Goal: Contribute content: Contribute content

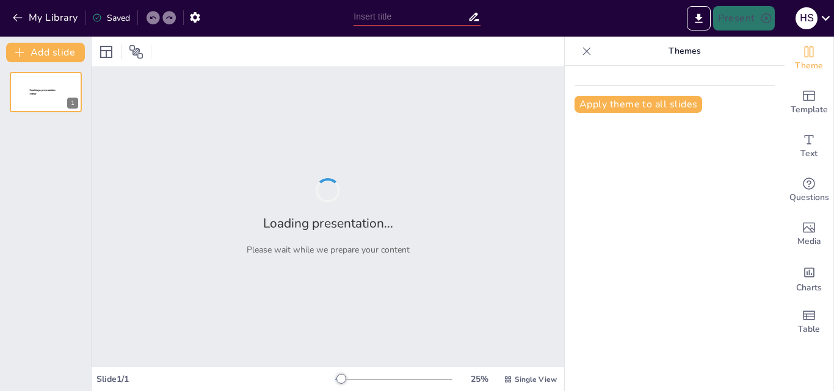
type input "Habilidades Administrativas y Gerenciales: Clave para el Éxito Educativo"
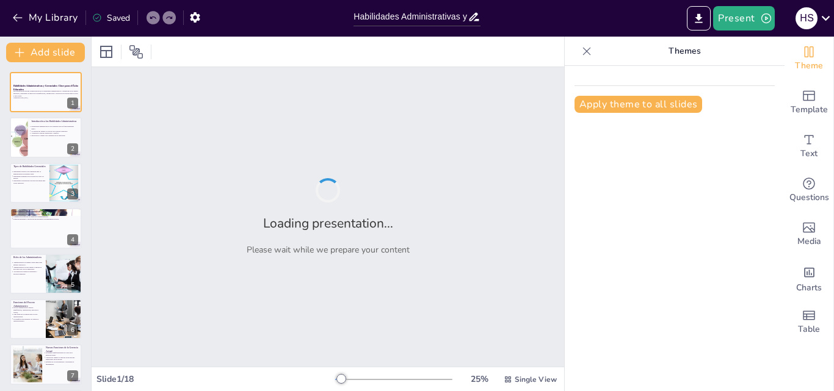
checkbox input "true"
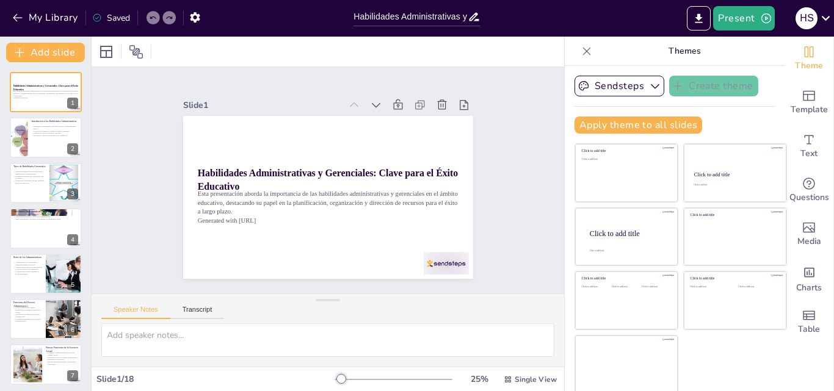
checkbox input "true"
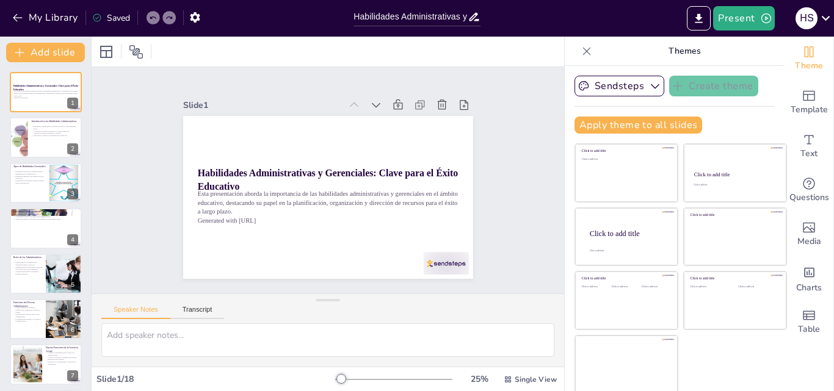
checkbox input "true"
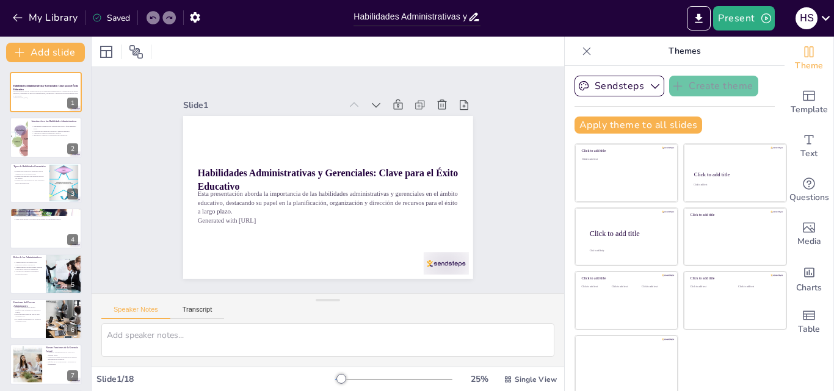
checkbox input "true"
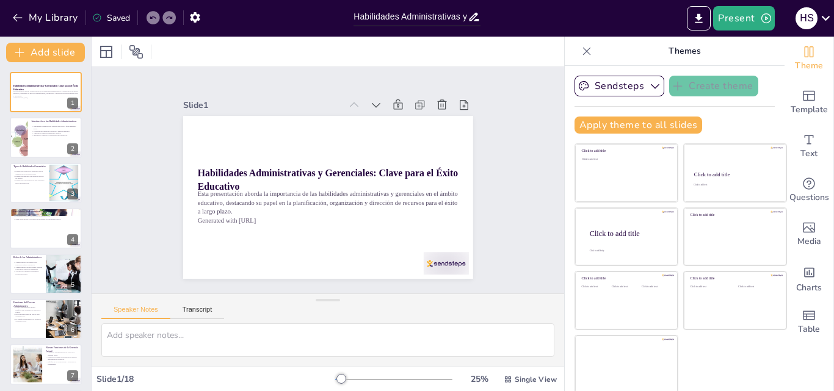
checkbox input "true"
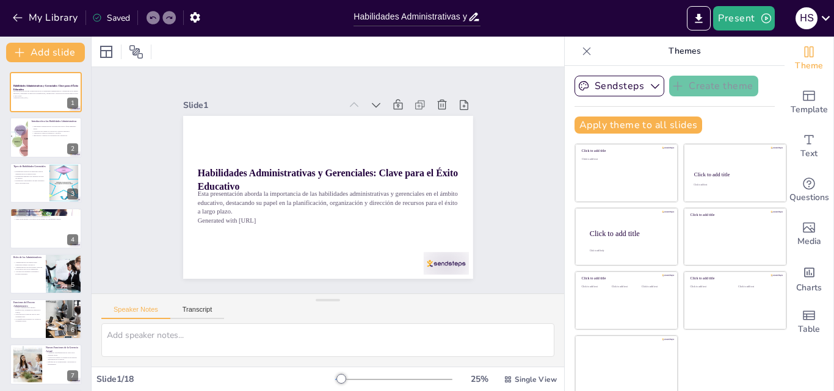
checkbox input "true"
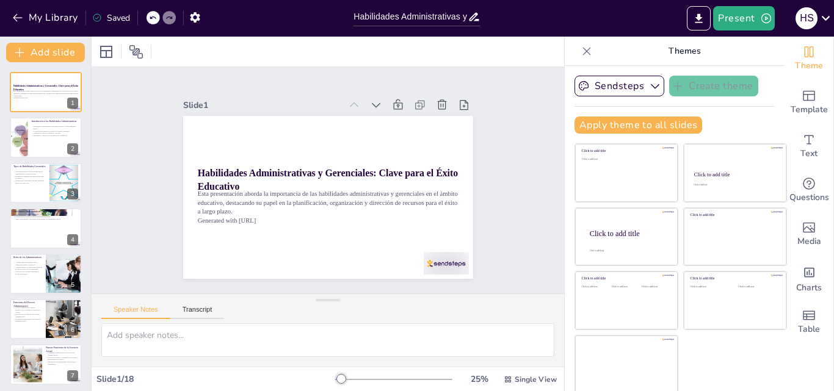
checkbox input "true"
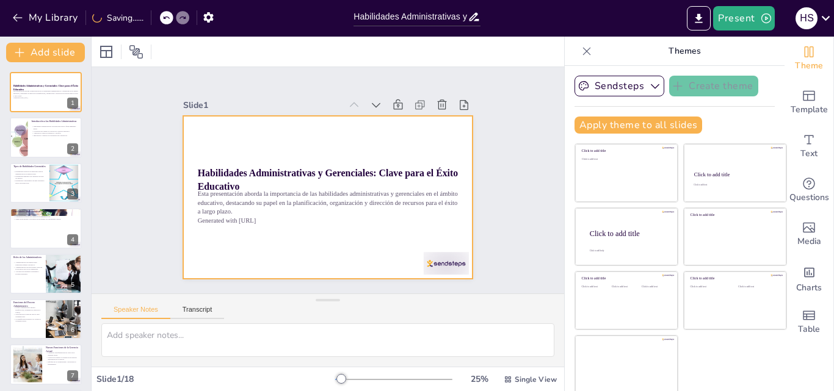
checkbox input "true"
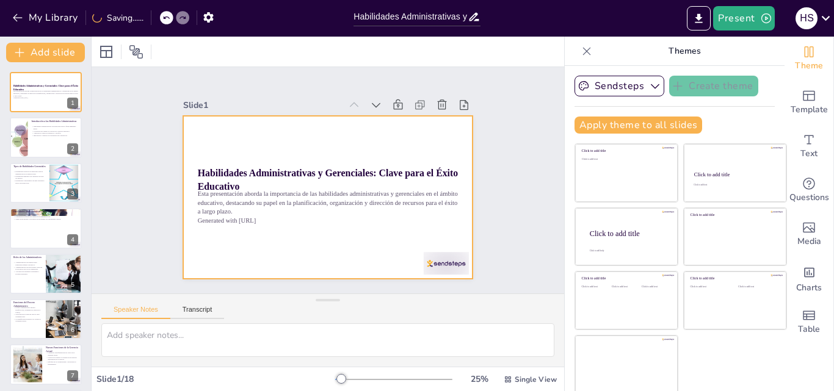
checkbox input "true"
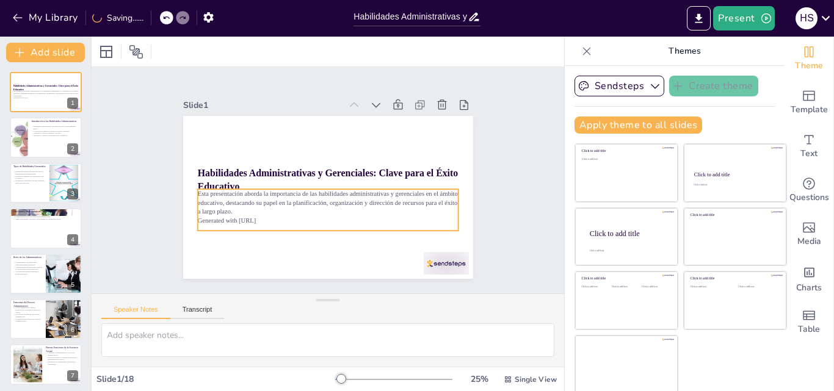
checkbox input "true"
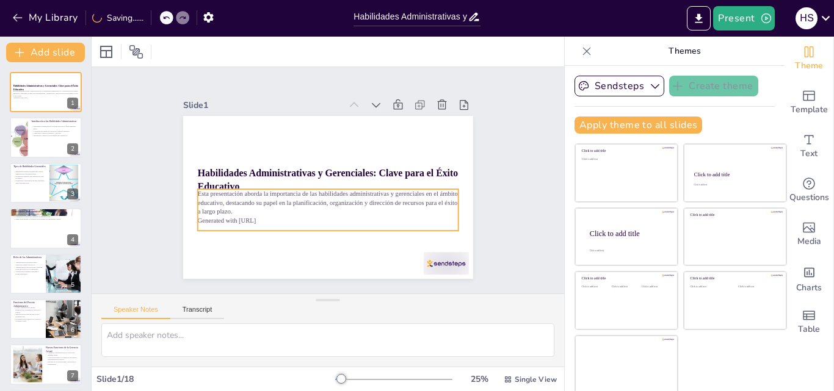
checkbox input "true"
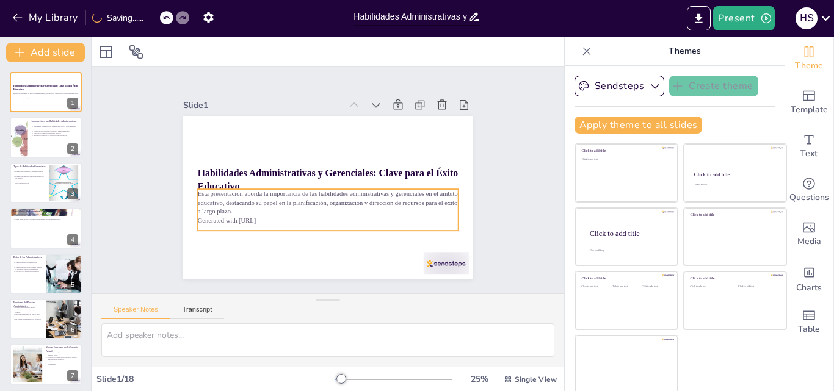
checkbox input "true"
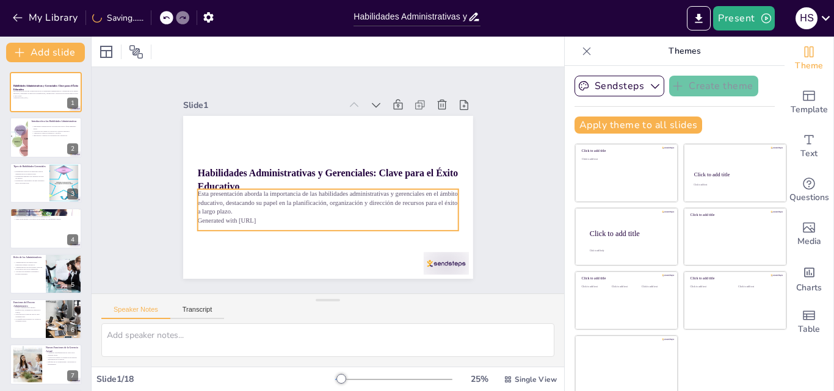
checkbox input "true"
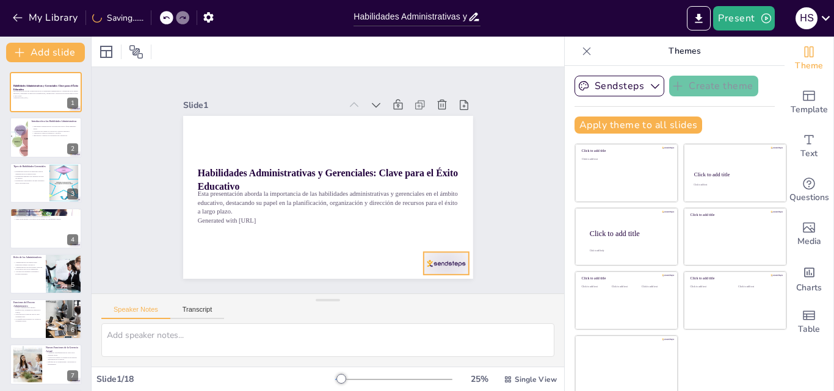
checkbox input "true"
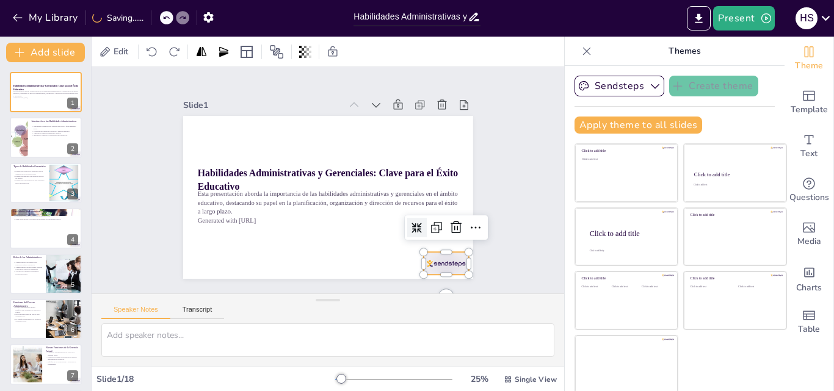
click at [208, 205] on div at bounding box center [183, 182] width 50 height 45
checkbox input "true"
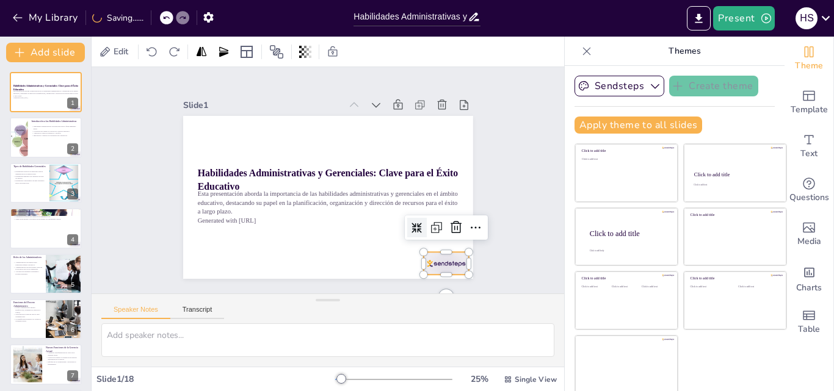
checkbox input "true"
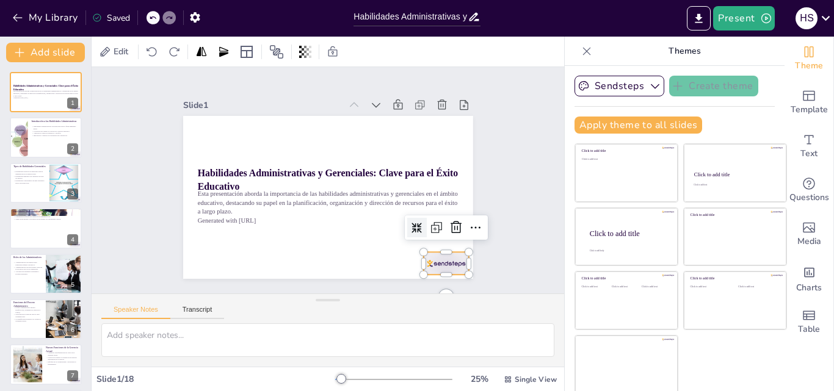
checkbox input "true"
click at [331, 87] on icon at bounding box center [324, 80] width 14 height 14
checkbox input "true"
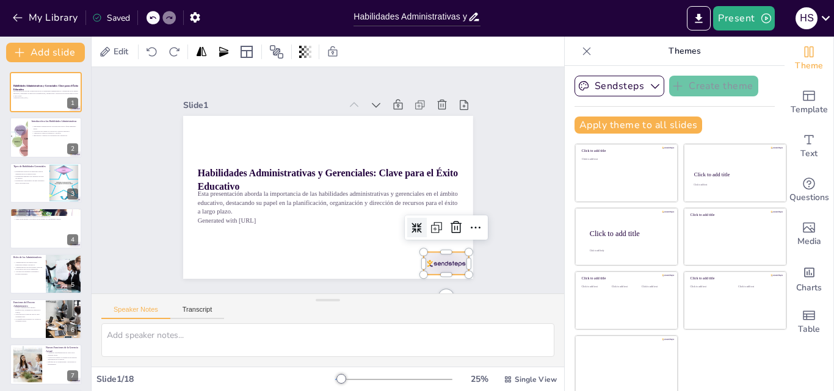
checkbox input "true"
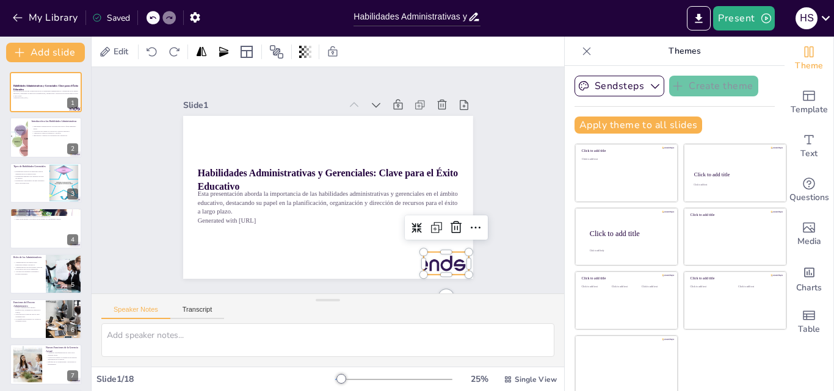
checkbox input "true"
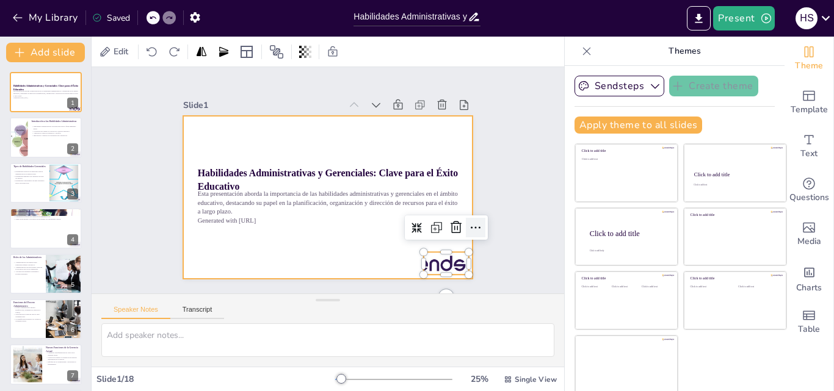
checkbox input "true"
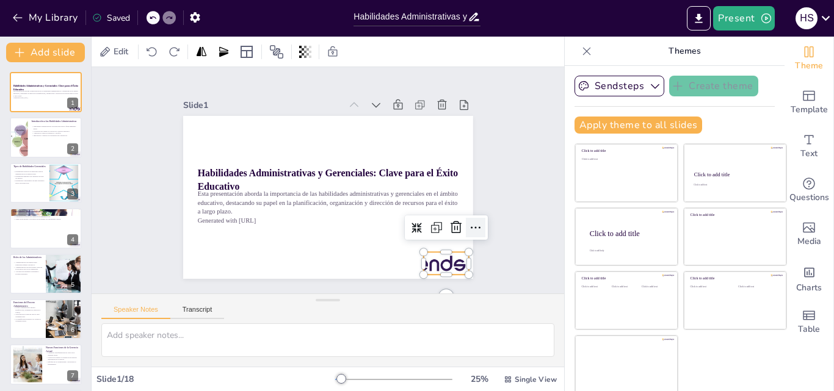
click at [459, 128] on icon at bounding box center [469, 117] width 21 height 21
checkbox input "true"
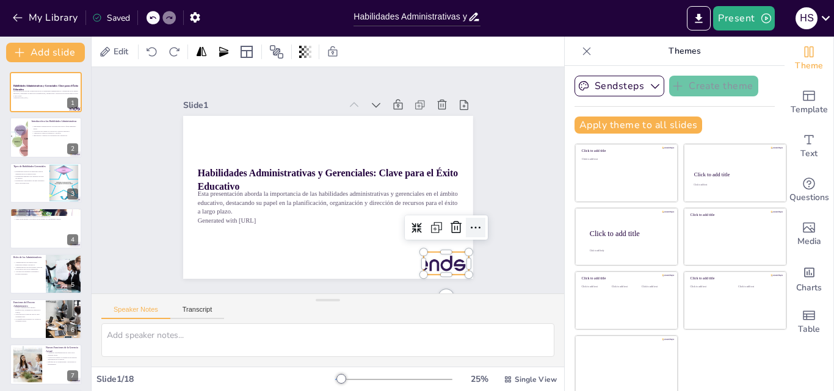
checkbox input "true"
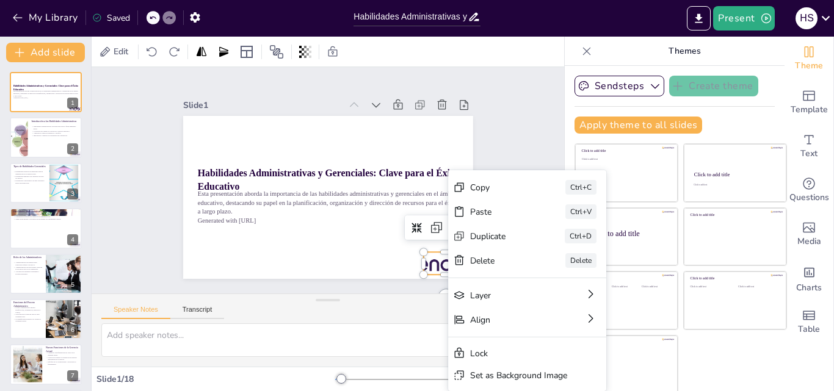
checkbox input "true"
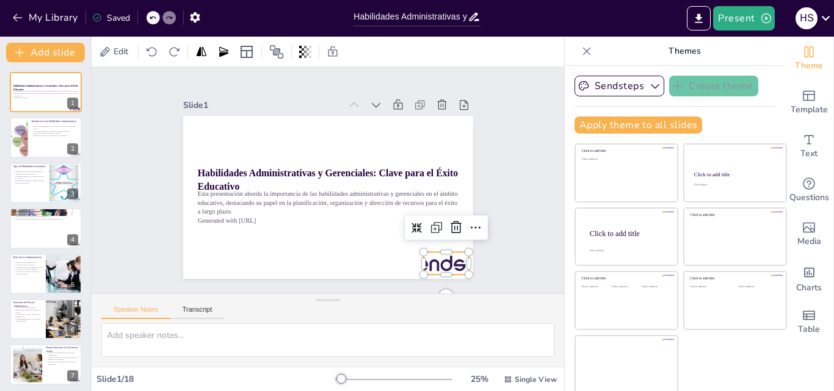
checkbox input "true"
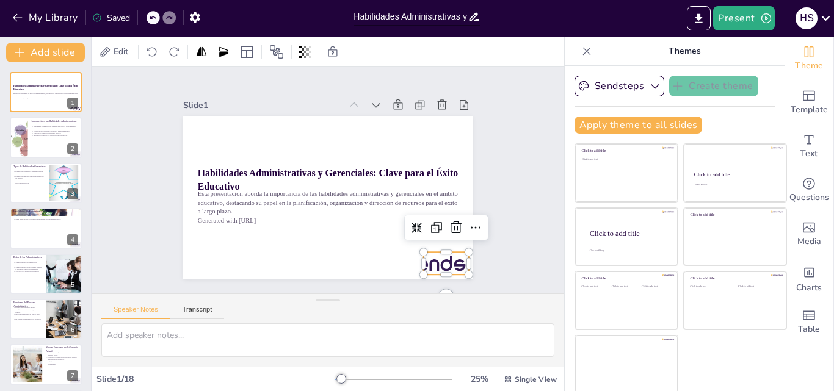
checkbox input "true"
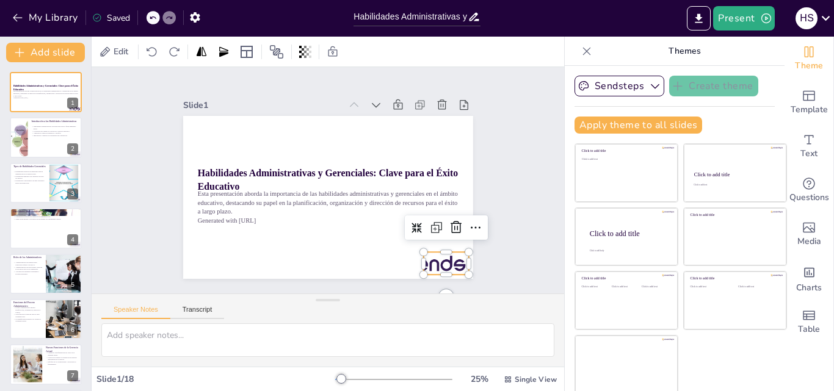
checkbox input "true"
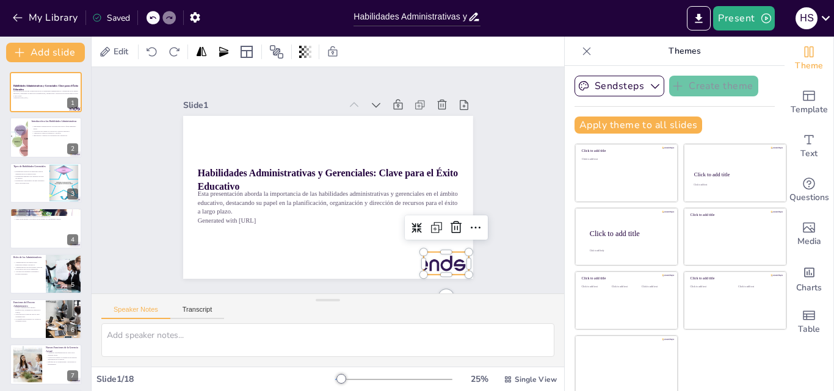
checkbox input "true"
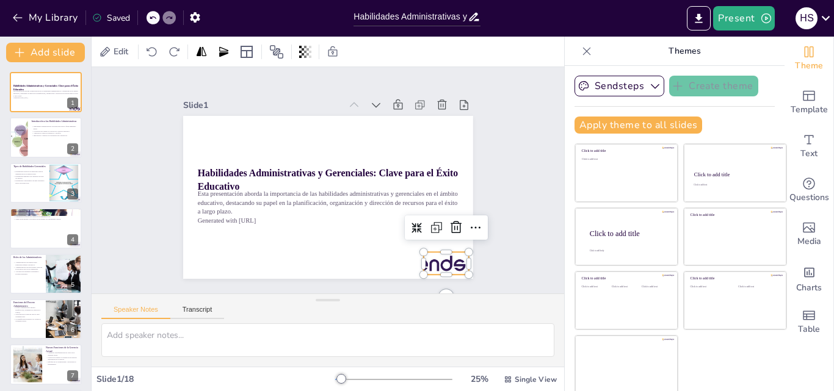
checkbox input "true"
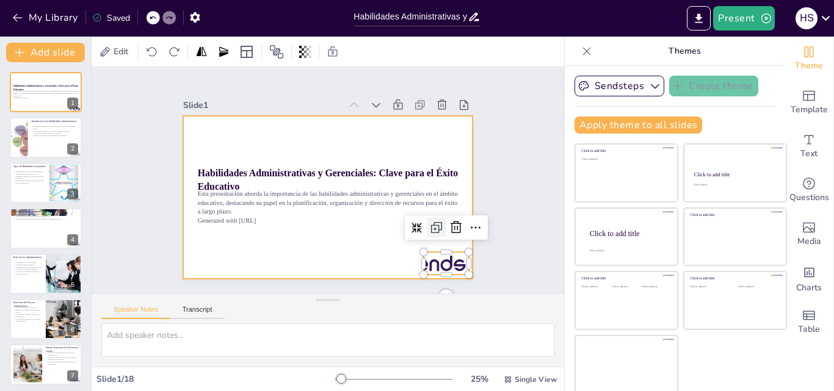
checkbox input "true"
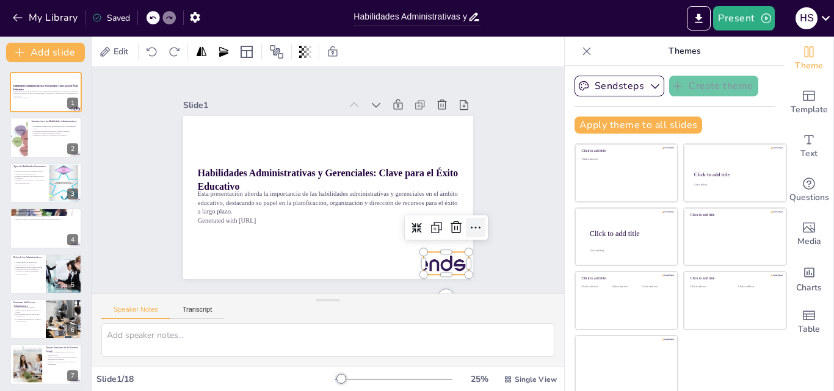
click at [430, 67] on div at bounding box center [418, 54] width 24 height 24
checkbox input "true"
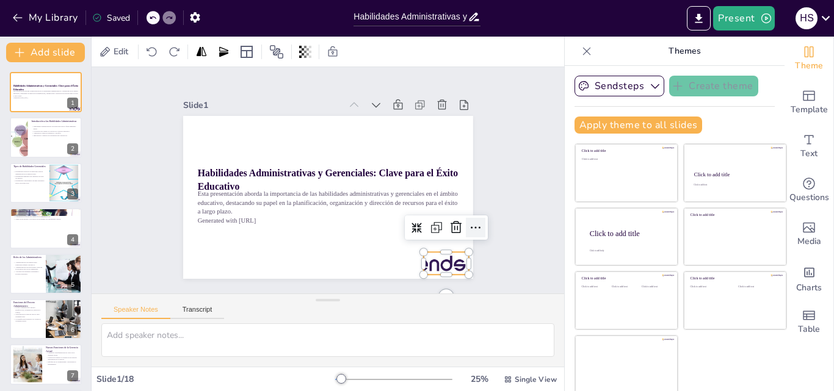
checkbox input "true"
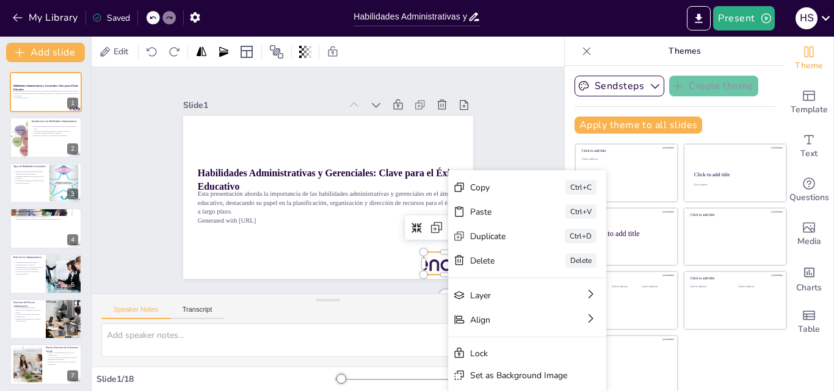
checkbox input "true"
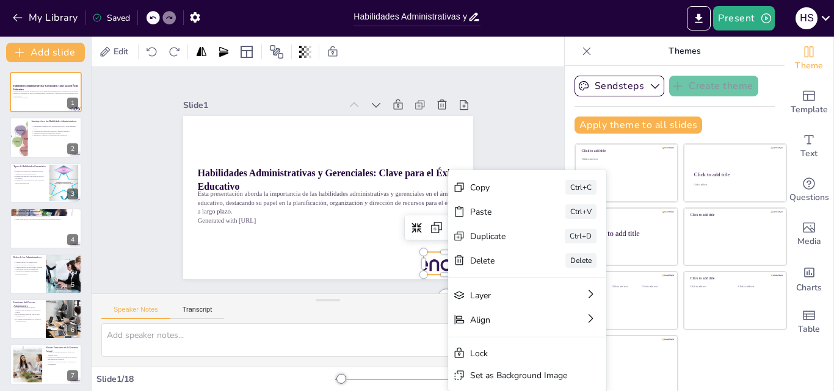
checkbox input "true"
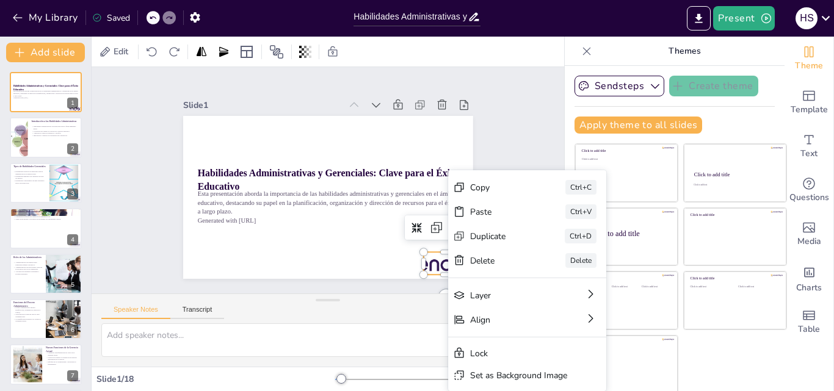
checkbox input "true"
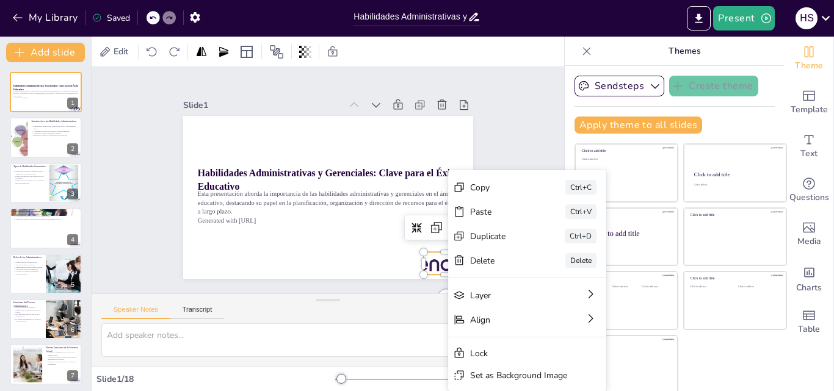
checkbox input "true"
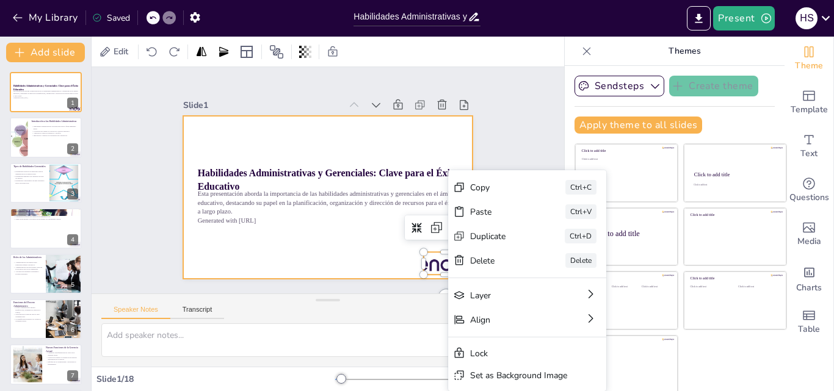
checkbox input "true"
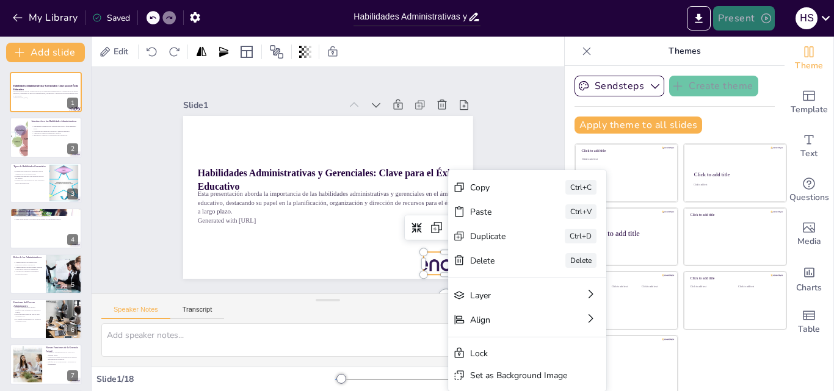
checkbox input "true"
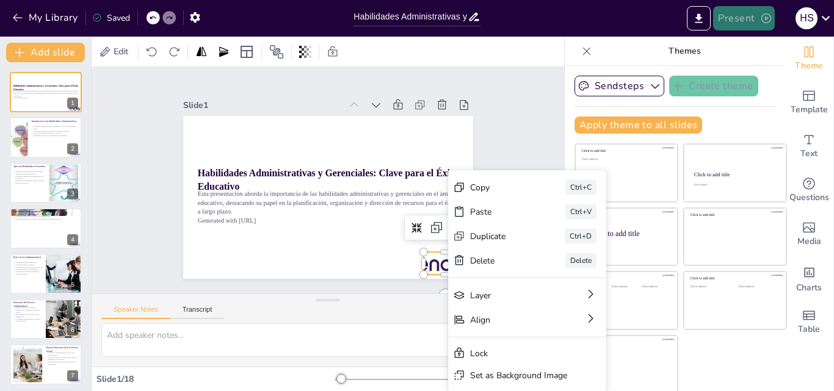
click at [753, 15] on button "Present" at bounding box center [743, 18] width 61 height 24
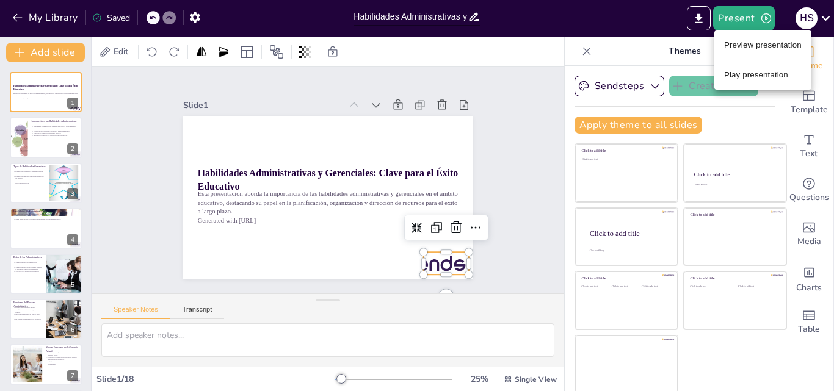
checkbox input "true"
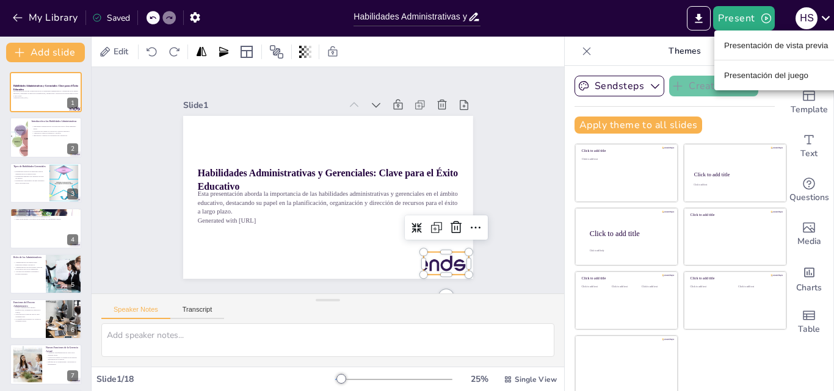
click at [776, 47] on font "Presentación de vista previa" at bounding box center [776, 45] width 104 height 9
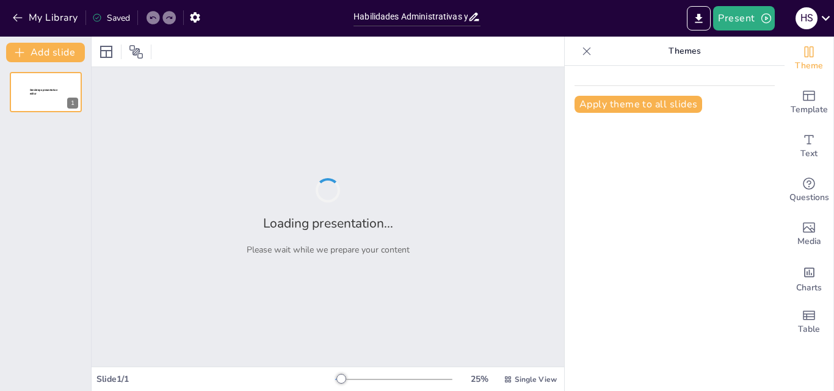
type input "Habilidades Administrativas y Gerenciales: Clave para el Éxito Educativo"
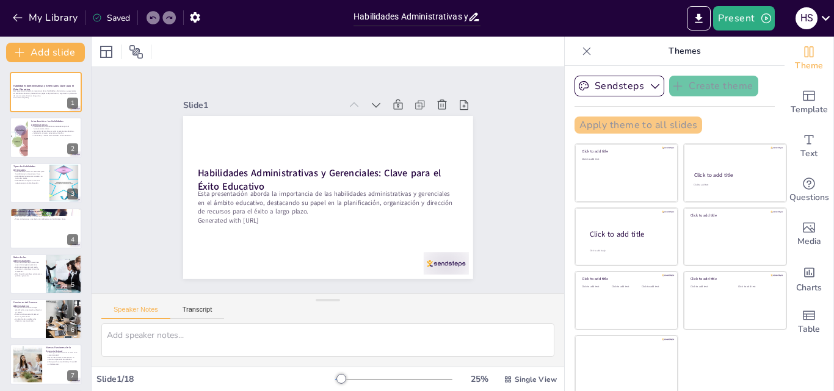
checkbox input "true"
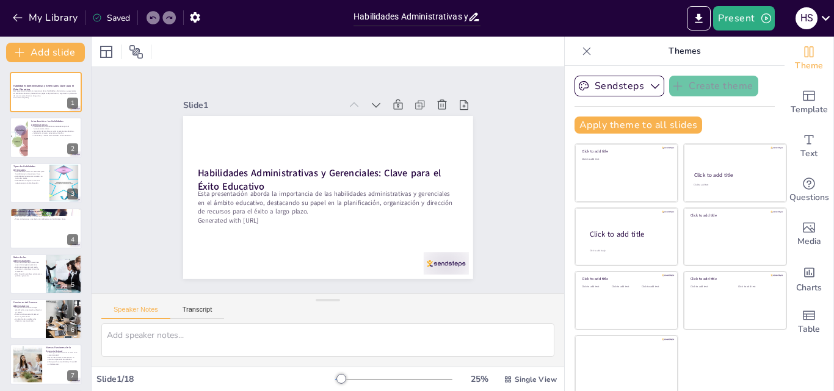
checkbox input "true"
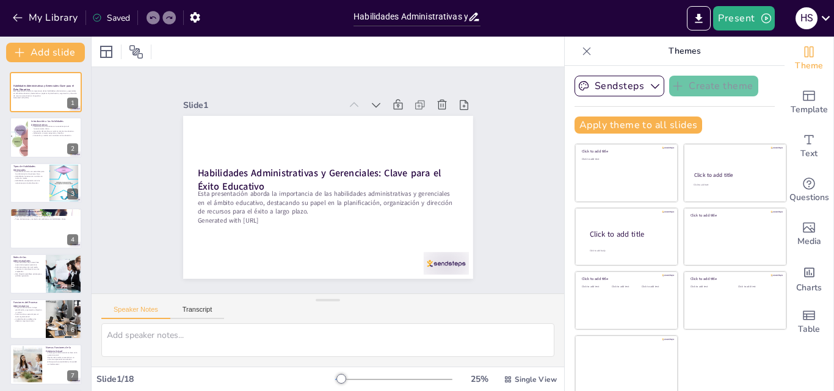
checkbox input "true"
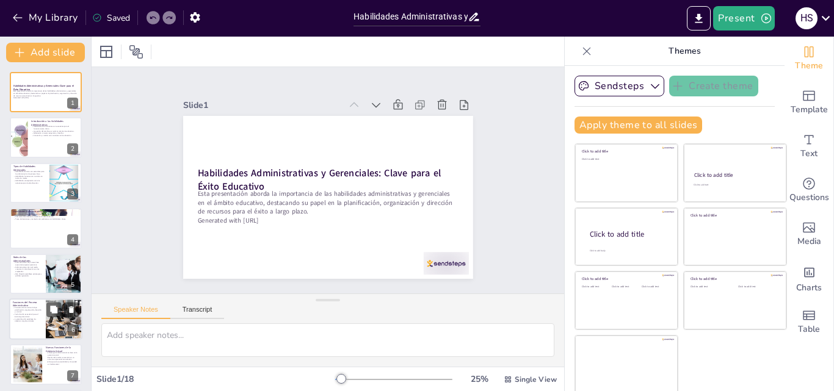
checkbox input "true"
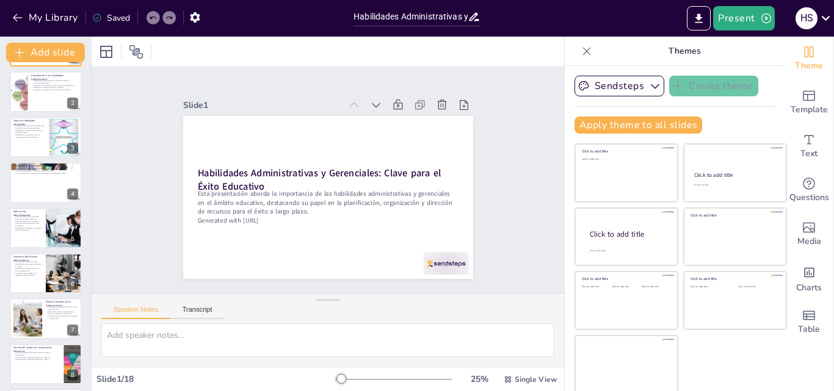
checkbox input "true"
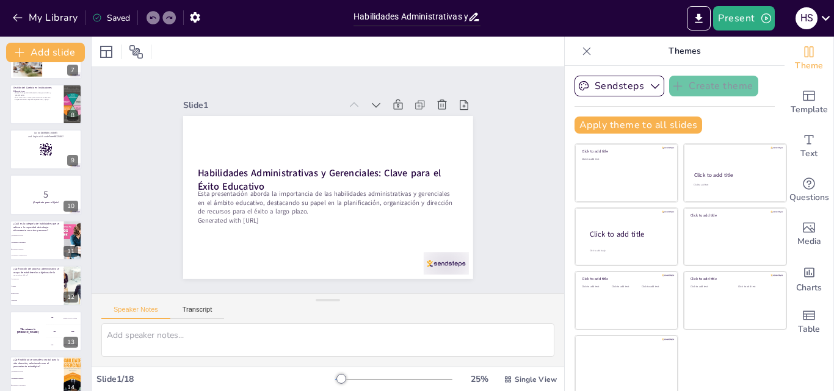
checkbox input "true"
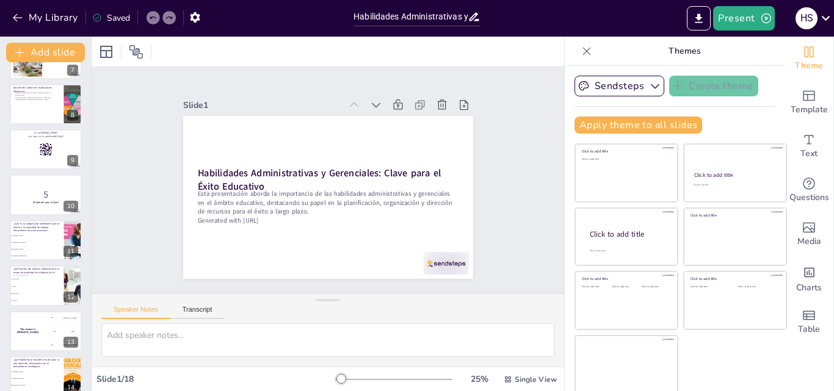
checkbox input "true"
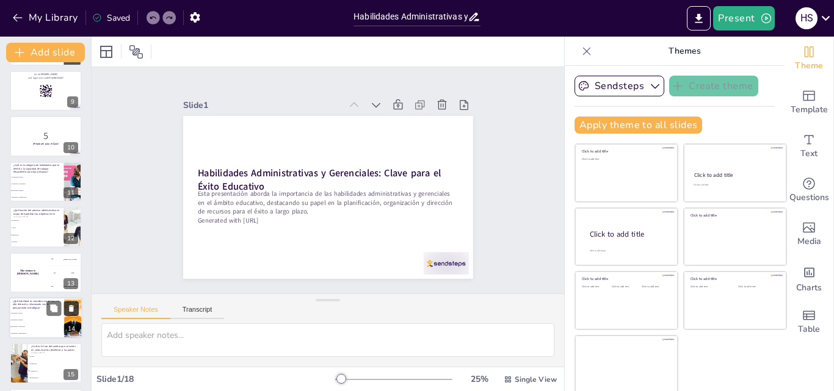
scroll to position [366, 0]
checkbox input "true"
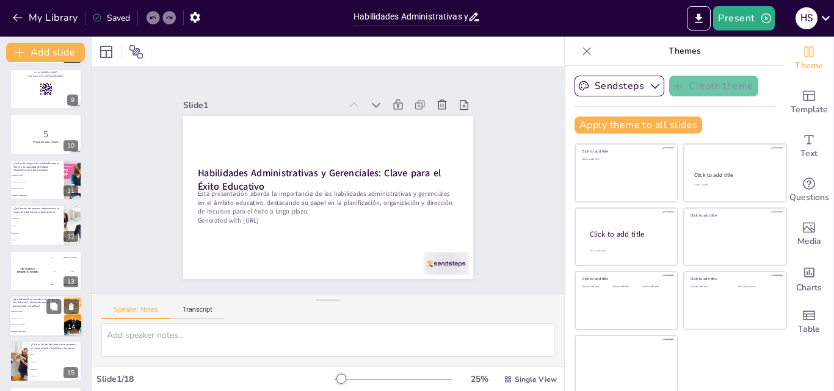
checkbox input "true"
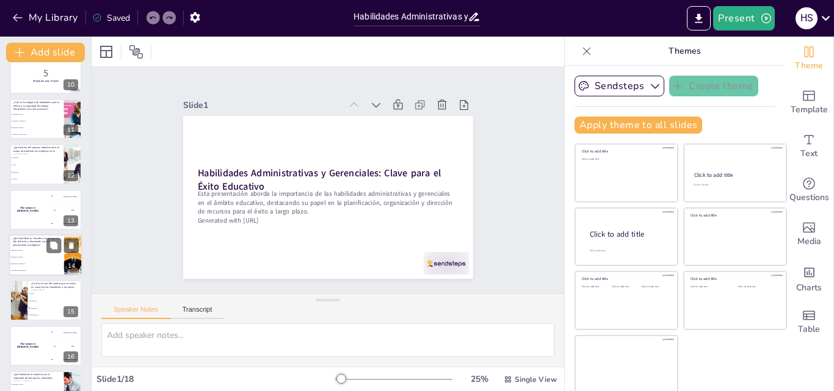
checkbox input "true"
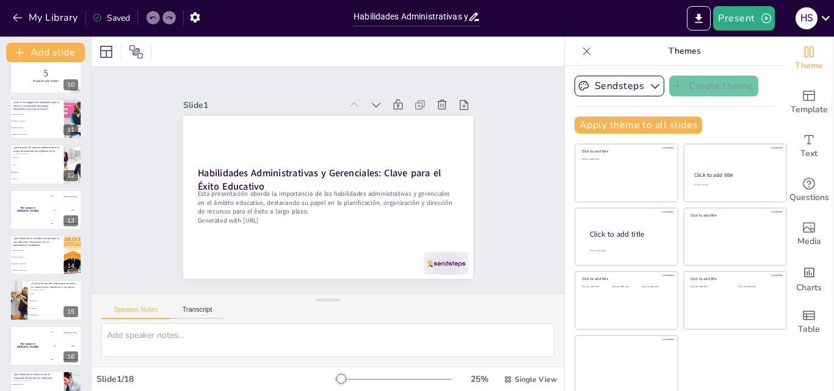
checkbox input "true"
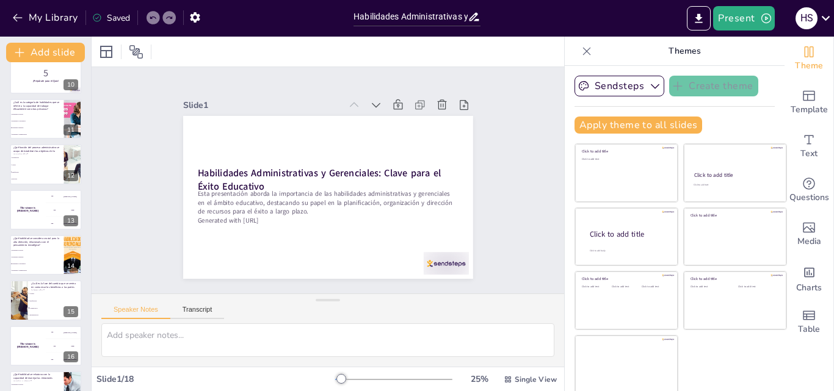
checkbox input "true"
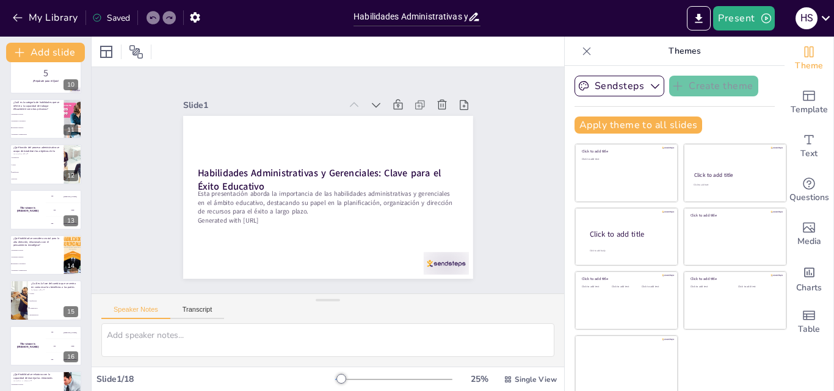
checkbox input "true"
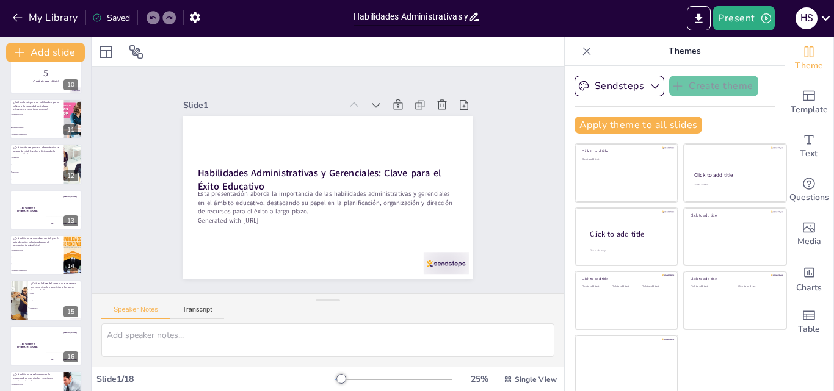
checkbox input "true"
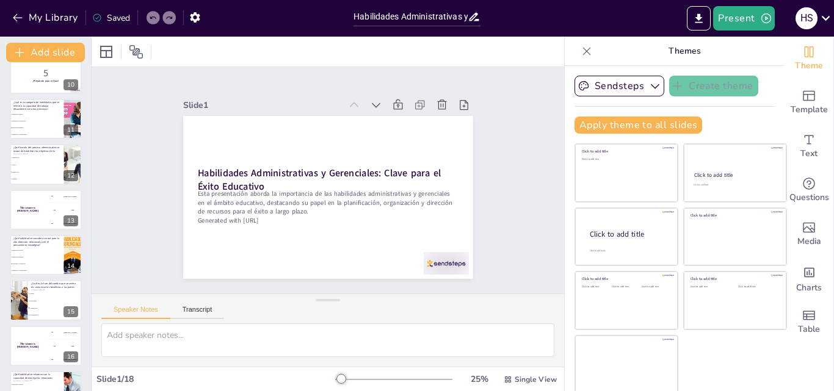
checkbox input "true"
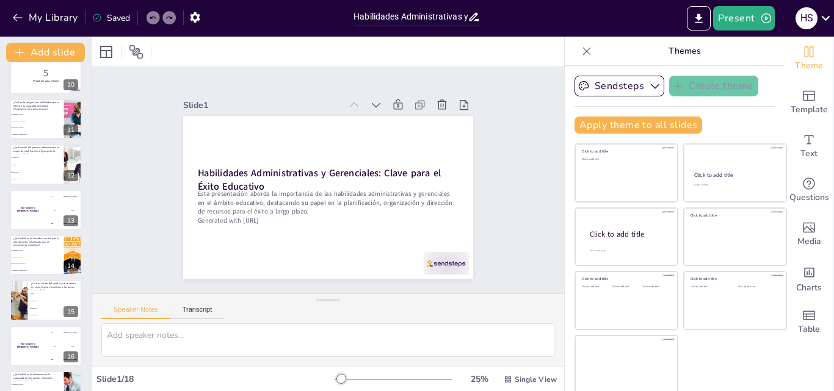
checkbox input "true"
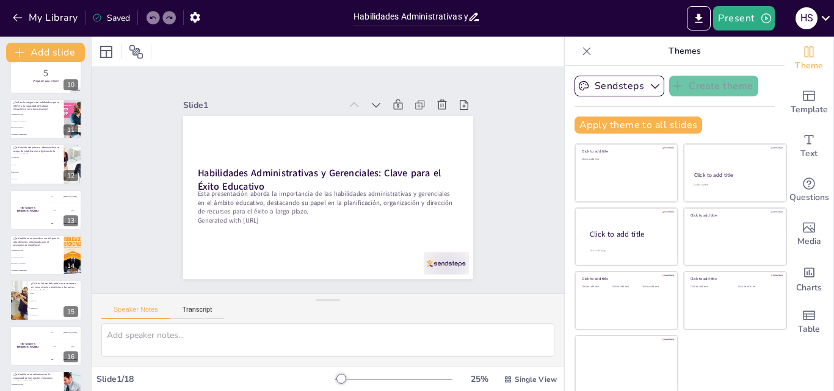
checkbox input "true"
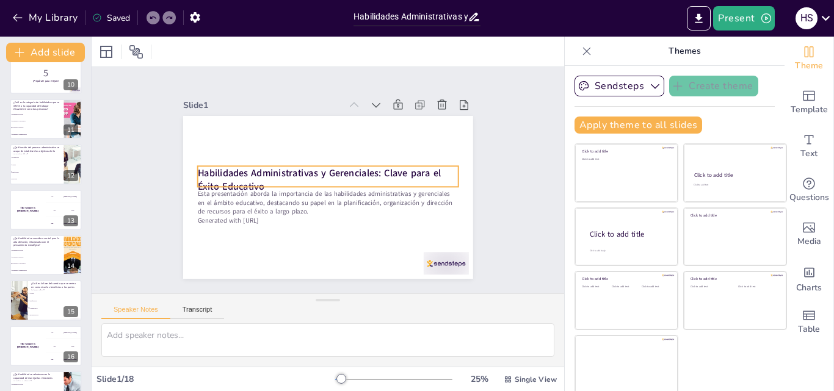
checkbox input "true"
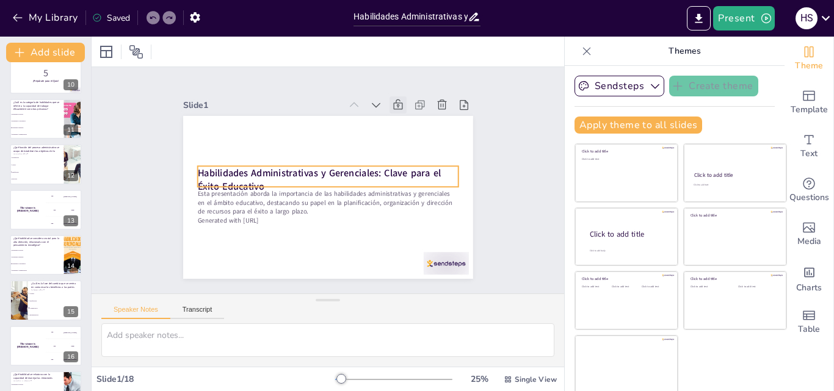
checkbox input "true"
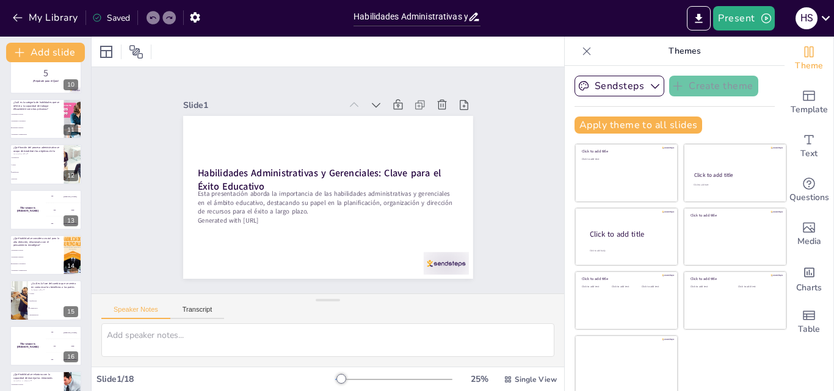
click at [377, 104] on icon at bounding box center [383, 110] width 13 height 13
checkbox input "true"
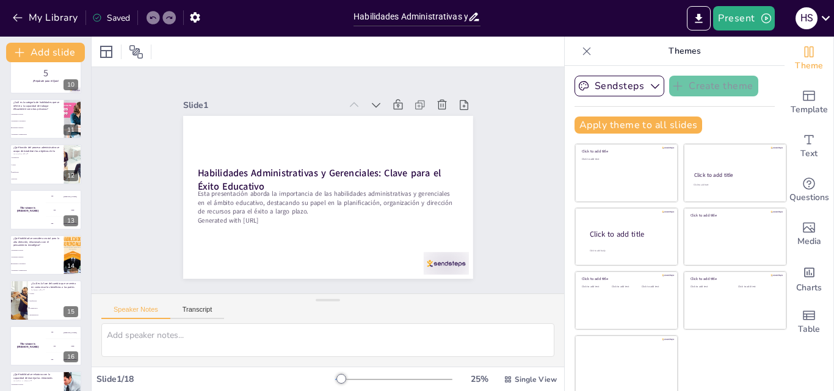
checkbox input "true"
click at [355, 101] on icon at bounding box center [361, 107] width 13 height 13
checkbox input "true"
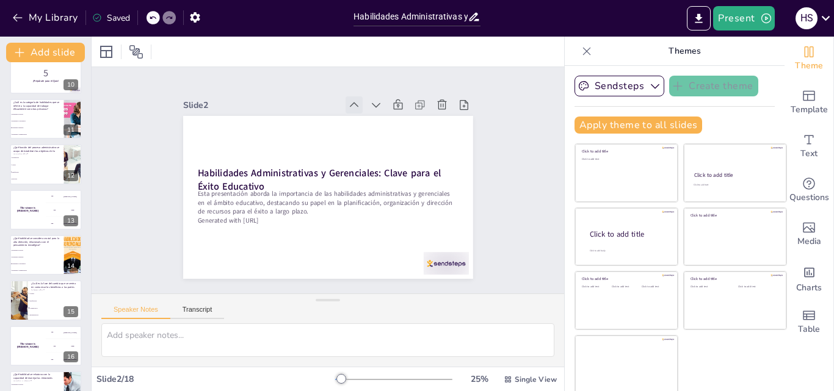
checkbox input "true"
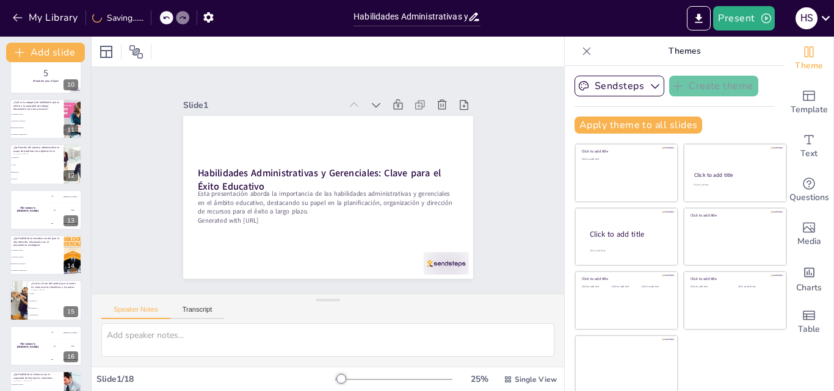
checkbox input "true"
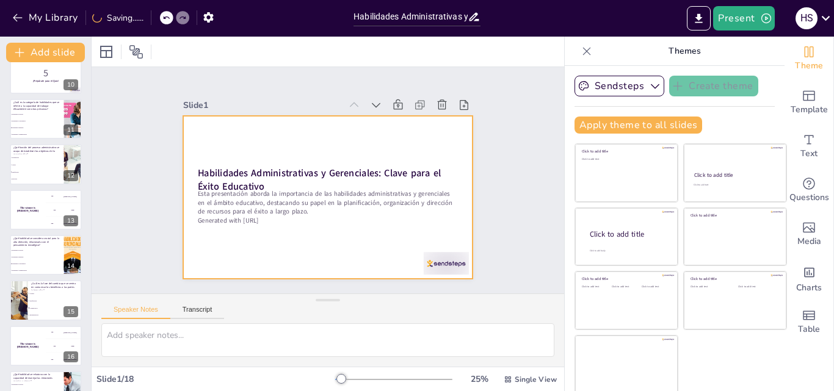
checkbox input "true"
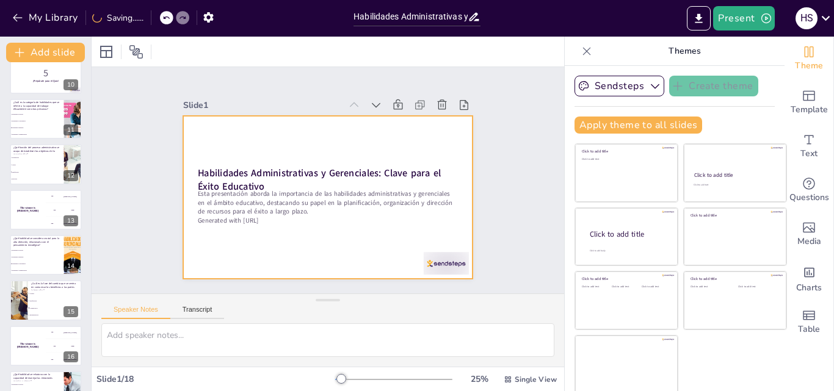
checkbox input "true"
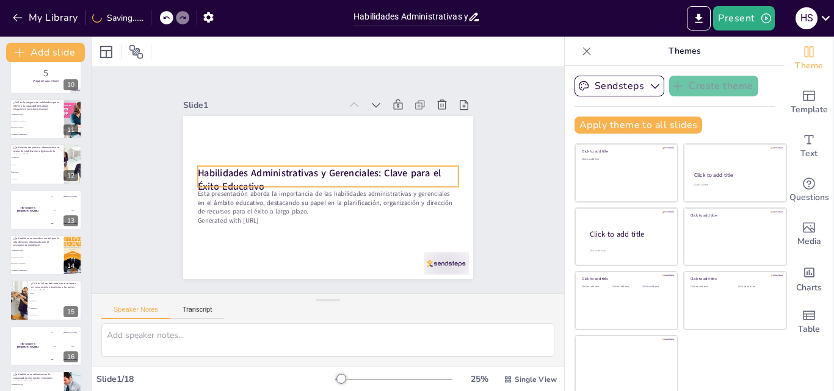
checkbox input "true"
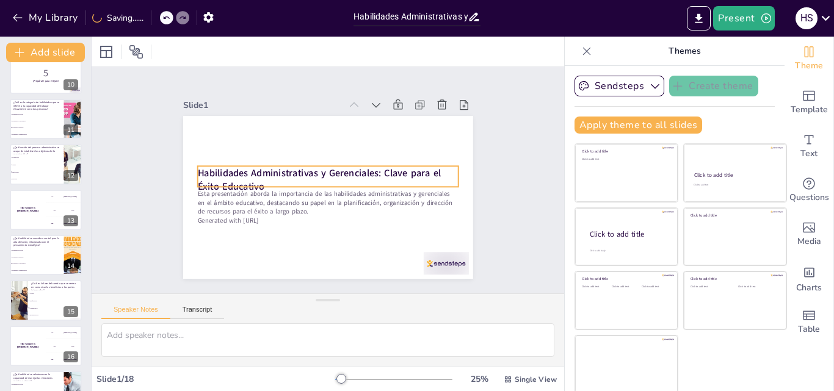
checkbox input "true"
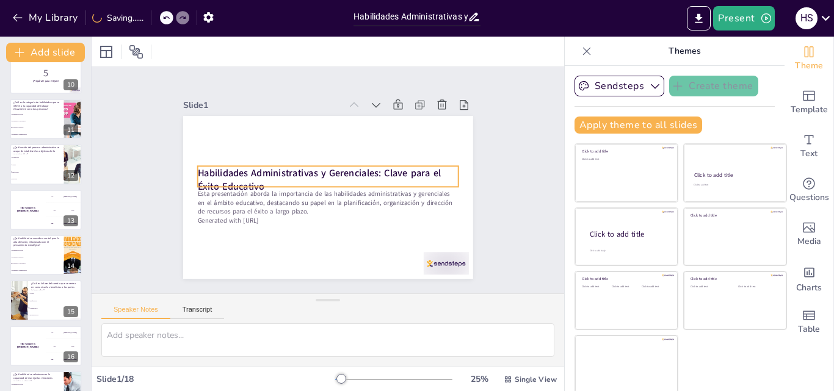
checkbox input "true"
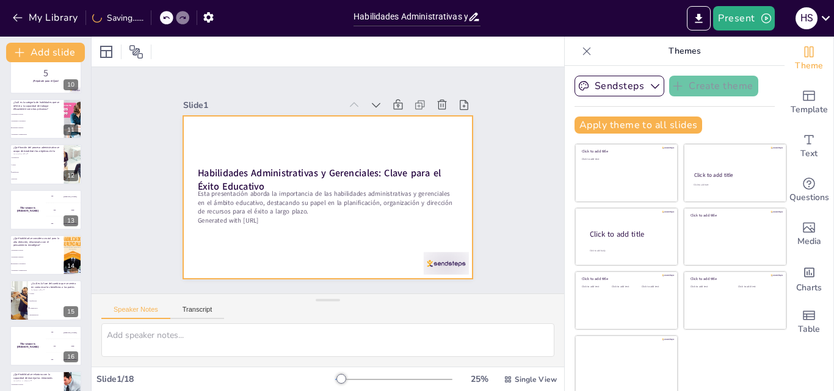
checkbox input "true"
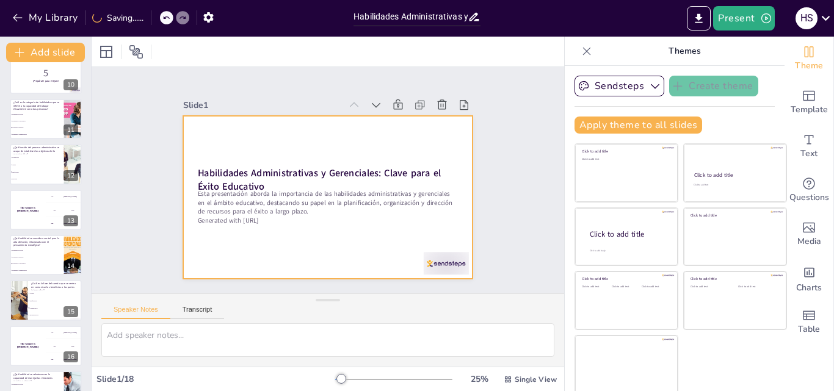
checkbox input "true"
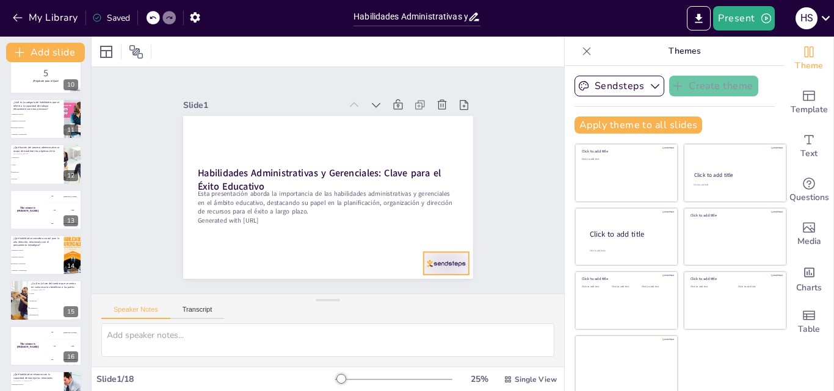
checkbox input "true"
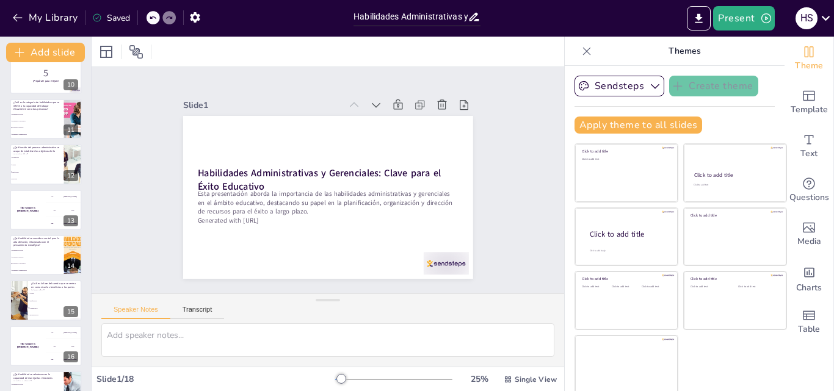
checkbox input "true"
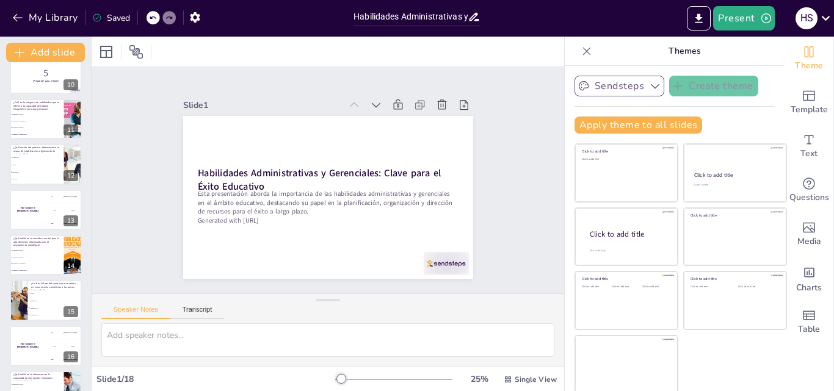
click at [649, 84] on icon "button" at bounding box center [655, 86] width 12 height 12
click at [618, 129] on span "Sendsteps" at bounding box center [628, 128] width 55 height 12
click at [649, 87] on icon "button" at bounding box center [655, 86] width 12 height 12
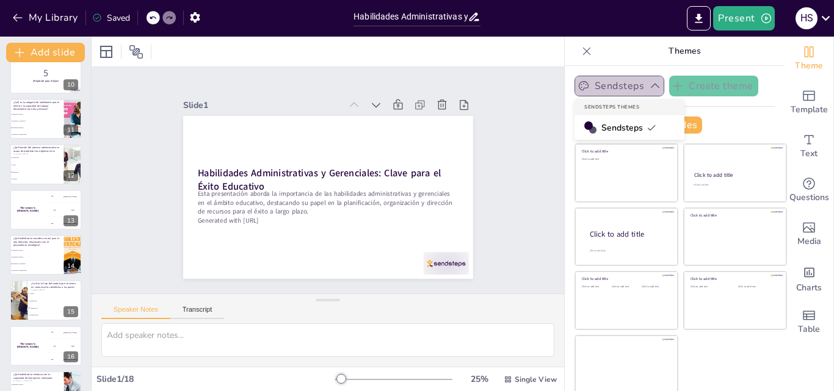
click at [649, 86] on icon "button" at bounding box center [655, 86] width 12 height 12
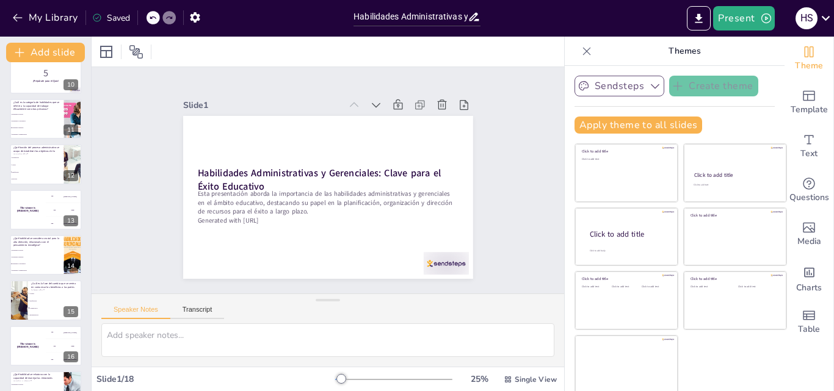
click at [577, 87] on icon "button" at bounding box center [583, 86] width 12 height 12
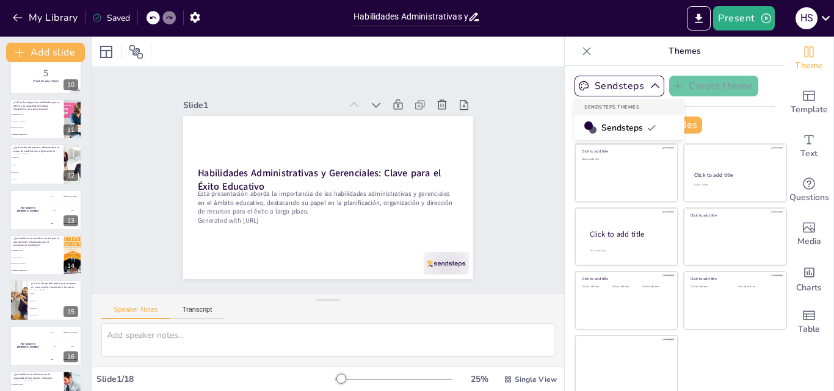
click at [597, 110] on div "Sendsteps Themes" at bounding box center [629, 107] width 110 height 16
click at [601, 106] on div "Sendsteps Themes" at bounding box center [629, 107] width 110 height 16
checkbox input "true"
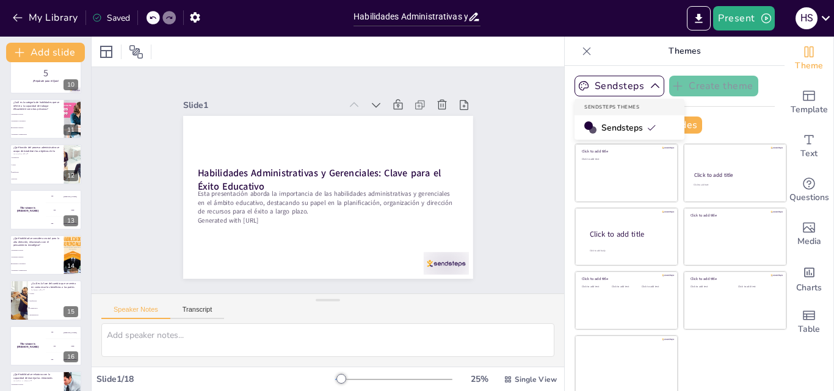
checkbox input "true"
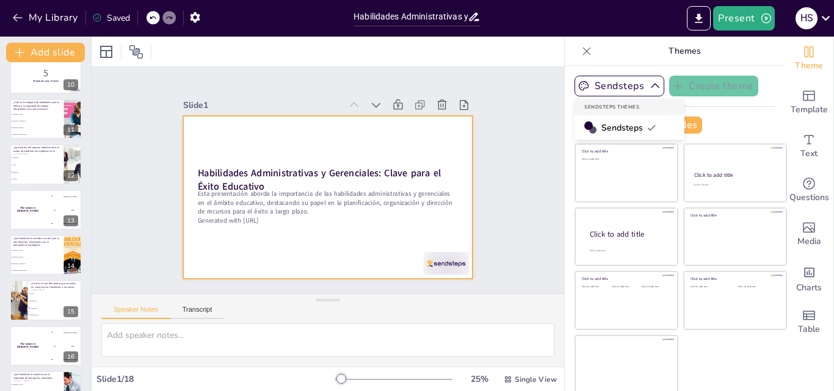
checkbox input "true"
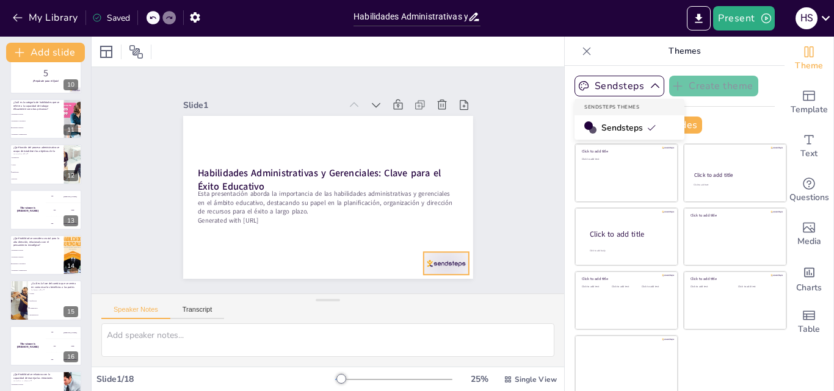
checkbox input "true"
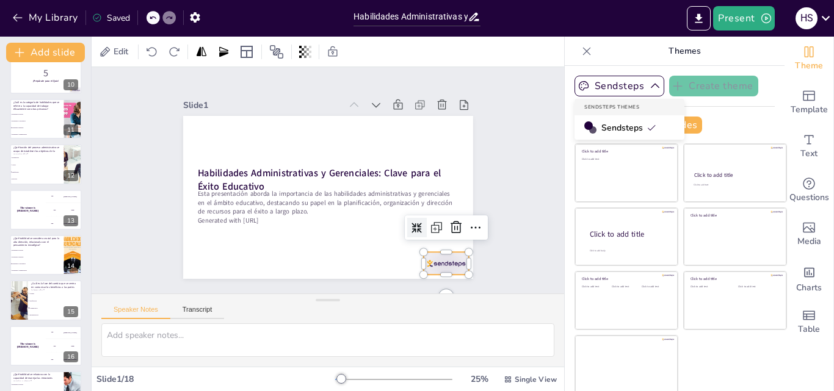
click at [423, 258] on div at bounding box center [445, 263] width 45 height 23
checkbox input "true"
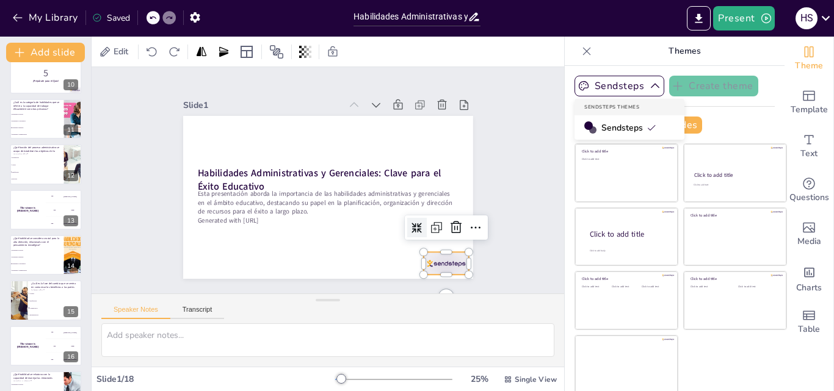
checkbox input "true"
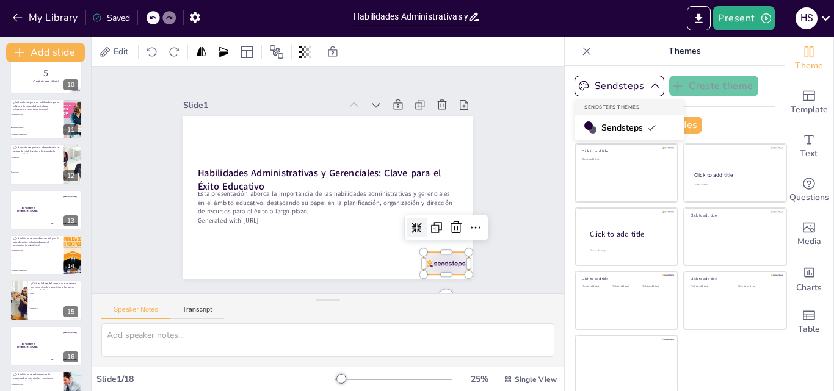
checkbox input "true"
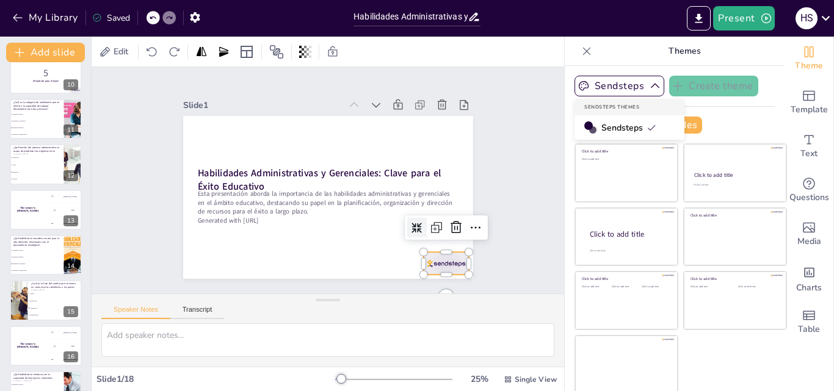
checkbox input "true"
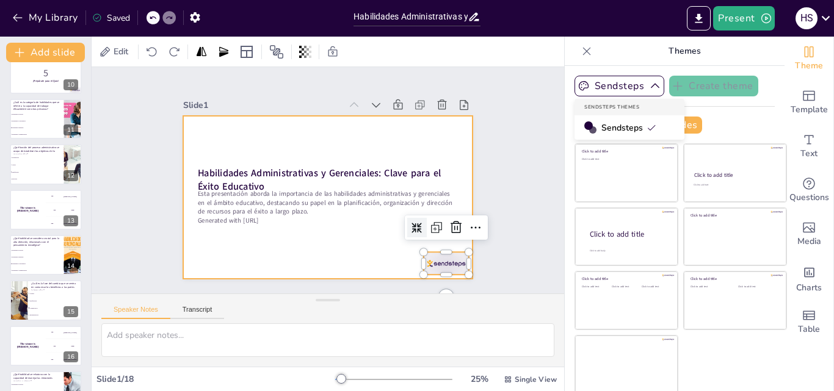
checkbox input "true"
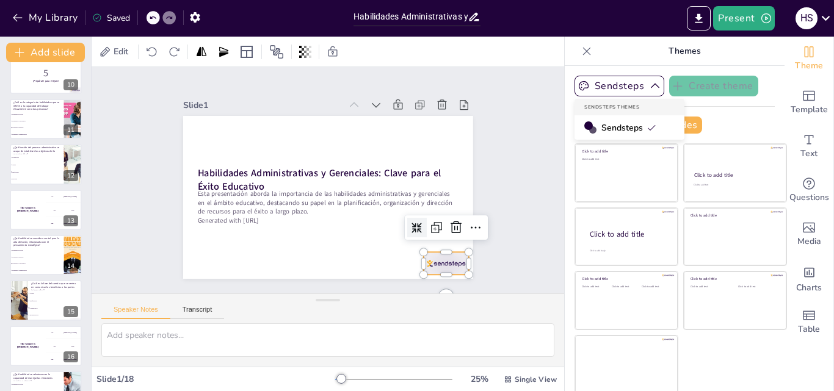
click at [412, 228] on icon at bounding box center [417, 228] width 10 height 10
checkbox input "true"
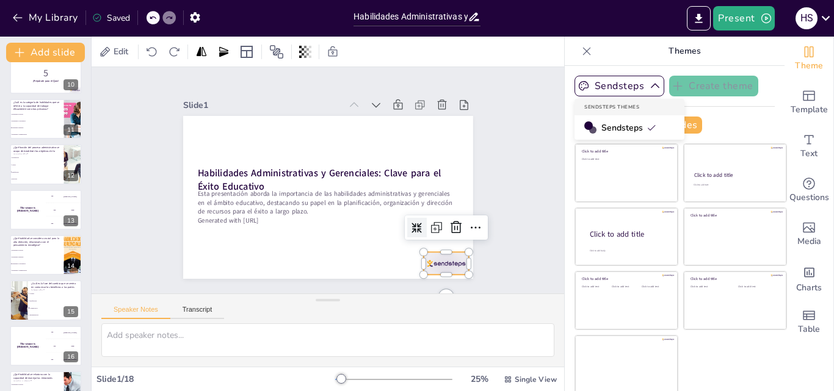
checkbox input "true"
click at [407, 229] on div at bounding box center [417, 228] width 20 height 20
checkbox input "true"
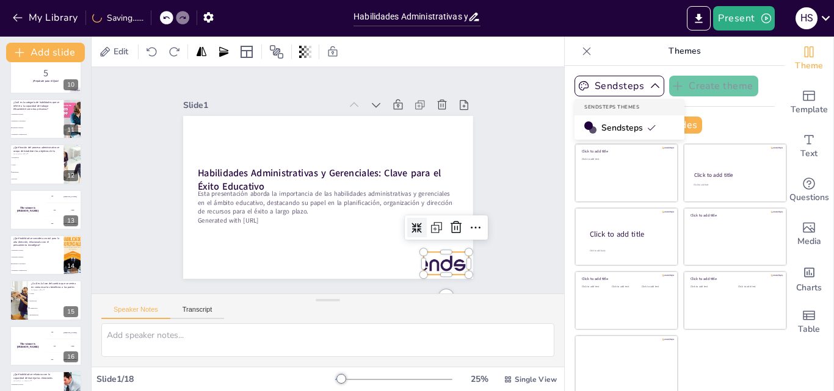
checkbox input "true"
click at [429, 226] on icon at bounding box center [436, 227] width 15 height 15
checkbox input "true"
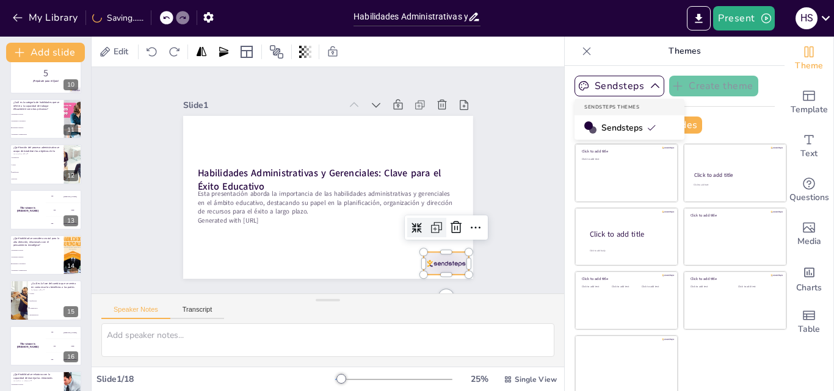
checkbox input "true"
click at [424, 233] on icon at bounding box center [432, 241] width 16 height 16
click at [471, 223] on icon at bounding box center [478, 230] width 15 height 15
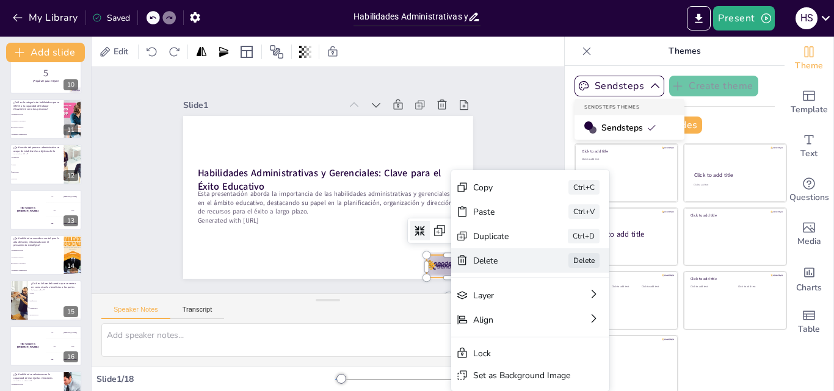
click at [547, 346] on div "Delete" at bounding box center [578, 355] width 62 height 18
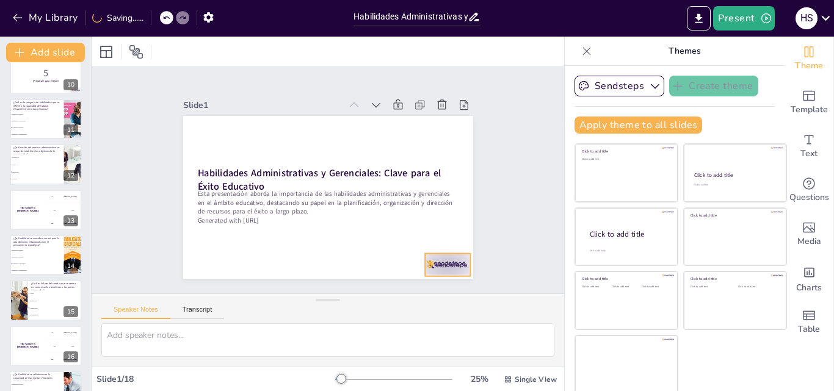
click at [441, 261] on div at bounding box center [447, 265] width 45 height 23
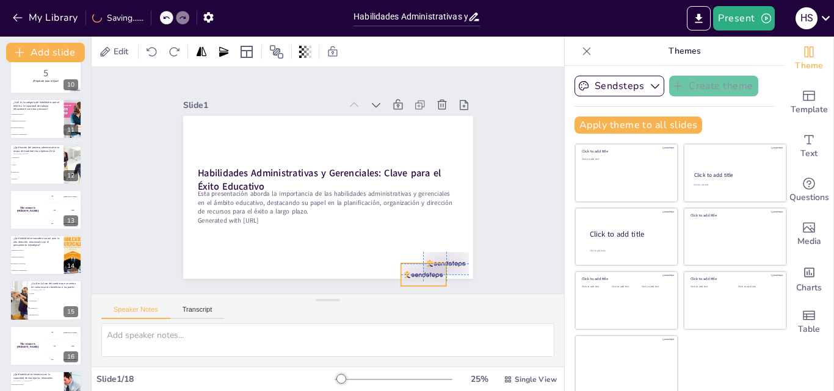
drag, startPoint x: 439, startPoint y: 261, endPoint x: 412, endPoint y: 264, distance: 27.6
click at [411, 271] on div at bounding box center [413, 284] width 48 height 27
drag, startPoint x: 431, startPoint y: 248, endPoint x: 443, endPoint y: 251, distance: 11.9
click at [443, 252] on div at bounding box center [449, 263] width 45 height 23
click at [438, 252] on div at bounding box center [449, 263] width 45 height 23
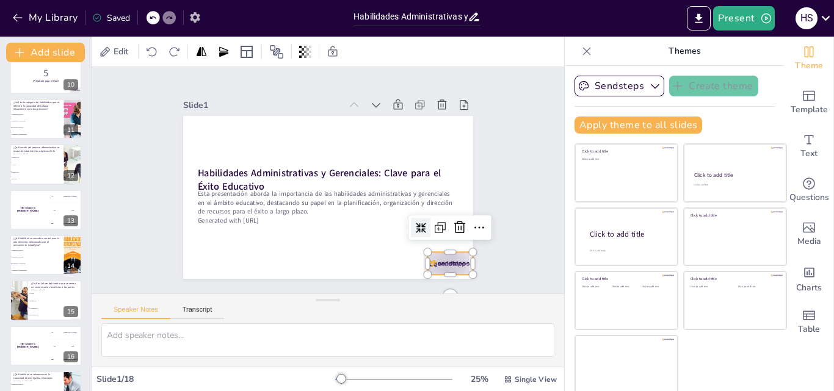
click at [198, 12] on icon "button" at bounding box center [195, 17] width 13 height 13
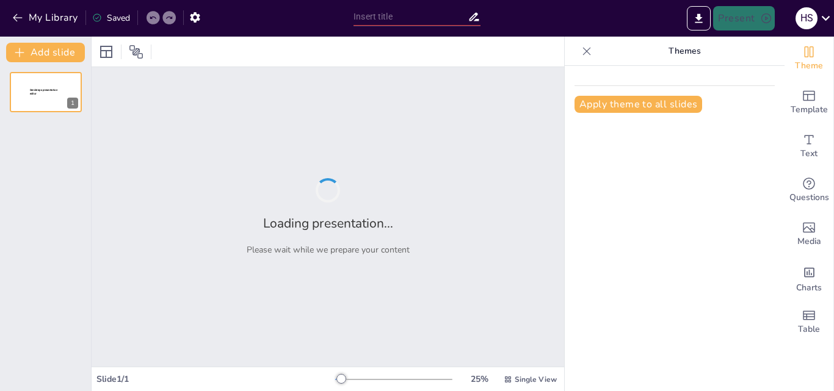
type input "Habilidades Administrativas y Gerenciales: Clave para el Éxito Educativo"
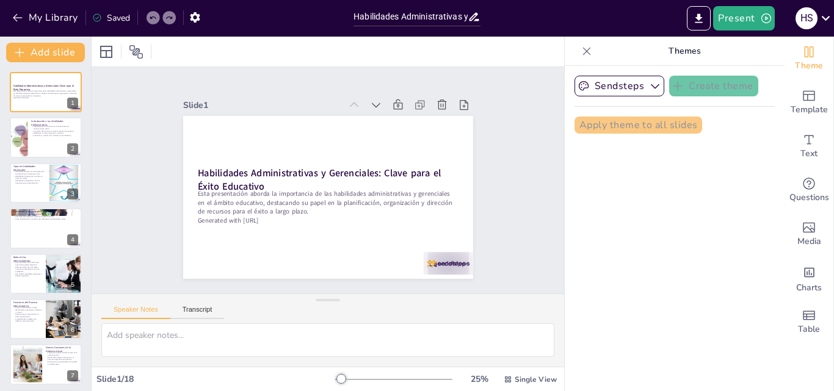
checkbox input "true"
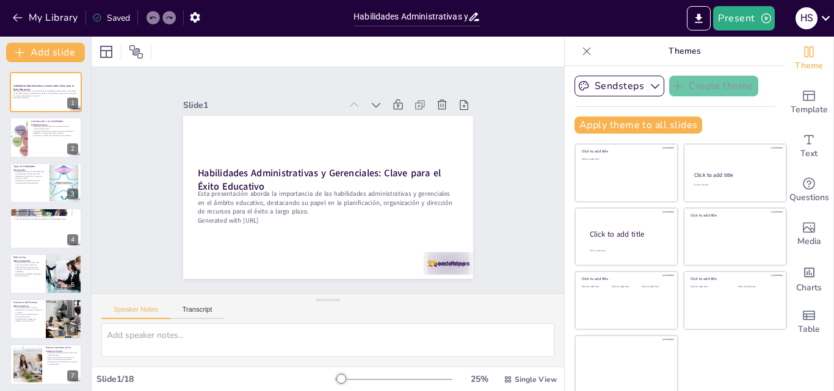
checkbox input "true"
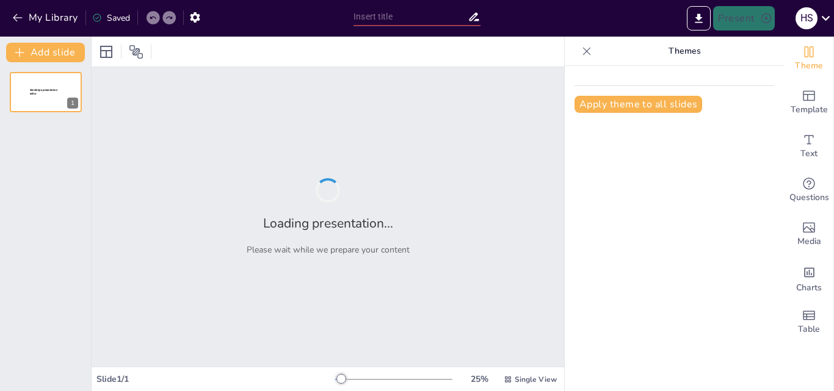
type input "Estrategias Efectivas para Superar la Resistencia al Cambio en las Organizacion…"
type input "Habilidades Administrativas y Gerenciales: Clave para el Éxito Educativo"
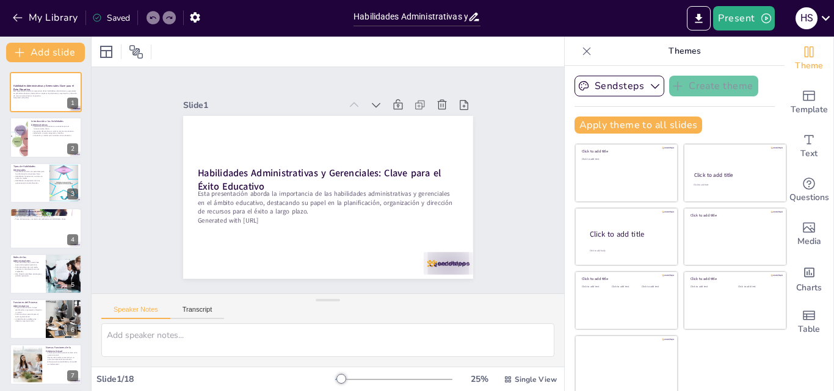
checkbox input "true"
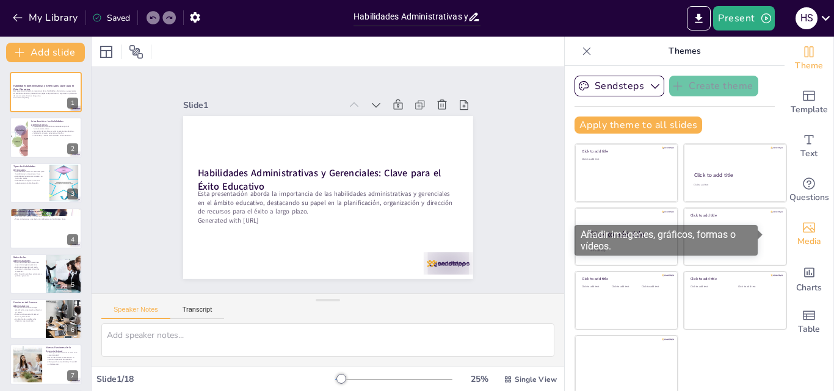
click at [797, 240] on span "Media" at bounding box center [809, 241] width 24 height 13
checkbox input "true"
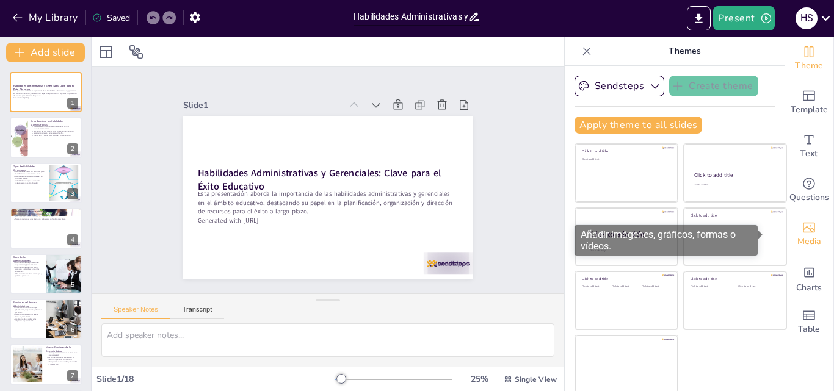
checkbox input "true"
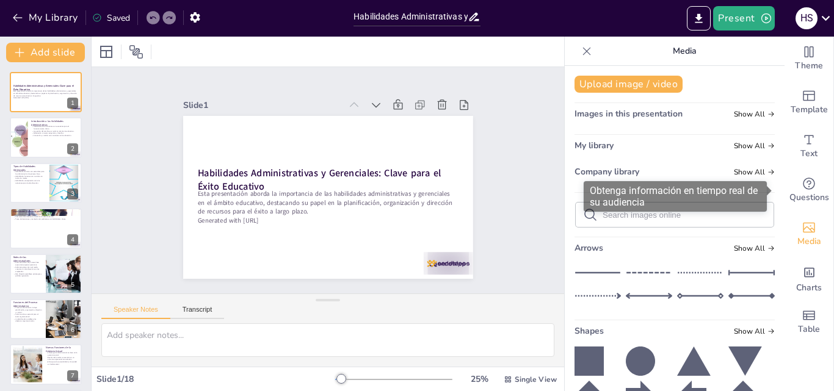
checkbox input "true"
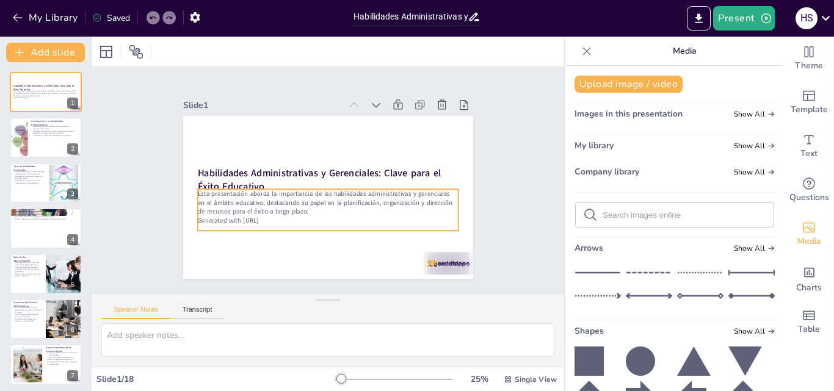
checkbox input "true"
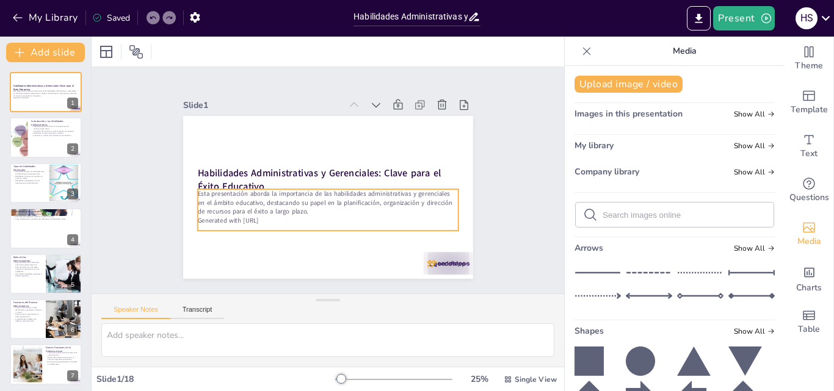
checkbox input "true"
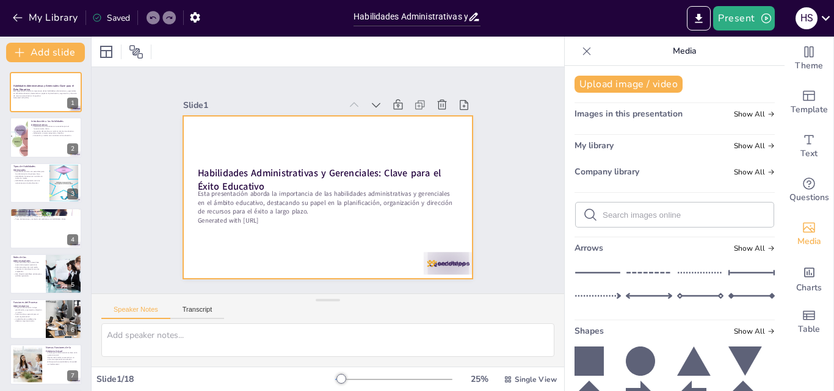
checkbox input "true"
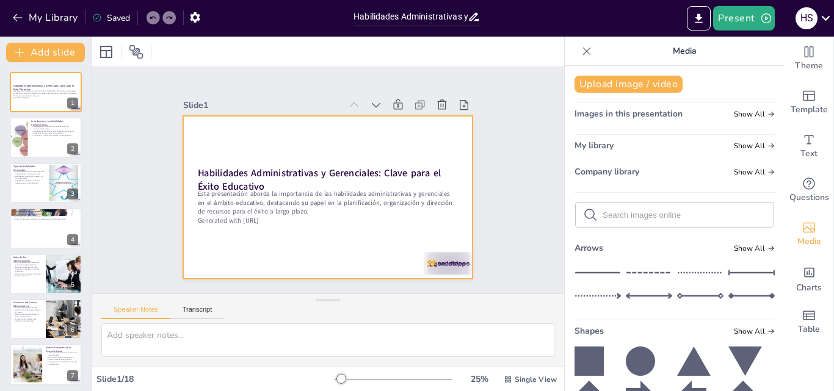
checkbox input "true"
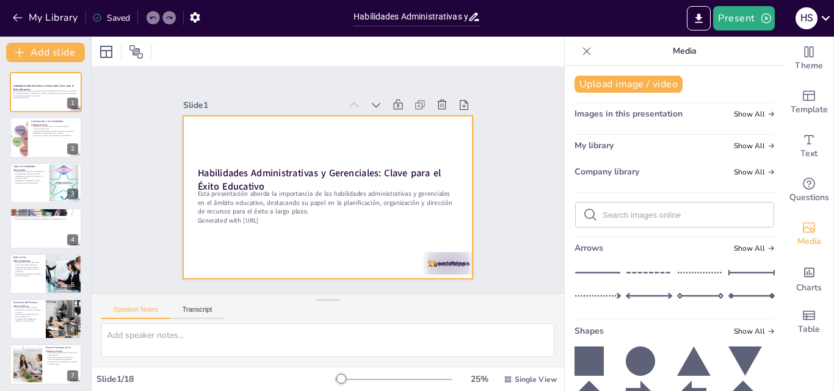
checkbox input "true"
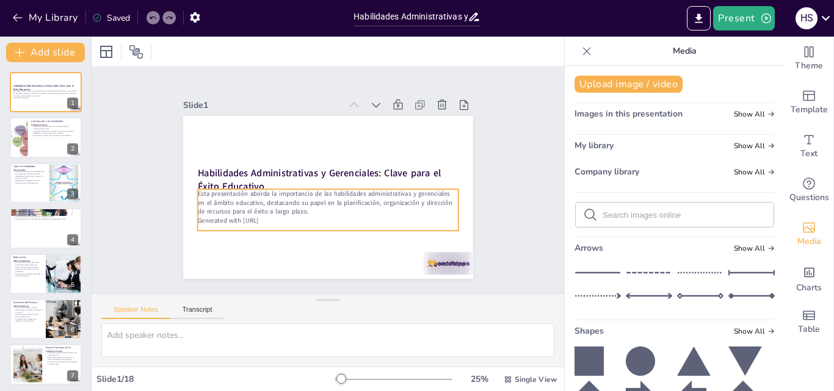
checkbox input "true"
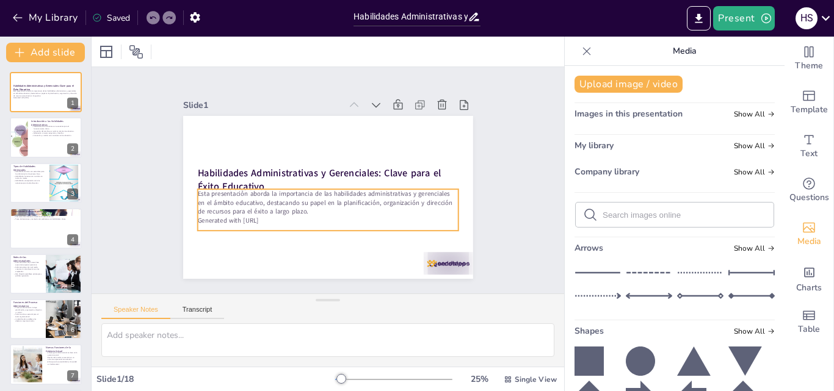
checkbox input "true"
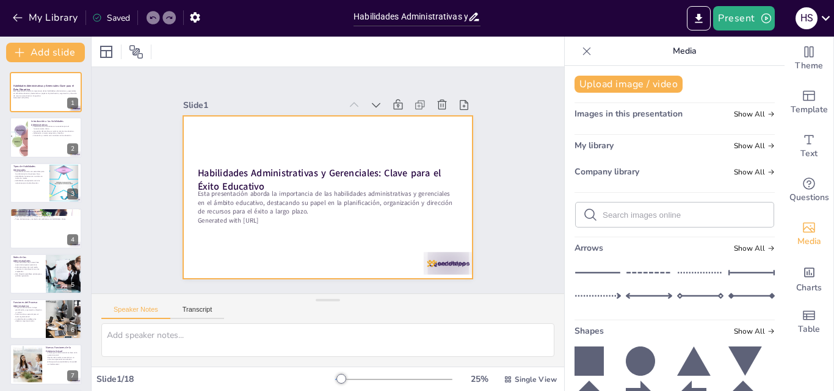
checkbox input "true"
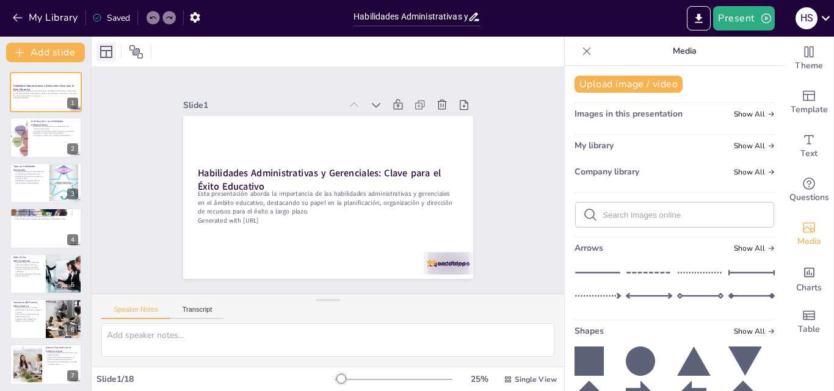
click at [114, 49] on div at bounding box center [106, 52] width 20 height 20
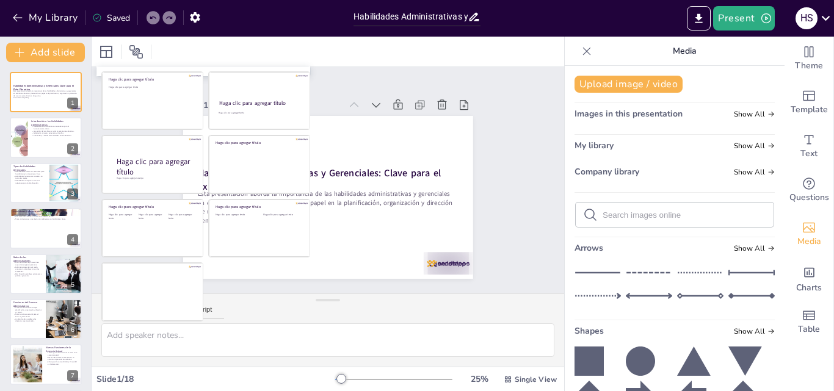
click at [196, 51] on div at bounding box center [328, 52] width 472 height 30
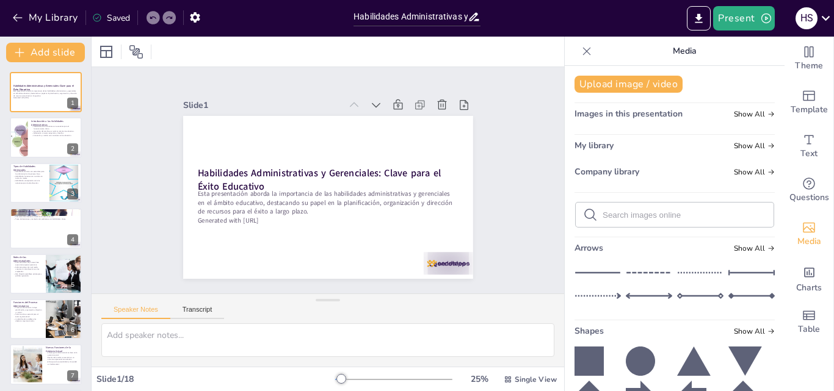
checkbox input "true"
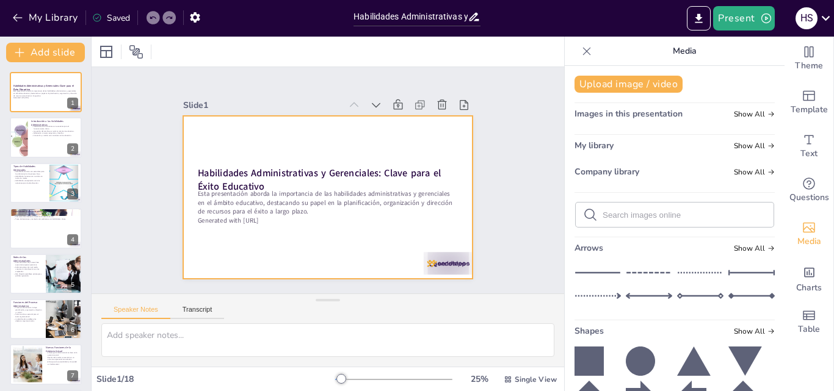
checkbox input "true"
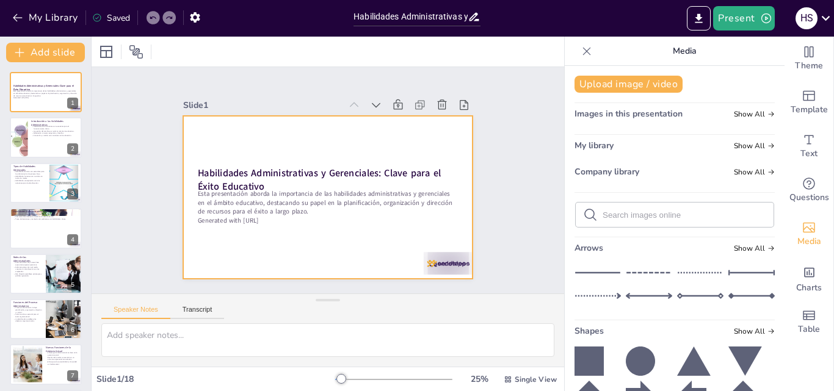
checkbox input "true"
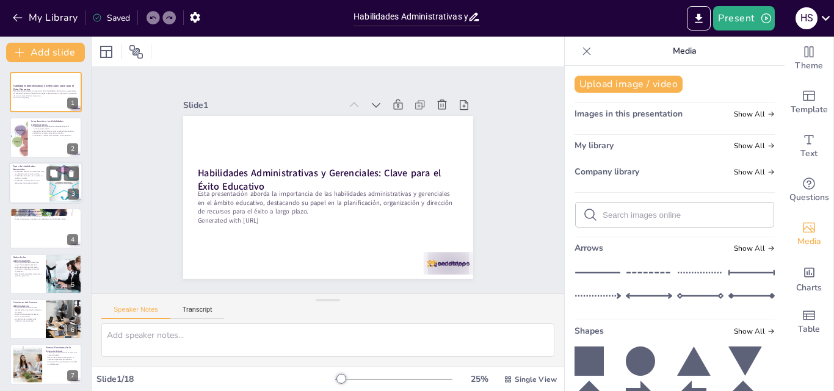
checkbox input "true"
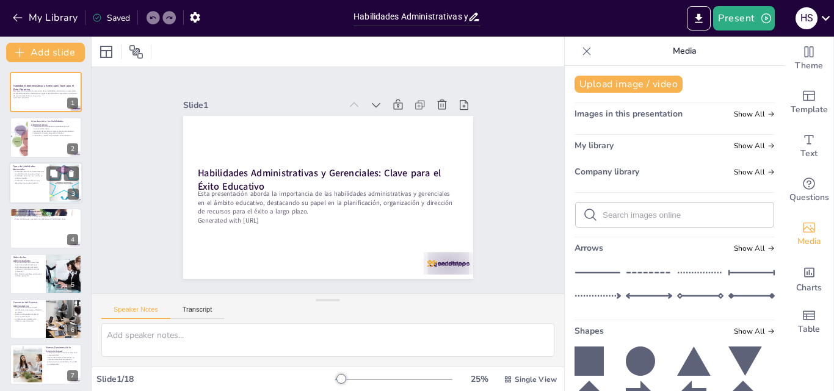
checkbox input "true"
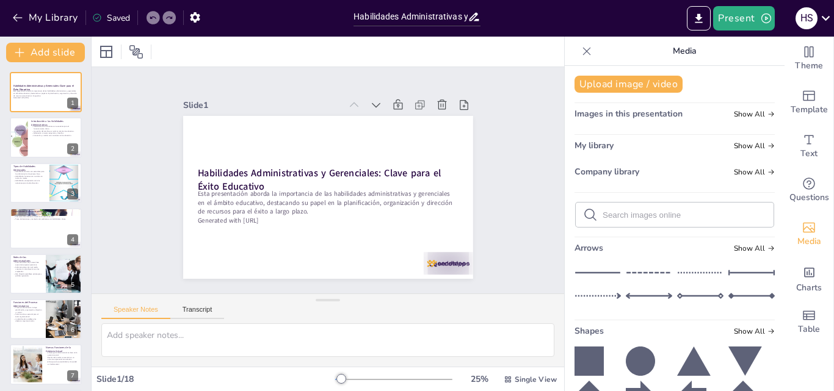
checkbox input "true"
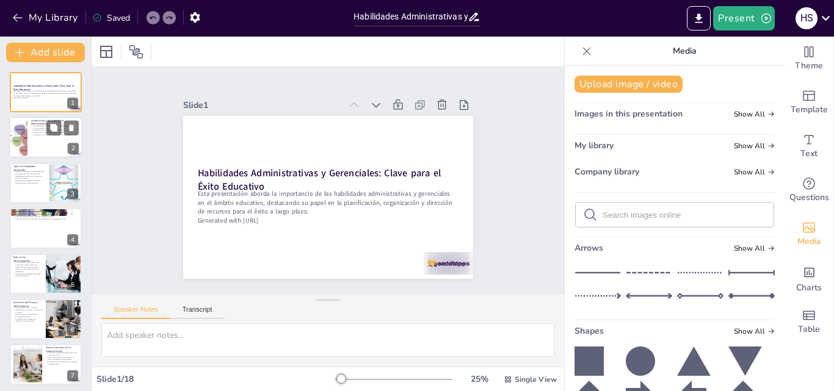
checkbox input "true"
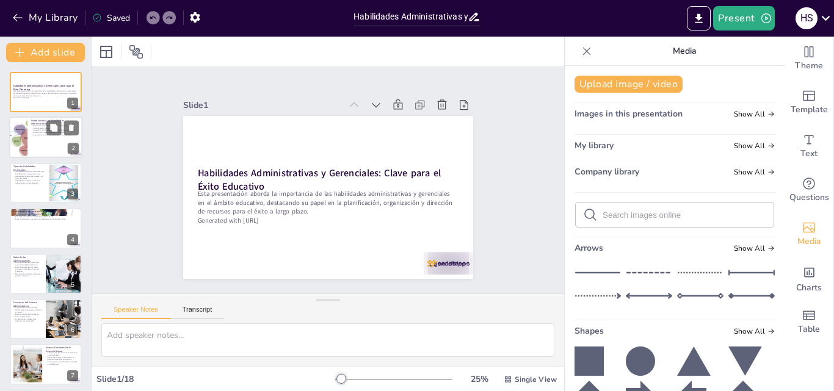
click at [41, 146] on div at bounding box center [45, 138] width 73 height 42
type textarea "Las habilidades administrativas son el núcleo del buen funcionamiento de cualqu…"
checkbox input "true"
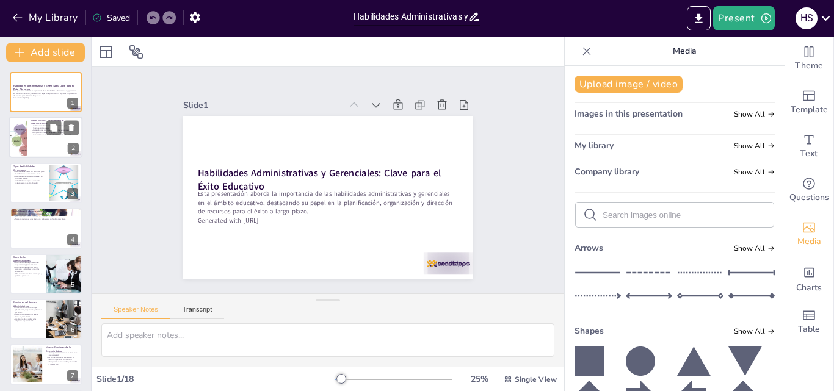
checkbox input "true"
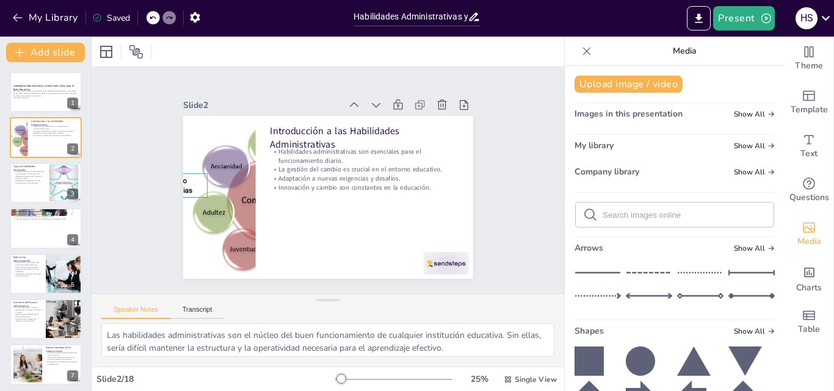
checkbox input "true"
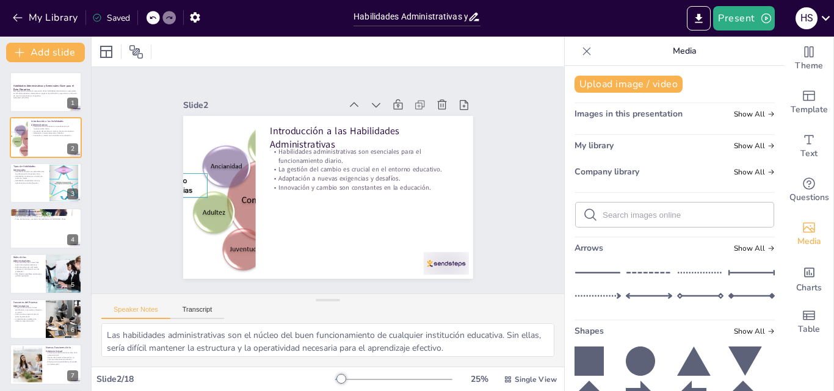
checkbox input "true"
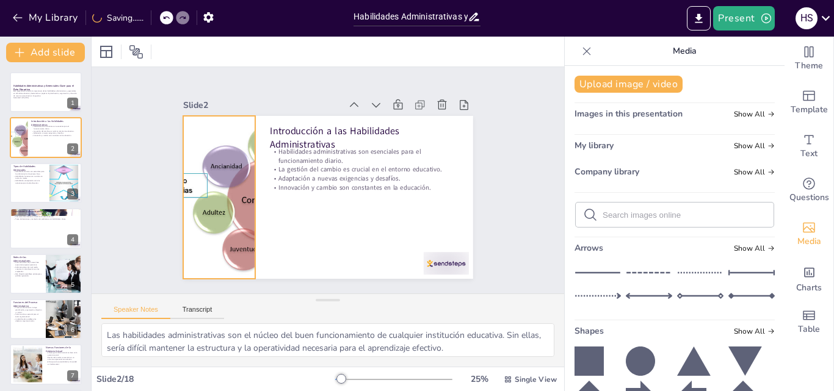
checkbox input "true"
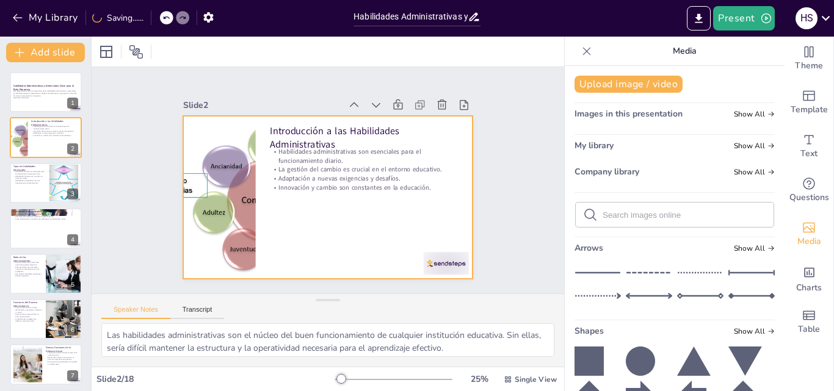
checkbox input "true"
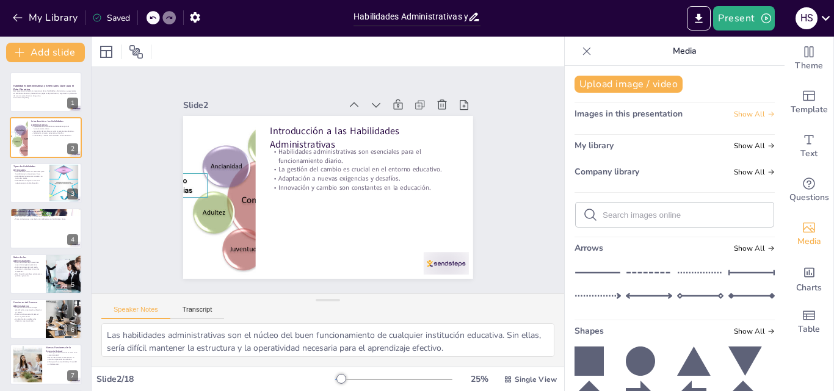
click at [768, 114] on icon at bounding box center [770, 114] width 5 height 5
checkbox input "true"
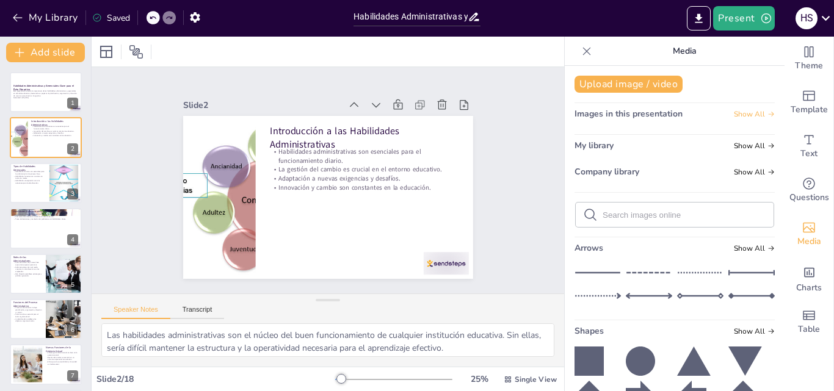
checkbox input "true"
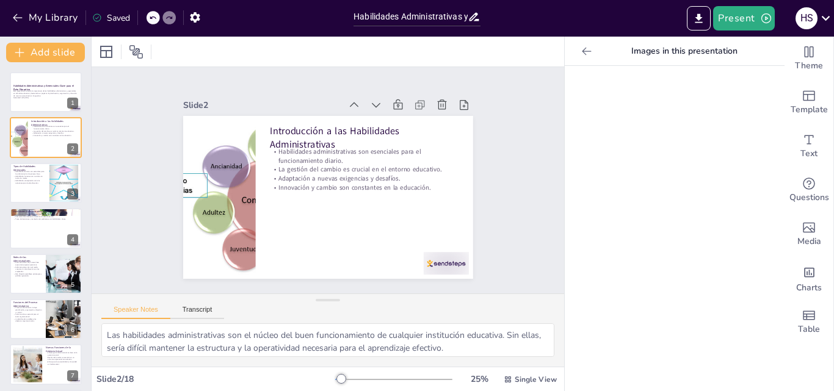
checkbox input "true"
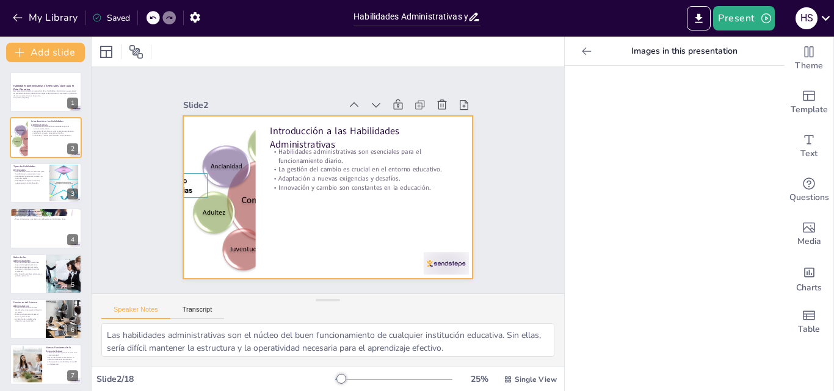
checkbox input "true"
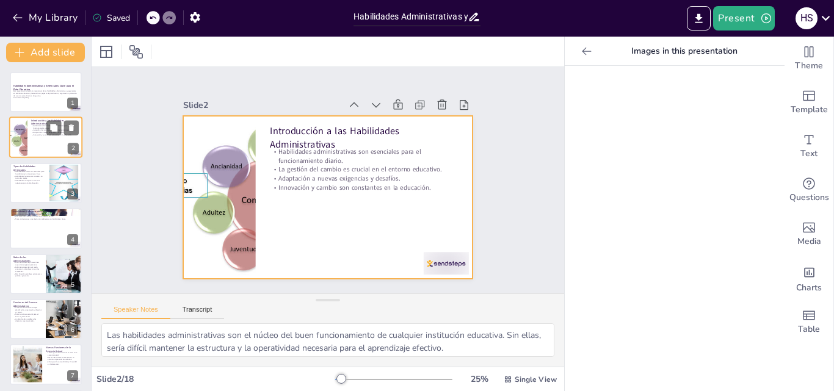
checkbox input "true"
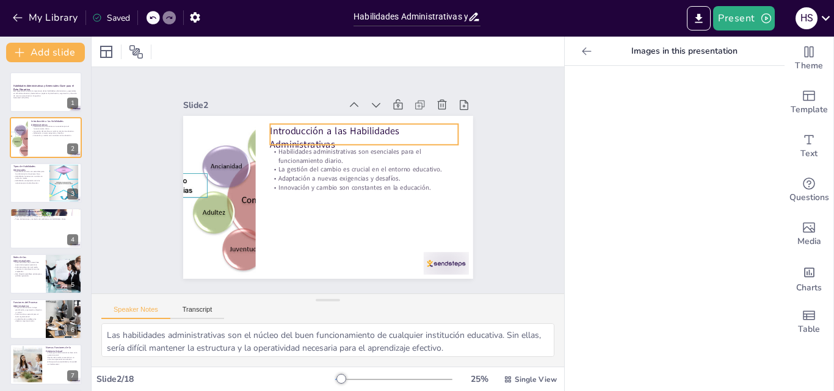
checkbox input "true"
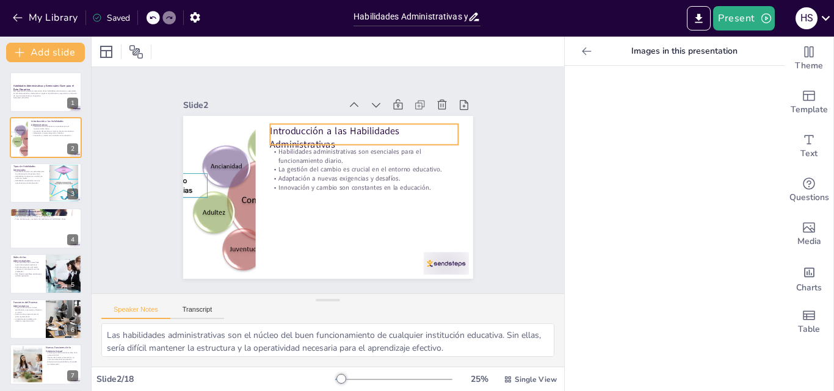
checkbox input "true"
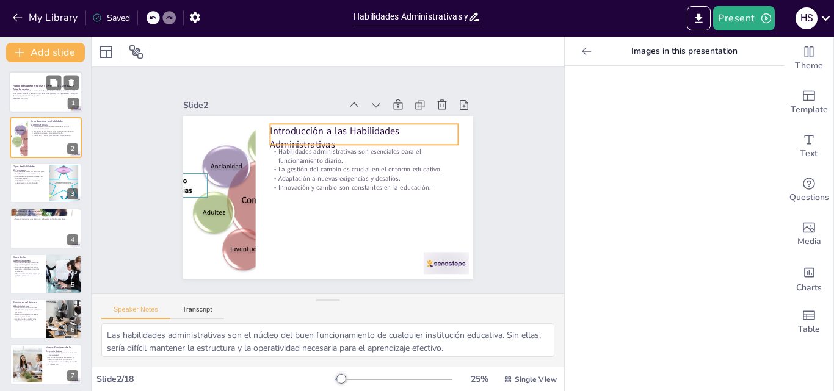
checkbox input "true"
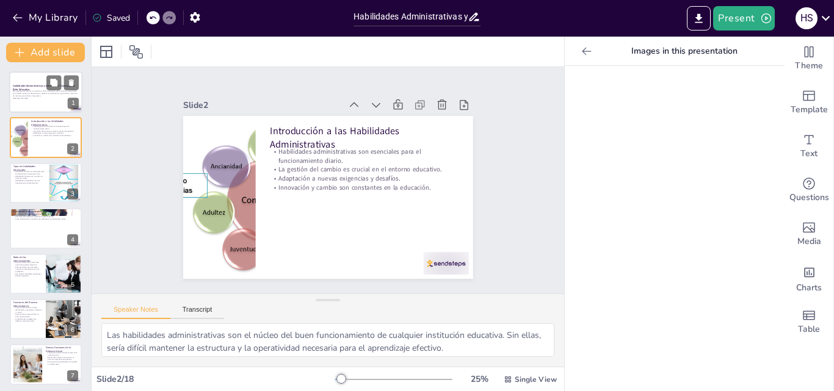
checkbox input "true"
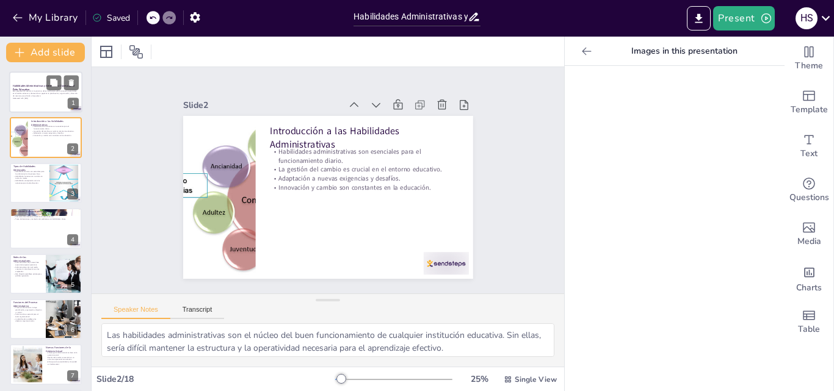
click at [42, 100] on div "Esta presentación aborda la importancia de las habilidades administrativas y ge…" at bounding box center [46, 95] width 66 height 10
checkbox input "true"
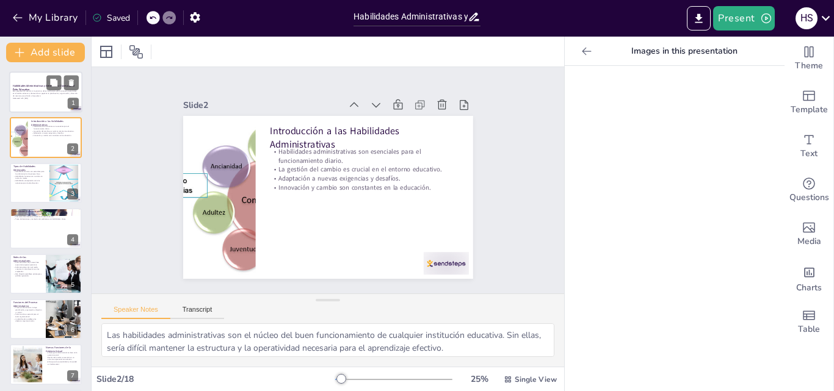
checkbox input "true"
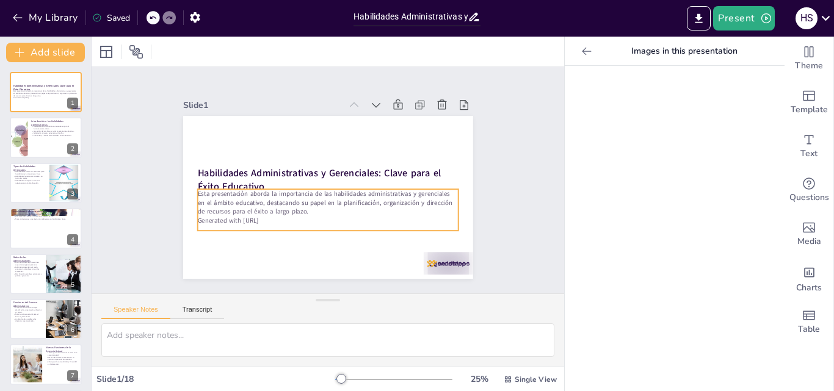
checkbox input "true"
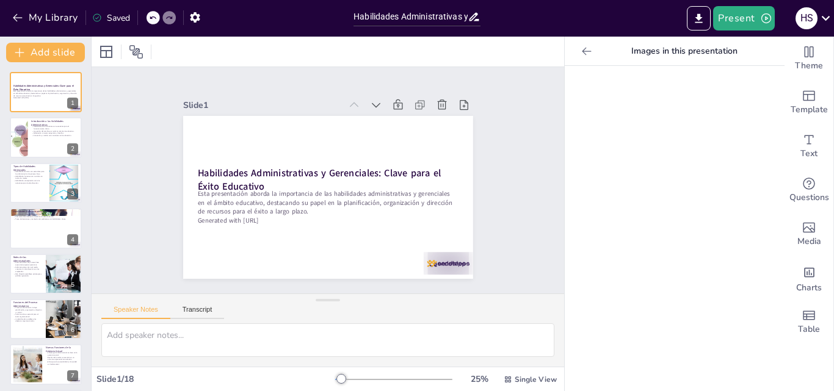
checkbox input "true"
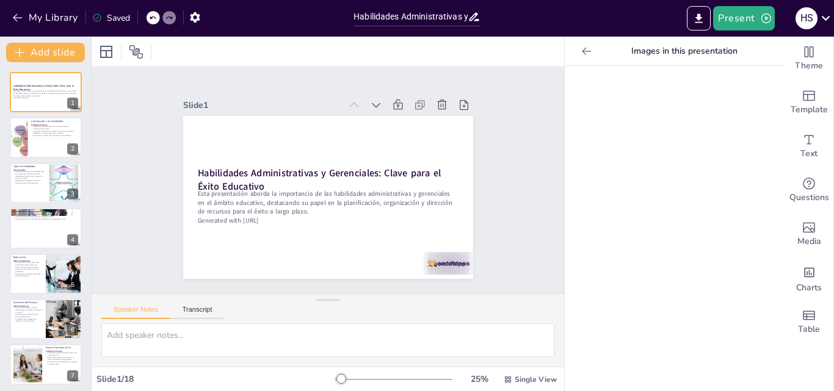
checkbox input "true"
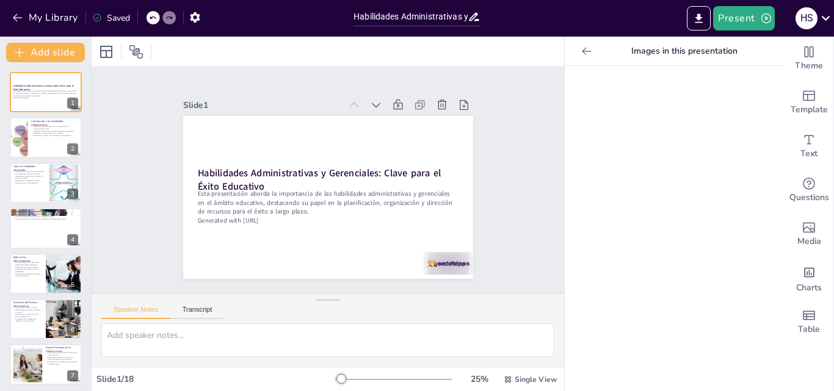
checkbox input "true"
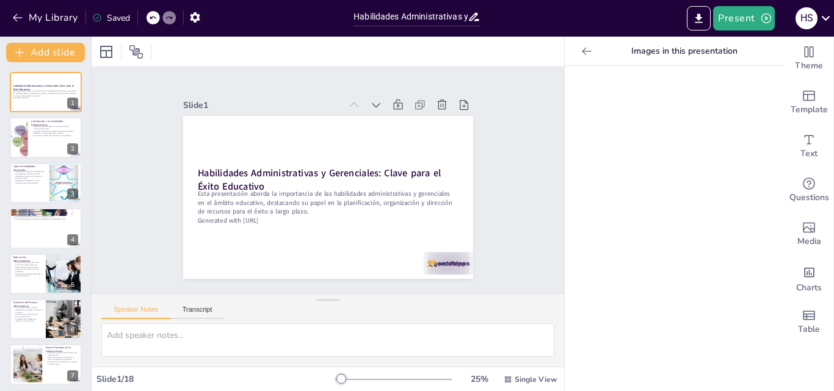
click at [580, 54] on icon at bounding box center [586, 51] width 12 height 12
checkbox input "true"
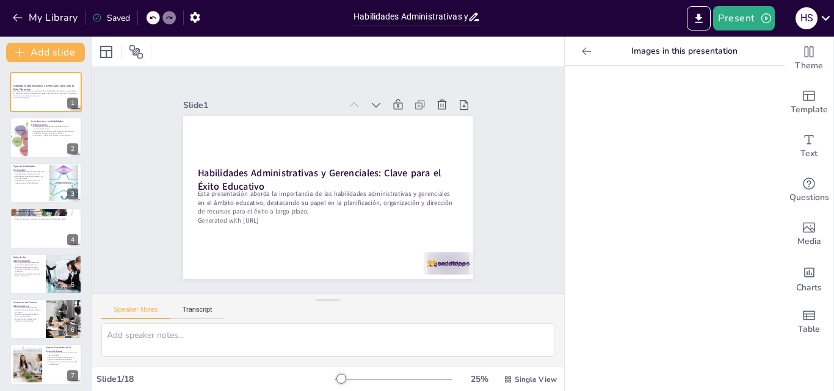
checkbox input "true"
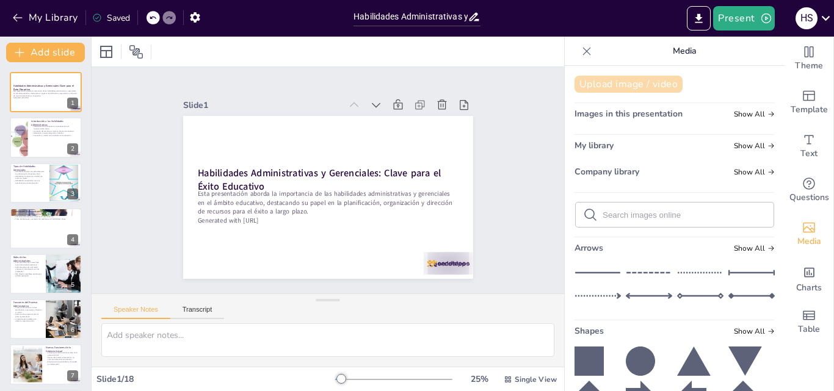
click at [635, 86] on button "Upload image / video" at bounding box center [628, 84] width 108 height 17
checkbox input "true"
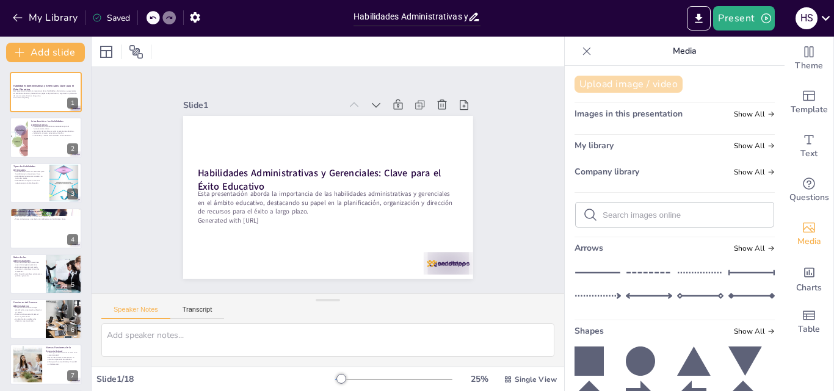
checkbox input "true"
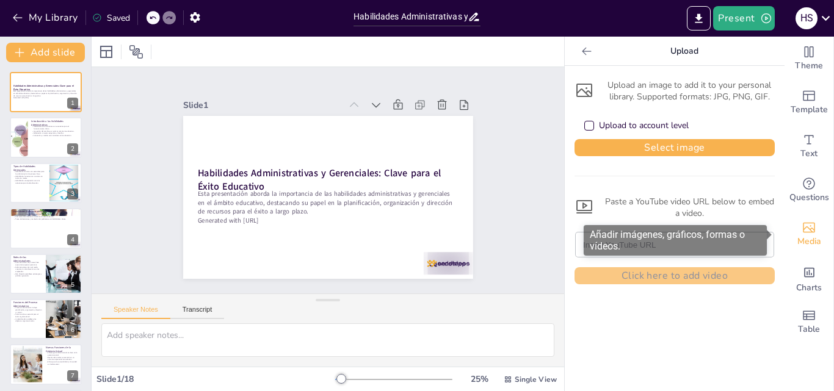
click at [809, 237] on span "Media" at bounding box center [809, 241] width 24 height 13
checkbox input "true"
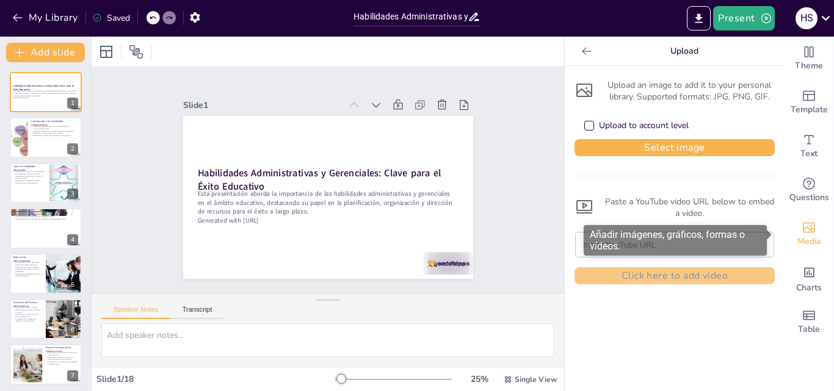
checkbox input "true"
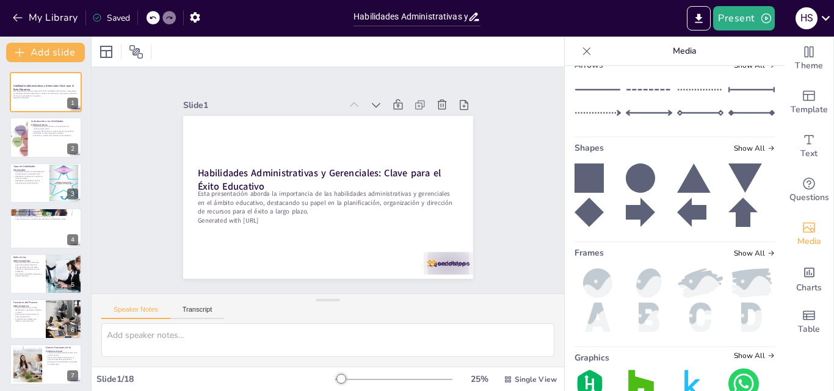
scroll to position [244, 0]
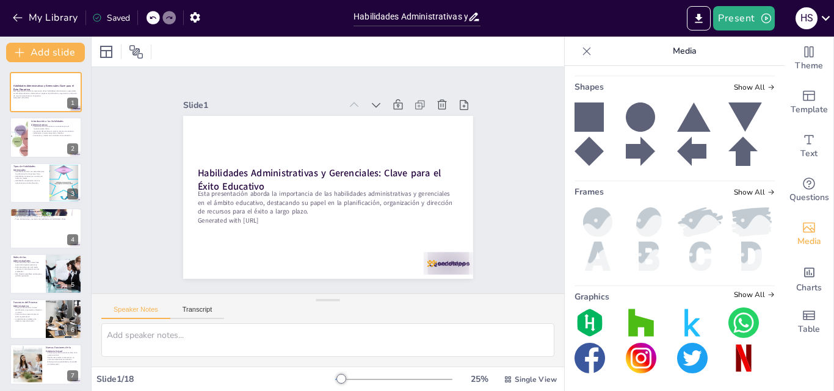
checkbox input "true"
click at [209, 312] on button "Transcript" at bounding box center [197, 312] width 54 height 13
click at [150, 309] on button "Speaker Notes" at bounding box center [135, 312] width 69 height 13
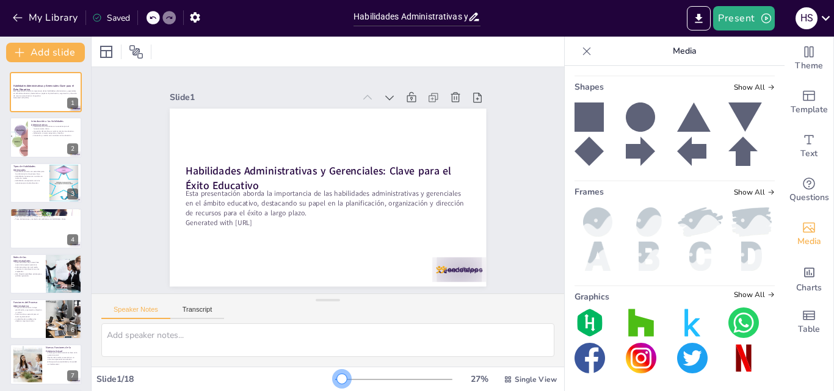
drag, startPoint x: 338, startPoint y: 378, endPoint x: 334, endPoint y: 392, distance: 14.5
click at [334, 391] on html "My Library Saved Habilidades Administrativas y Gerenciales: Clave para el Éxito…" at bounding box center [417, 195] width 834 height 391
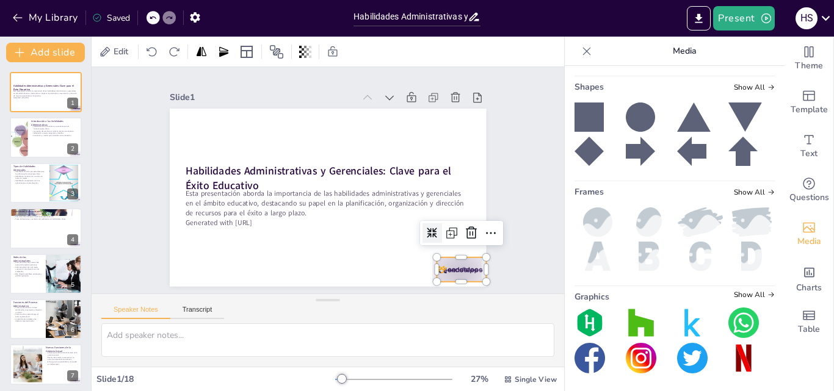
click at [240, 278] on div at bounding box center [225, 304] width 30 height 52
click at [327, 38] on icon at bounding box center [318, 28] width 20 height 20
click at [223, 267] on div at bounding box center [203, 275] width 39 height 55
click at [193, 253] on icon at bounding box center [183, 263] width 21 height 21
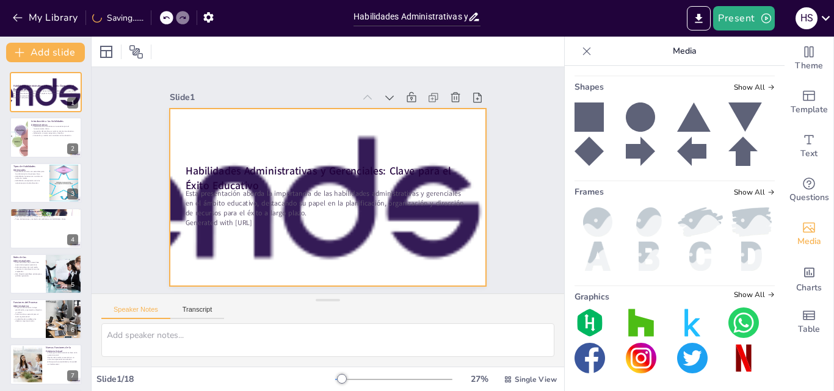
click at [448, 236] on div at bounding box center [319, 165] width 990 height 674
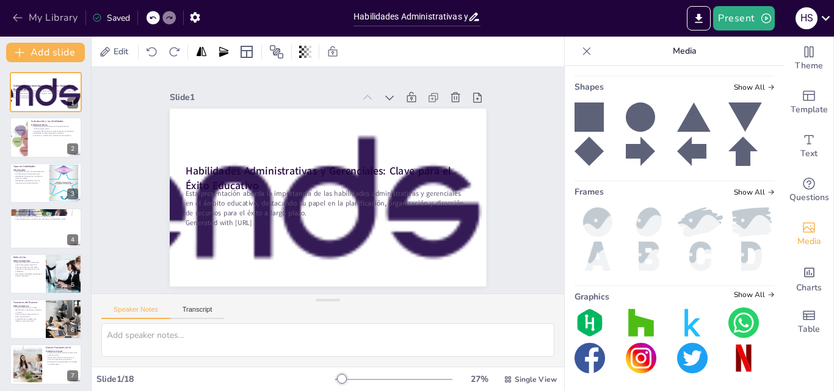
click at [24, 22] on button "My Library" at bounding box center [46, 18] width 74 height 20
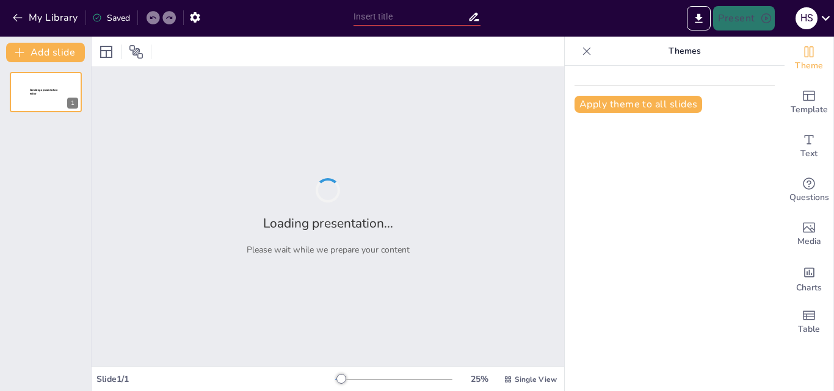
type input "Habilidades Administrativas y Gerenciales: Clave para el Éxito Educativo"
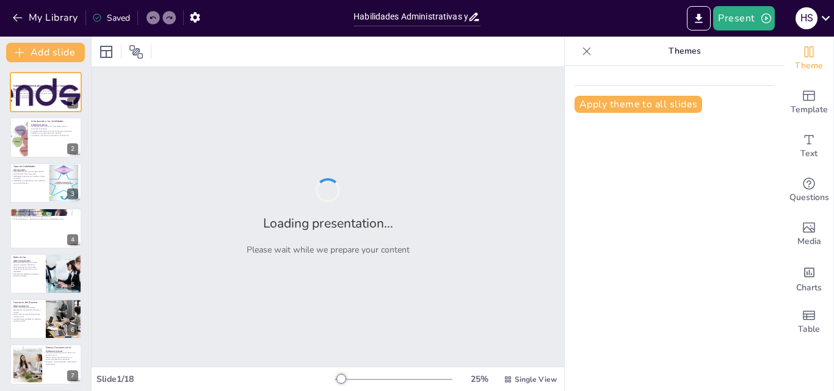
checkbox input "true"
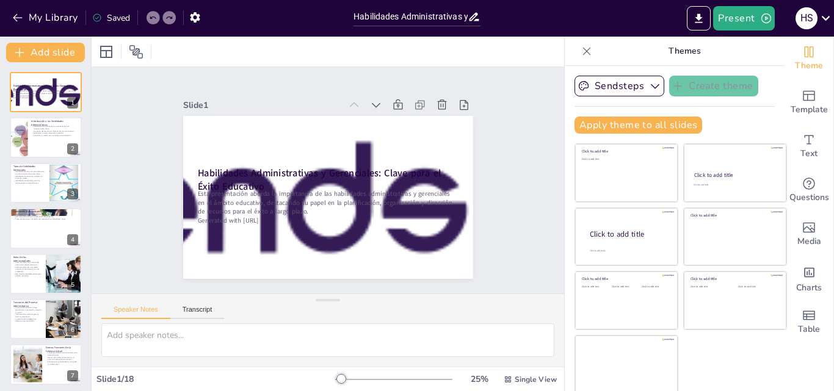
checkbox input "true"
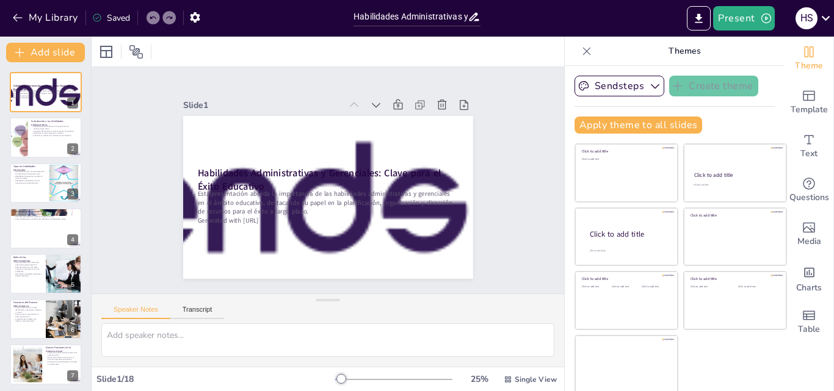
checkbox input "true"
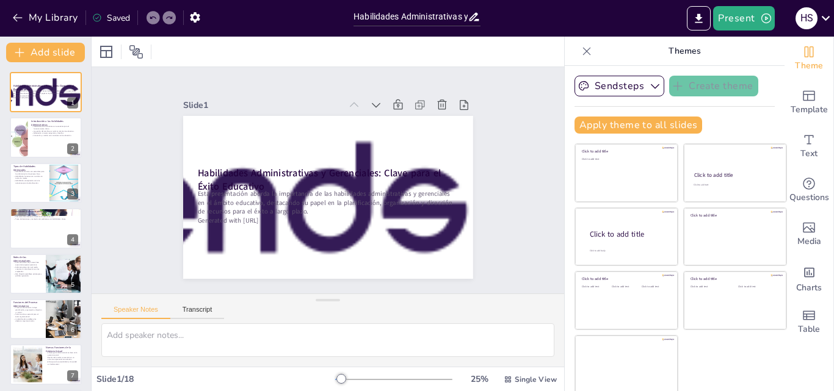
checkbox input "true"
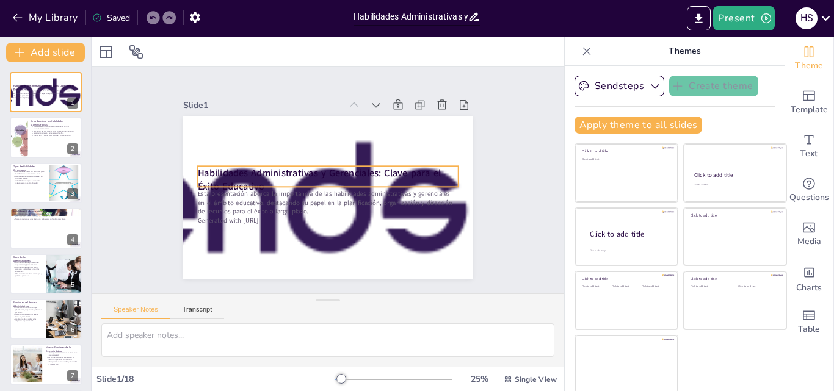
checkbox input "true"
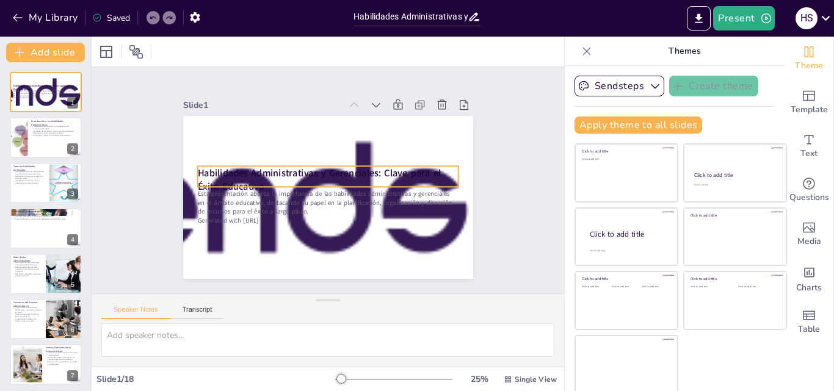
checkbox input "true"
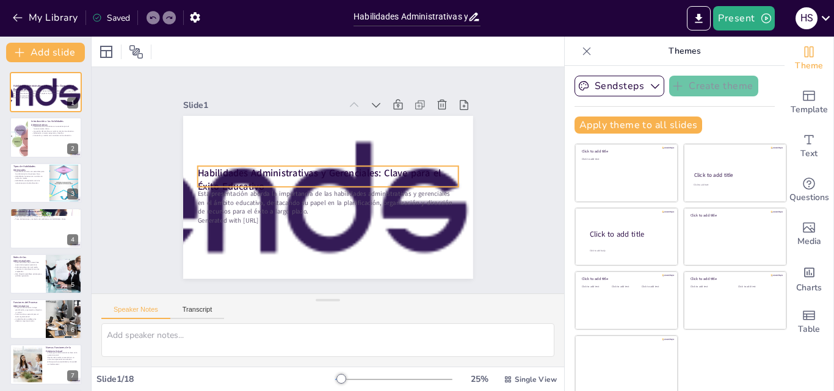
checkbox input "true"
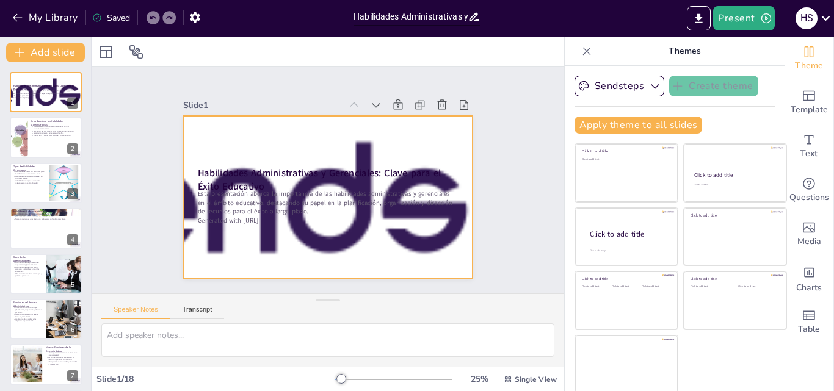
checkbox input "true"
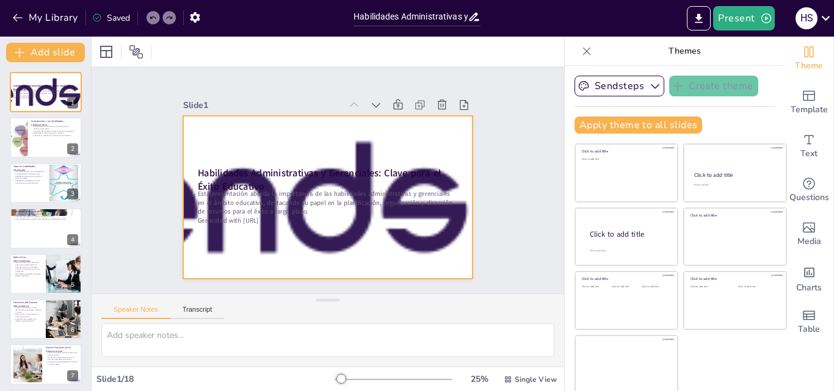
checkbox input "true"
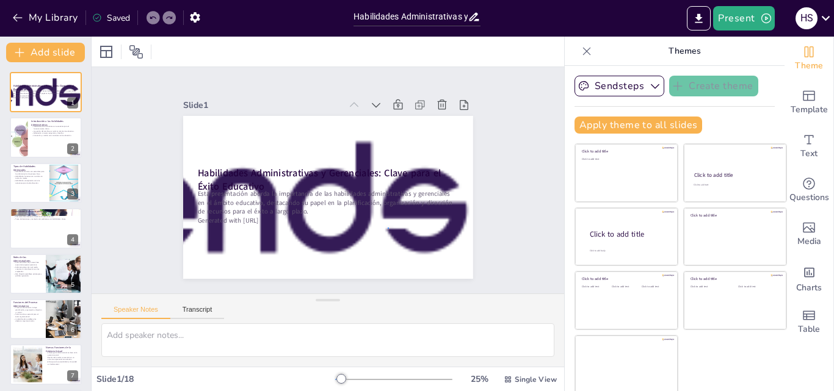
checkbox input "true"
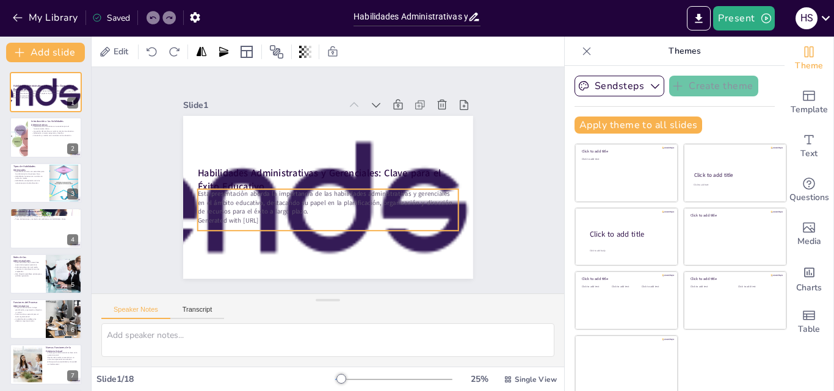
checkbox input "true"
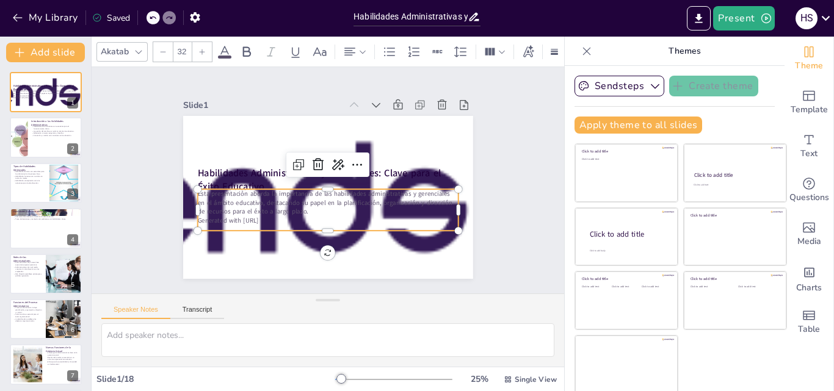
click at [389, 224] on div "Esta presentación aborda la importancia de las habilidades administrativas y ge…" at bounding box center [325, 210] width 264 height 69
checkbox input "true"
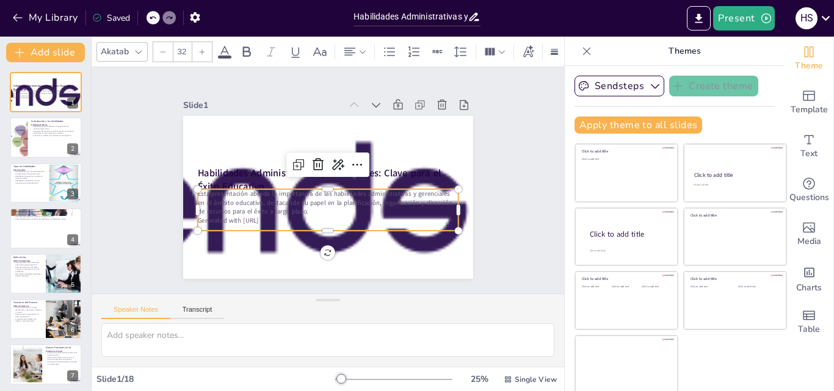
checkbox input "true"
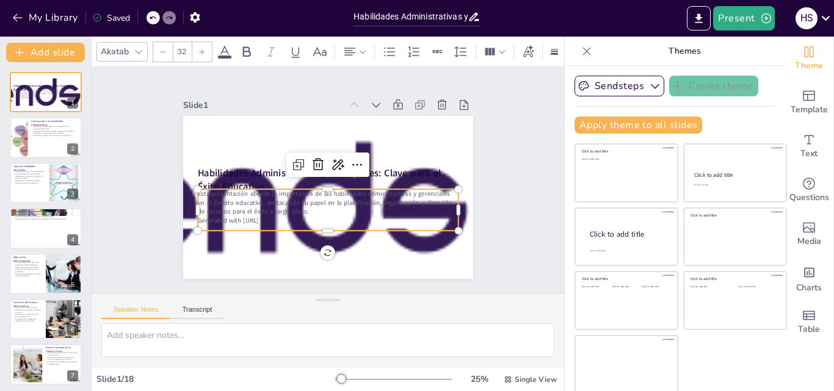
checkbox input "true"
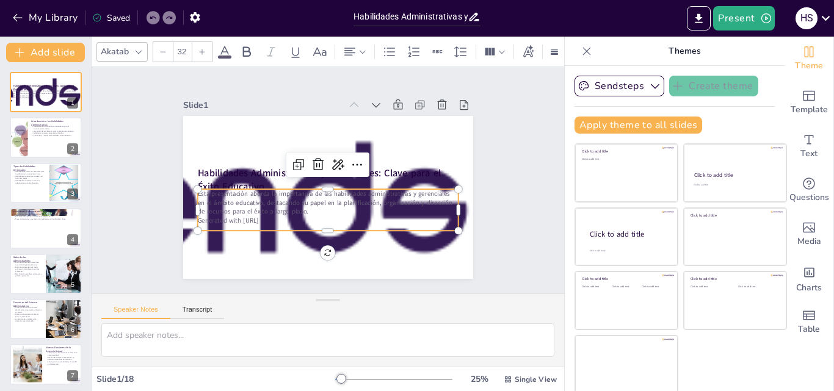
checkbox input "true"
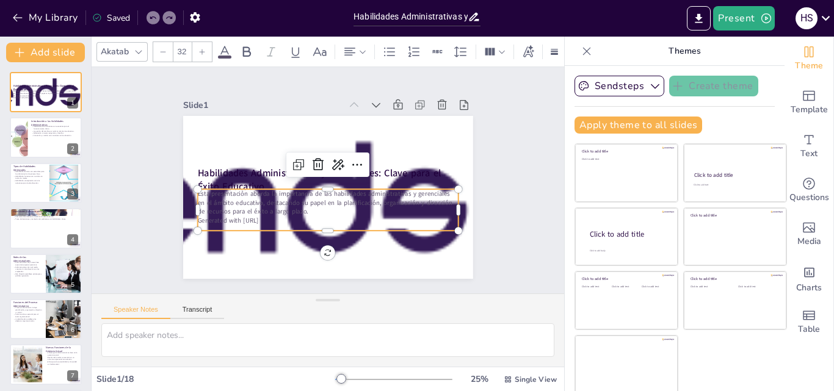
checkbox input "true"
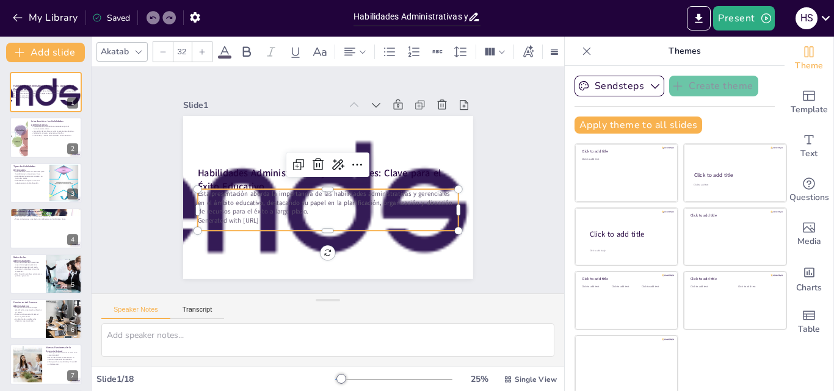
checkbox input "true"
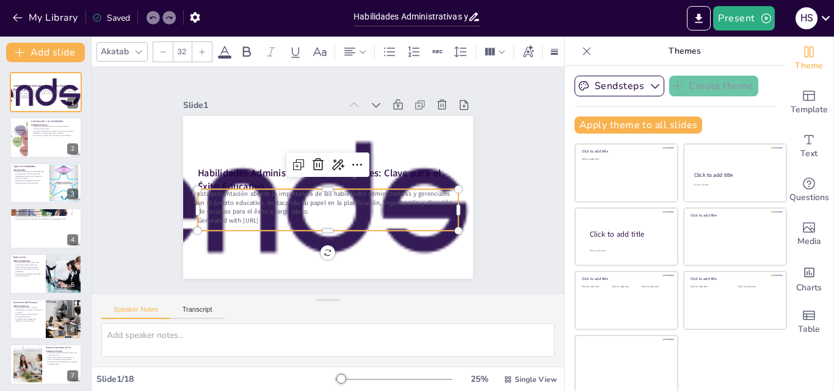
checkbox input "true"
click at [331, 164] on icon at bounding box center [339, 166] width 16 height 16
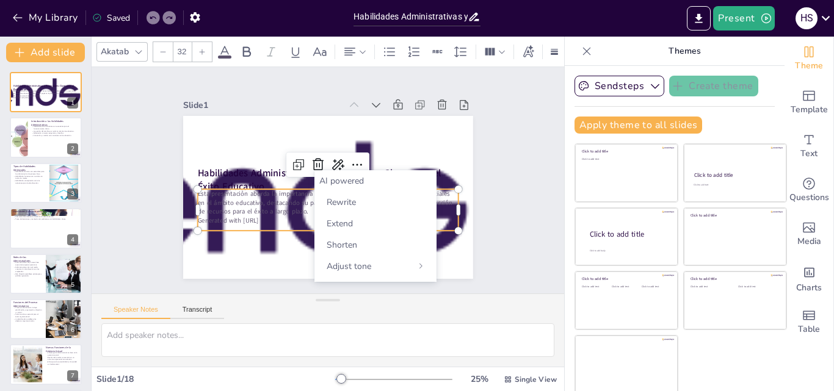
click at [343, 184] on div "AI powered" at bounding box center [375, 181] width 112 height 12
click at [347, 183] on div "AI powered" at bounding box center [375, 181] width 112 height 12
click at [347, 208] on div "Rewrite" at bounding box center [375, 202] width 112 height 21
checkbox input "true"
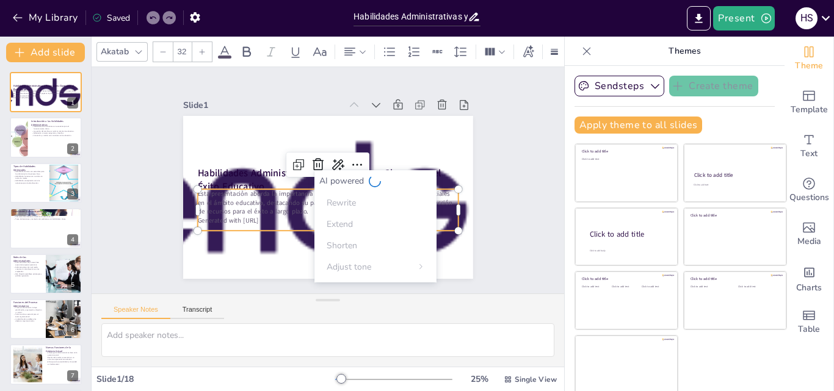
checkbox input "true"
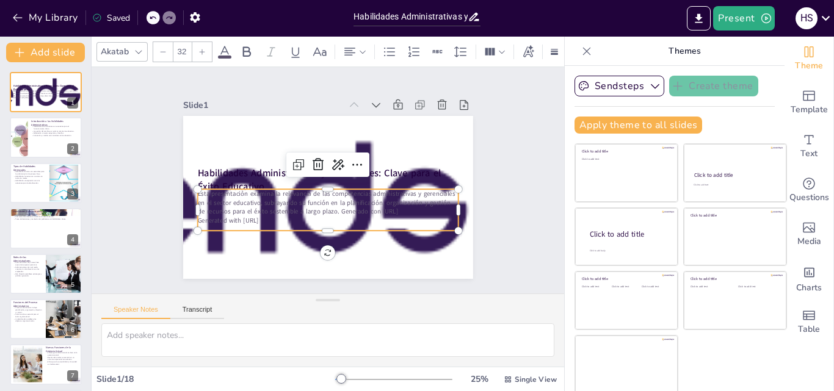
checkbox input "true"
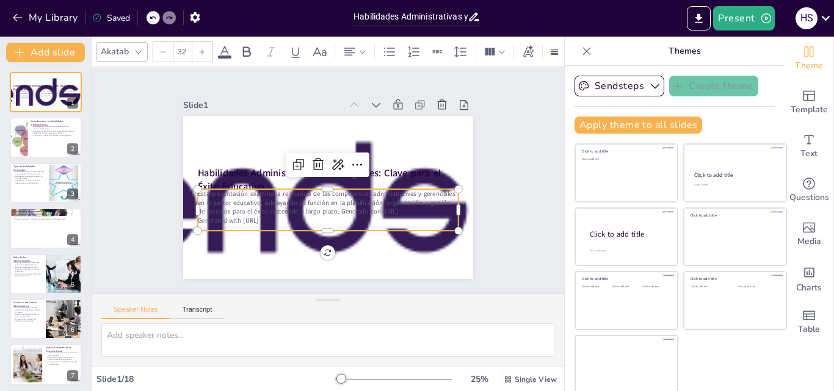
checkbox input "true"
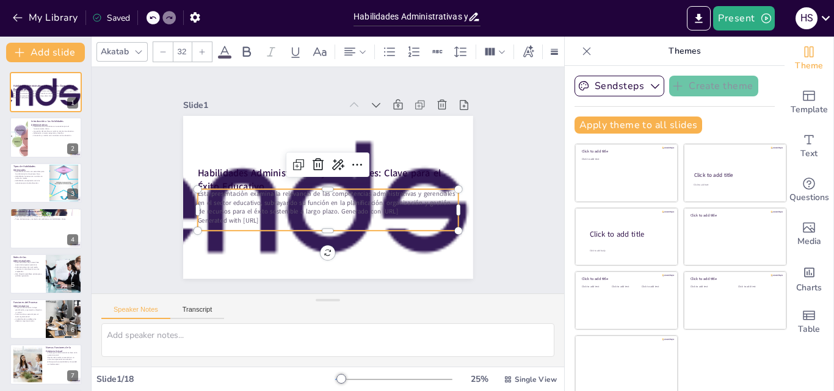
checkbox input "true"
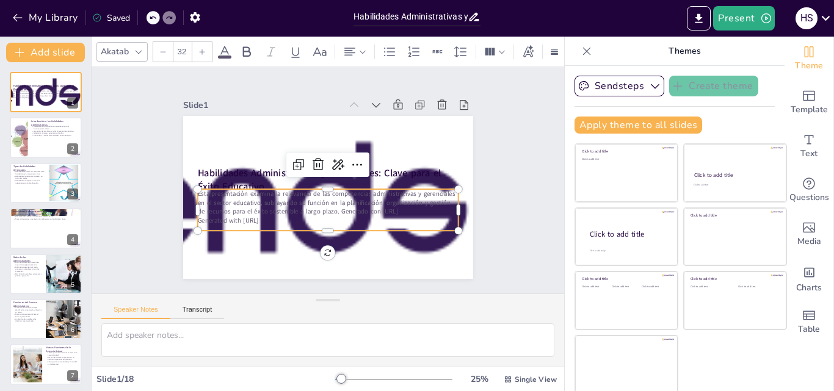
checkbox input "true"
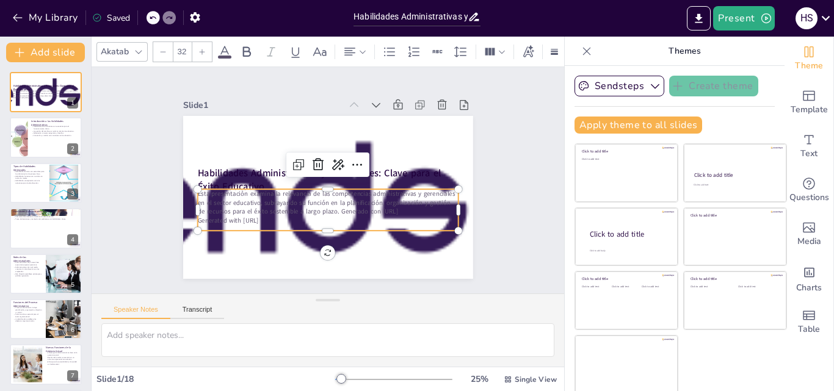
checkbox input "true"
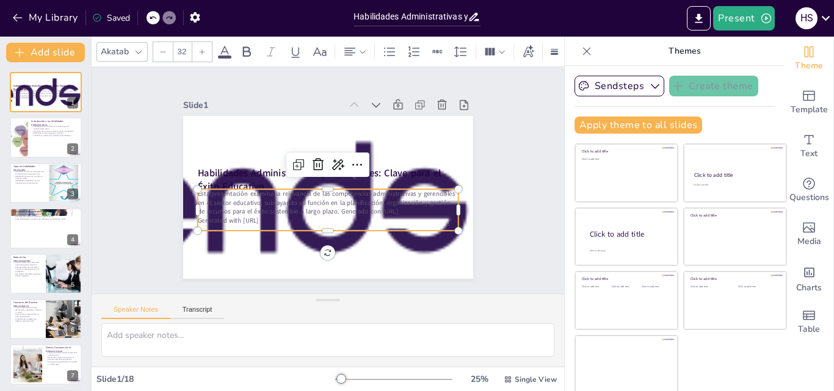
checkbox input "true"
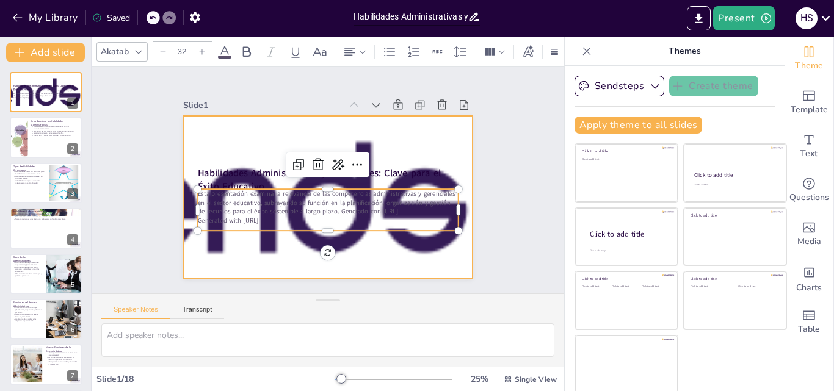
checkbox input "true"
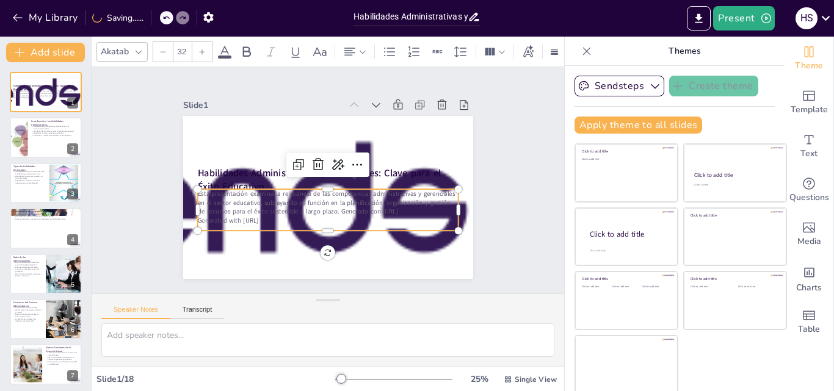
checkbox input "true"
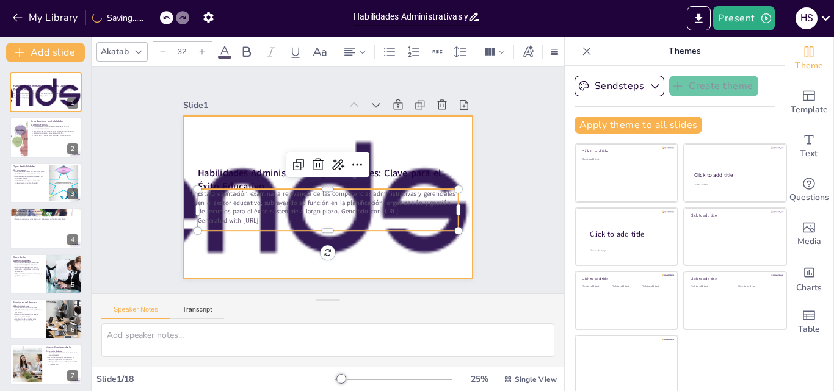
checkbox input "true"
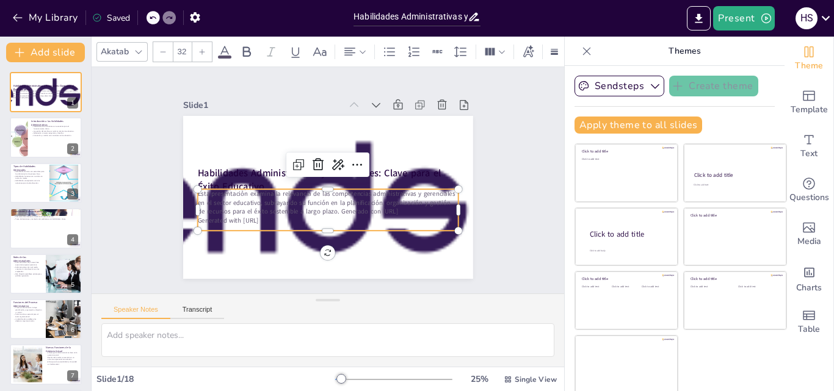
click at [165, 48] on icon at bounding box center [162, 51] width 7 height 7
checkbox input "true"
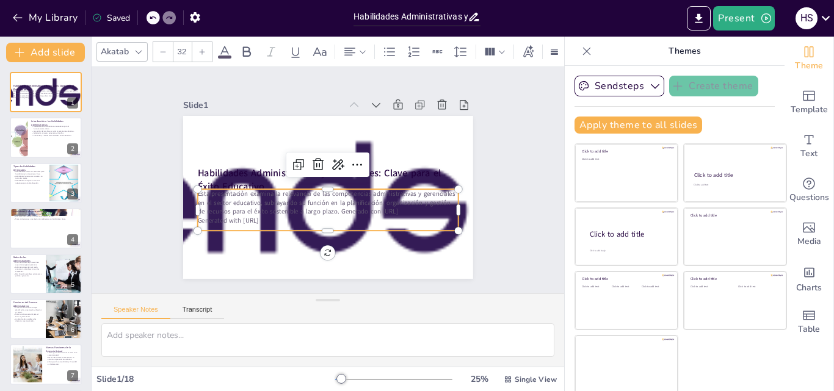
checkbox input "true"
type input "31"
click at [168, 46] on div at bounding box center [163, 52] width 20 height 20
checkbox input "true"
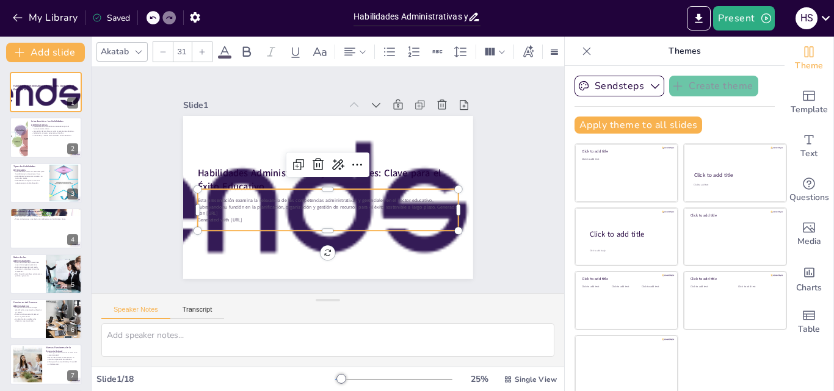
checkbox input "true"
type input "30"
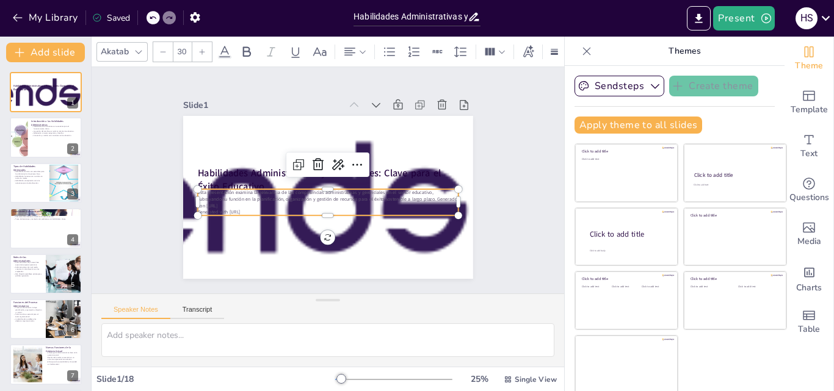
click at [168, 46] on div at bounding box center [163, 52] width 20 height 20
checkbox input "true"
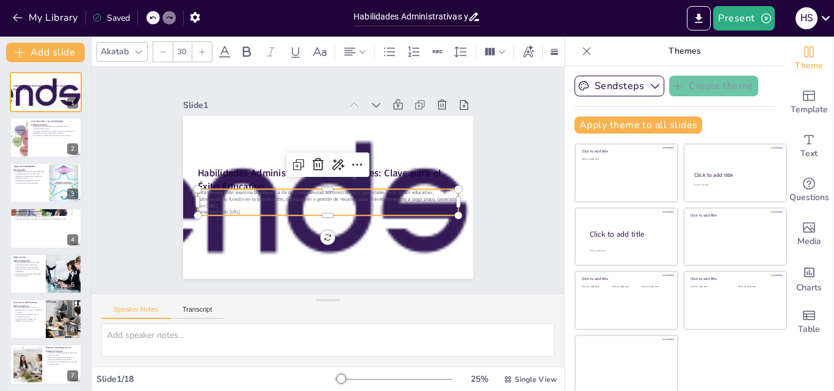
checkbox input "true"
type input "29"
click at [168, 46] on div at bounding box center [163, 52] width 20 height 20
checkbox input "true"
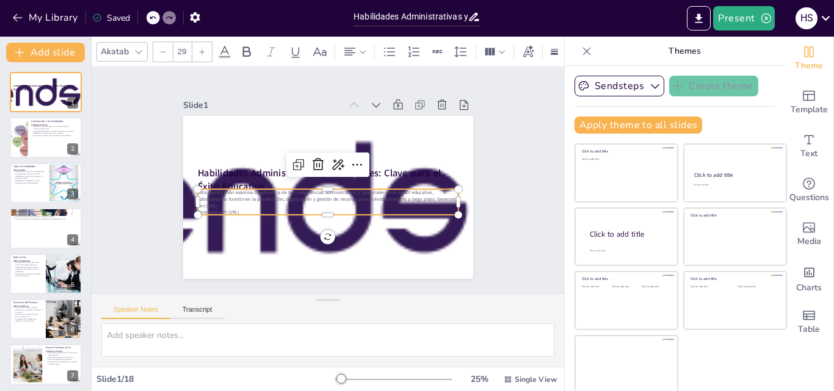
checkbox input "true"
type input "28"
click at [195, 46] on div at bounding box center [202, 52] width 20 height 20
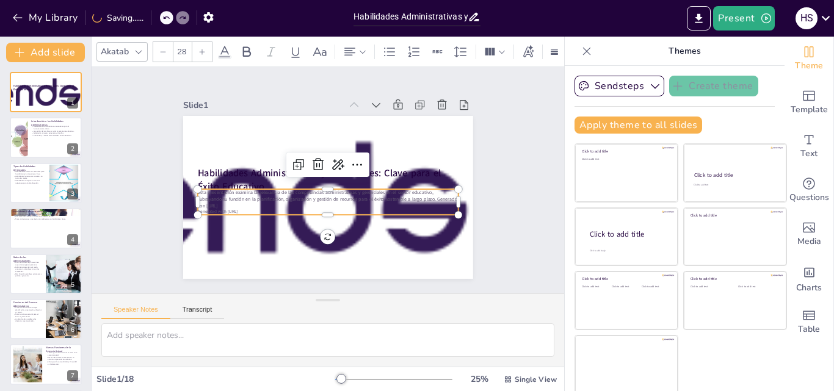
checkbox input "true"
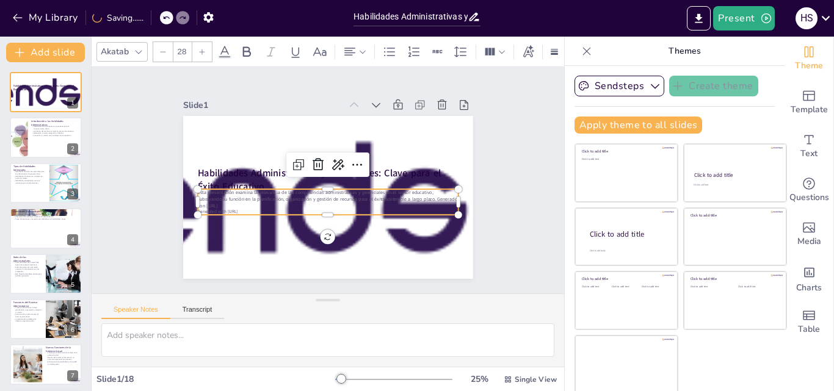
type input "29"
click at [194, 45] on div at bounding box center [202, 52] width 20 height 20
checkbox input "true"
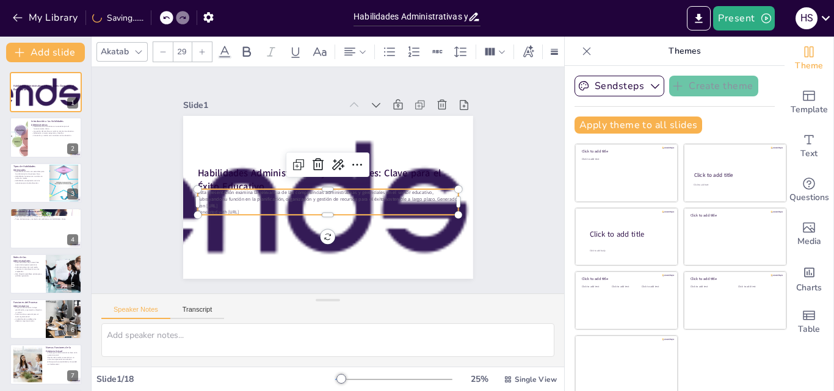
checkbox input "true"
type input "30"
click at [194, 45] on div at bounding box center [202, 52] width 20 height 20
checkbox input "true"
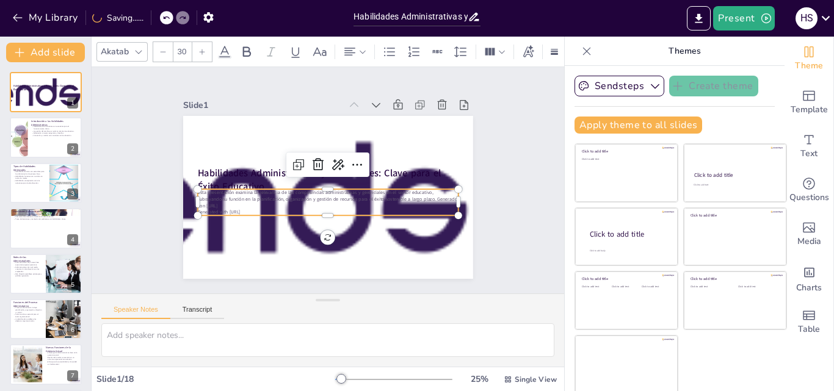
checkbox input "true"
type input "31"
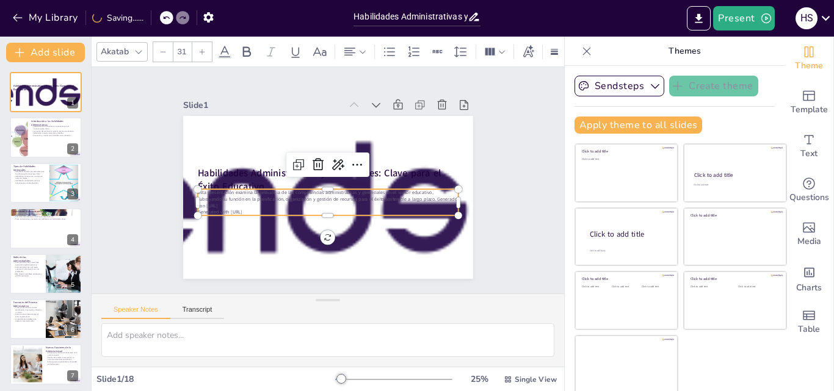
click at [193, 44] on div at bounding box center [202, 52] width 20 height 20
checkbox input "true"
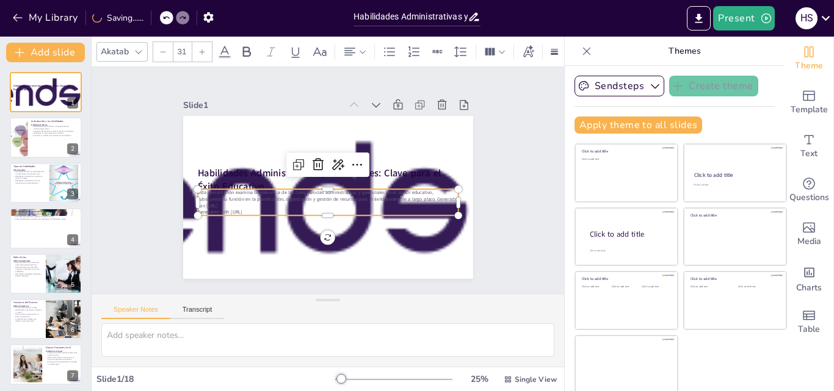
checkbox input "true"
type input "32"
checkbox input "true"
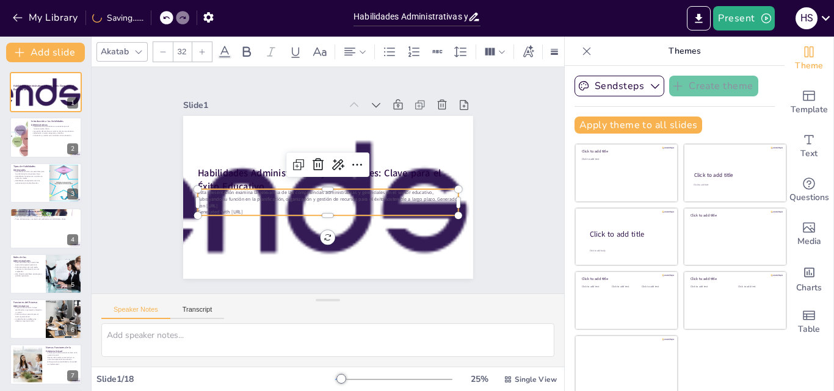
checkbox input "true"
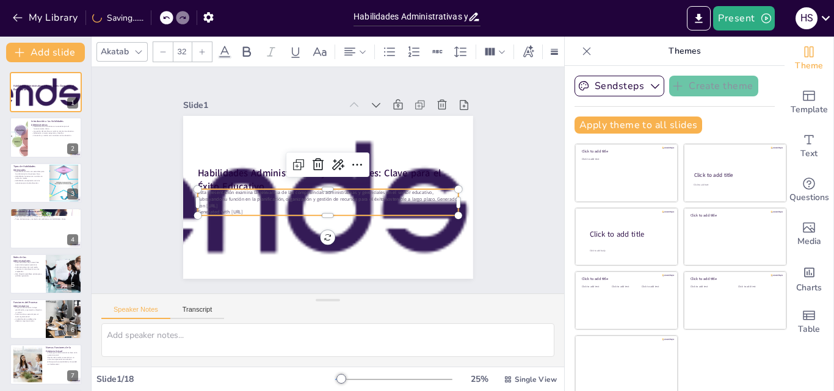
checkbox input "true"
click at [369, 43] on div at bounding box center [354, 52] width 29 height 20
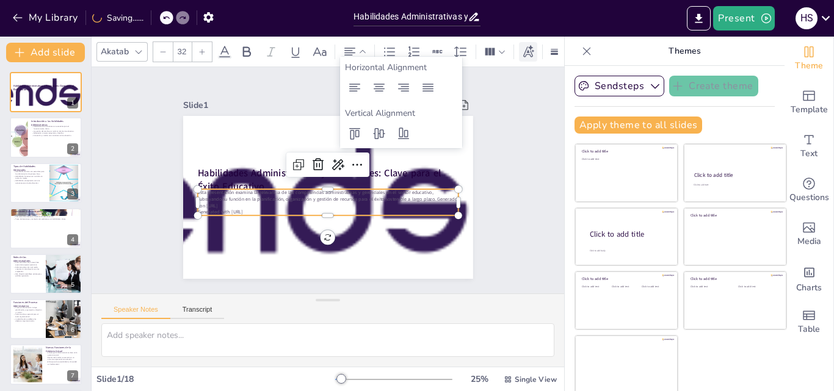
click at [530, 50] on icon at bounding box center [527, 51] width 13 height 13
checkbox input "true"
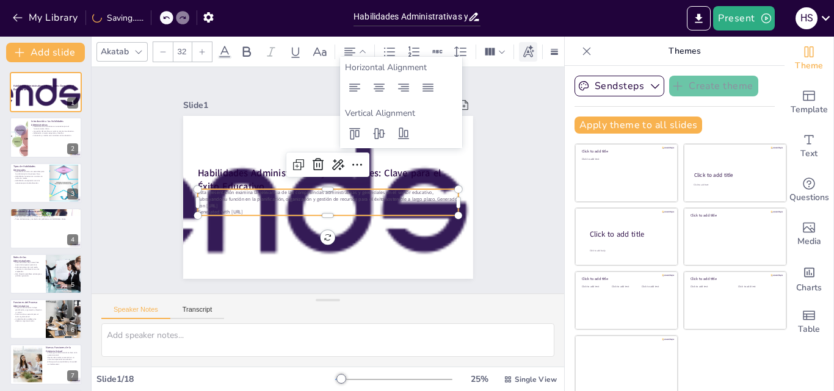
checkbox input "true"
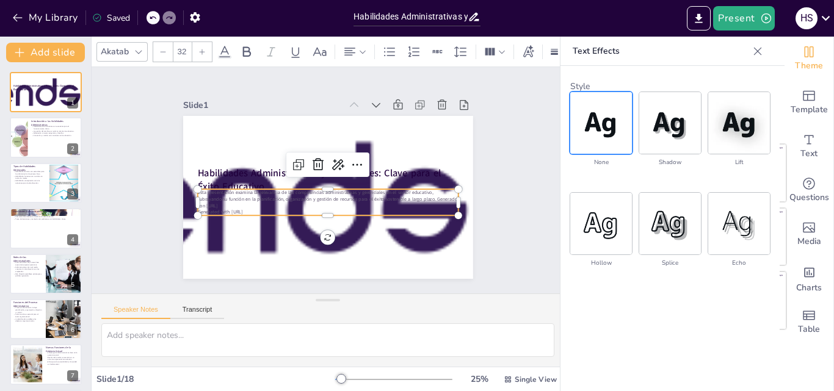
checkbox input "true"
drag, startPoint x: 288, startPoint y: 163, endPoint x: 283, endPoint y: 153, distance: 11.7
click at [291, 161] on icon at bounding box center [298, 164] width 15 height 15
drag, startPoint x: 374, startPoint y: 195, endPoint x: 379, endPoint y: 190, distance: 7.0
click at [375, 193] on p "Esta presentación examina la relevancia de las competencias administrativas y g…" at bounding box center [329, 201] width 261 height 20
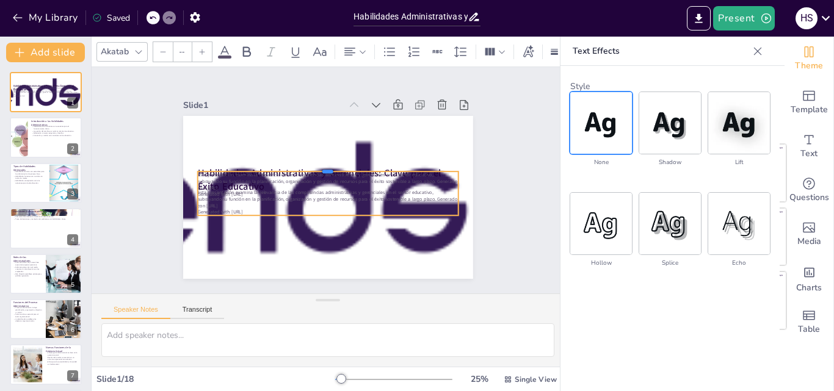
drag, startPoint x: 380, startPoint y: 182, endPoint x: 391, endPoint y: 164, distance: 20.8
click at [391, 164] on div at bounding box center [327, 167] width 261 height 10
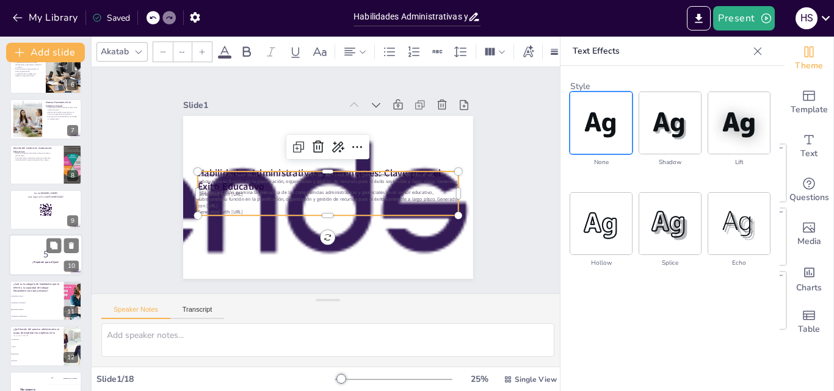
scroll to position [244, 0]
click at [29, 126] on div at bounding box center [27, 120] width 71 height 37
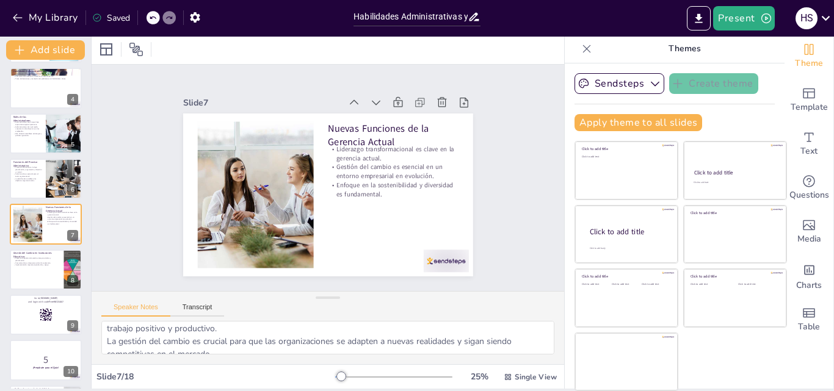
scroll to position [0, 0]
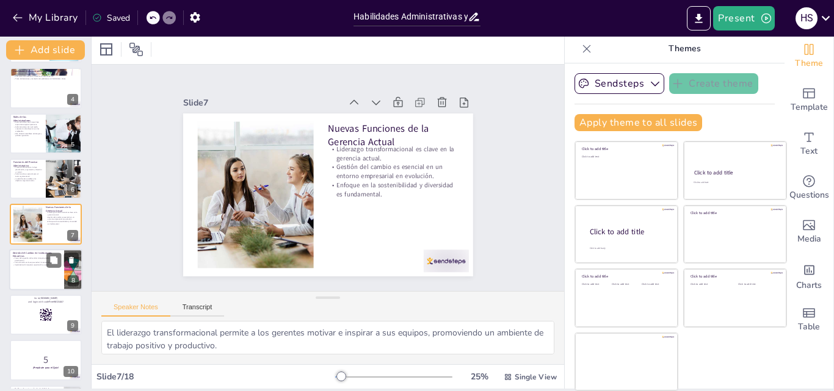
click at [38, 271] on div at bounding box center [45, 270] width 73 height 42
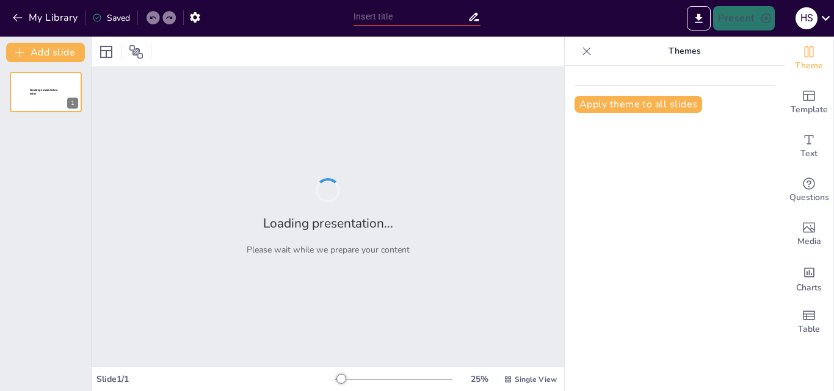
type input "La Interdependencia de la Administración y la Gestión del Cambio en Educación"
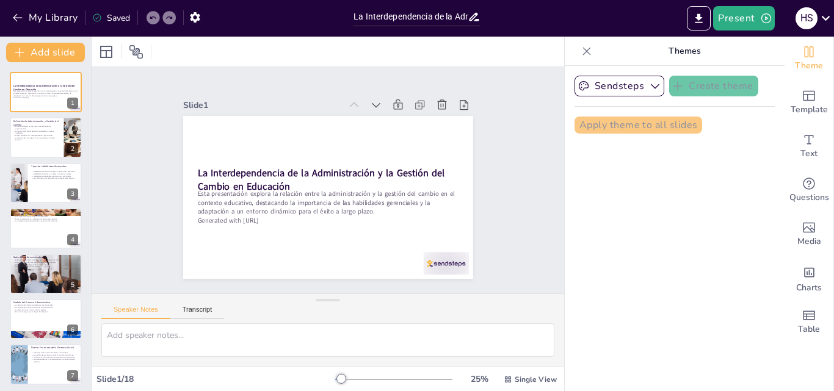
checkbox input "true"
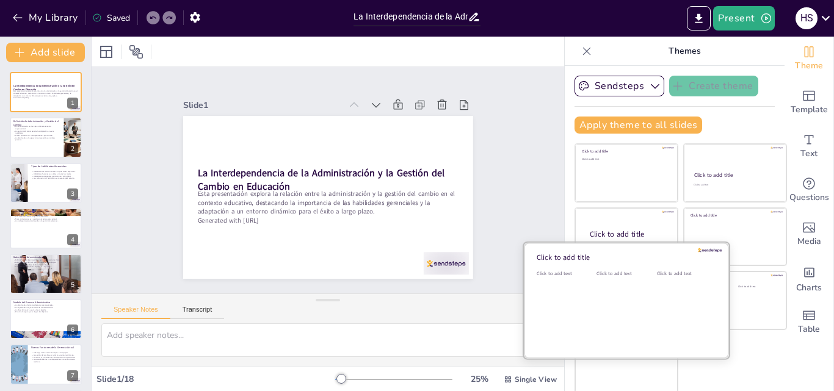
checkbox input "true"
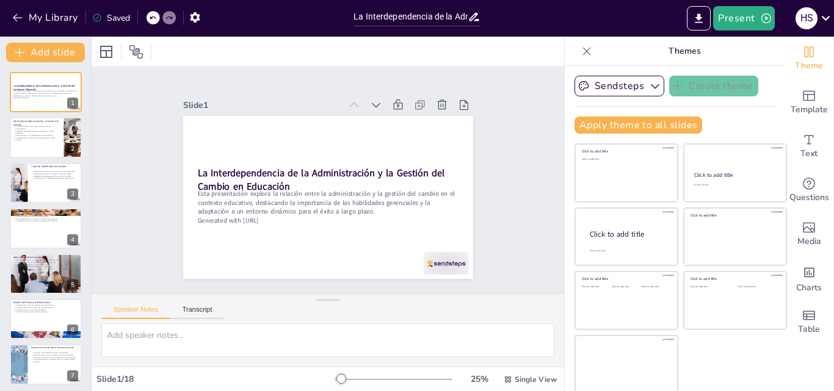
checkbox input "true"
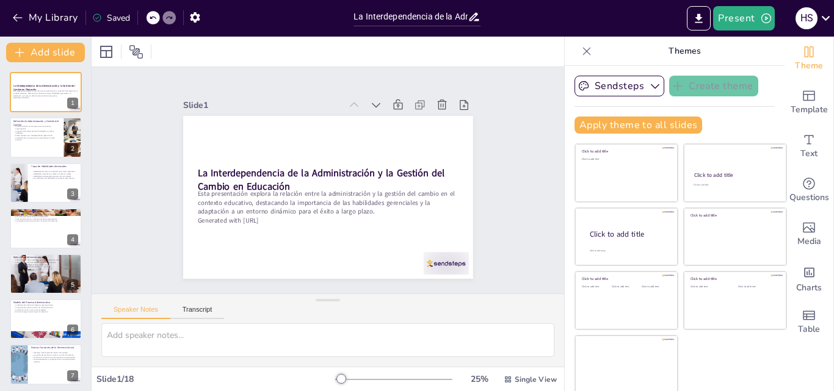
checkbox input "true"
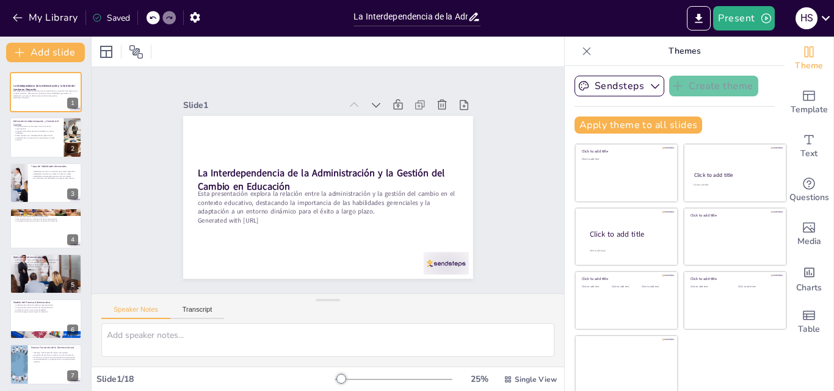
checkbox input "true"
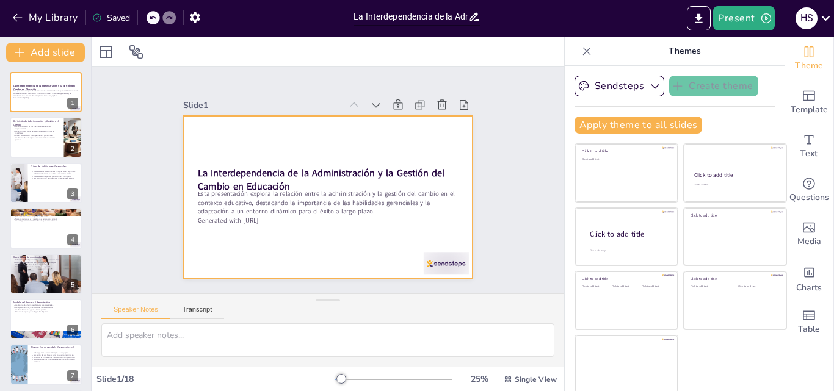
checkbox input "true"
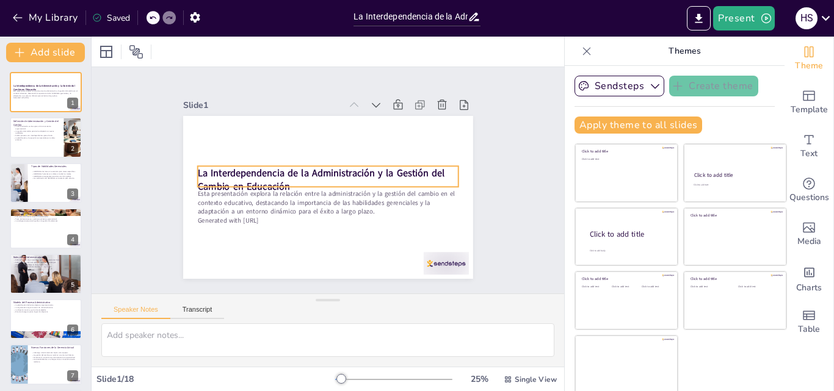
checkbox input "true"
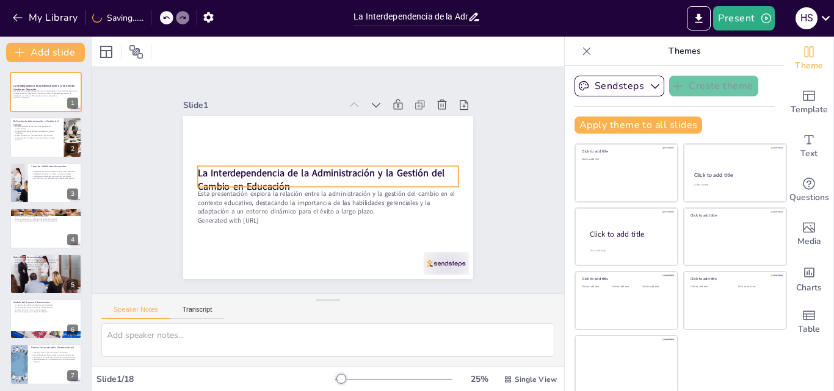
checkbox input "true"
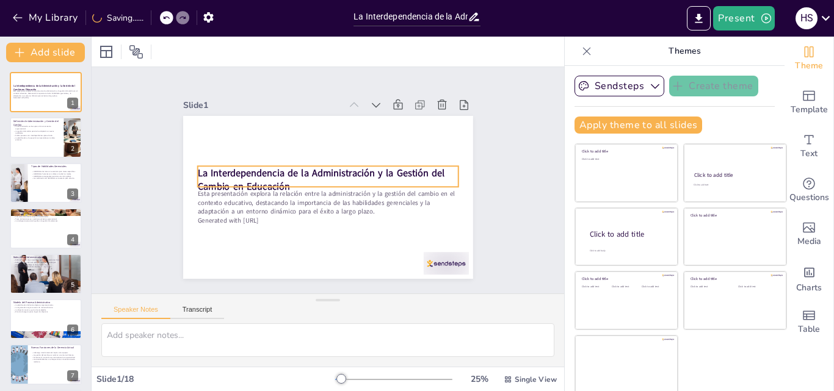
checkbox input "true"
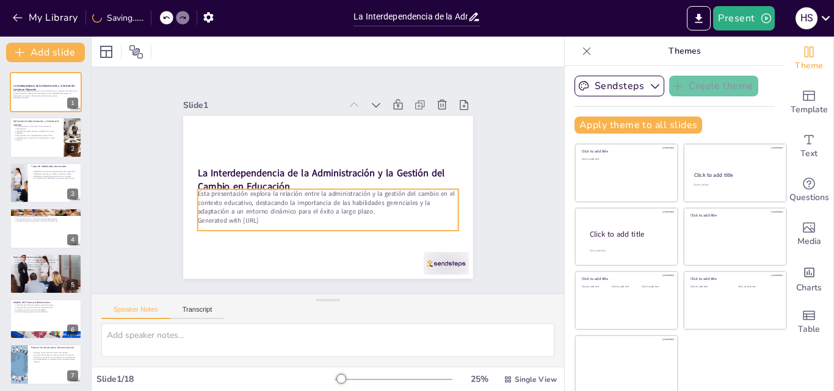
checkbox input "true"
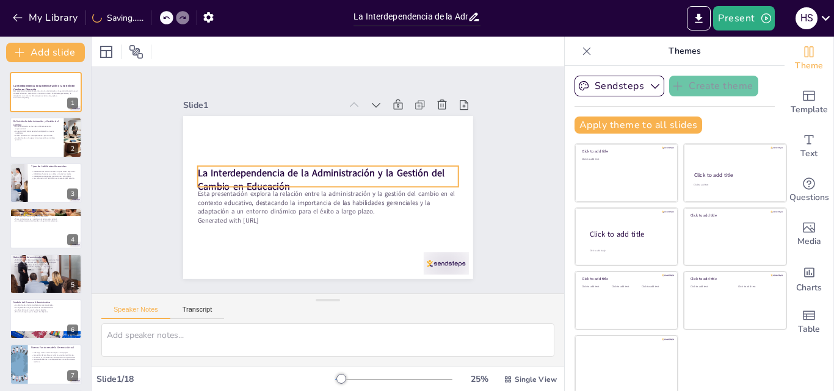
checkbox input "true"
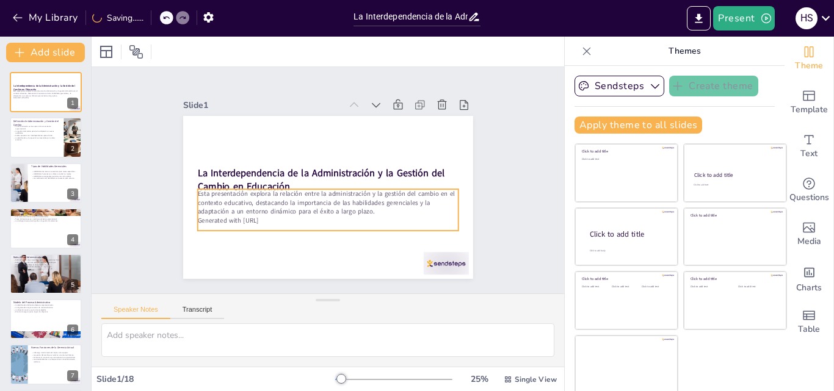
checkbox input "true"
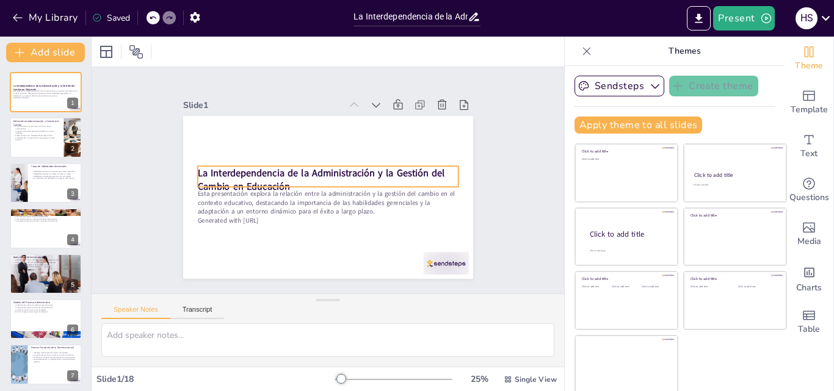
checkbox input "true"
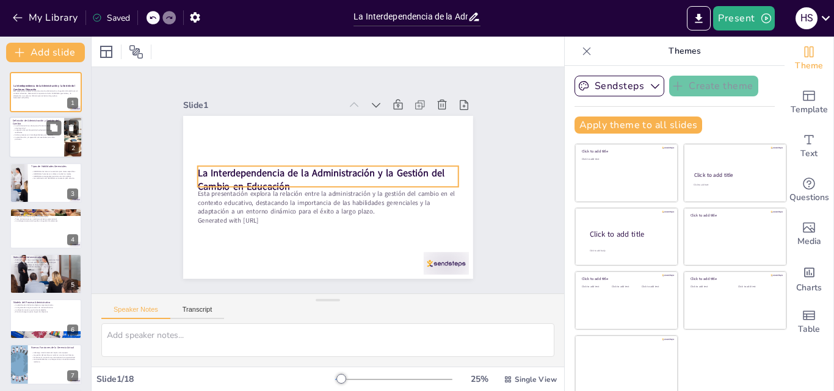
checkbox input "true"
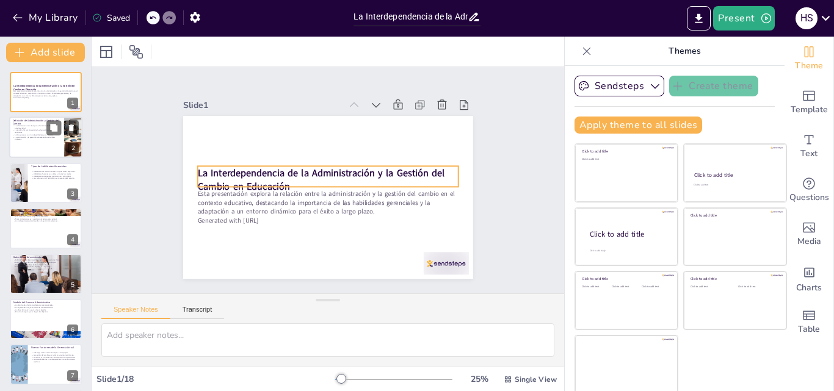
checkbox input "true"
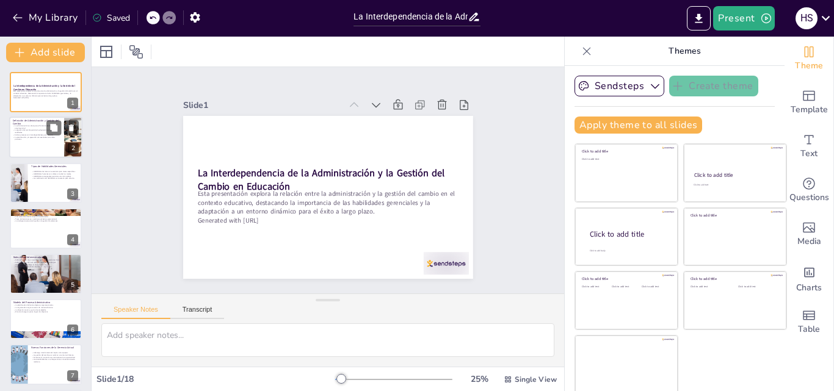
checkbox input "true"
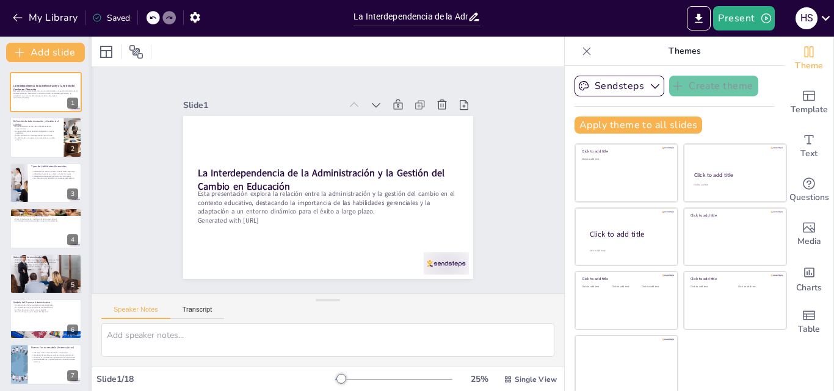
checkbox input "true"
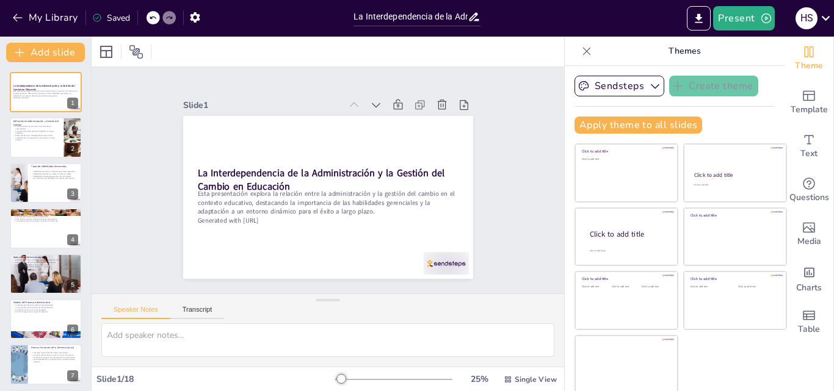
checkbox input "true"
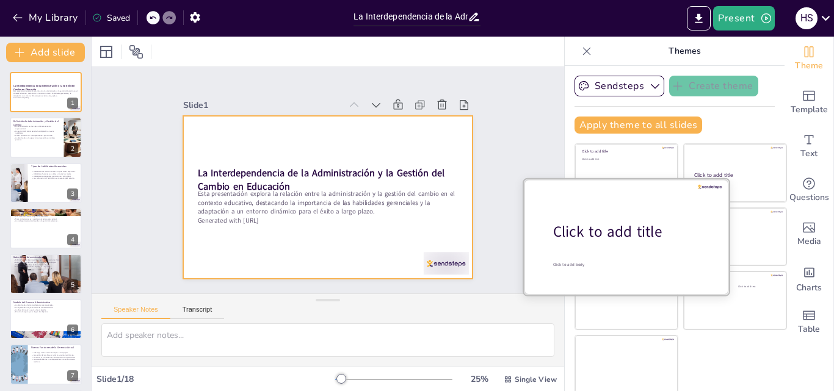
checkbox input "true"
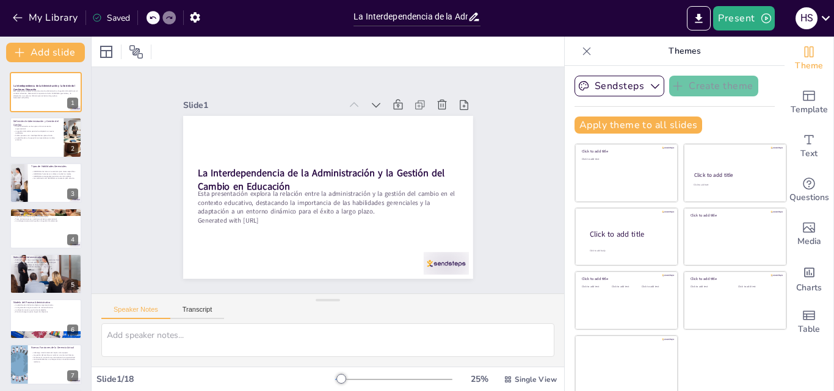
checkbox input "true"
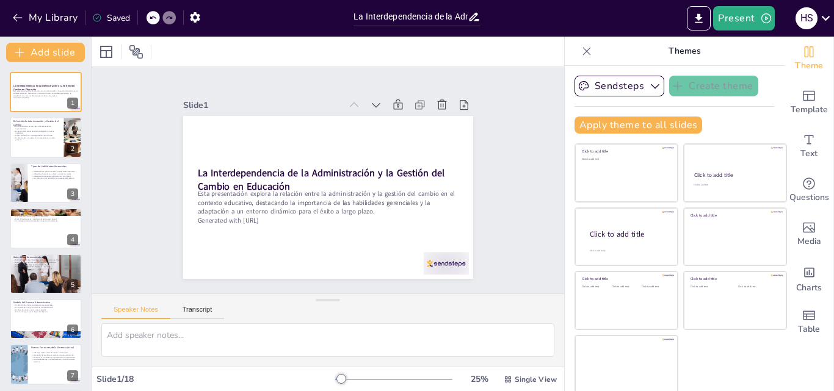
checkbox input "true"
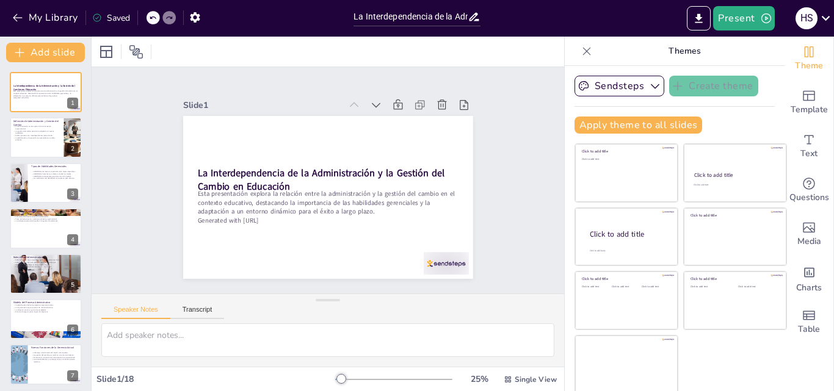
checkbox input "true"
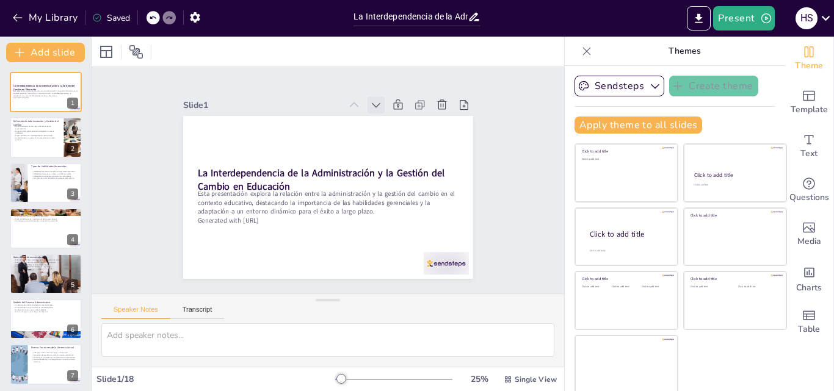
checkbox input "true"
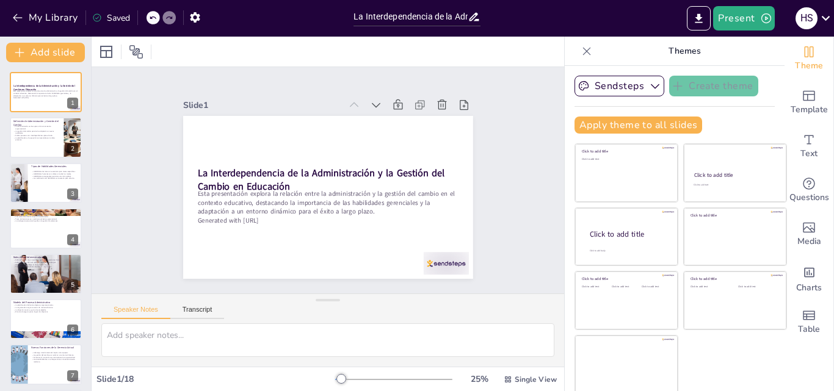
checkbox input "true"
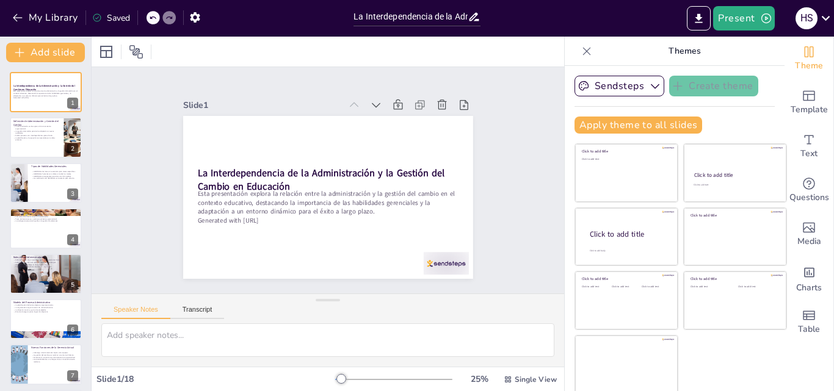
checkbox input "true"
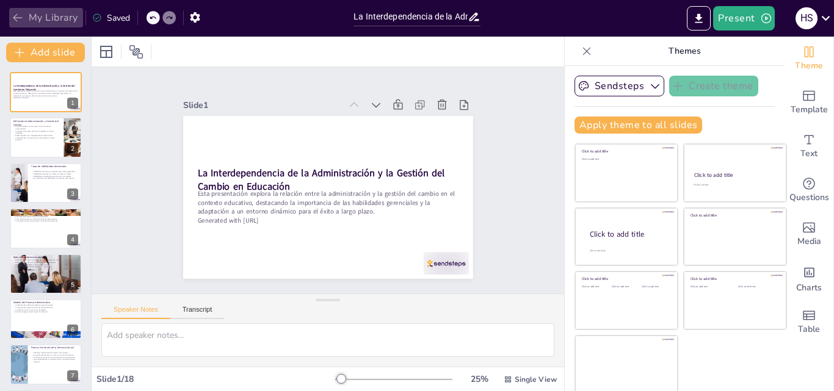
click at [35, 14] on button "My Library" at bounding box center [46, 18] width 74 height 20
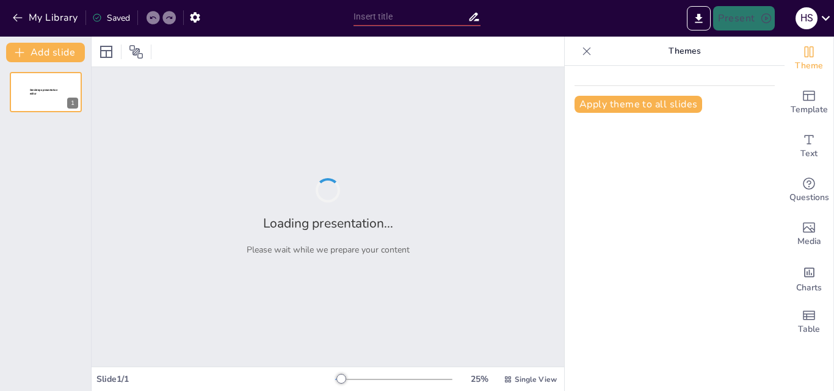
type input "La Interdependencia de la Administración y la Gestión del Cambio en Educación"
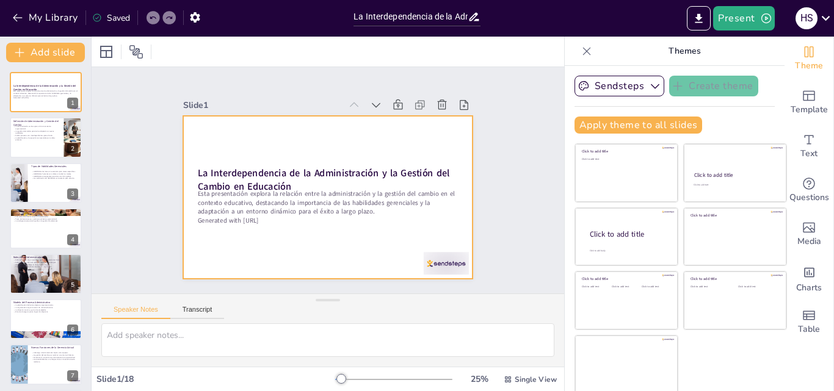
checkbox input "true"
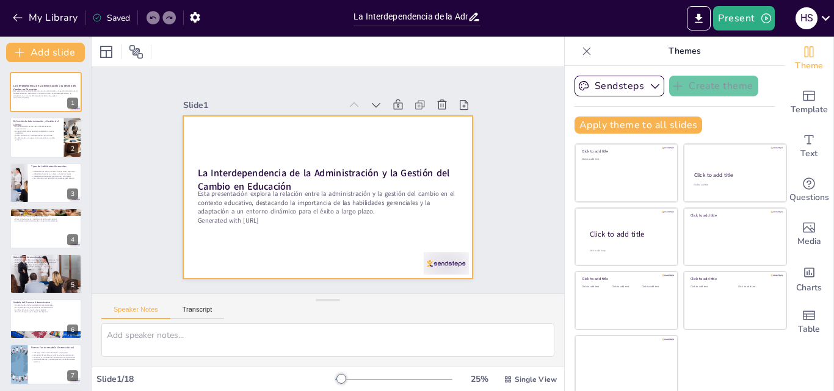
checkbox input "true"
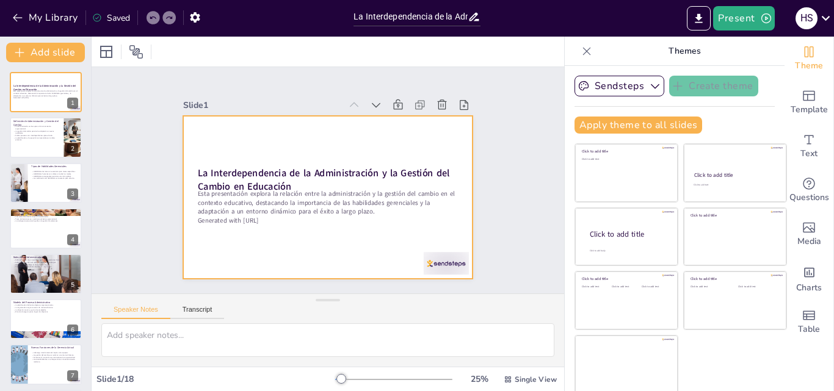
checkbox input "true"
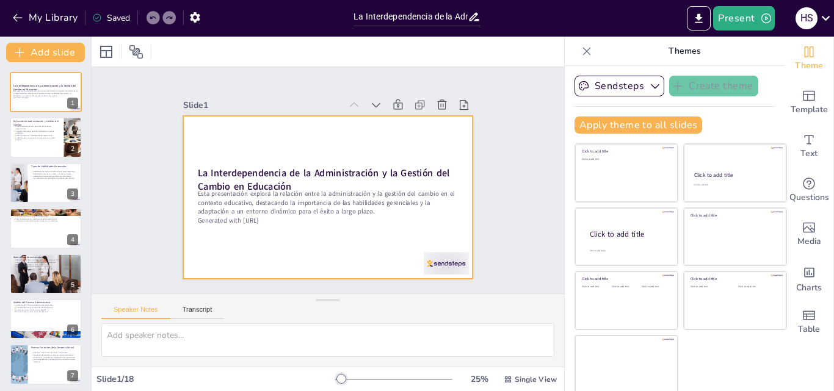
checkbox input "true"
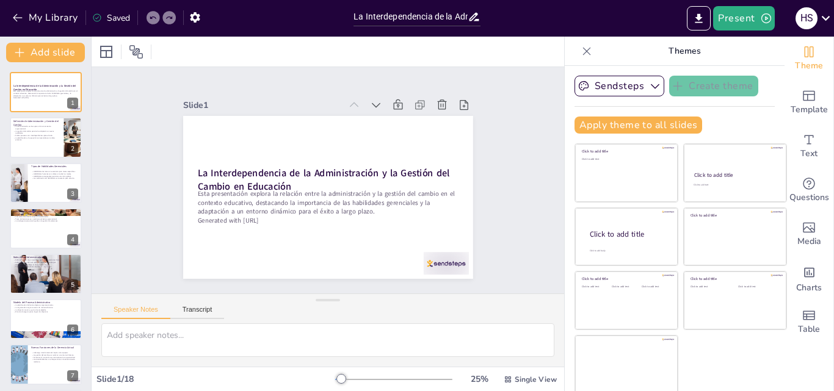
checkbox input "true"
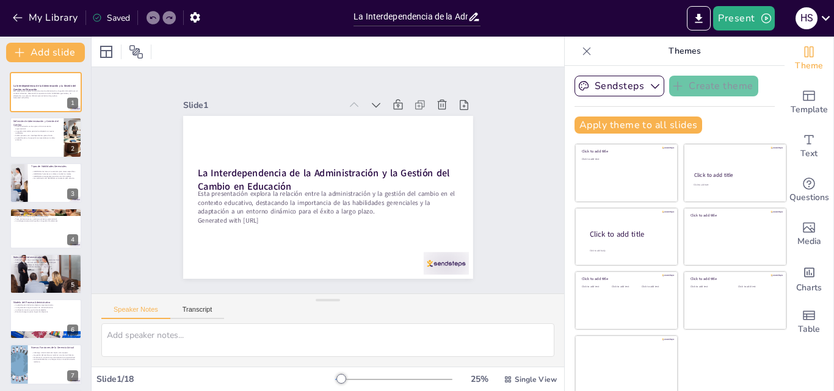
checkbox input "true"
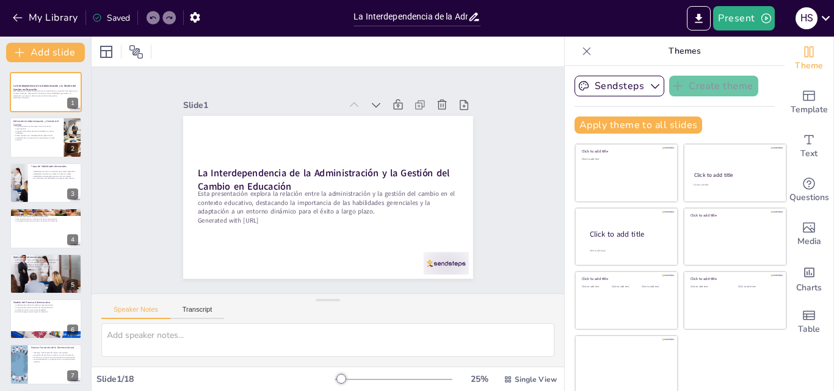
checkbox input "true"
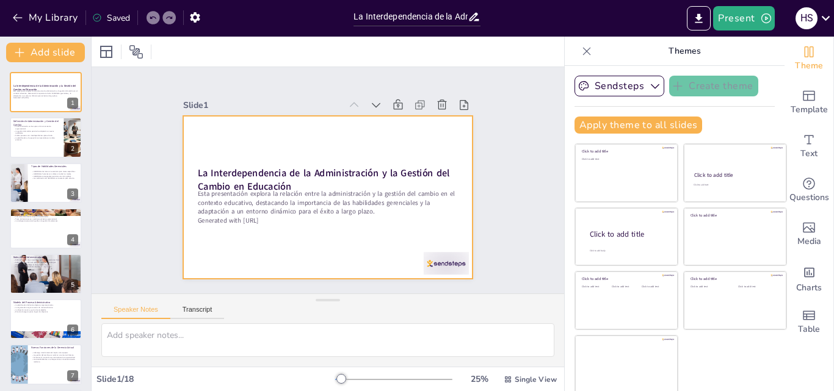
checkbox input "true"
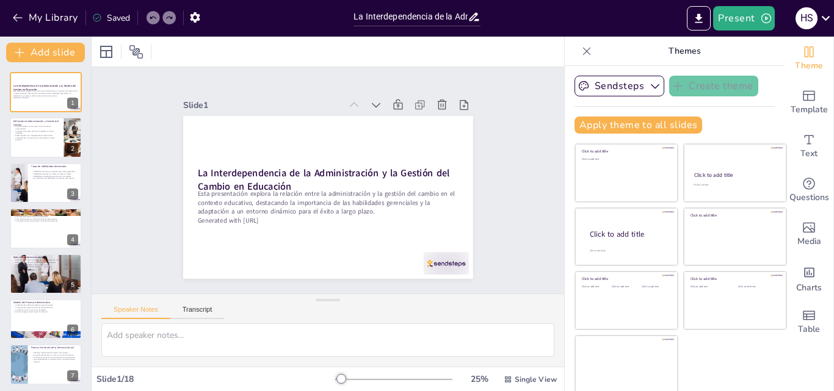
checkbox input "true"
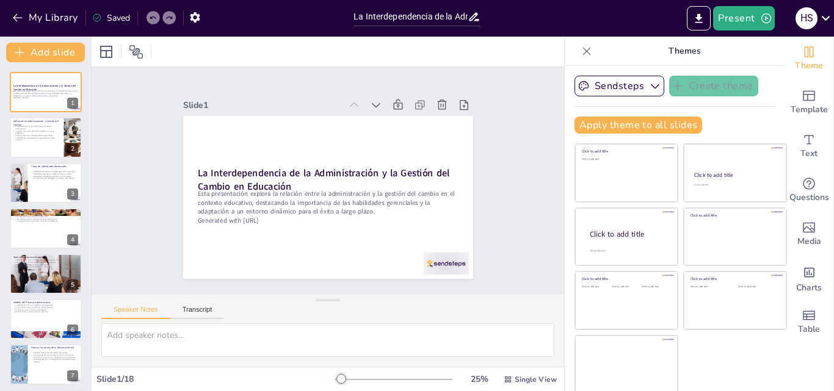
checkbox input "true"
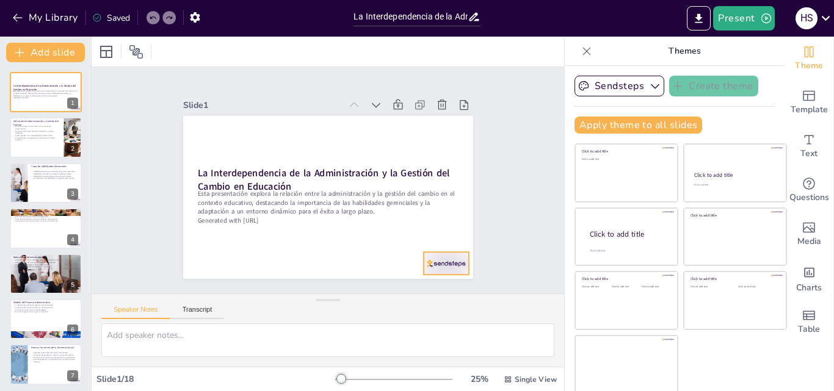
checkbox input "true"
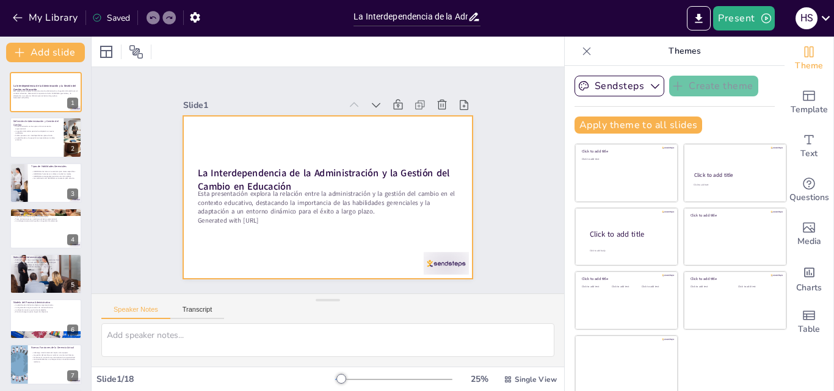
checkbox input "true"
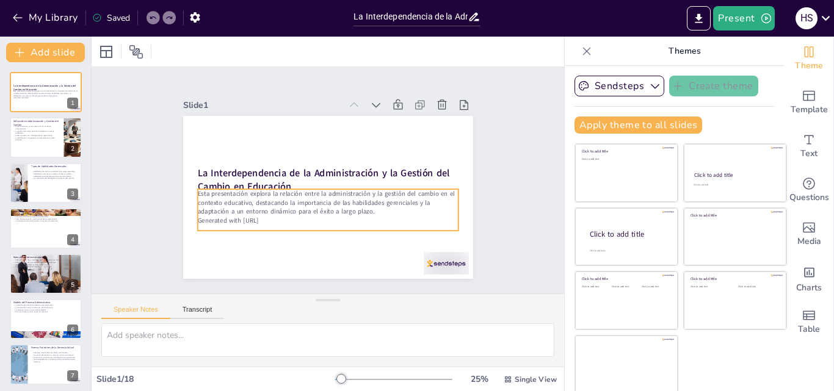
checkbox input "true"
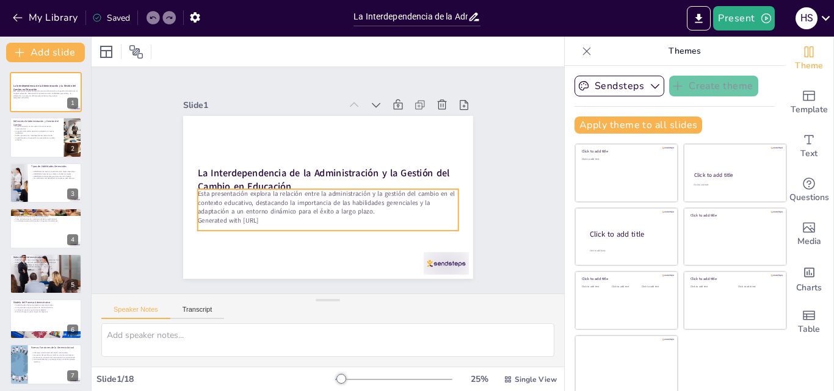
checkbox input "true"
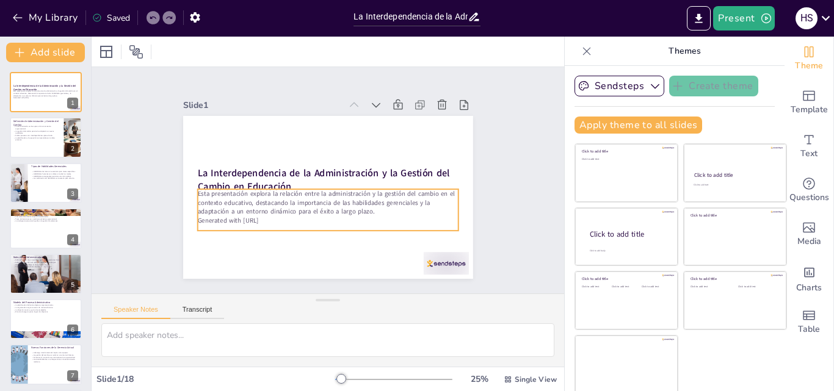
checkbox input "true"
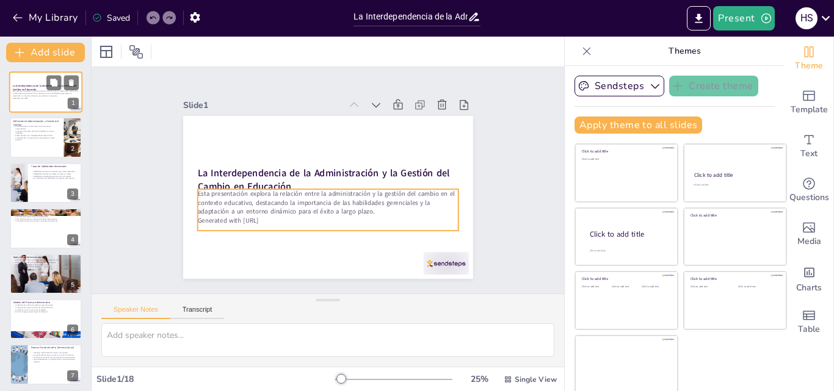
checkbox input "true"
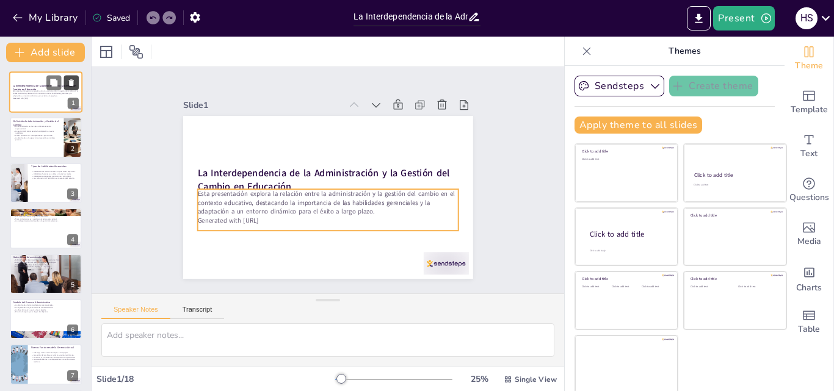
checkbox input "true"
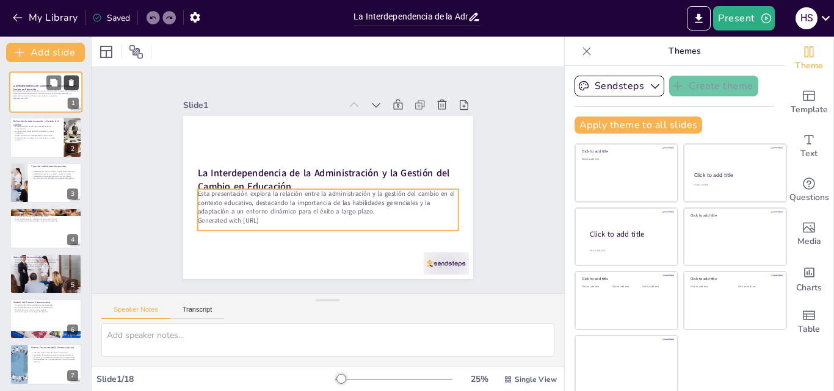
checkbox input "true"
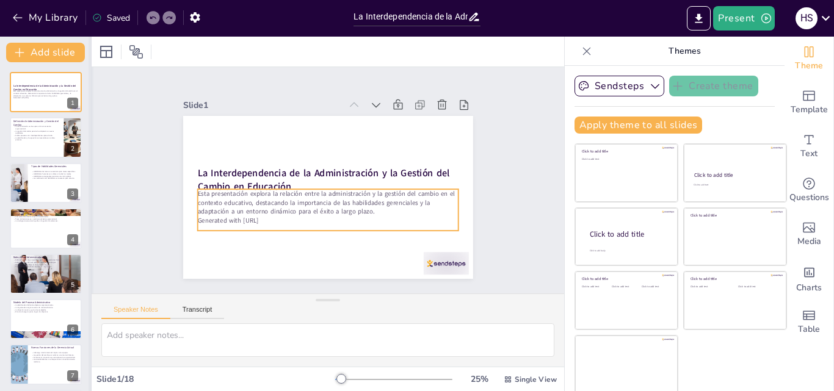
checkbox input "true"
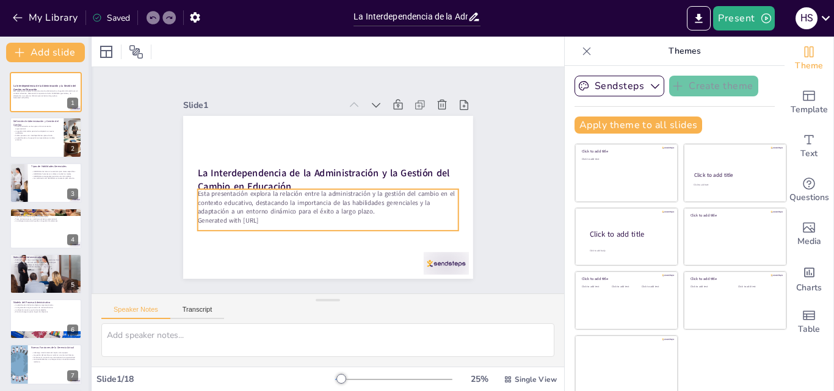
checkbox input "true"
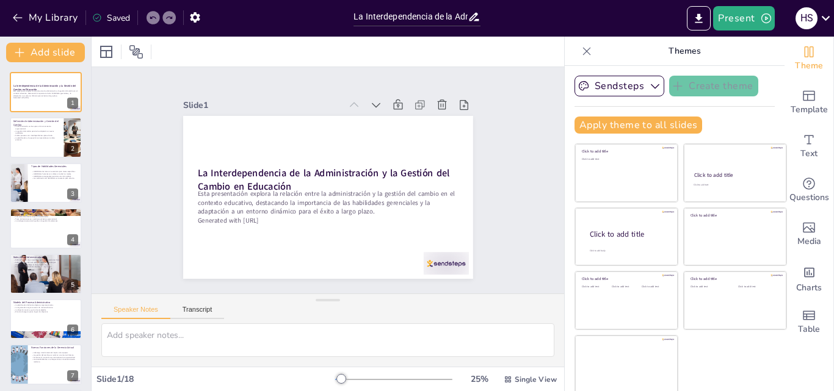
checkbox input "true"
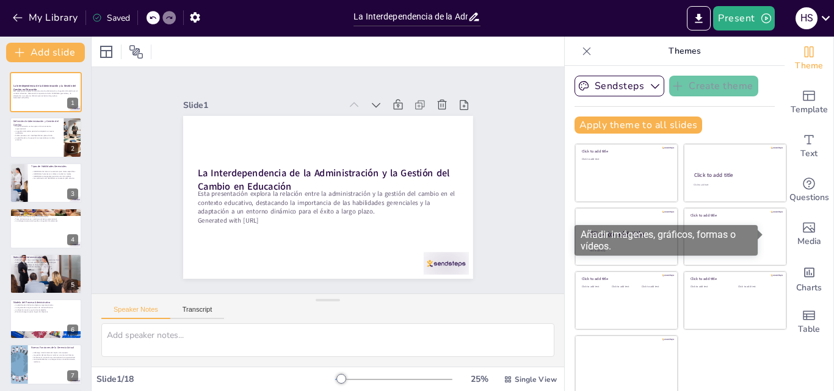
checkbox input "true"
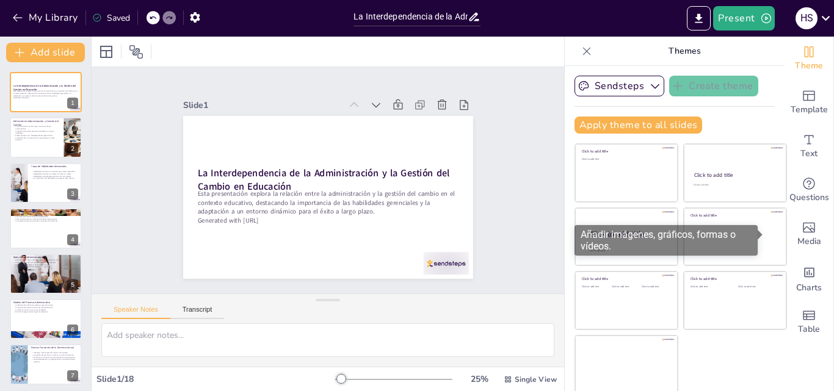
checkbox input "true"
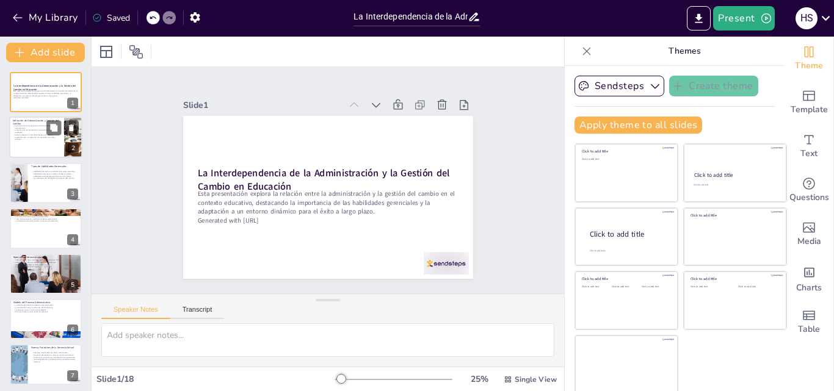
checkbox input "true"
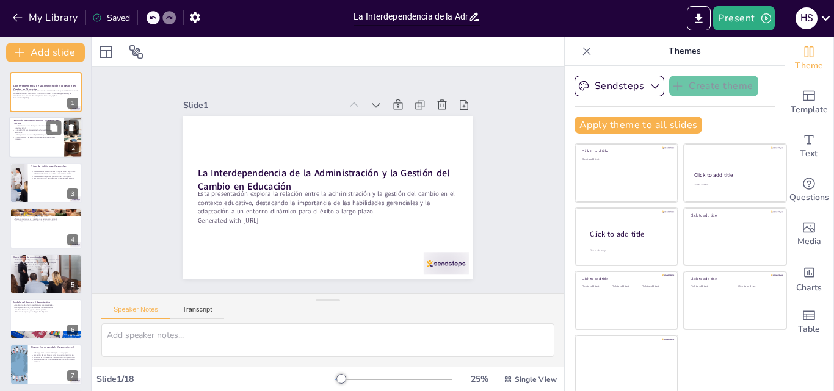
click at [64, 137] on div at bounding box center [73, 138] width 72 height 42
type textarea "Lo ipsumdolorsita co ad elitsed doeiusmo tem incidid u lab etdoloremagnaa enima…"
checkbox input "true"
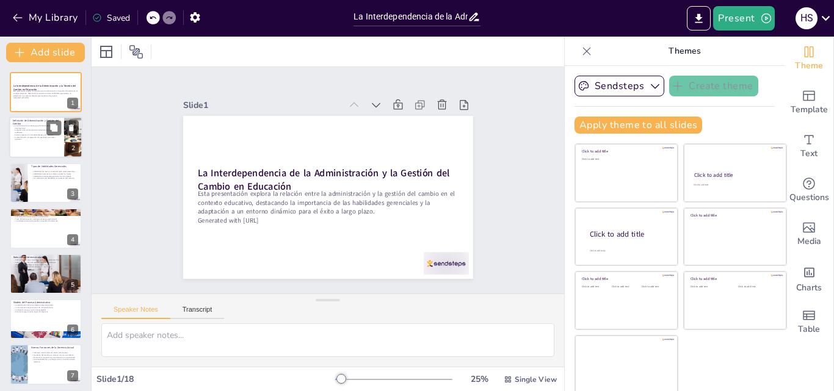
checkbox input "true"
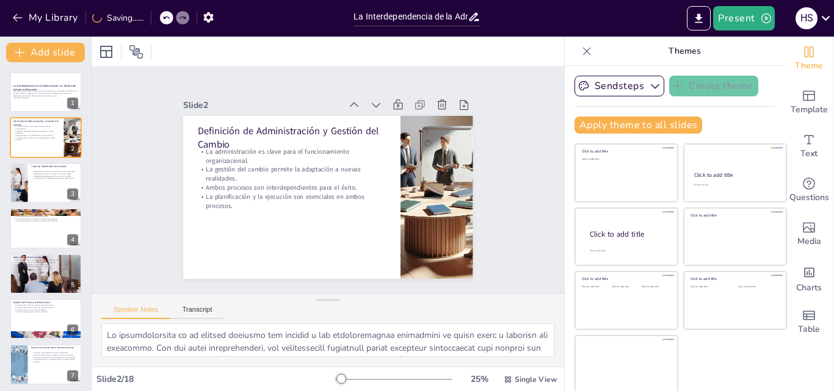
checkbox input "true"
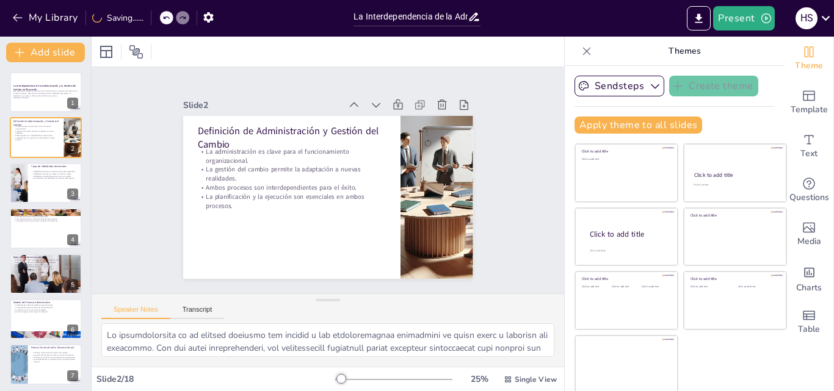
checkbox input "true"
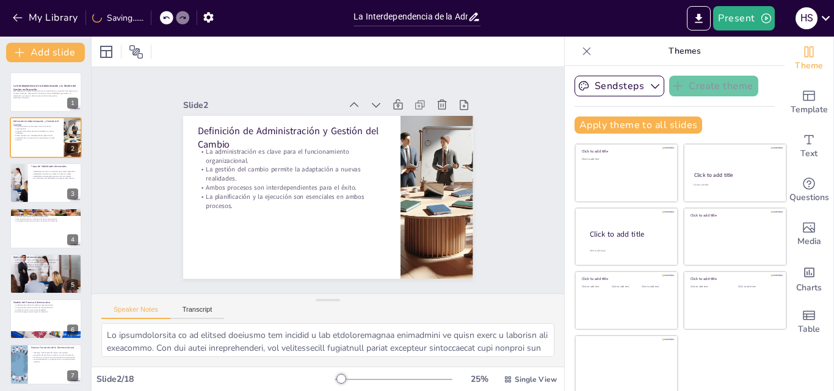
checkbox input "true"
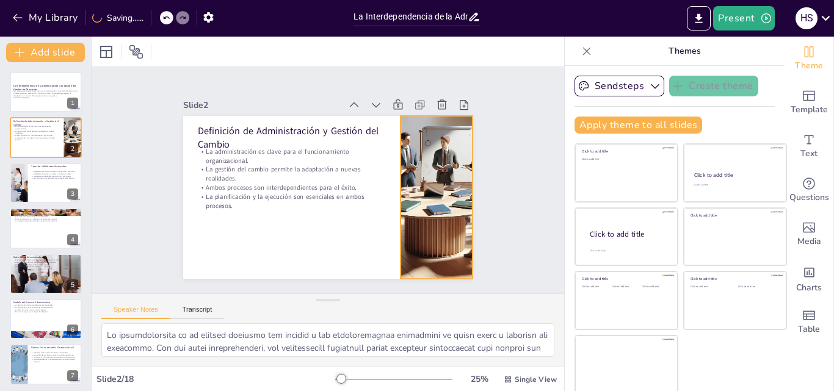
checkbox input "true"
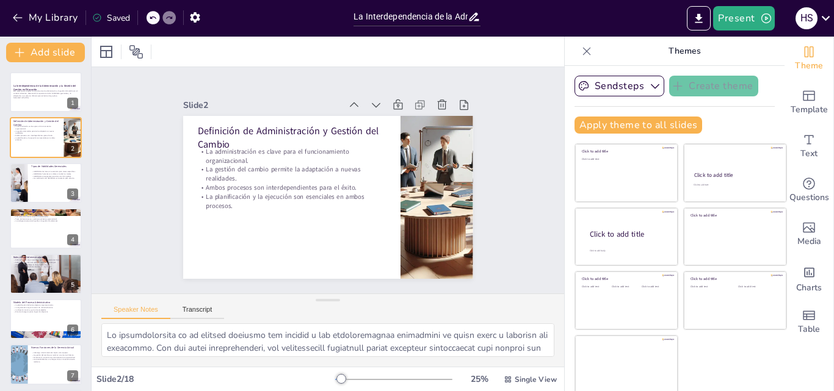
checkbox input "true"
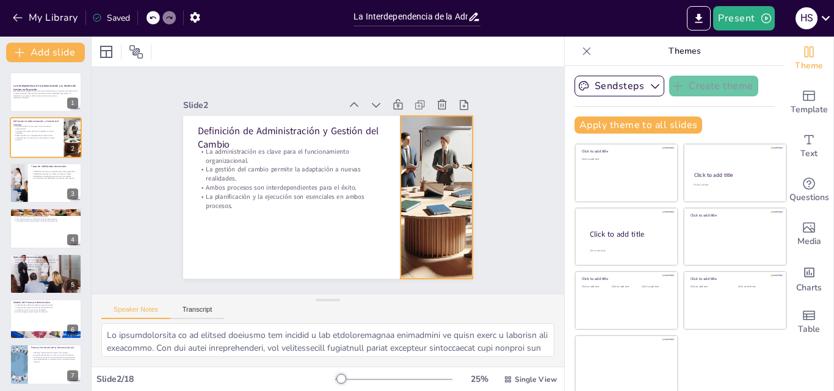
checkbox input "true"
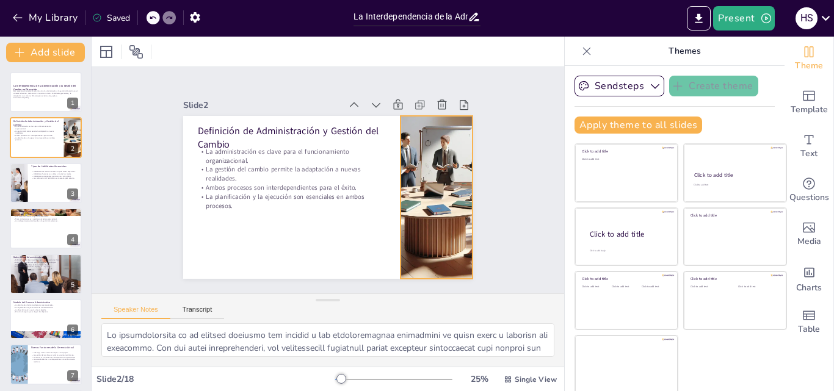
checkbox input "true"
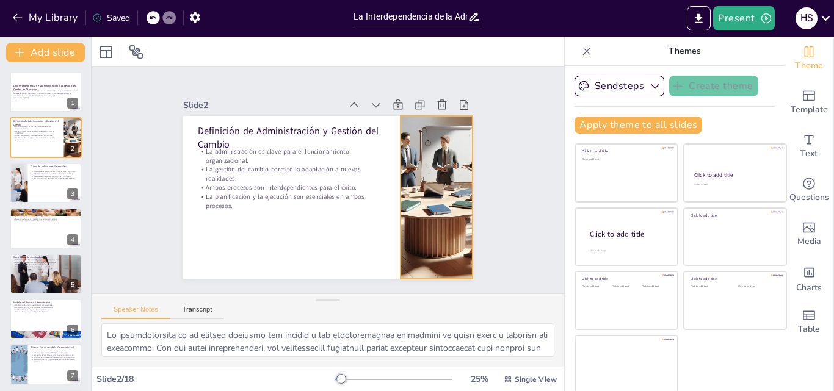
checkbox input "true"
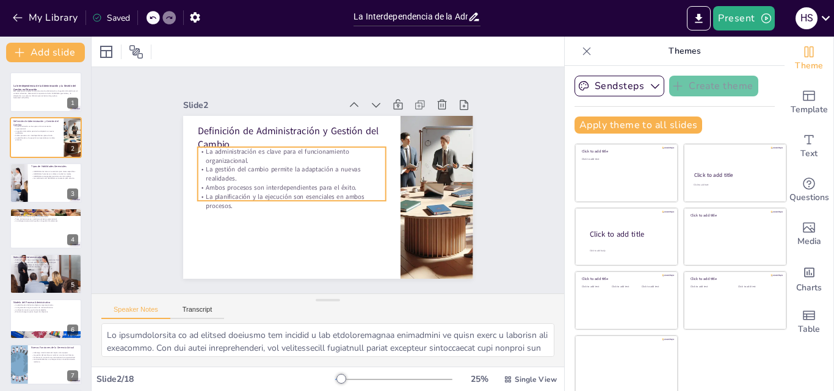
checkbox input "true"
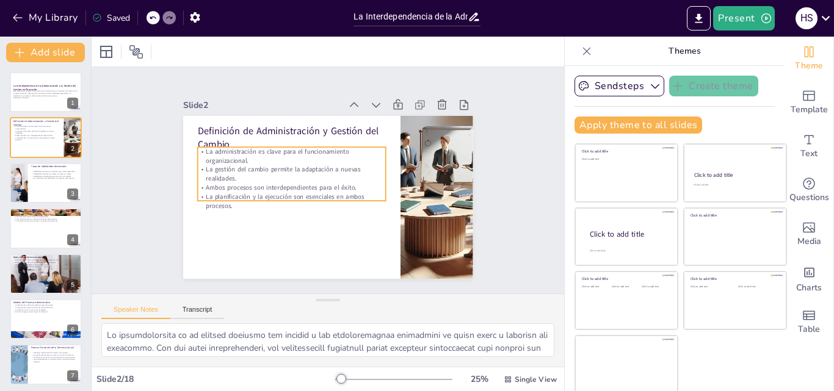
checkbox input "true"
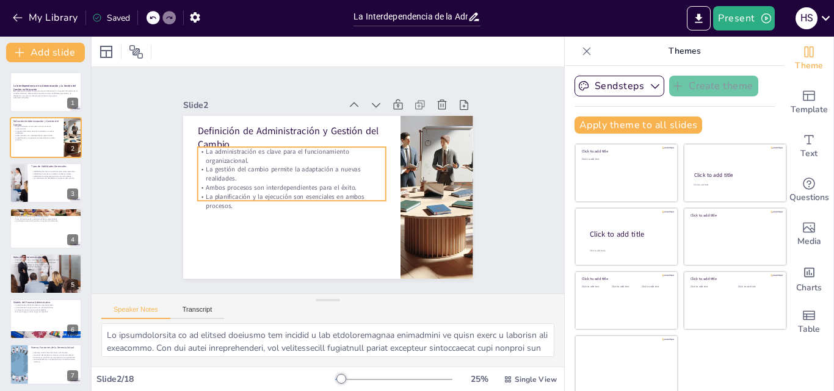
checkbox input "true"
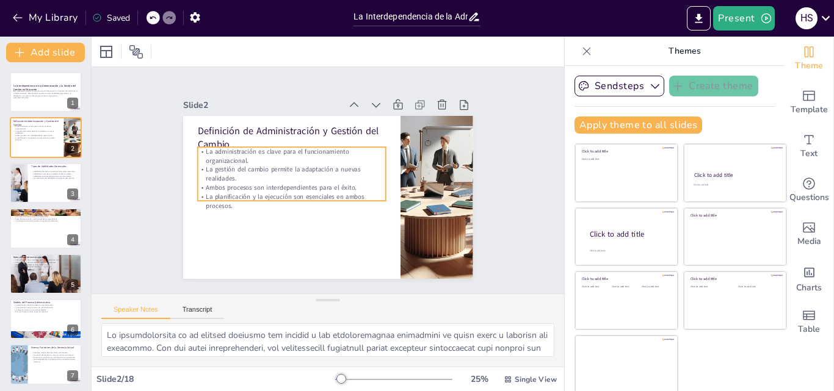
checkbox input "true"
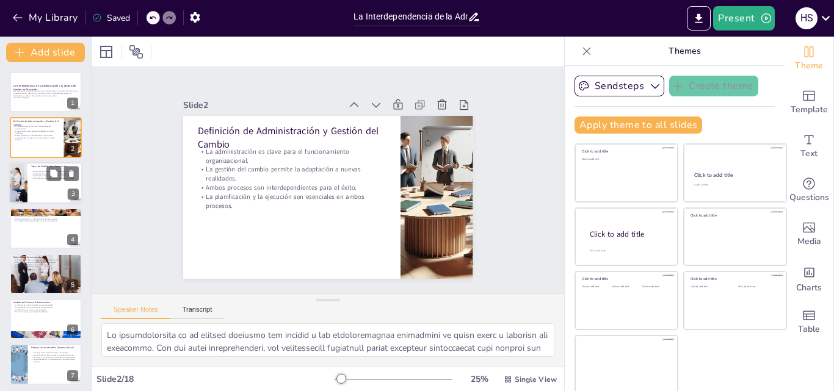
checkbox input "true"
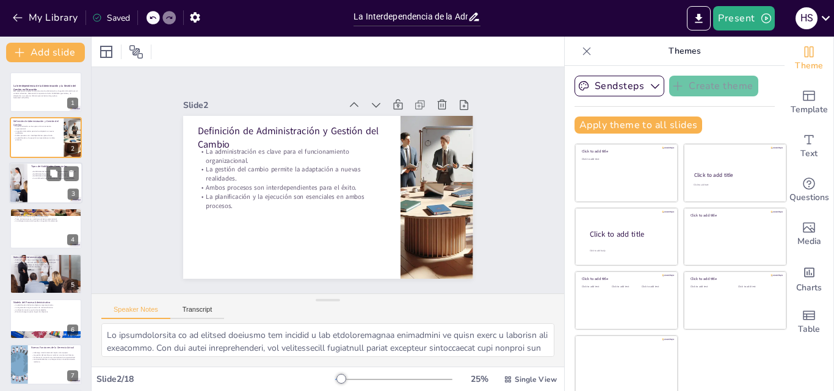
click at [42, 195] on div at bounding box center [45, 183] width 73 height 42
type textarea "Las habilidades técnicas son fundamentales para los administradores de primera …"
checkbox input "true"
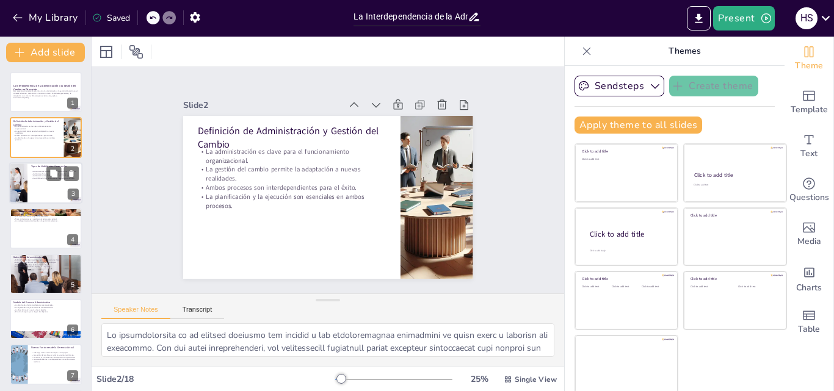
checkbox input "true"
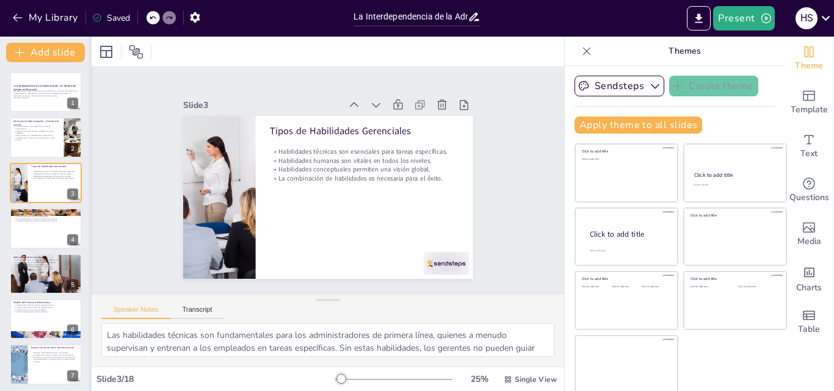
checkbox input "true"
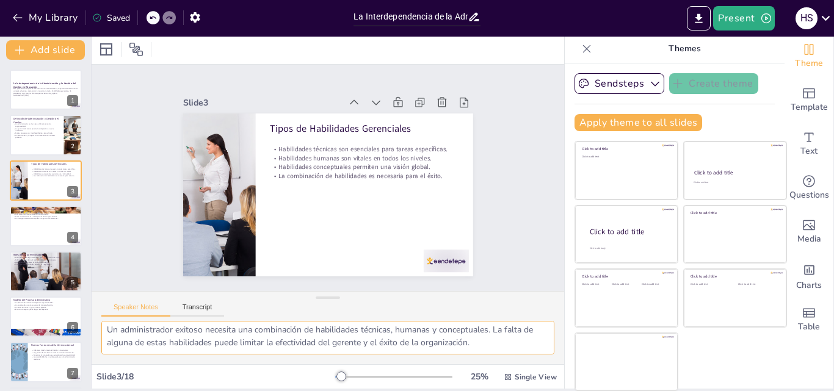
scroll to position [106, 0]
click at [203, 305] on button "Transcript" at bounding box center [197, 309] width 54 height 13
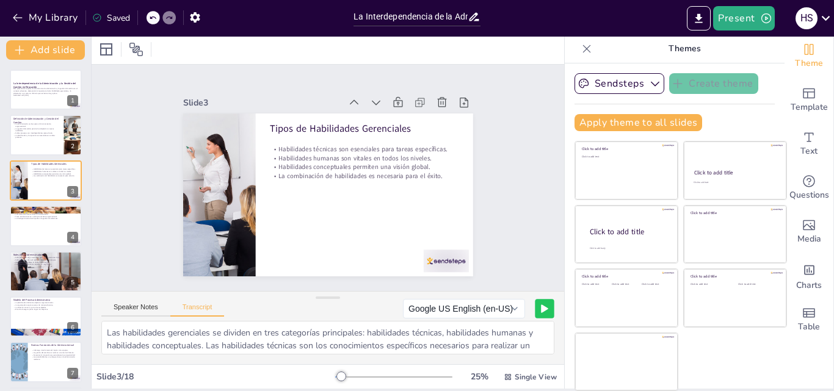
click at [535, 313] on button at bounding box center [544, 308] width 19 height 19
click at [468, 309] on button "Google US English (en-US)" at bounding box center [439, 309] width 122 height 20
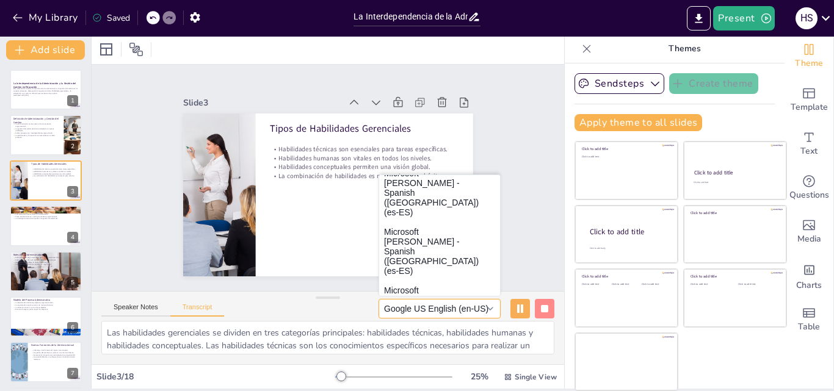
scroll to position [0, 0]
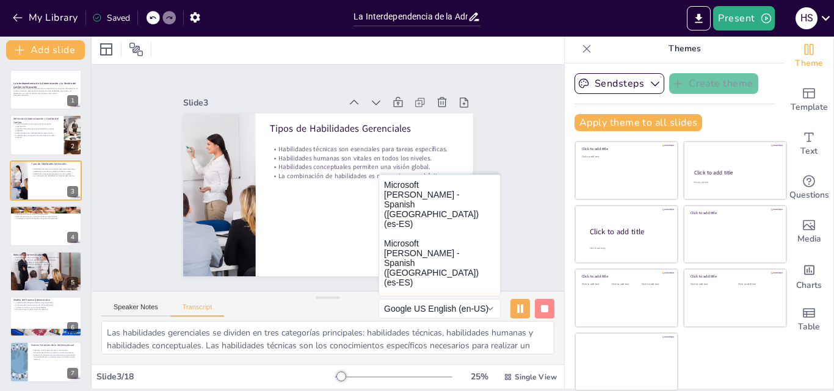
click at [410, 292] on button "Microsoft Pablo - Spanish (Spain) (es-ES)" at bounding box center [439, 321] width 121 height 59
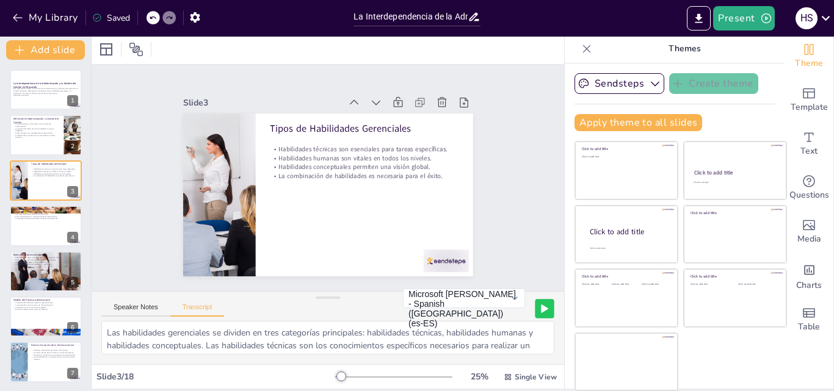
click at [535, 311] on button at bounding box center [544, 308] width 19 height 19
click at [21, 238] on div at bounding box center [45, 226] width 73 height 42
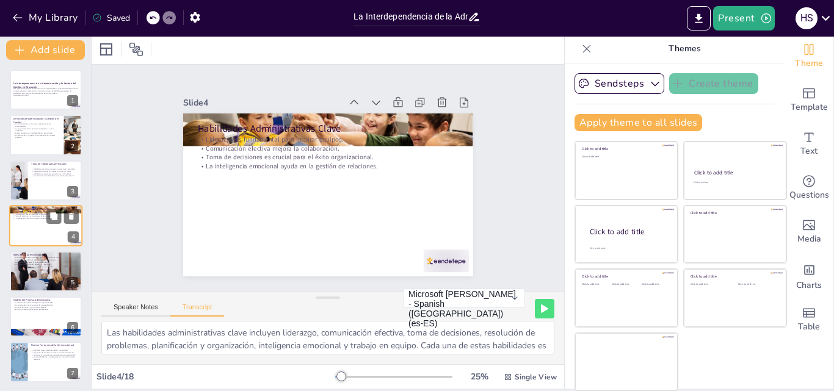
scroll to position [2, 0]
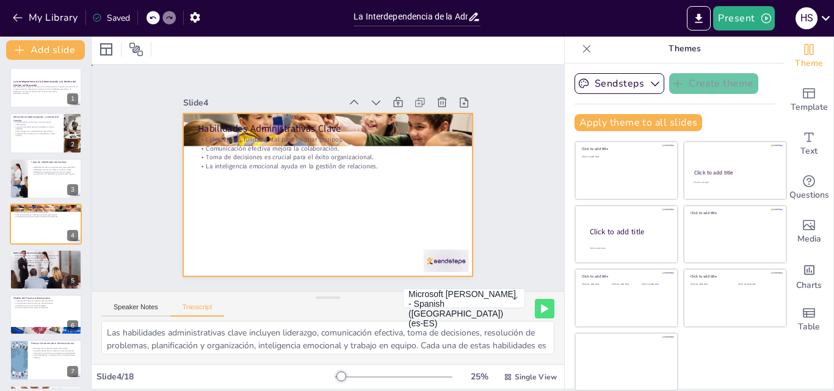
click at [263, 175] on div at bounding box center [322, 194] width 326 height 245
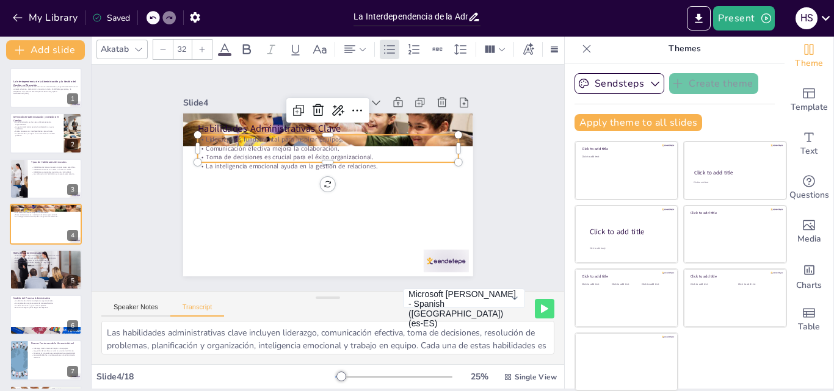
click at [246, 150] on p "Toma de decisiones es crucial para el éxito organizacional." at bounding box center [330, 157] width 260 height 36
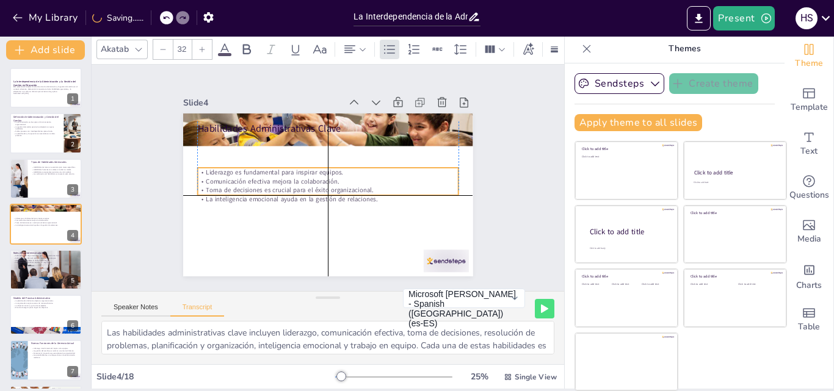
drag, startPoint x: 219, startPoint y: 147, endPoint x: 216, endPoint y: 174, distance: 27.0
click at [216, 175] on p "Comunicación efectiva mejora la colaboración." at bounding box center [327, 181] width 260 height 36
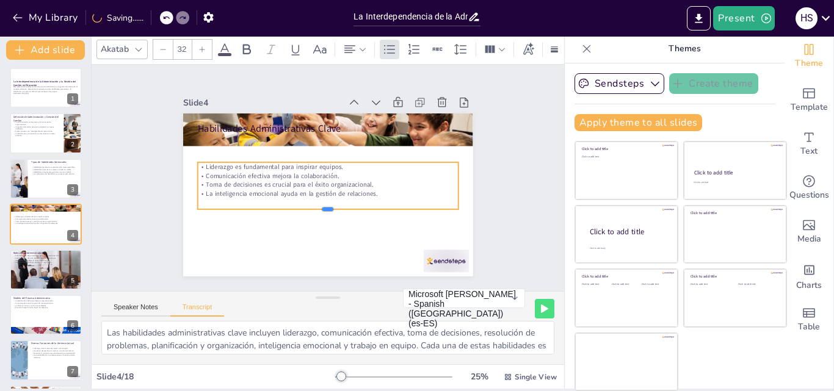
drag, startPoint x: 311, startPoint y: 193, endPoint x: 309, endPoint y: 204, distance: 11.1
click at [305, 205] on div at bounding box center [324, 213] width 261 height 37
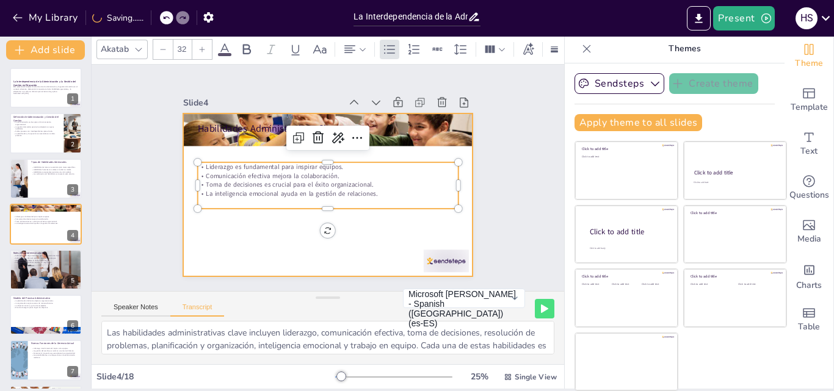
click at [313, 244] on div at bounding box center [323, 195] width 317 height 220
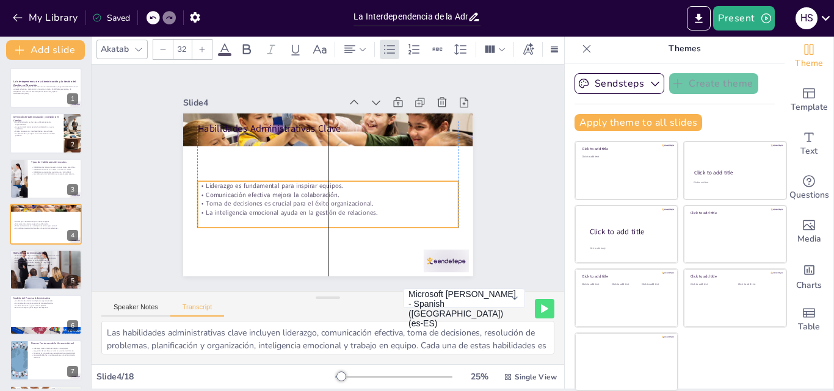
drag, startPoint x: 292, startPoint y: 168, endPoint x: 287, endPoint y: 187, distance: 19.5
click at [287, 190] on p "Comunicación efectiva mejora la colaboración." at bounding box center [327, 194] width 261 height 9
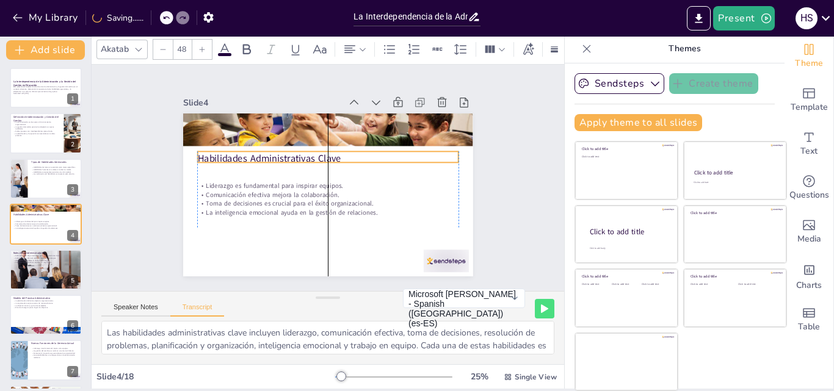
drag, startPoint x: 266, startPoint y: 123, endPoint x: 267, endPoint y: 153, distance: 30.0
click at [267, 153] on p "Habilidades Administrativas Clave" at bounding box center [330, 158] width 261 height 41
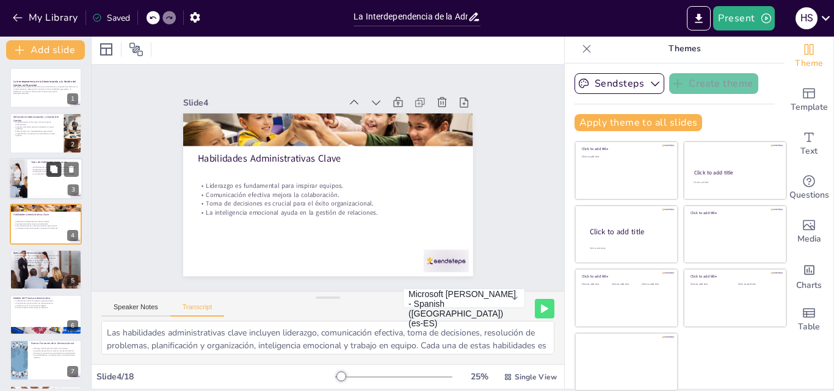
click at [46, 174] on button at bounding box center [53, 169] width 15 height 15
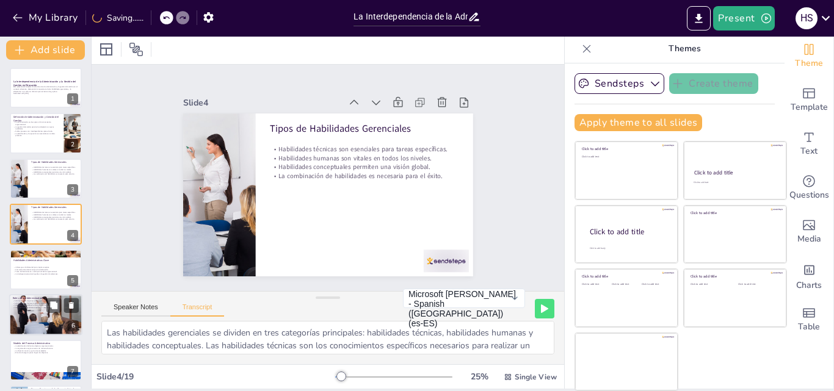
click at [34, 250] on div "Habilidades Administrativas Clave Liderazgo es fundamental para inspirar equipo…" at bounding box center [46, 250] width 72 height 0
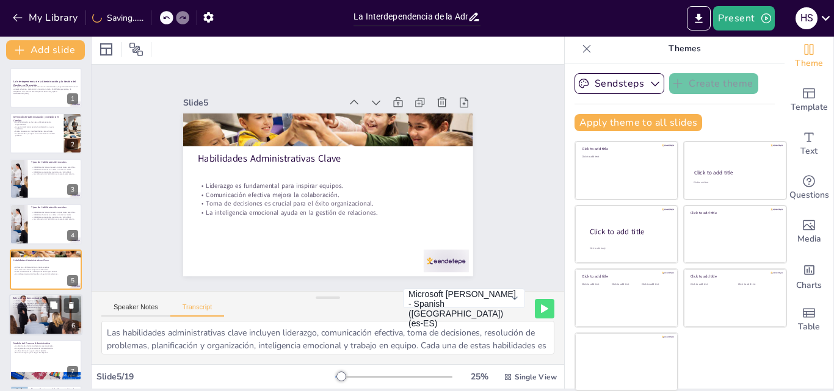
scroll to position [47, 0]
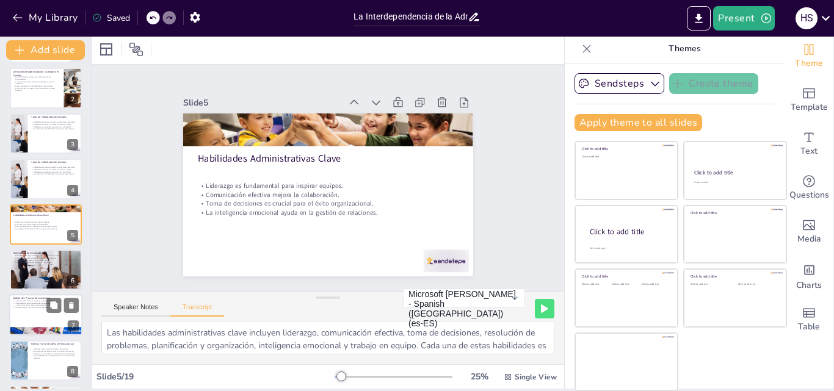
drag, startPoint x: 35, startPoint y: 299, endPoint x: 35, endPoint y: 306, distance: 6.7
click at [35, 295] on div "Modelo del Proceso Administrativo La planificación define los objetivos organiz…" at bounding box center [45, 295] width 73 height 0
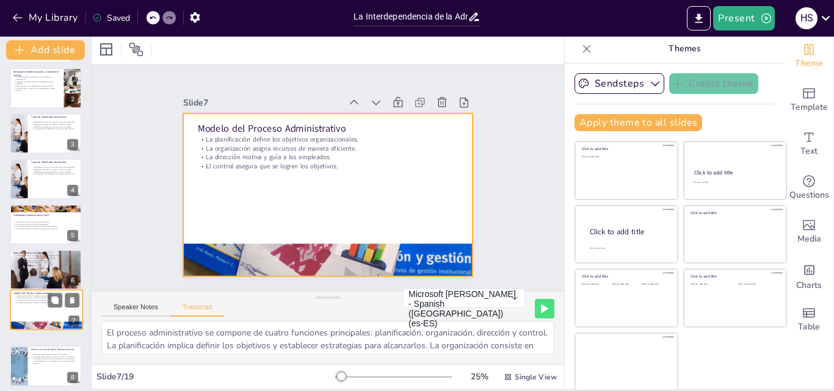
scroll to position [138, 0]
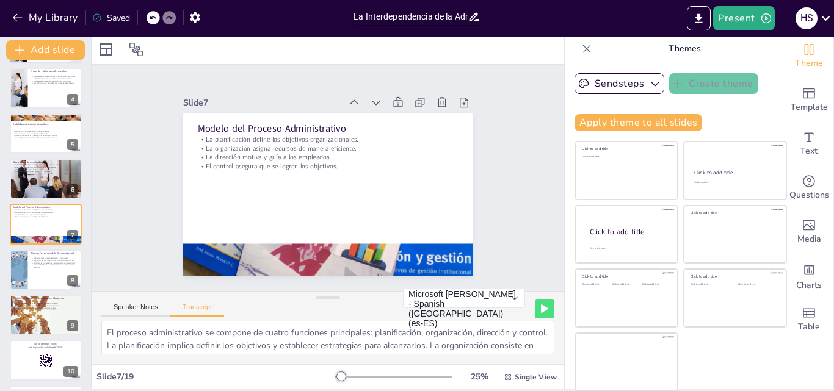
click at [53, 137] on p "La inteligencia emocional ayuda en la gestión de relaciones." at bounding box center [45, 138] width 65 height 2
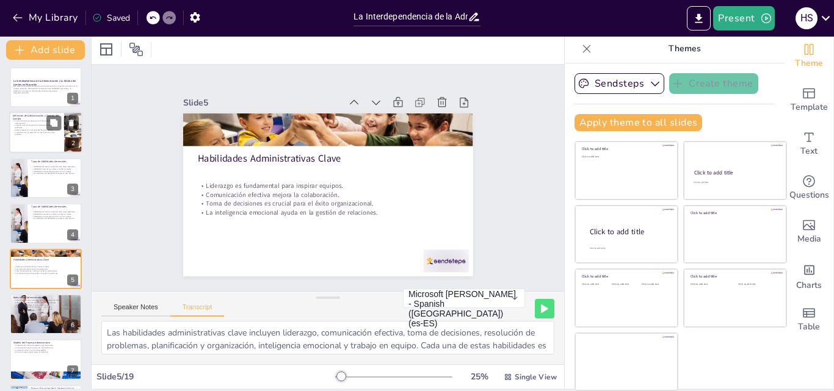
scroll to position [0, 0]
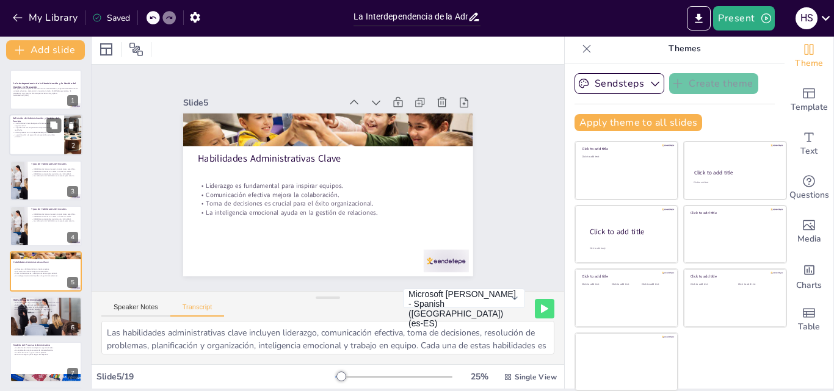
click at [29, 135] on p "La planificación y la ejecución son esenciales en ambos procesos." at bounding box center [37, 136] width 48 height 4
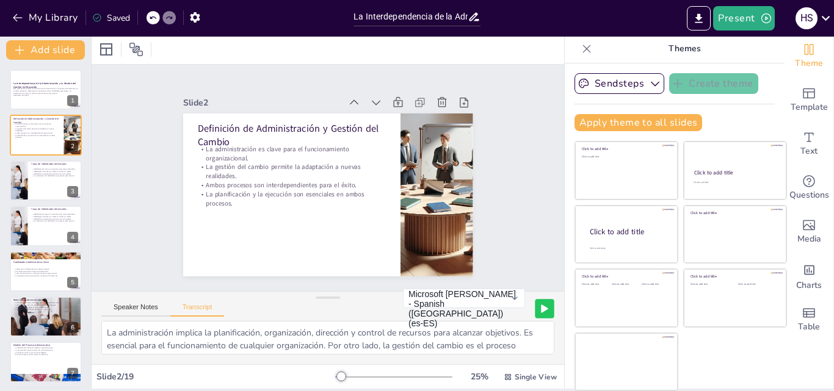
click at [535, 306] on button at bounding box center [544, 308] width 19 height 19
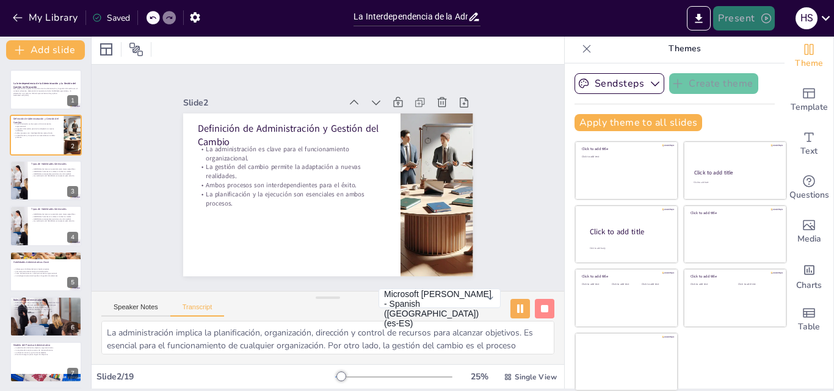
click at [744, 16] on button "Present" at bounding box center [743, 18] width 61 height 24
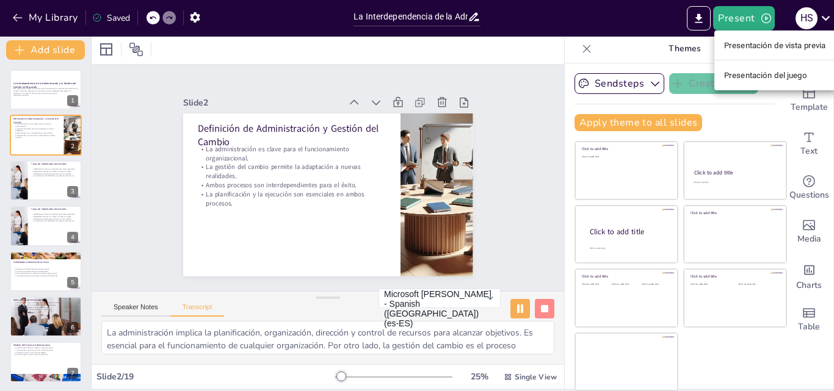
click at [748, 70] on li "Presentación del juego" at bounding box center [774, 75] width 121 height 20
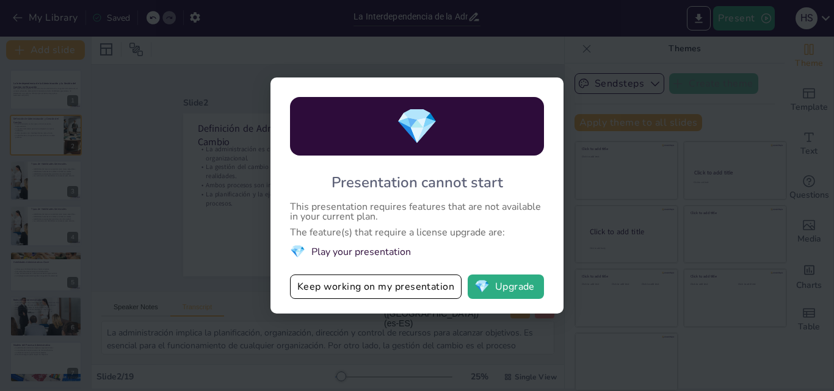
click at [648, 212] on div "💎 Presentation cannot start This presentation requires features that are not av…" at bounding box center [417, 195] width 834 height 391
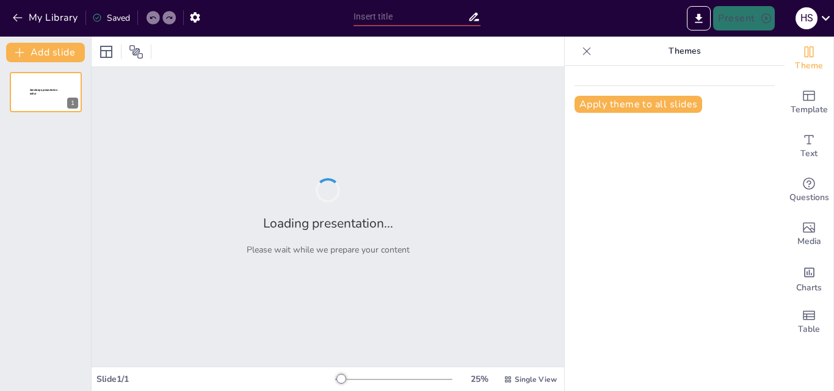
type input "La Interdependencia de la Administración y la Gestión del Cambio en Educación"
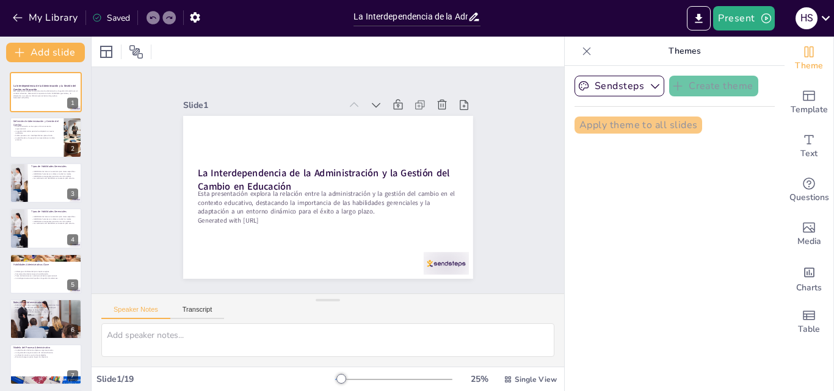
checkbox input "true"
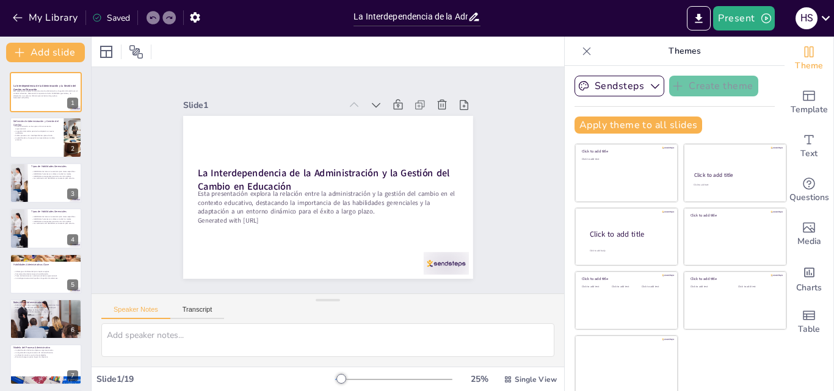
checkbox input "true"
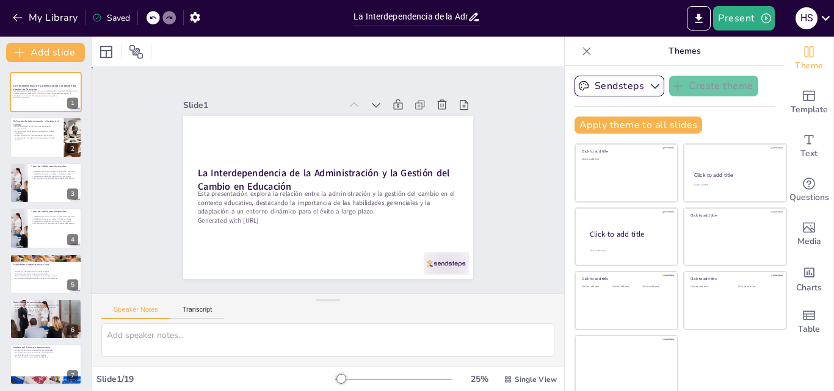
checkbox input "true"
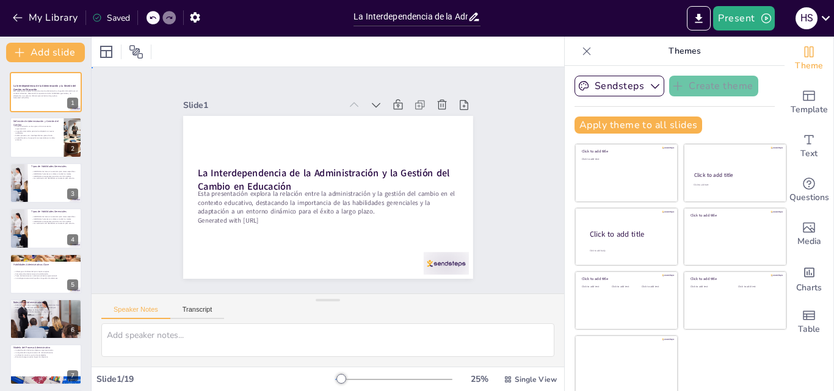
click at [505, 137] on div "Slide 1 La Interdependencia de la Administración y la Gestión del Cambio en Edu…" at bounding box center [328, 180] width 472 height 226
checkbox input "true"
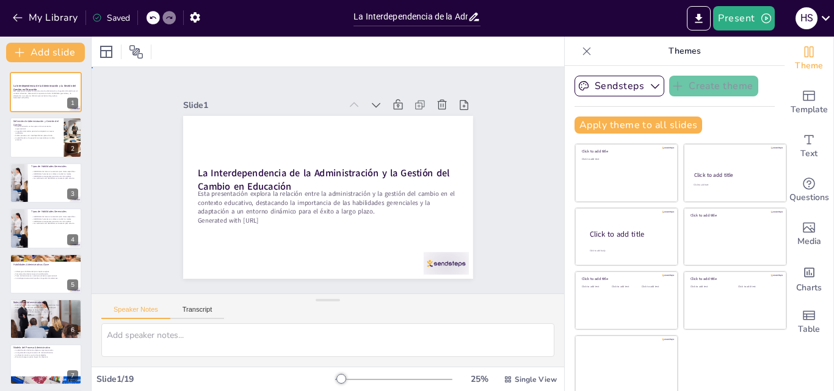
checkbox input "true"
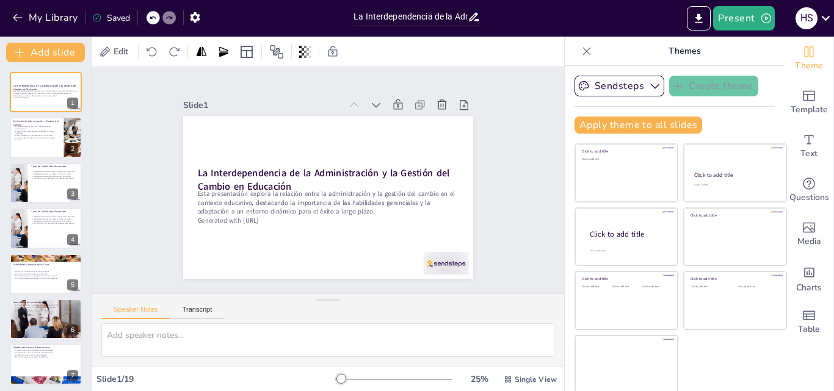
checkbox input "true"
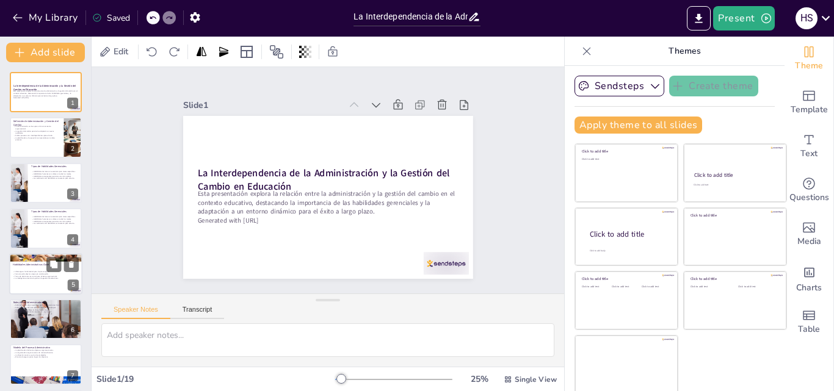
checkbox input "true"
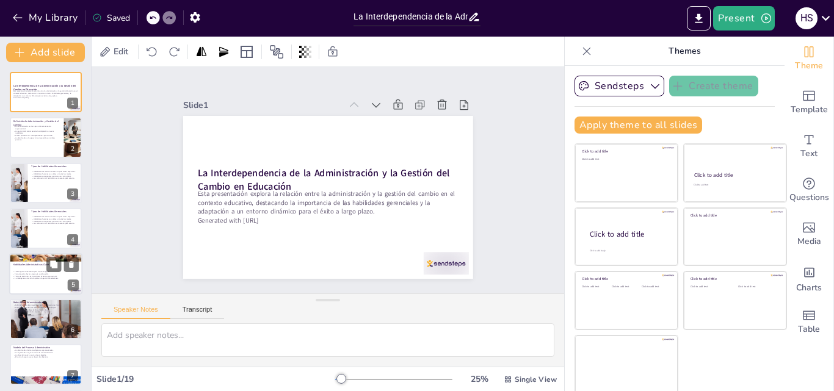
checkbox input "true"
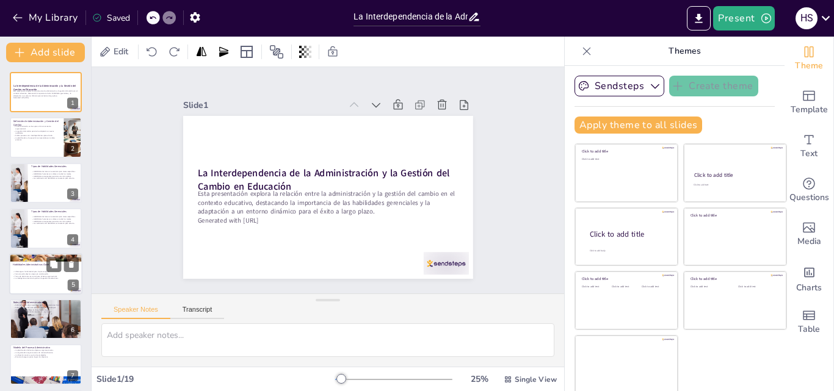
checkbox input "true"
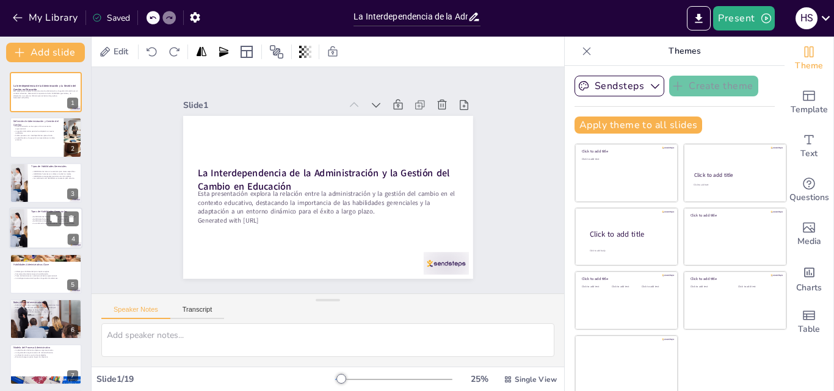
checkbox input "true"
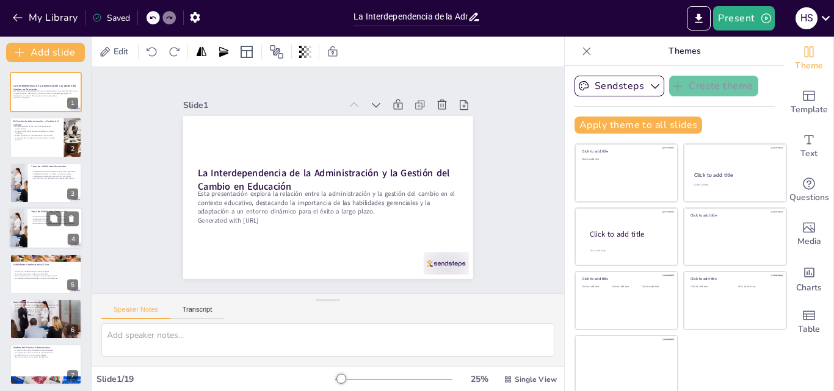
checkbox input "true"
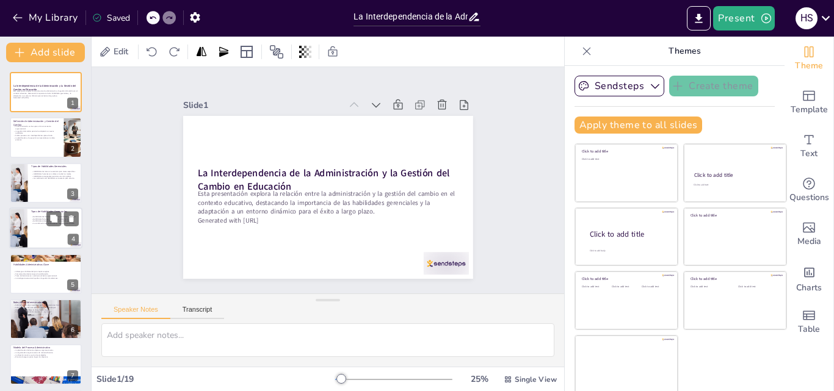
checkbox input "true"
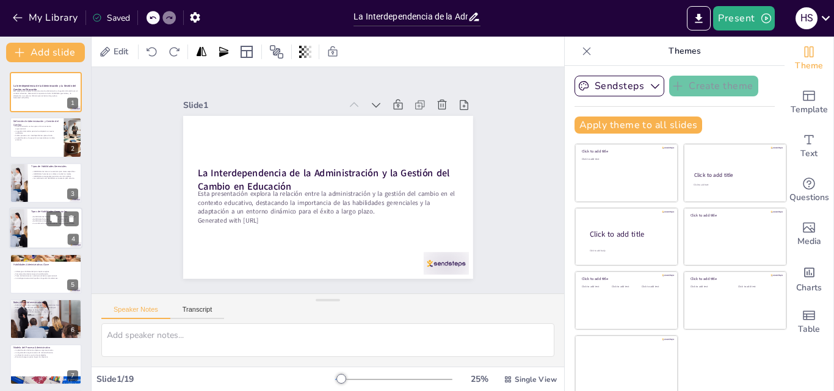
checkbox input "true"
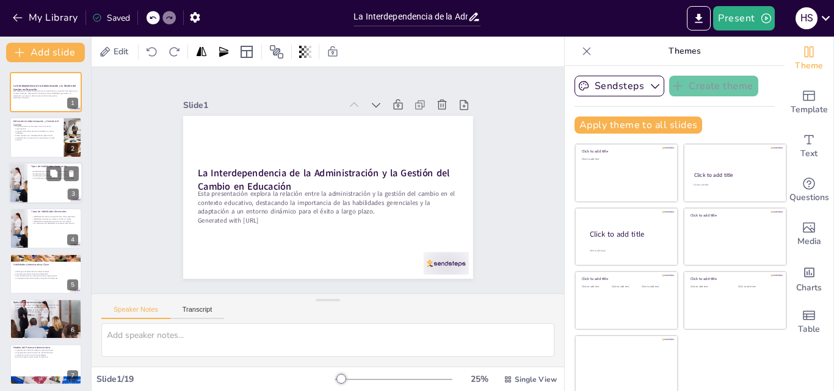
checkbox input "true"
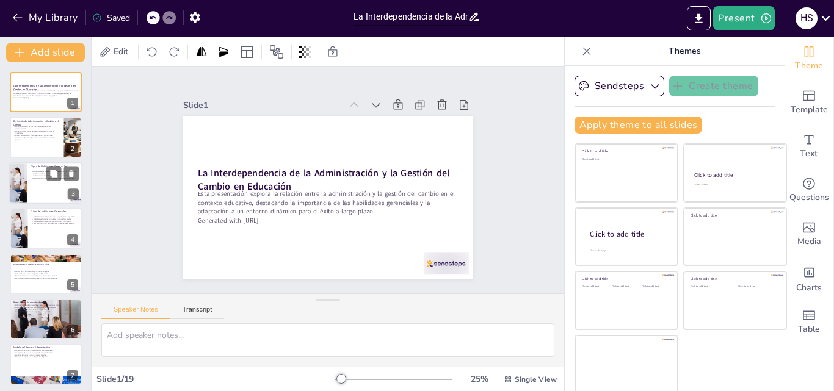
checkbox input "true"
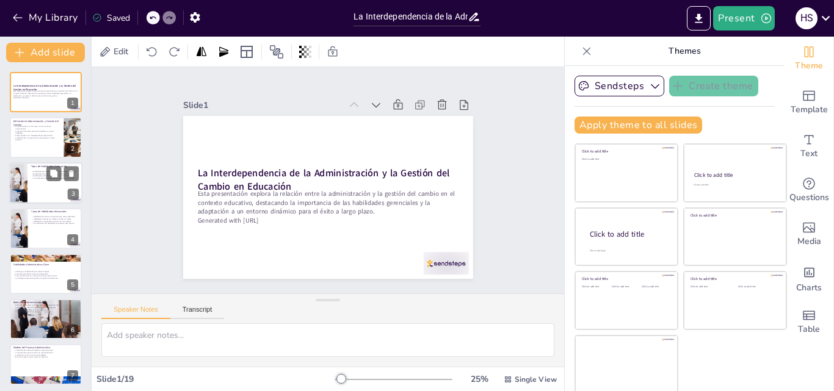
checkbox input "true"
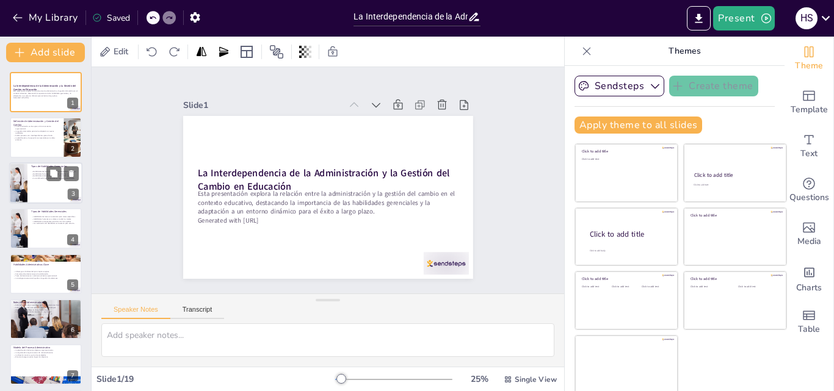
checkbox input "true"
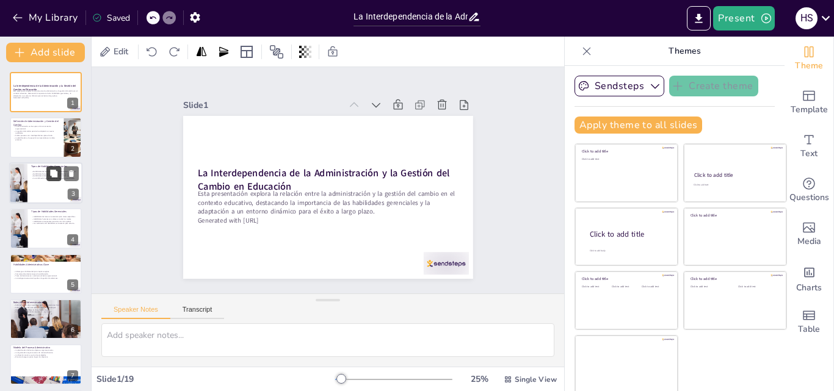
checkbox input "true"
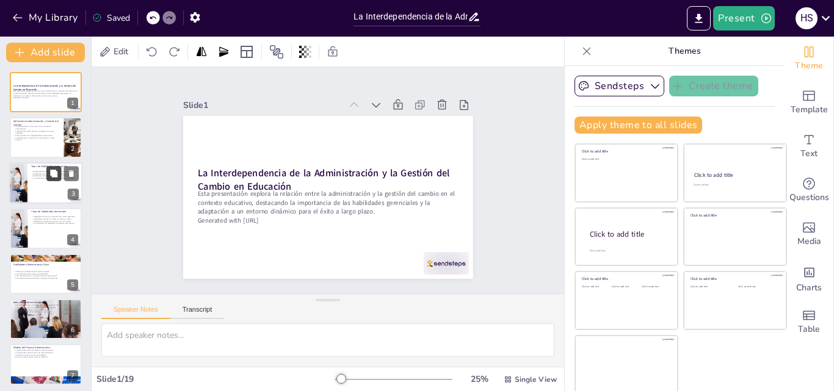
checkbox input "true"
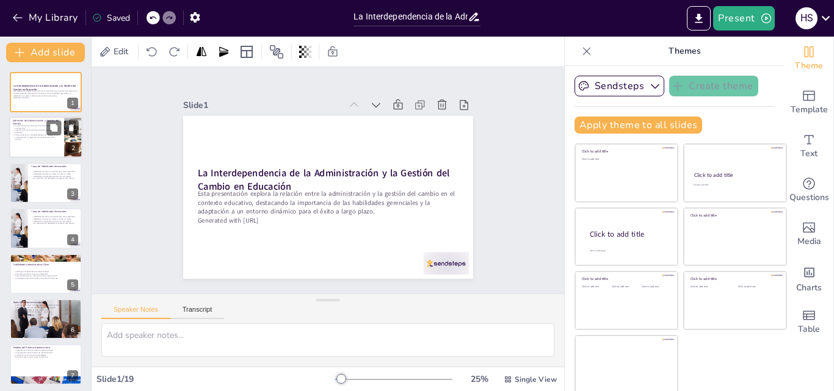
checkbox input "true"
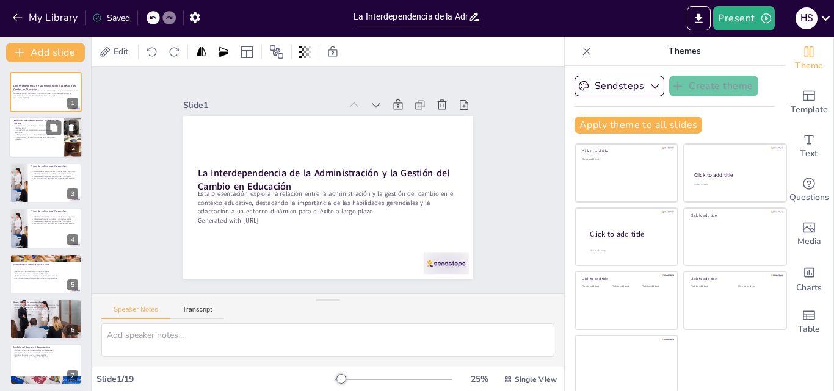
checkbox input "true"
click at [47, 141] on div at bounding box center [45, 138] width 73 height 42
type textarea "Lo ipsumdolorsita co ad elitsed doeiusmo tem incidid u lab etdoloremagnaa enima…"
checkbox input "true"
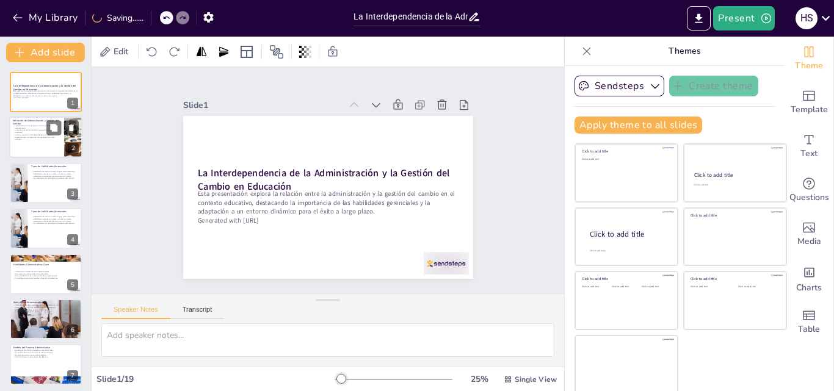
checkbox input "true"
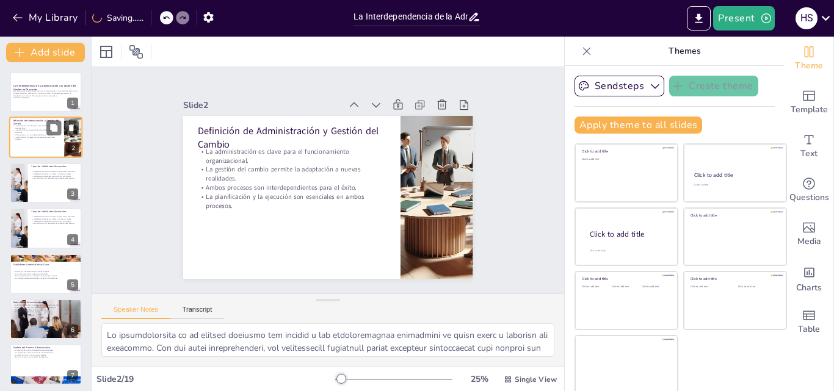
checkbox input "true"
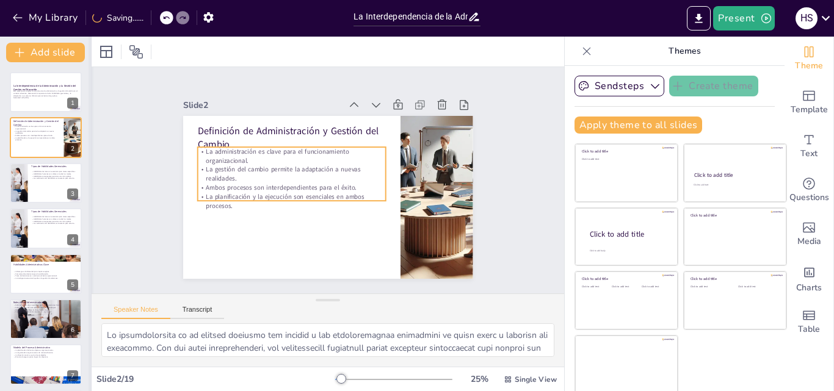
checkbox input "true"
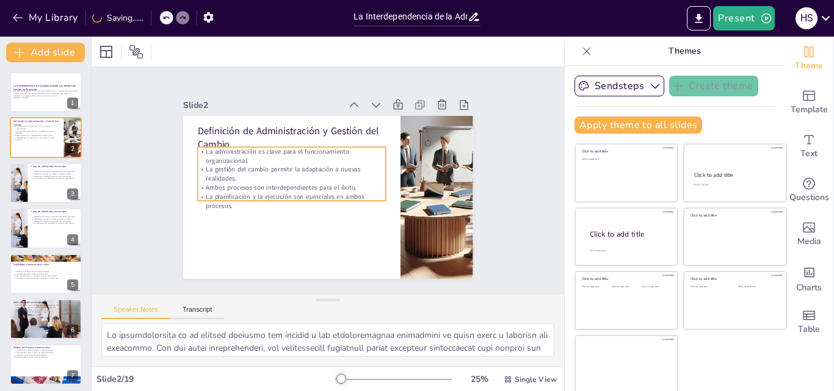
checkbox input "true"
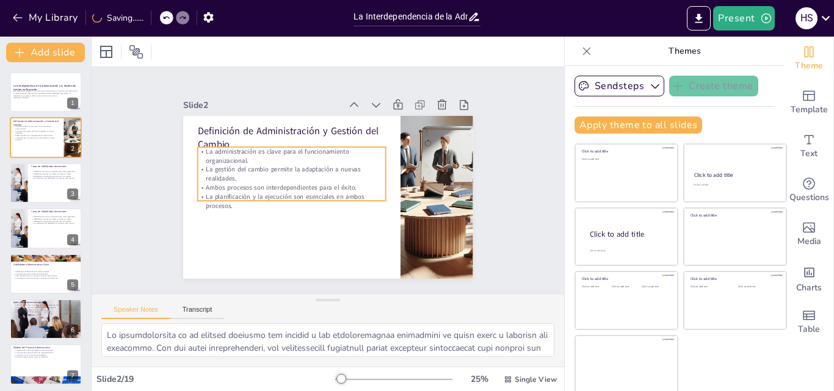
checkbox input "true"
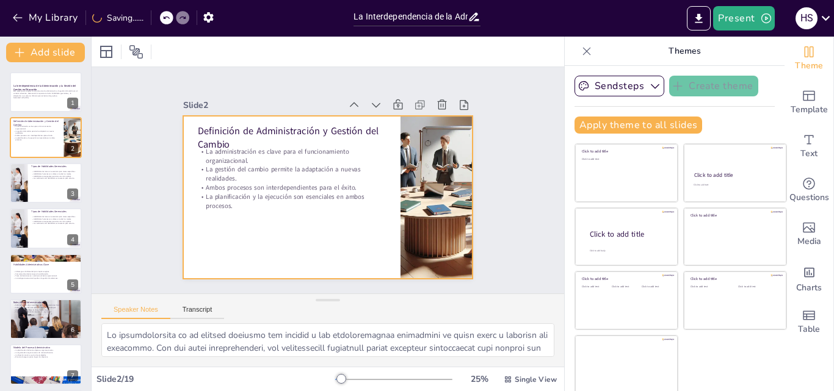
checkbox input "true"
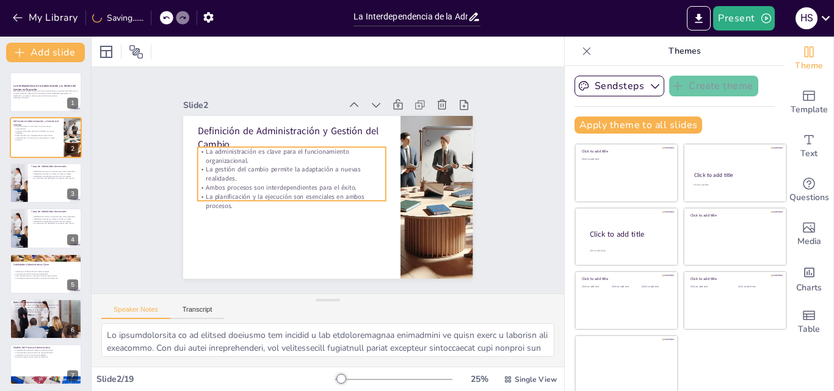
checkbox input "true"
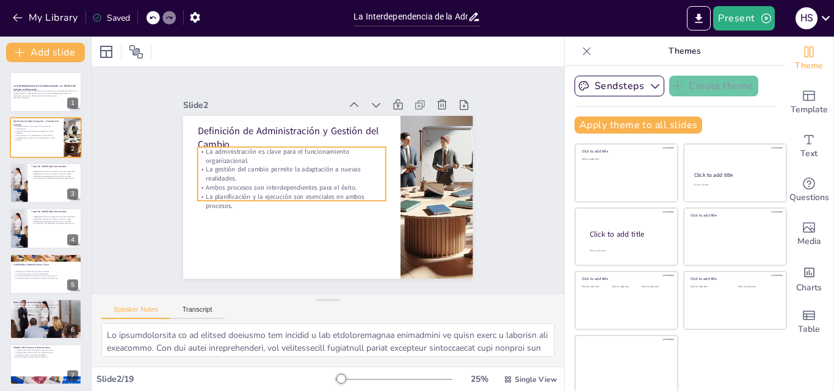
checkbox input "true"
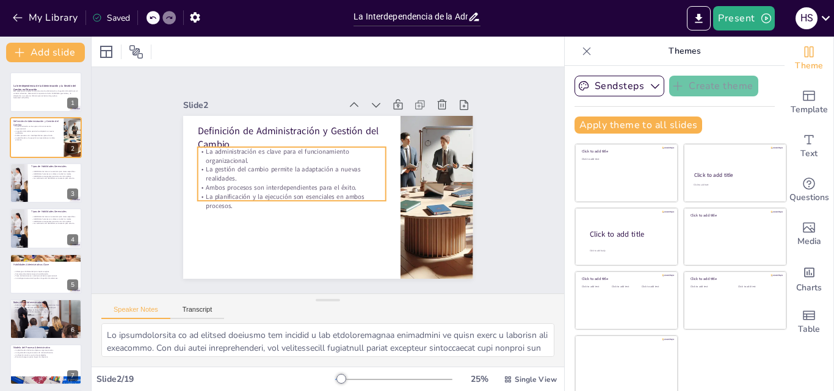
click at [212, 186] on p "Ambos procesos son interdependientes para el éxito." at bounding box center [291, 184] width 188 height 29
checkbox input "true"
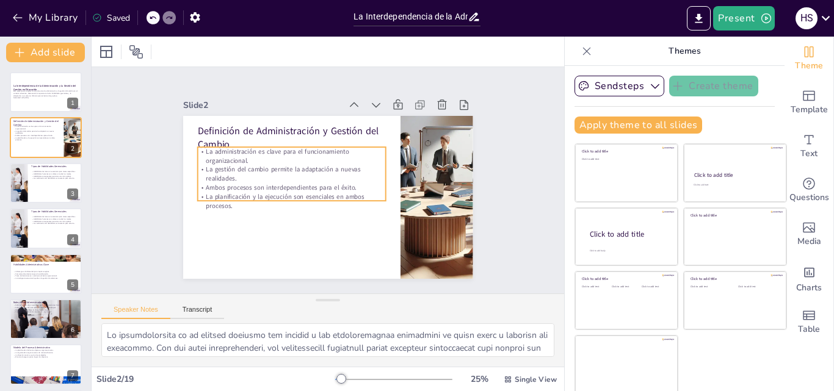
checkbox input "true"
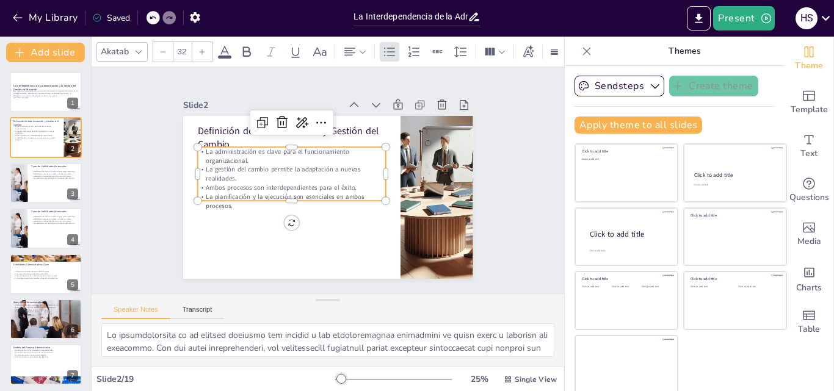
checkbox input "true"
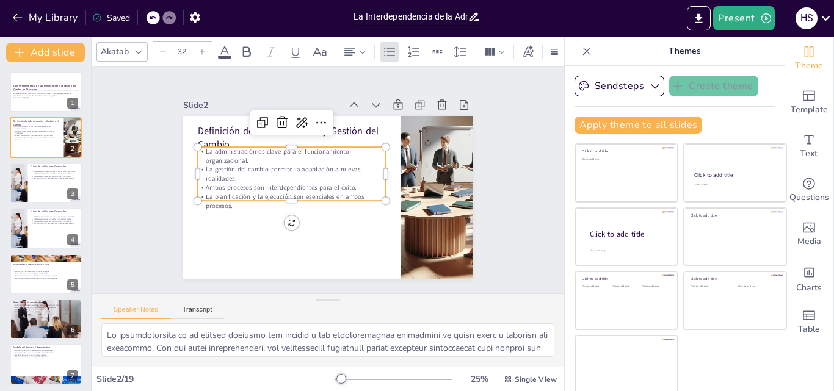
checkbox input "true"
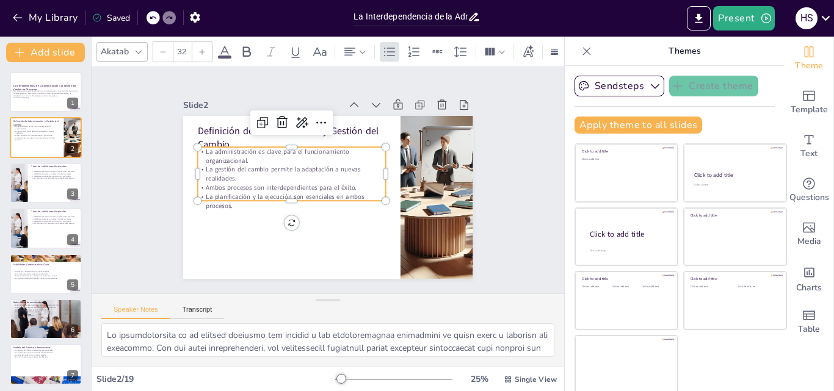
checkbox input "true"
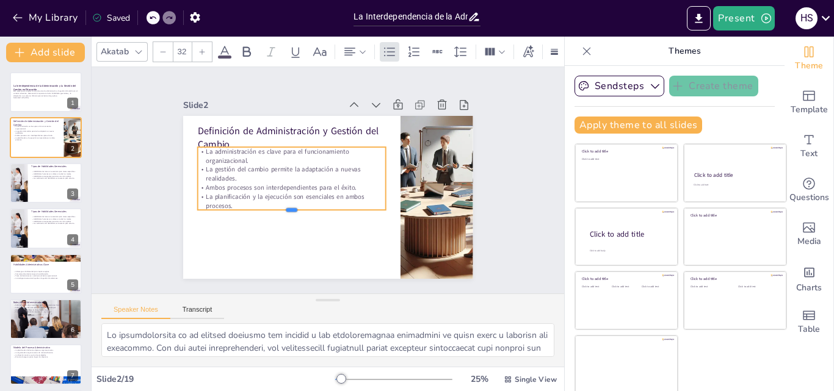
checkbox input "true"
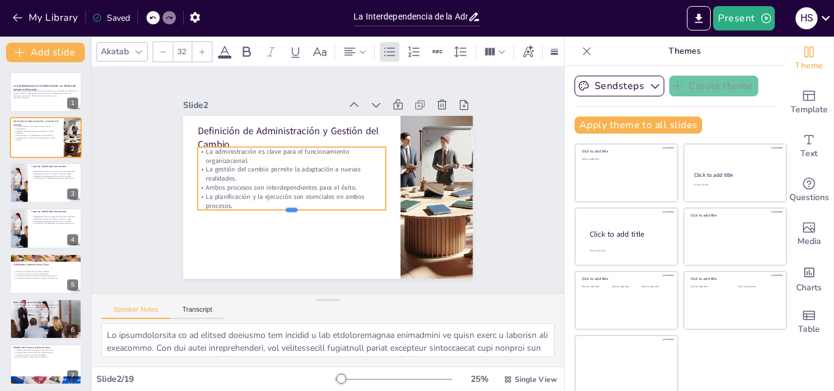
checkbox input "true"
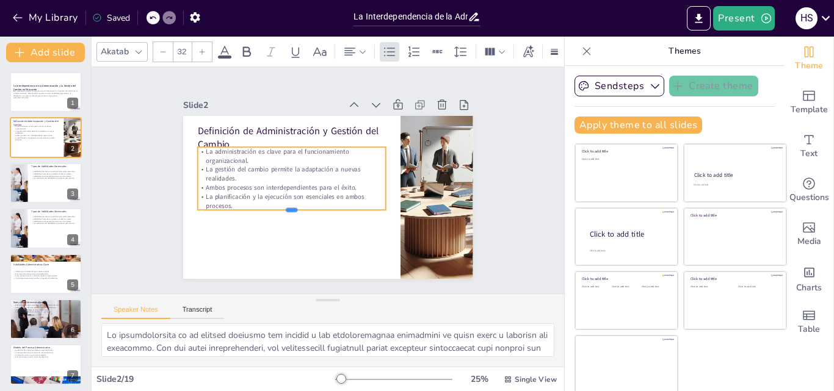
checkbox input "true"
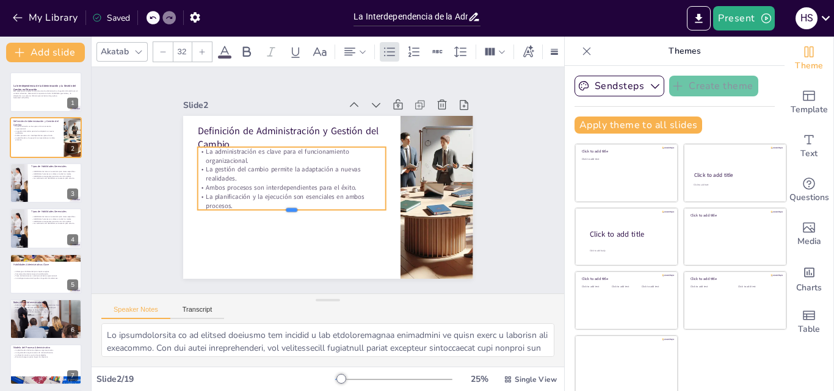
checkbox input "true"
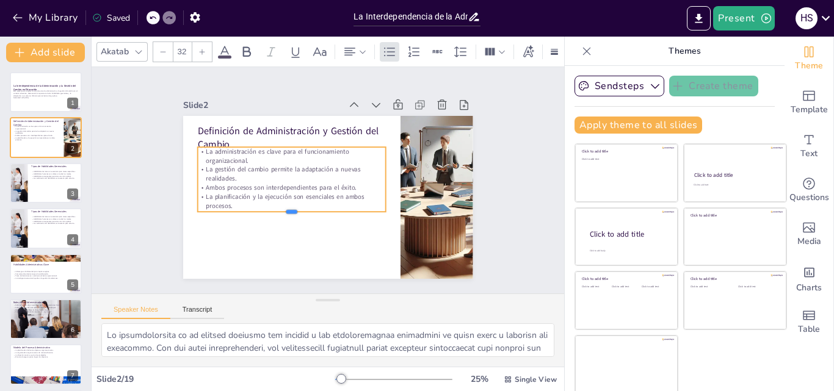
checkbox input "true"
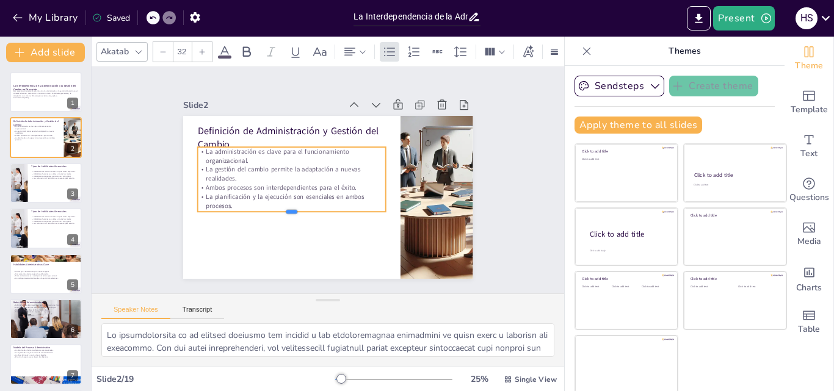
checkbox input "true"
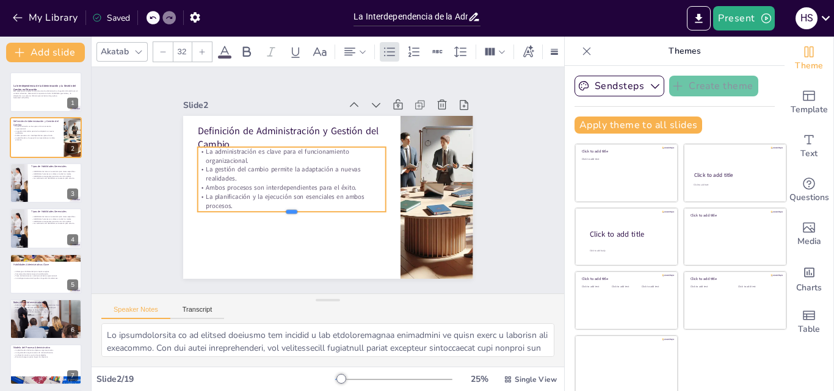
checkbox input "true"
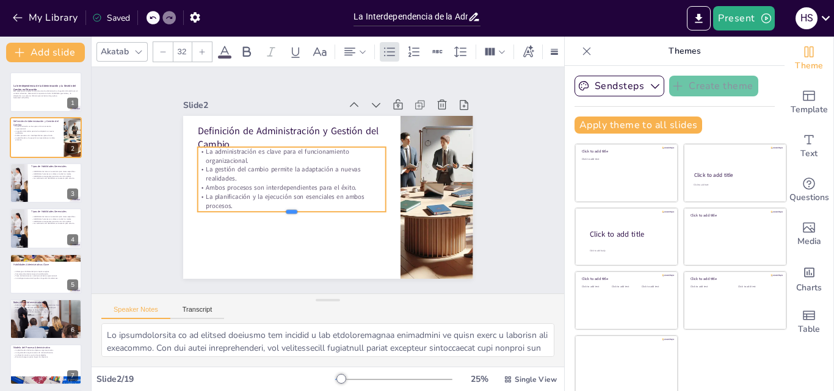
checkbox input "true"
drag, startPoint x: 276, startPoint y: 201, endPoint x: 272, endPoint y: 221, distance: 20.6
click at [273, 230] on div at bounding box center [291, 235] width 189 height 10
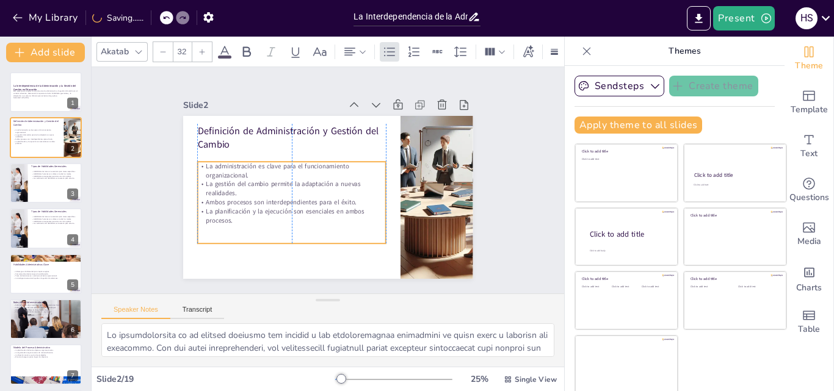
drag, startPoint x: 272, startPoint y: 193, endPoint x: 281, endPoint y: 198, distance: 10.7
click at [281, 198] on p "Ambos procesos son interdependientes para el éxito." at bounding box center [291, 202] width 189 height 9
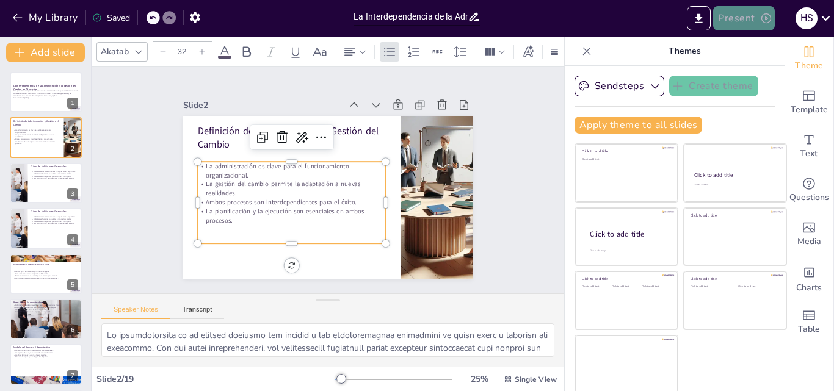
click at [753, 16] on button "Present" at bounding box center [743, 18] width 61 height 24
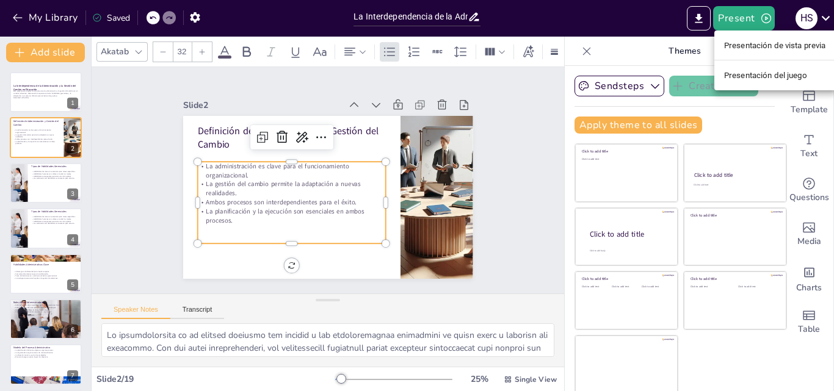
click at [752, 43] on font "Presentación de vista previa" at bounding box center [775, 45] width 102 height 9
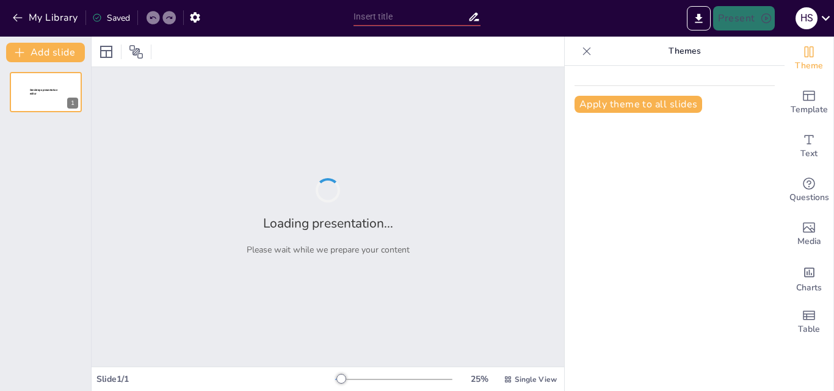
type input "La Interdependencia de la Administración y la Gestión del Cambio en Educación"
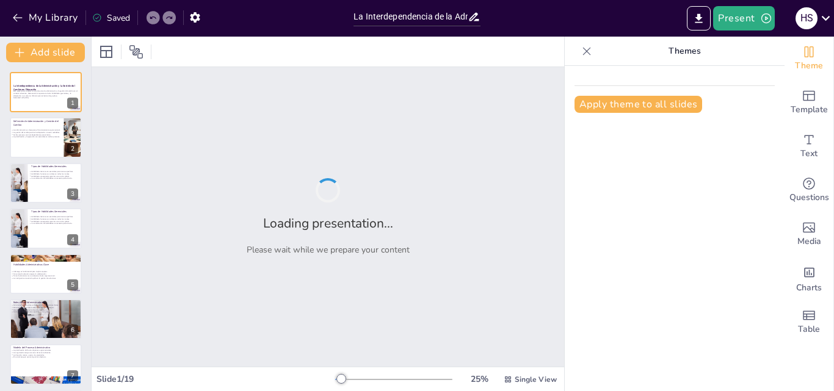
checkbox input "true"
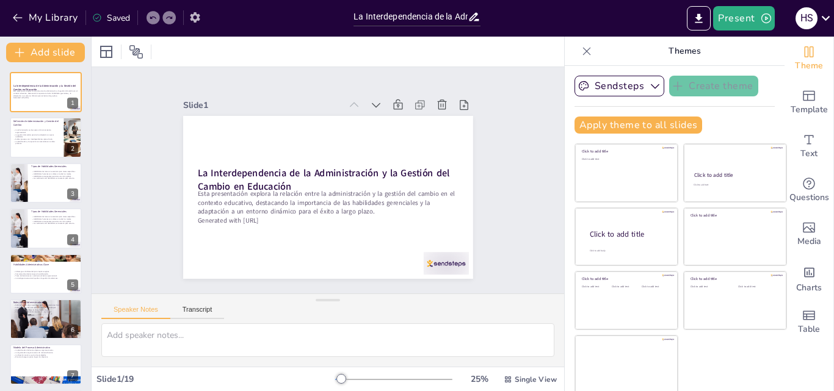
click at [197, 22] on icon "button" at bounding box center [195, 17] width 10 height 10
click at [197, 18] on icon "button" at bounding box center [195, 17] width 10 height 10
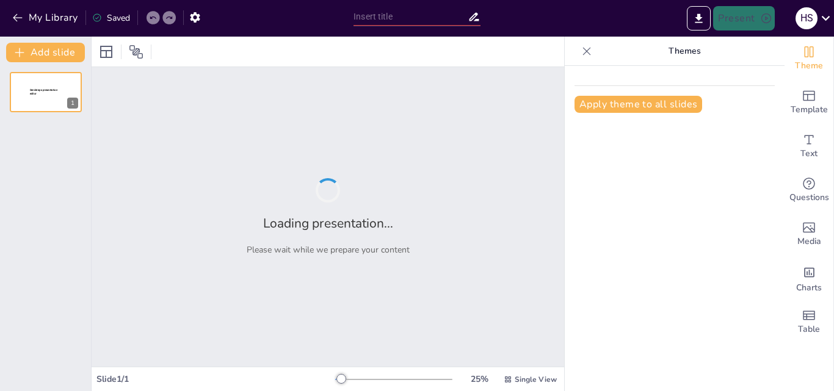
type input "La Interdependencia de la Administración y la Gestión del Cambio en Educación"
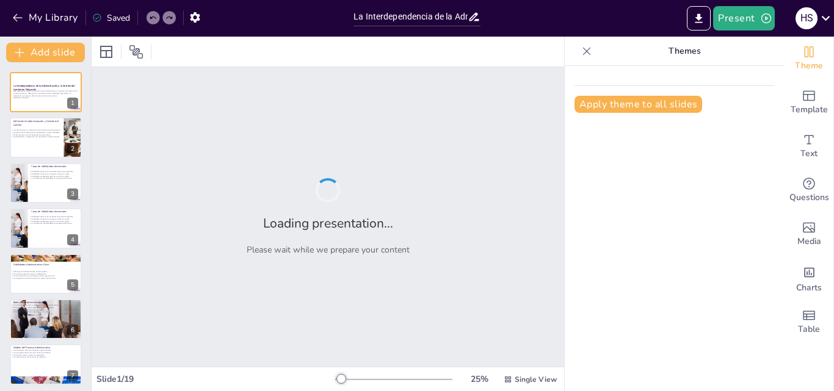
checkbox input "true"
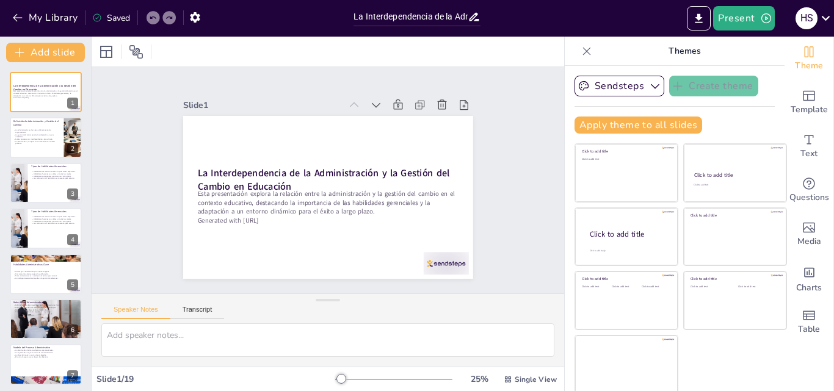
scroll to position [2, 0]
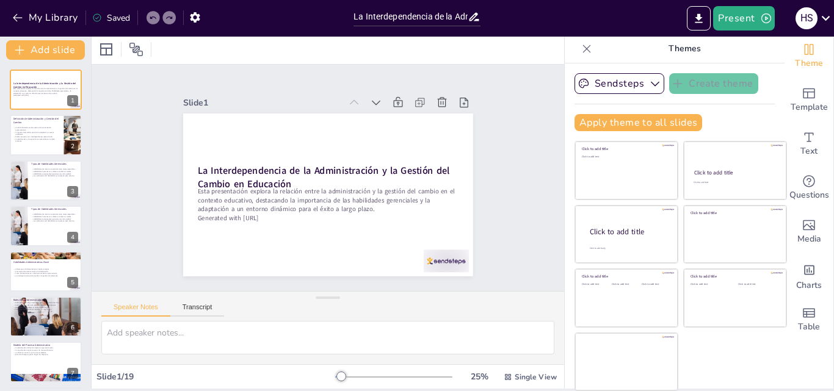
checkbox input "true"
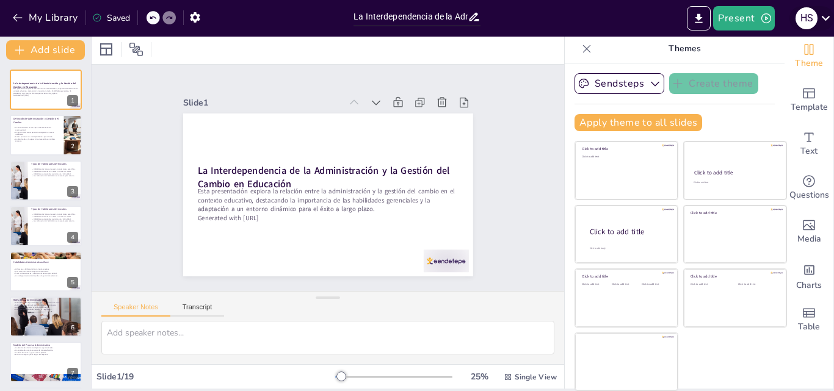
click at [825, 18] on icon at bounding box center [825, 18] width 16 height 16
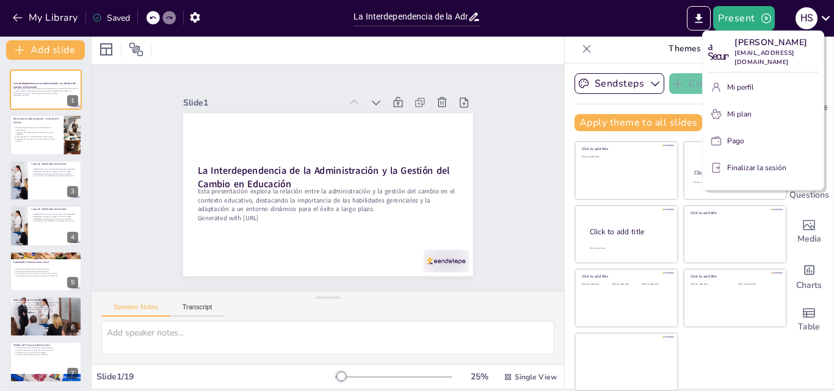
click at [743, 109] on font "Mi plan" at bounding box center [739, 114] width 24 height 10
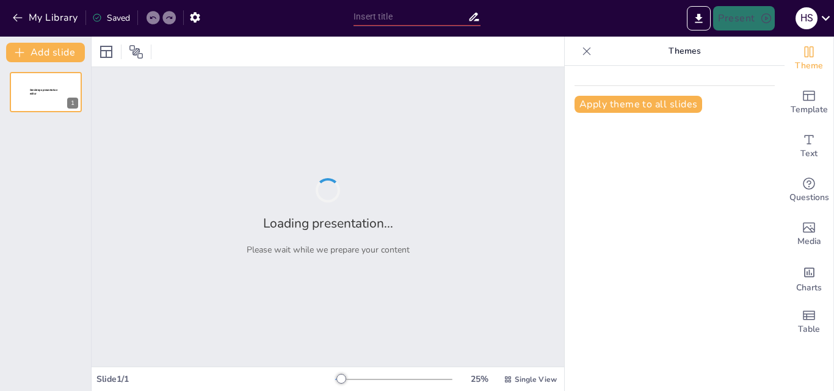
type input "New Sendsteps"
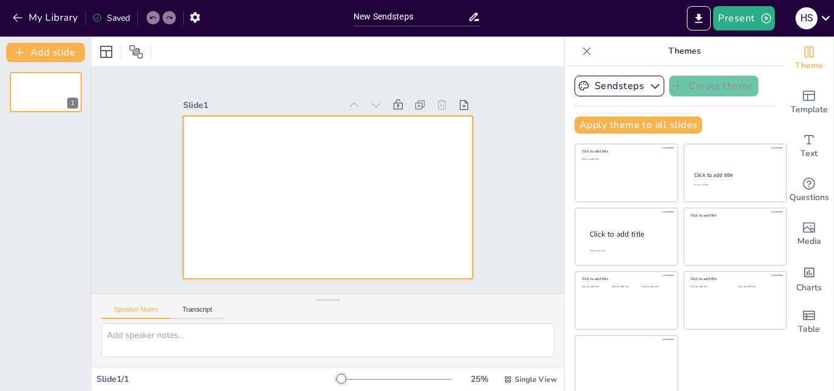
click at [334, 218] on div at bounding box center [311, 186] width 245 height 326
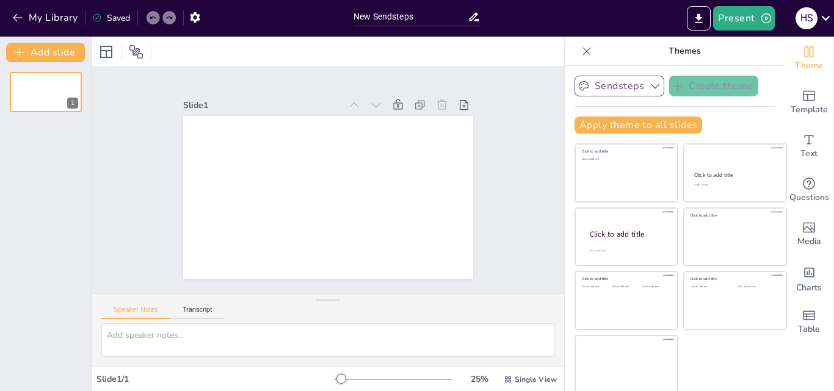
click at [651, 88] on icon "button" at bounding box center [655, 86] width 9 height 5
click at [584, 128] on div at bounding box center [588, 125] width 9 height 9
click at [649, 84] on icon "button" at bounding box center [655, 86] width 12 height 12
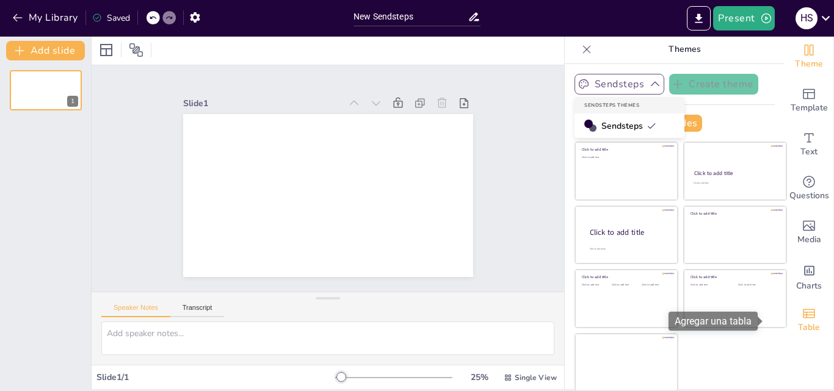
scroll to position [2, 0]
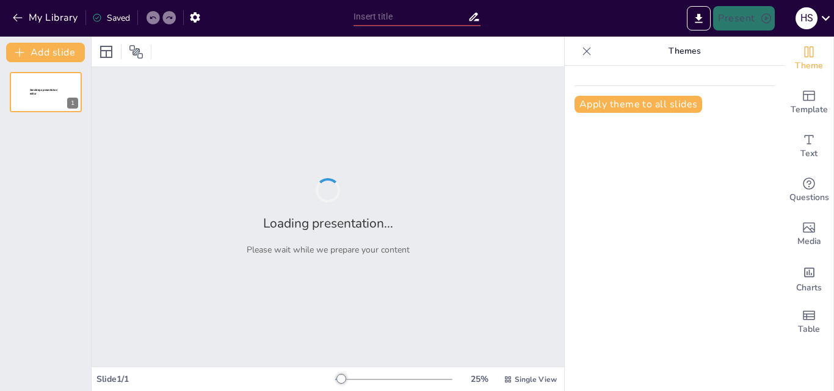
type input "La Interdependencia de la Administración y la Gestión del Cambio en Educación"
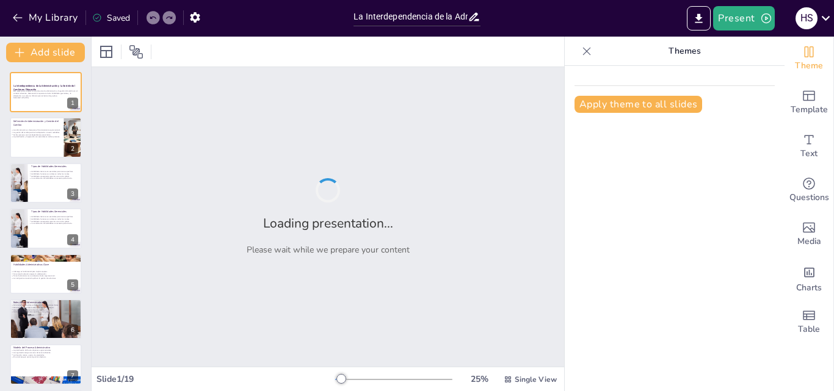
checkbox input "true"
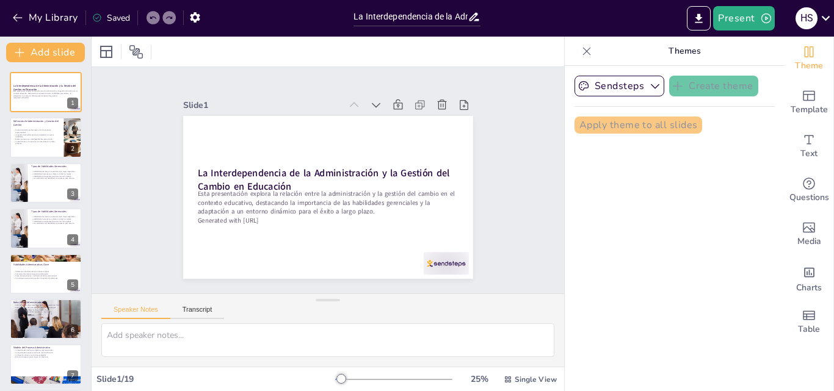
checkbox input "true"
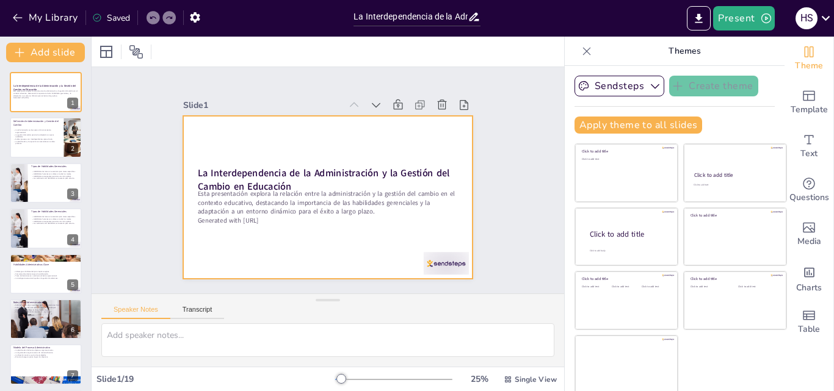
checkbox input "true"
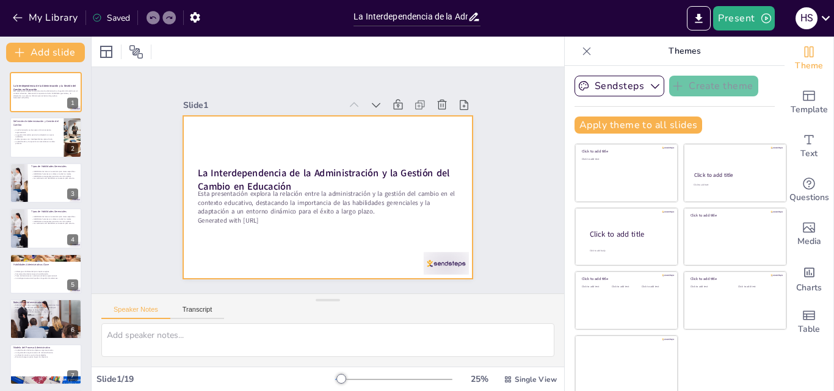
checkbox input "true"
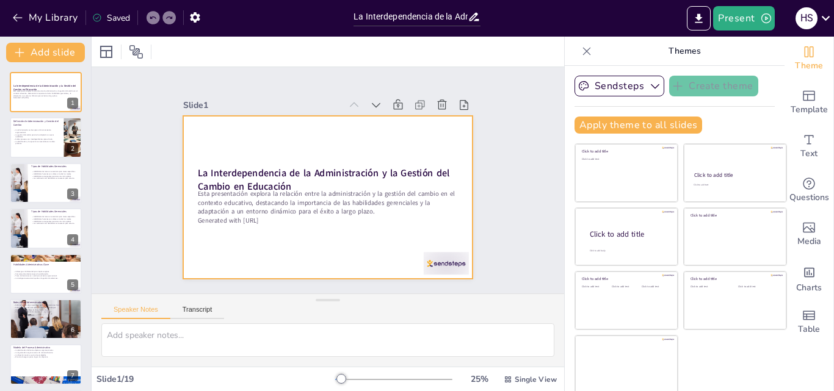
checkbox input "true"
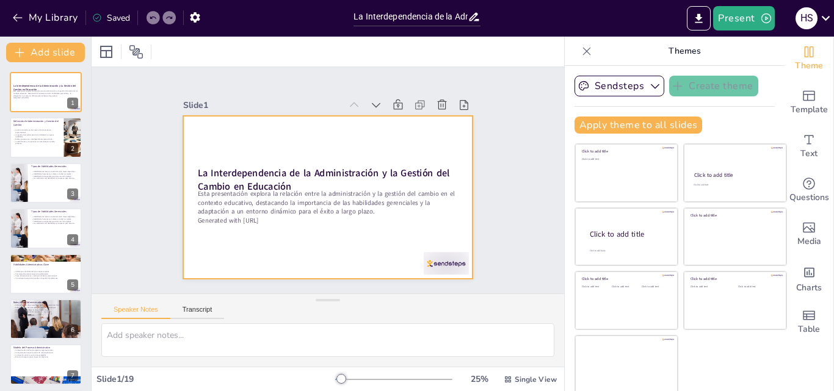
checkbox input "true"
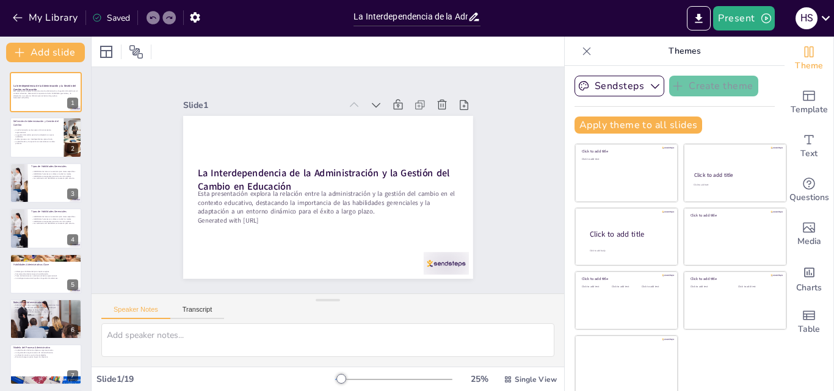
checkbox input "true"
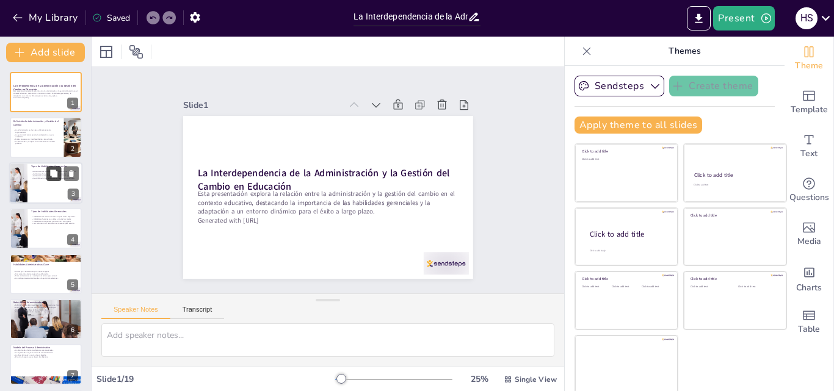
checkbox input "true"
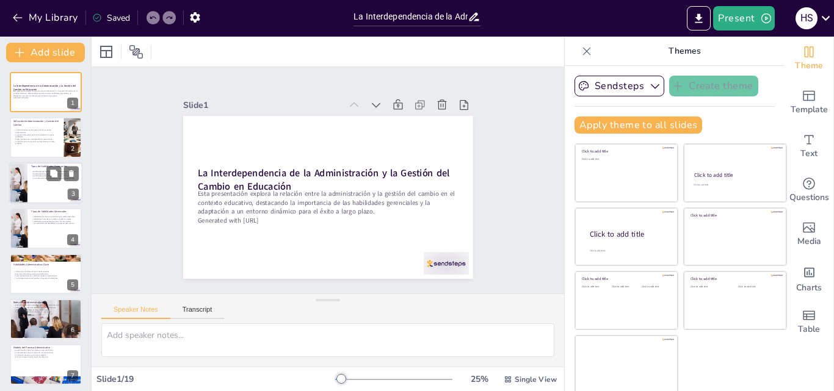
checkbox input "true"
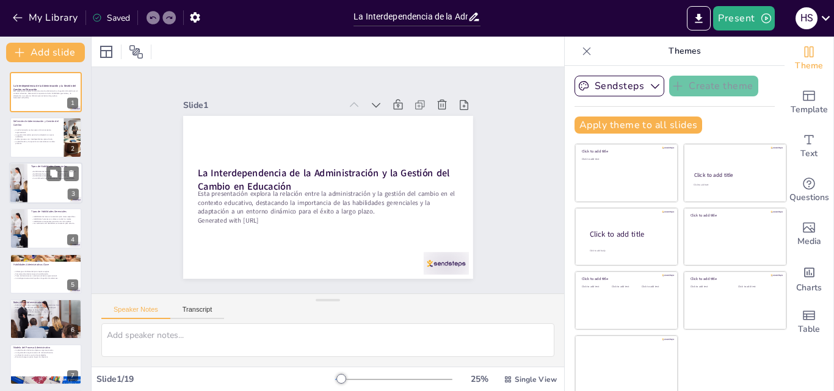
checkbox input "true"
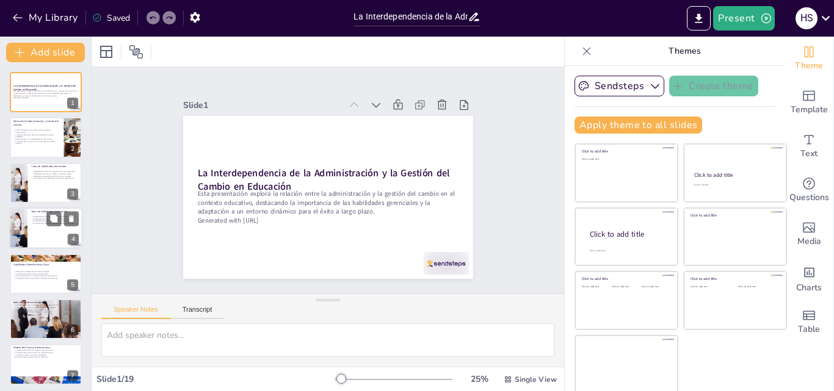
checkbox input "true"
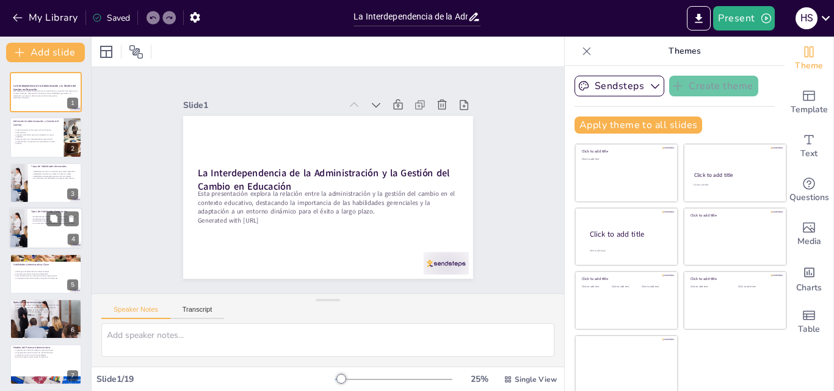
checkbox input "true"
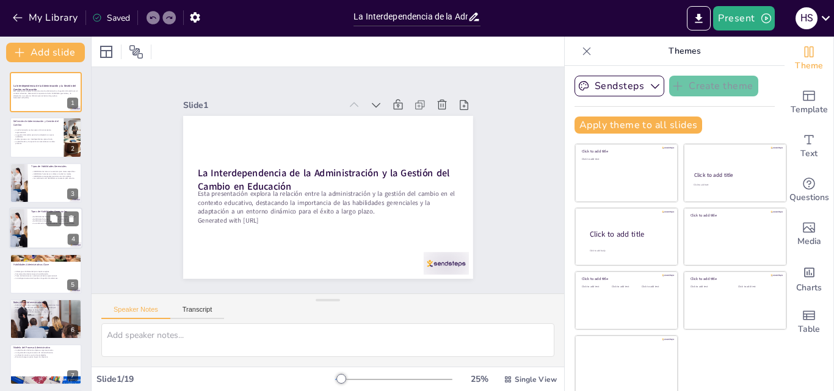
checkbox input "true"
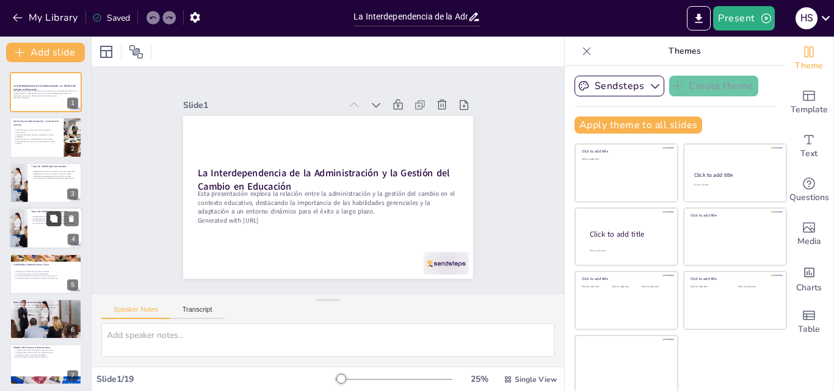
click at [46, 210] on p "Tipos de Habilidades Gerenciales" at bounding box center [55, 212] width 48 height 4
type textarea "Las habilidades técnicas son fundamentales para los administradores de primera …"
checkbox input "true"
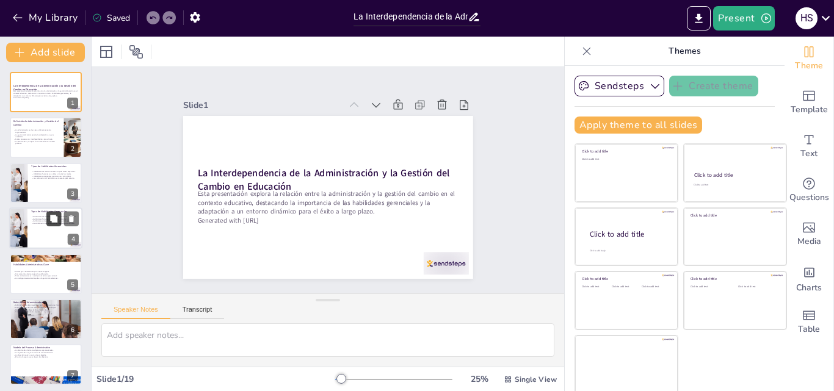
checkbox input "true"
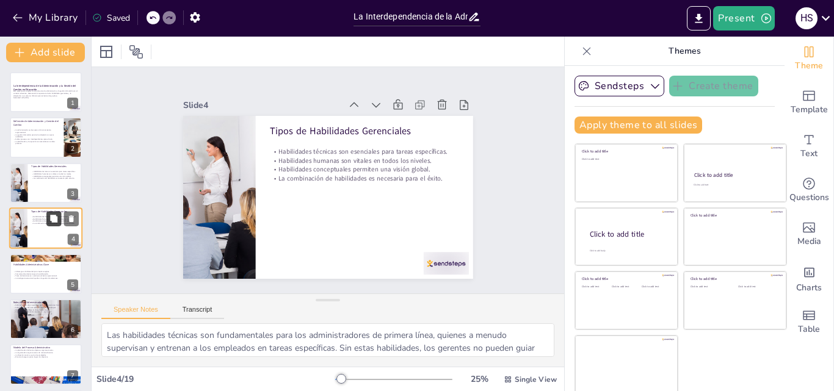
scroll to position [2, 0]
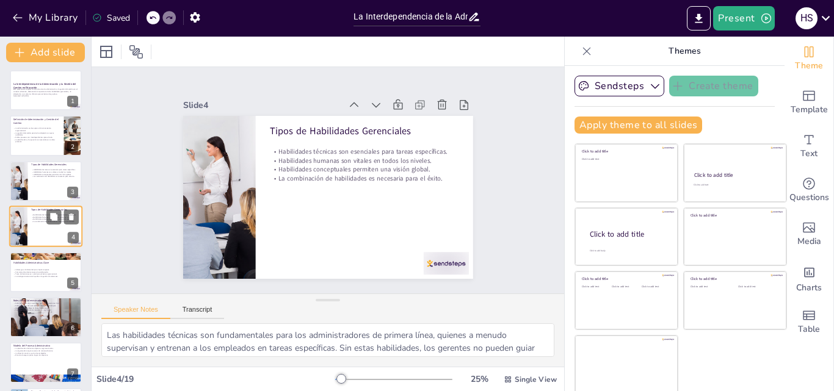
checkbox input "true"
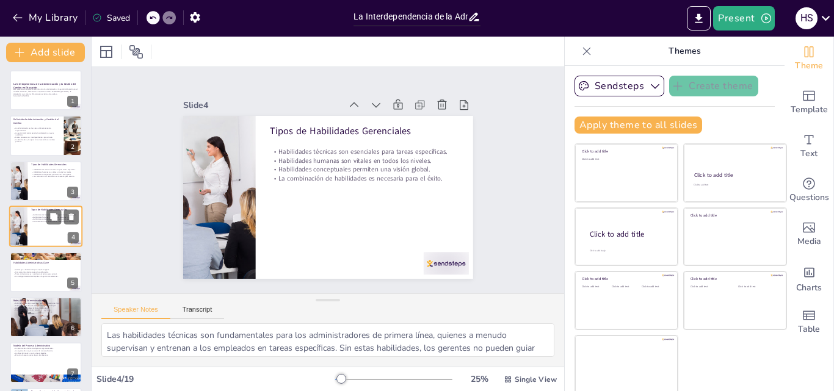
checkbox input "true"
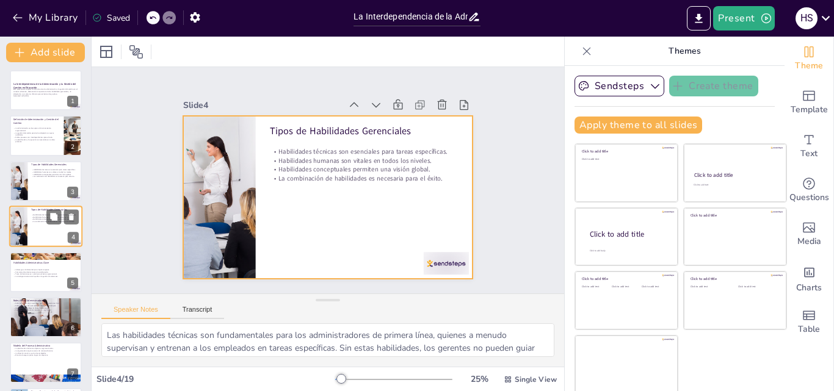
checkbox input "true"
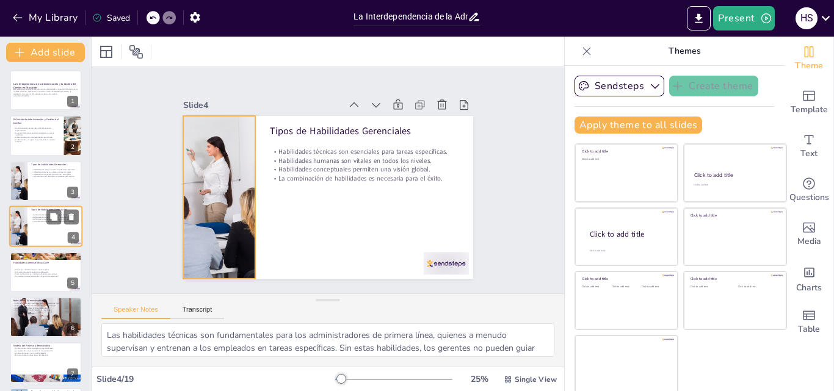
checkbox input "true"
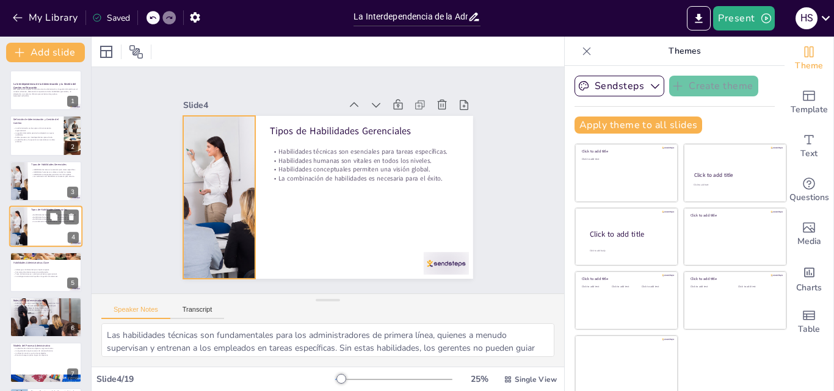
checkbox input "true"
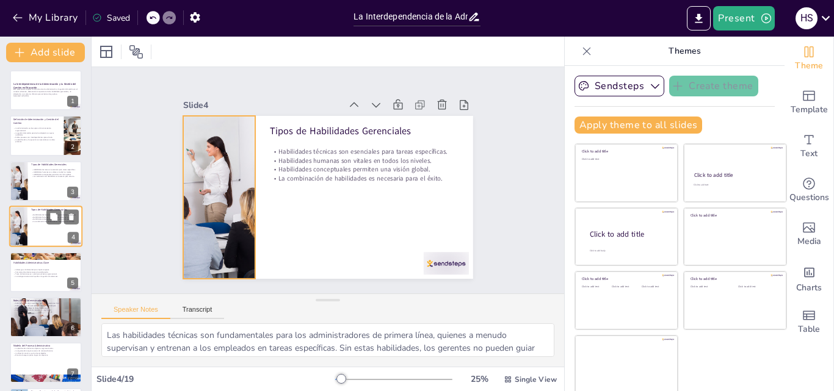
checkbox input "true"
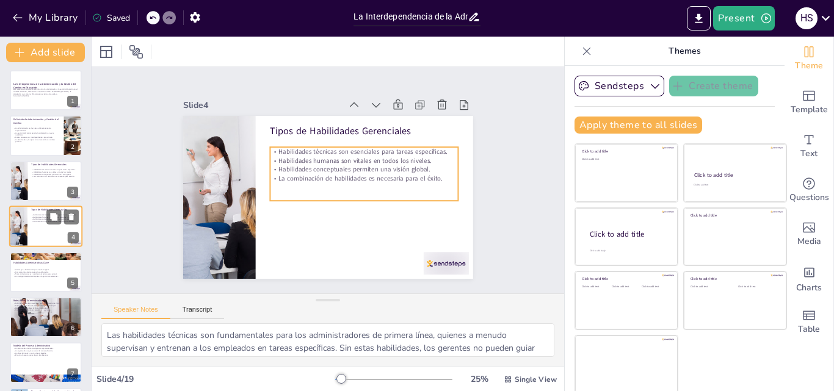
checkbox input "true"
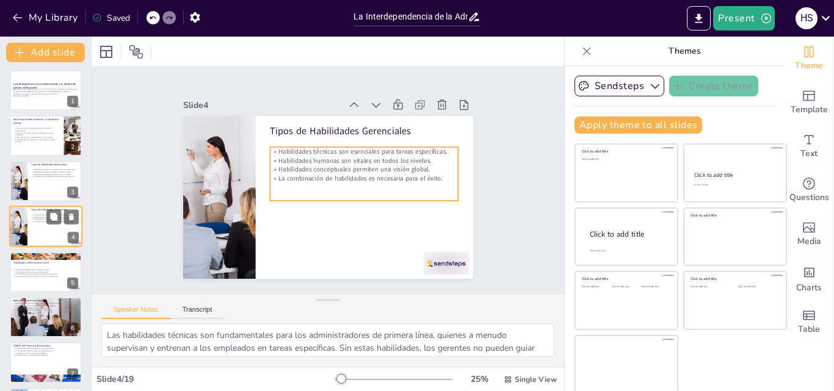
checkbox input "true"
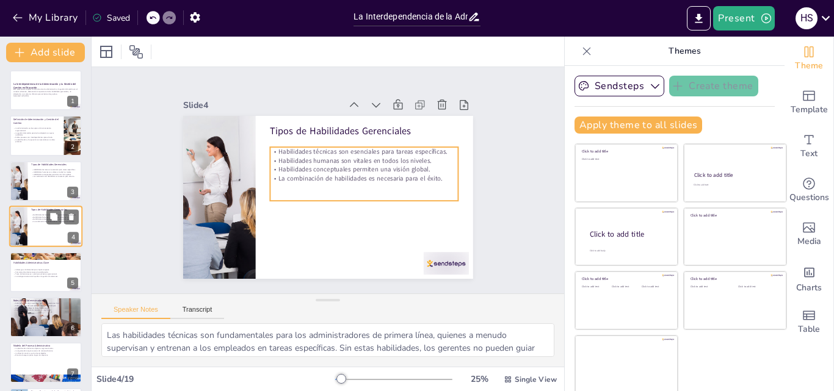
checkbox input "true"
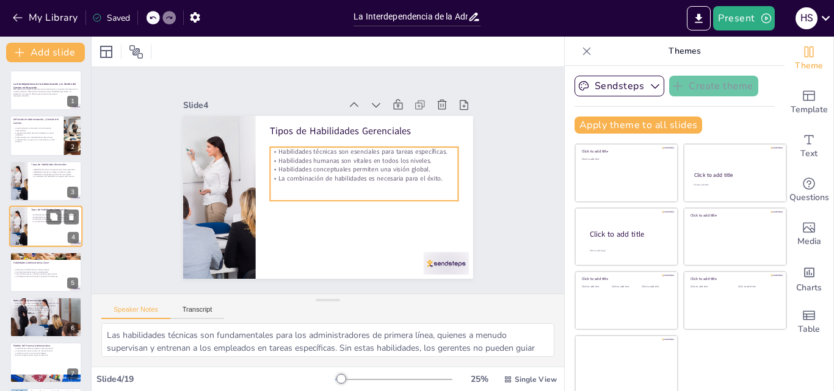
checkbox input "true"
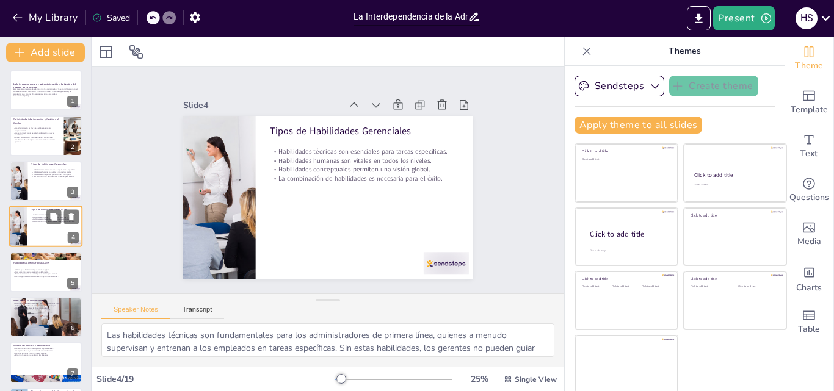
checkbox input "true"
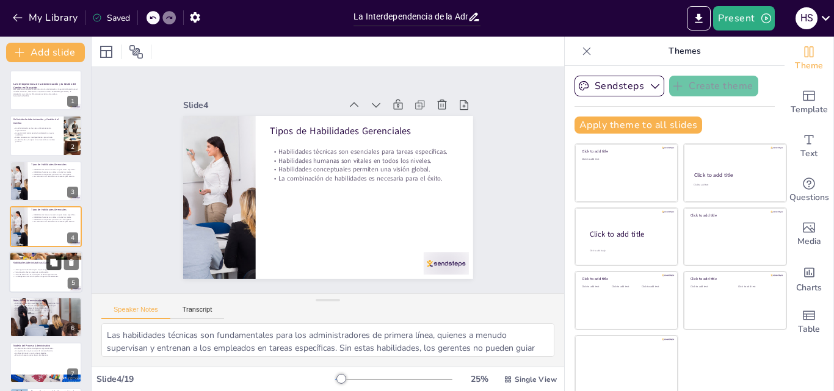
checkbox input "true"
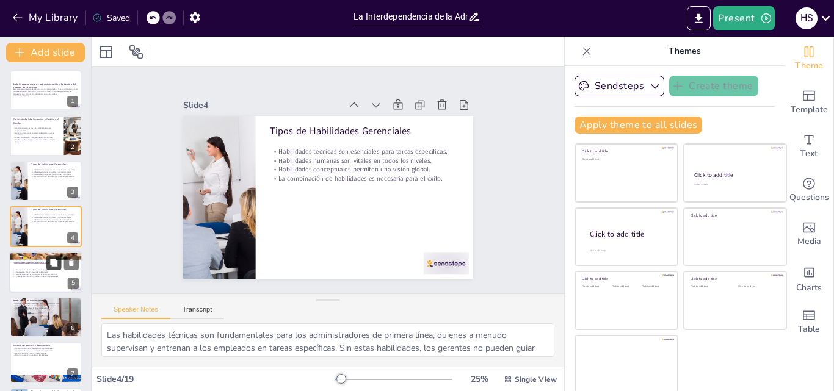
checkbox input "true"
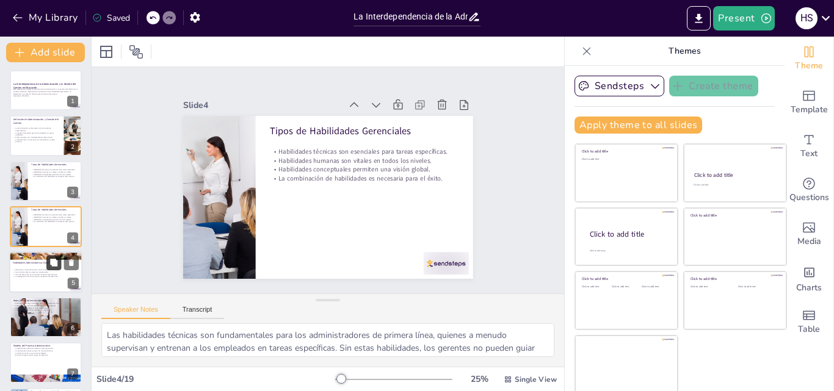
checkbox input "true"
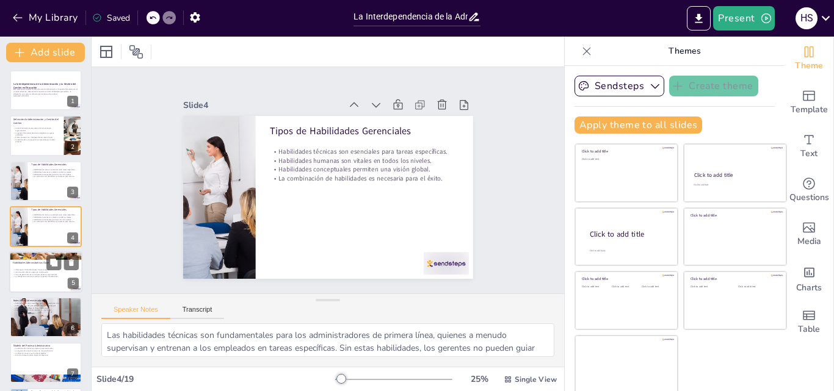
checkbox input "true"
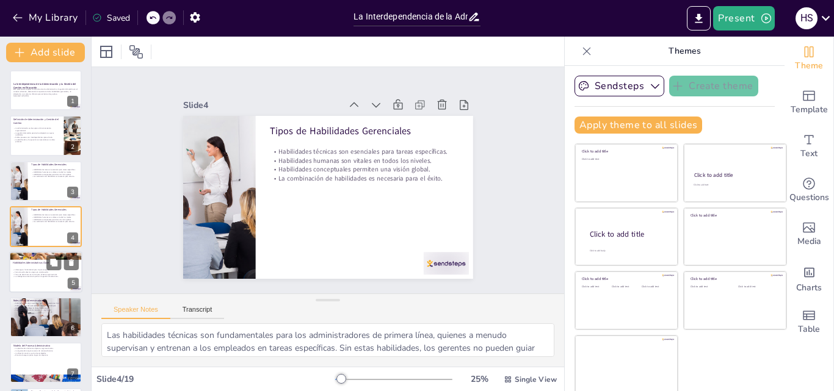
checkbox input "true"
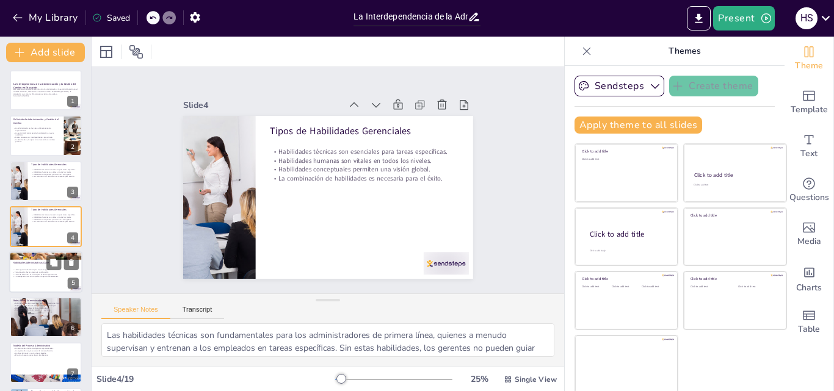
checkbox input "true"
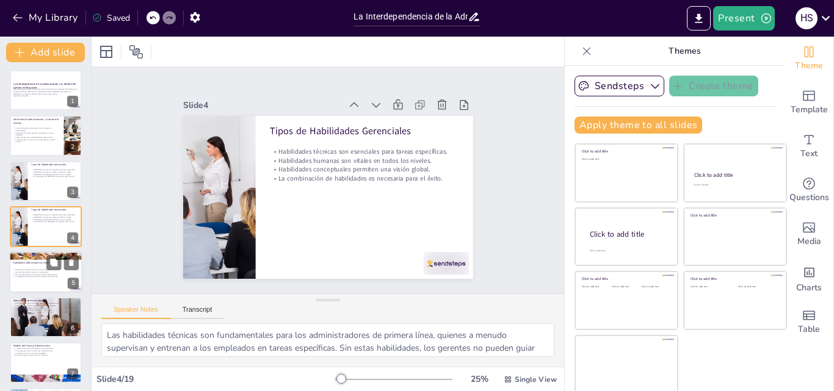
checkbox input "true"
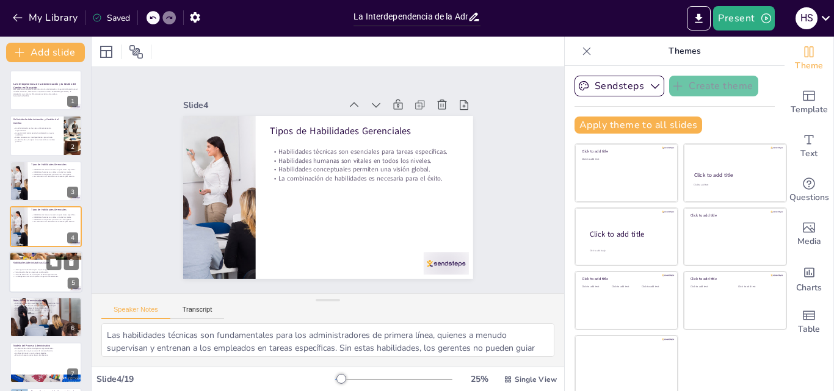
checkbox input "true"
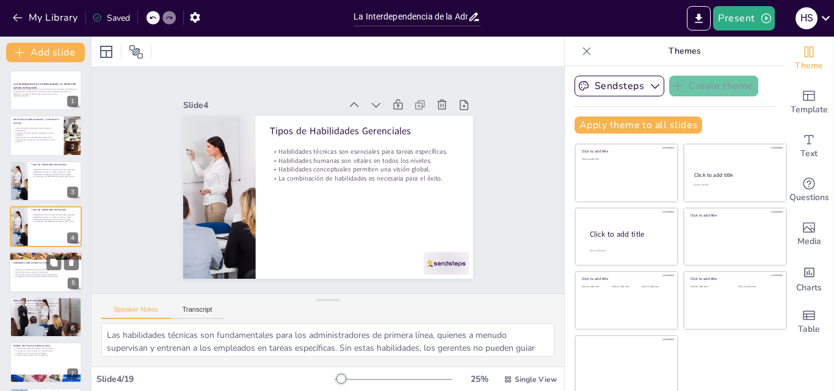
click at [39, 286] on div at bounding box center [45, 272] width 73 height 42
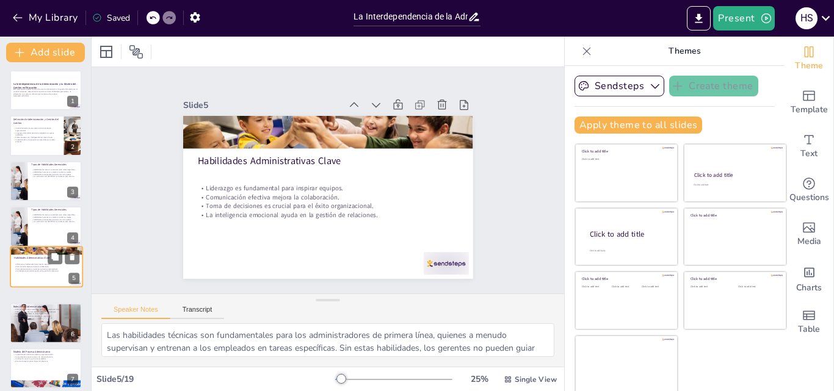
type textarea "El liderazgo es una habilidad clave que permite a los administradores guiar a s…"
checkbox input "true"
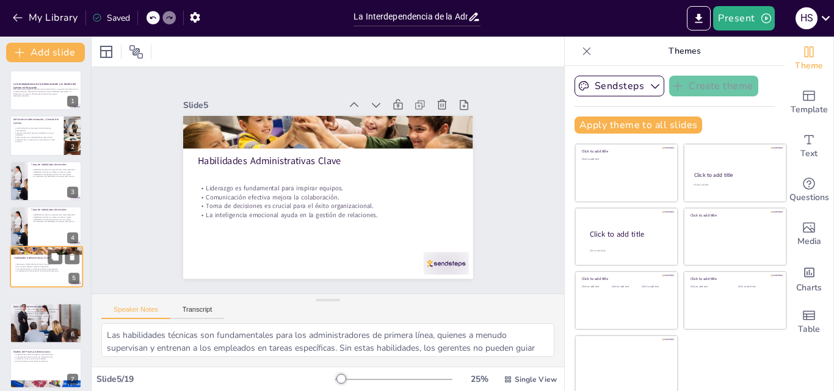
checkbox input "true"
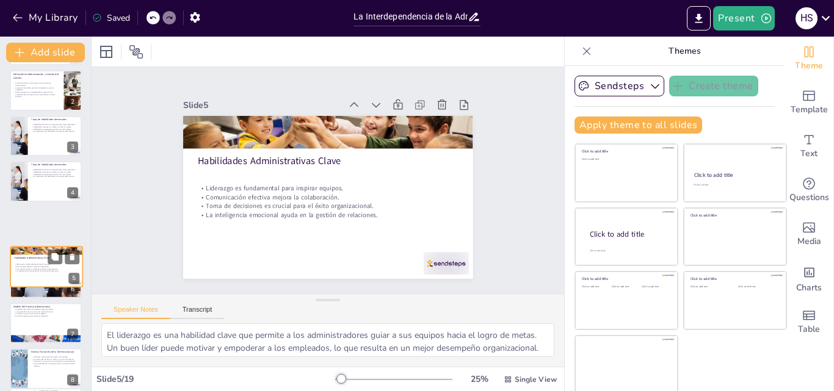
checkbox input "true"
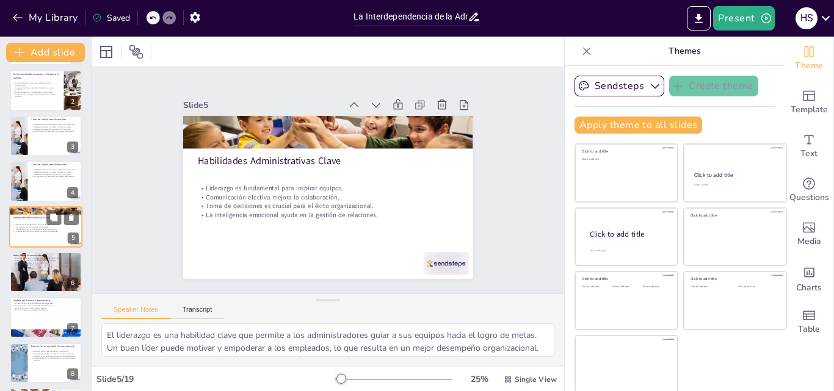
checkbox input "true"
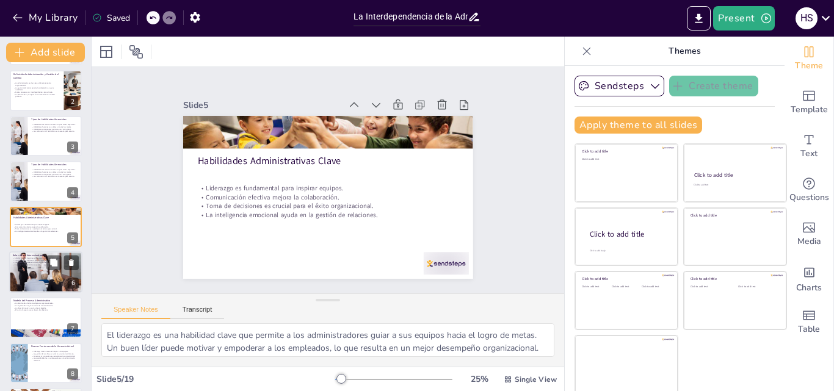
checkbox input "true"
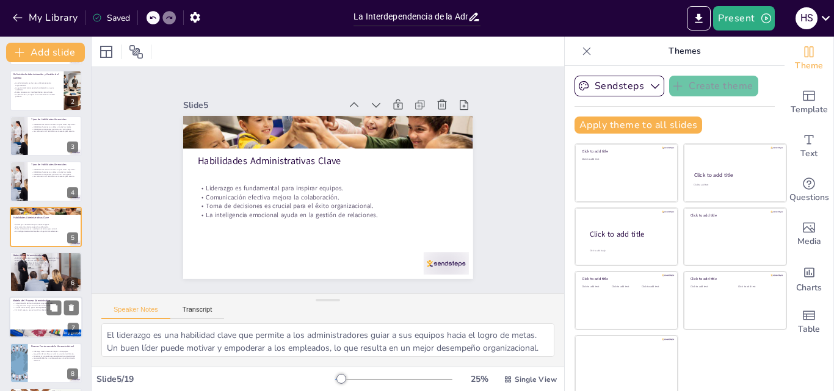
checkbox input "true"
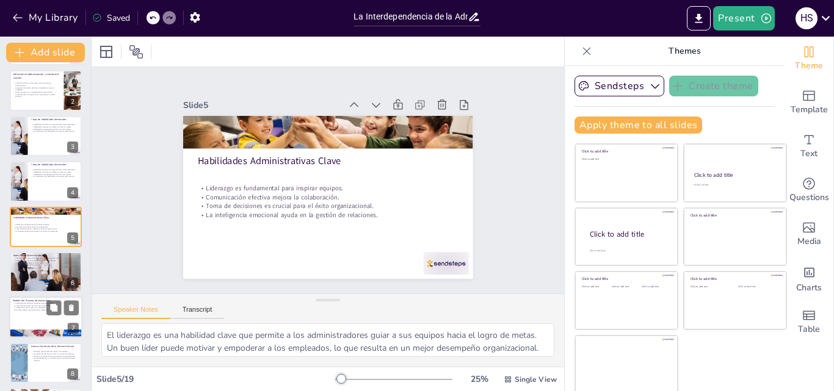
checkbox input "true"
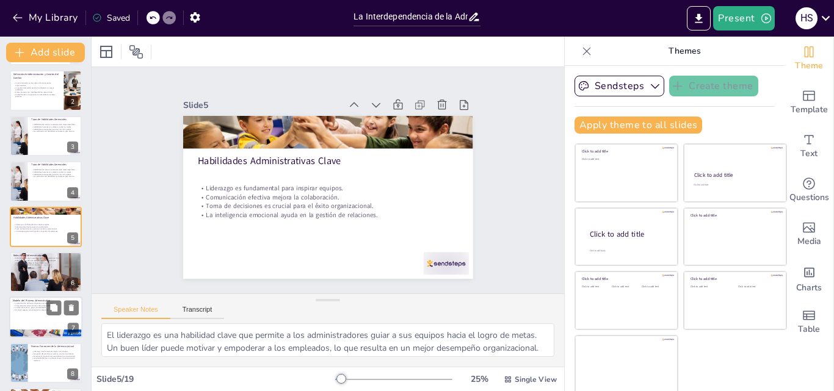
click at [28, 320] on div at bounding box center [45, 318] width 73 height 42
type textarea "La planificación es el primer paso en el proceso administrativo. Permite a los …"
checkbox input "true"
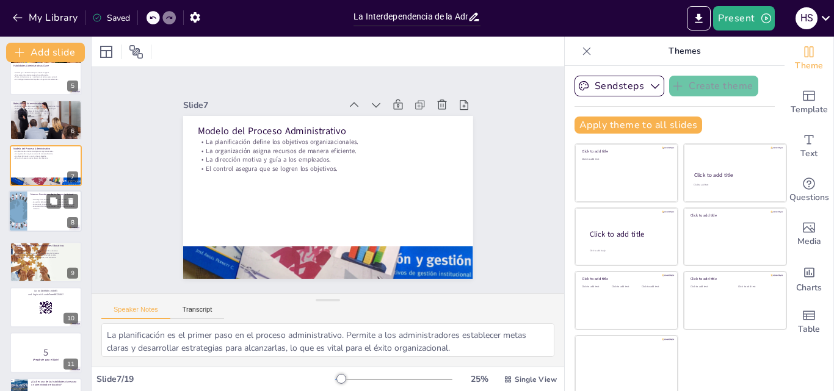
click at [29, 191] on div "Nuevas Funciones de la Gerencia Actual Liderazgo transformacional inspira a los…" at bounding box center [45, 191] width 72 height 0
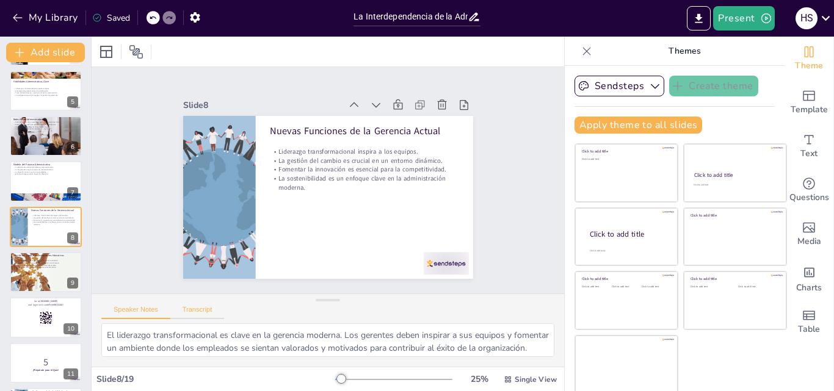
click at [193, 307] on button "Transcript" at bounding box center [197, 312] width 54 height 13
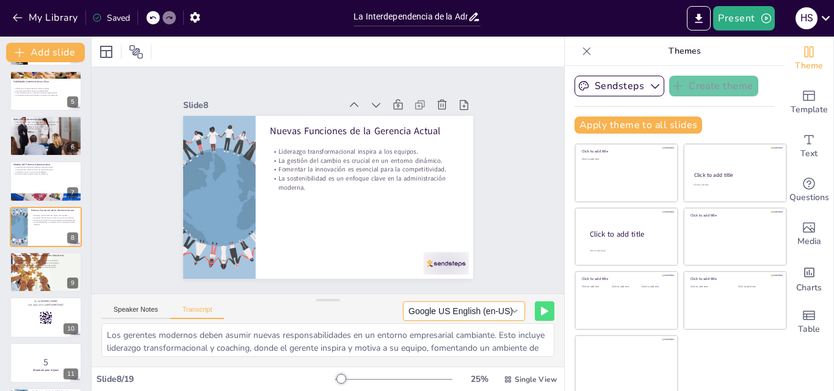
click at [495, 305] on button "Google US English (en-US)" at bounding box center [464, 312] width 122 height 20
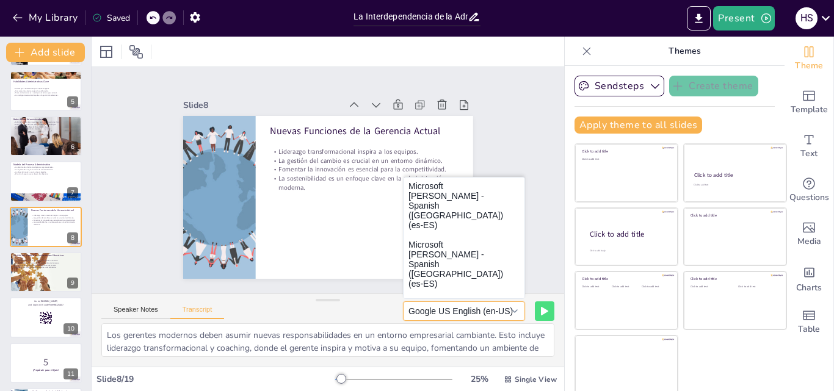
scroll to position [0, 0]
click at [413, 295] on button "Microsoft Pablo - Spanish (Spain) (es-ES)" at bounding box center [463, 324] width 121 height 59
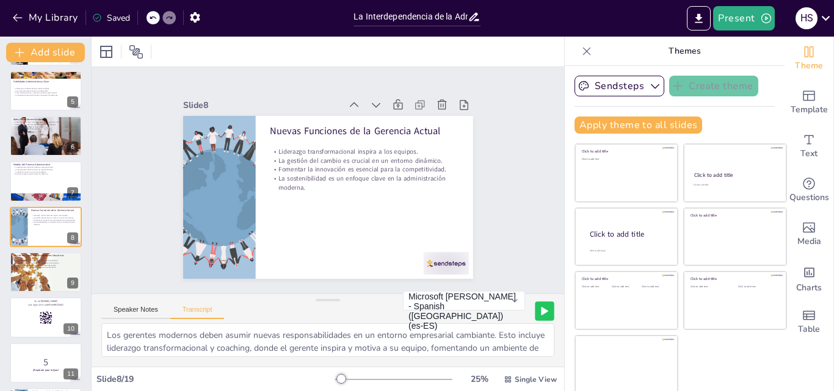
click at [535, 313] on button at bounding box center [544, 311] width 19 height 19
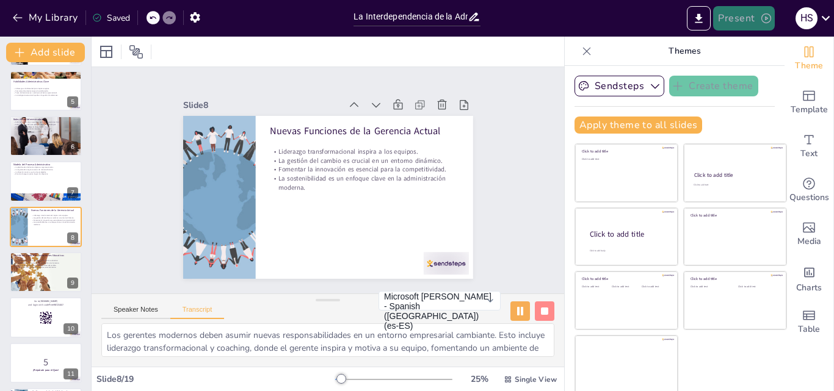
click at [766, 19] on icon "button" at bounding box center [766, 18] width 10 height 10
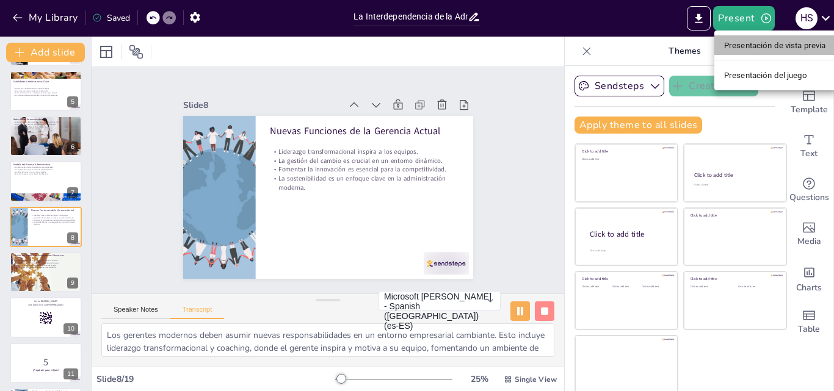
click at [756, 48] on font "Presentación de vista previa" at bounding box center [775, 45] width 102 height 9
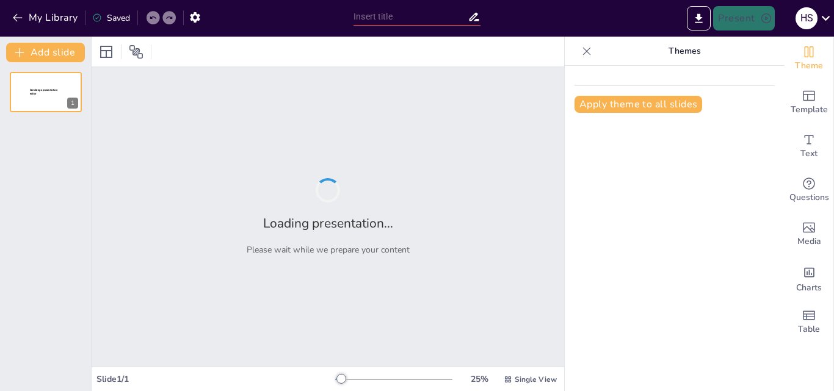
type input "La Interdependencia de la Administración y la Gestión del Cambio en Educación"
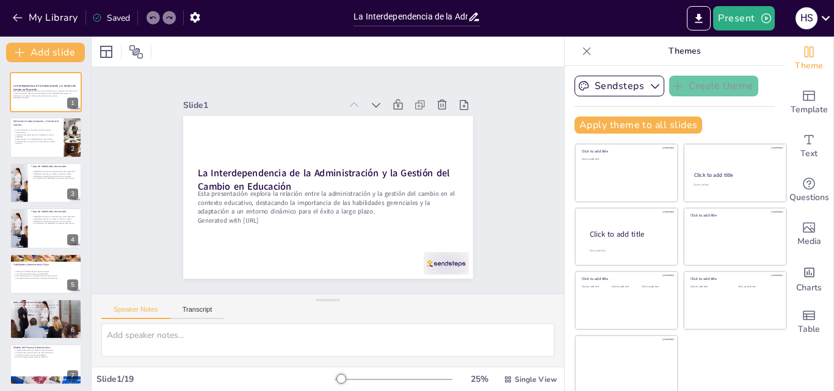
checkbox input "true"
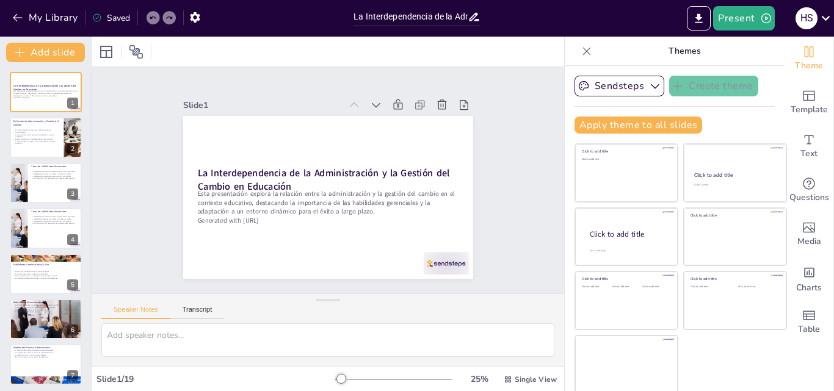
checkbox input "true"
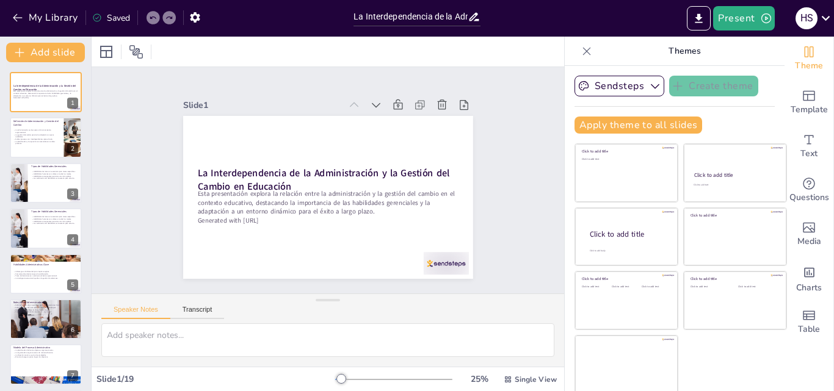
checkbox input "true"
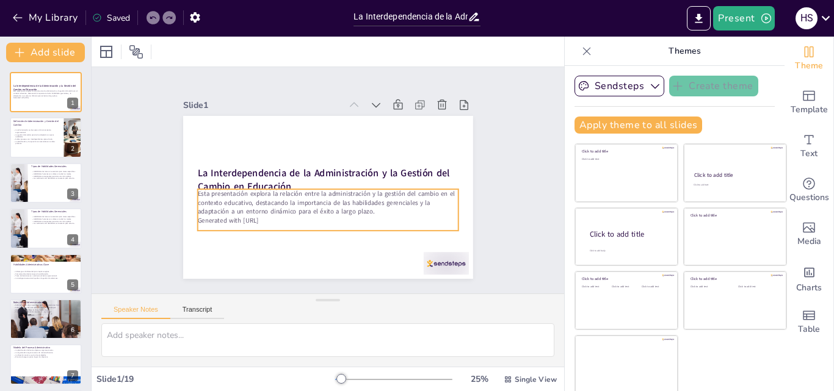
checkbox input "true"
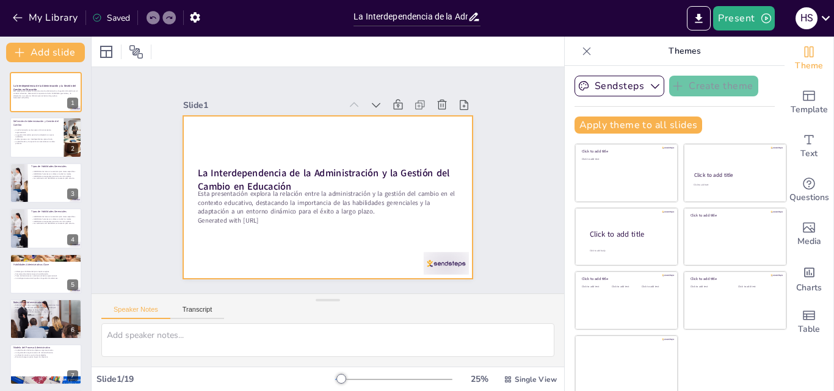
checkbox input "true"
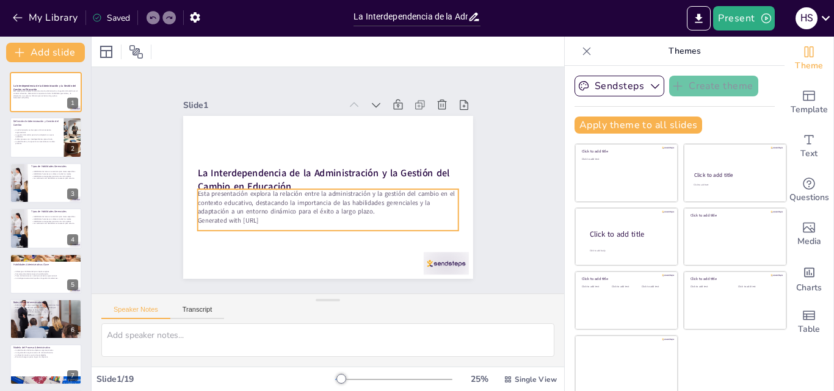
checkbox input "true"
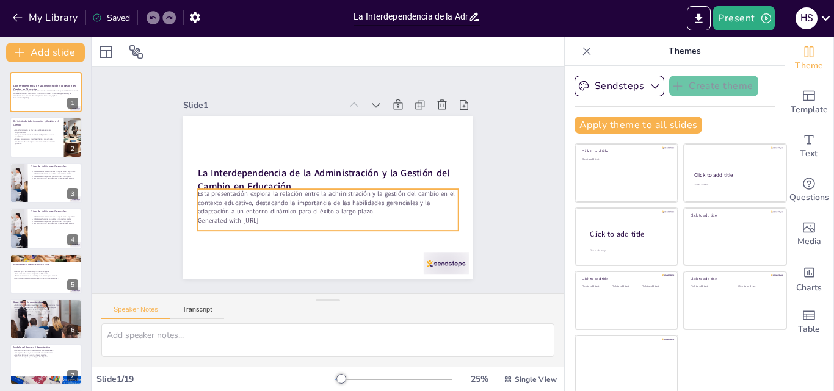
checkbox input "true"
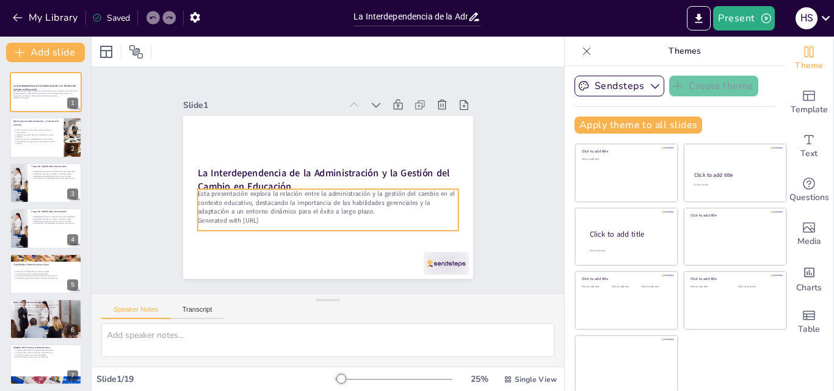
checkbox input "true"
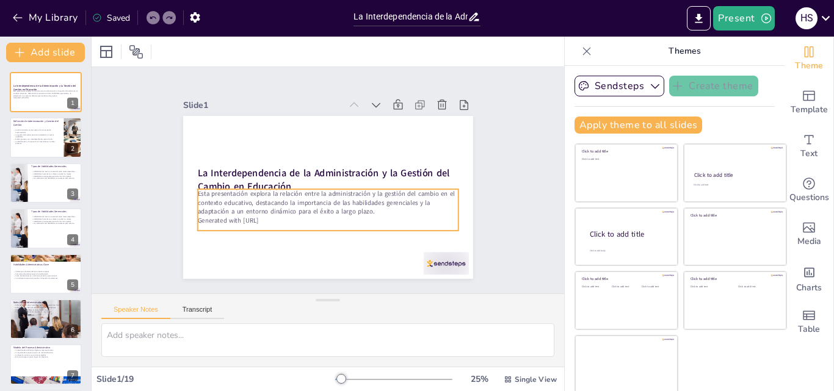
checkbox input "true"
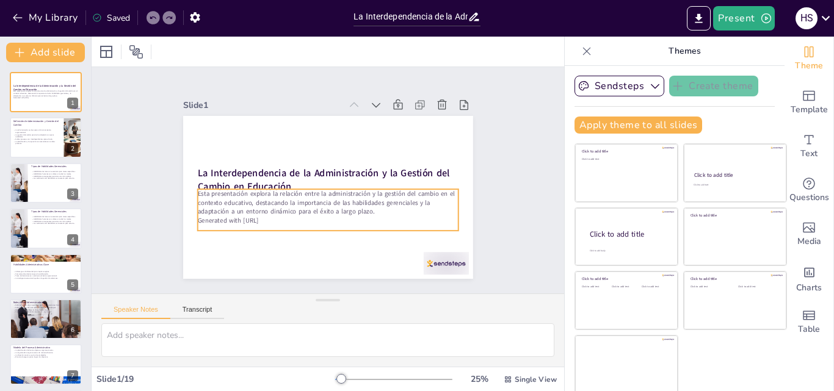
checkbox input "true"
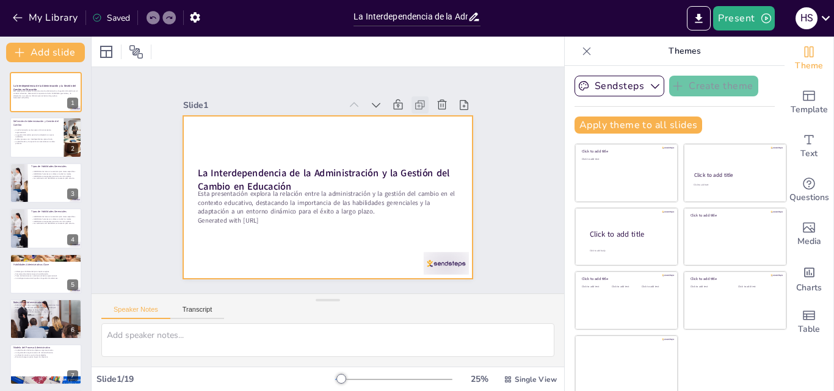
checkbox input "true"
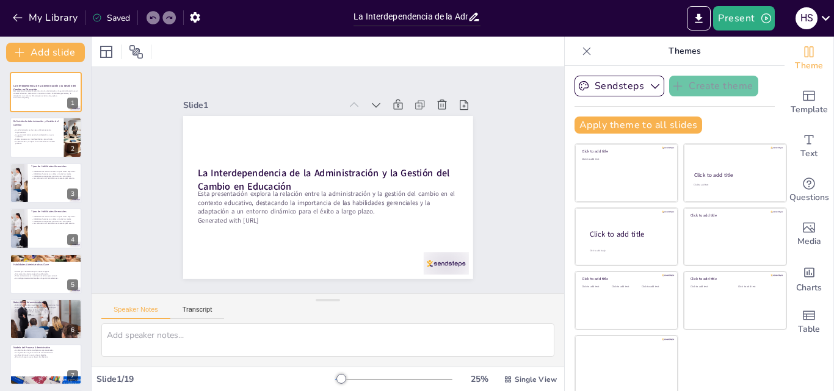
checkbox input "true"
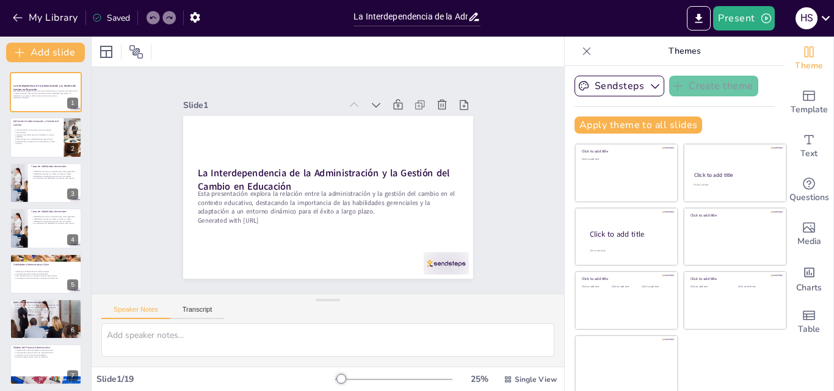
checkbox input "true"
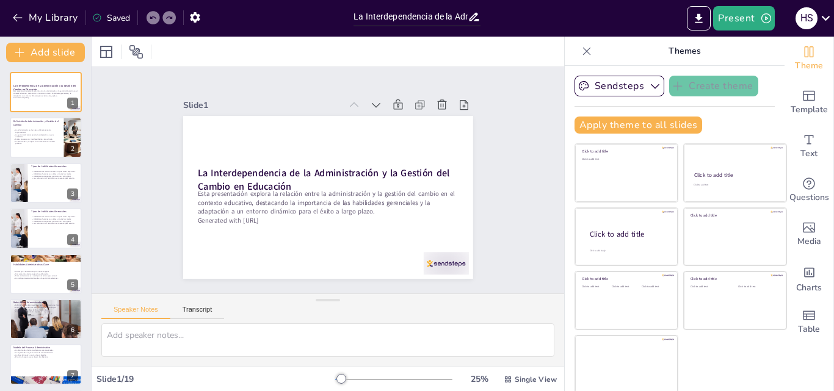
checkbox input "true"
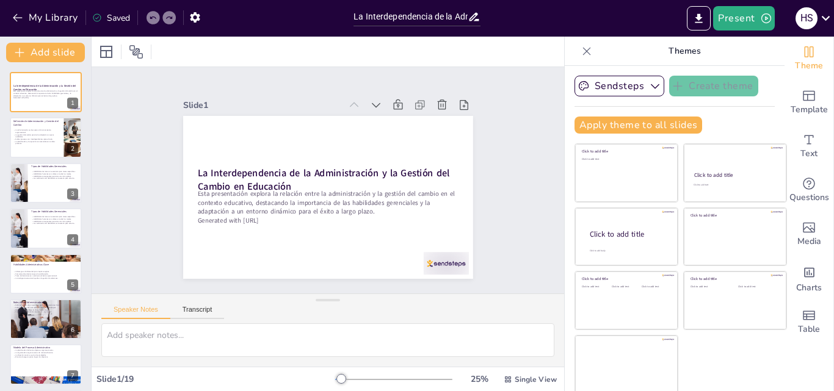
checkbox input "true"
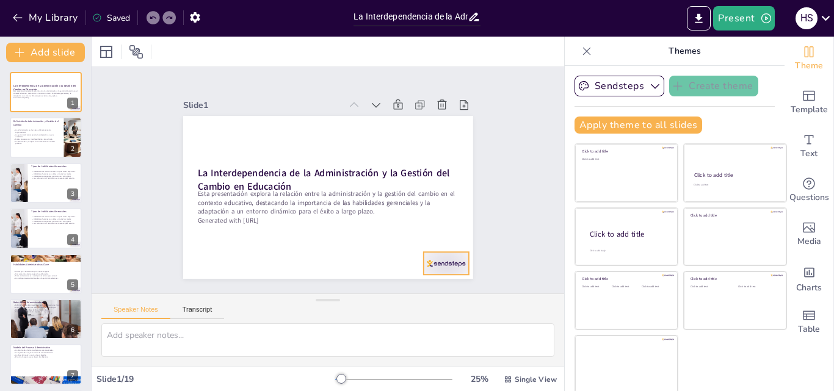
checkbox input "true"
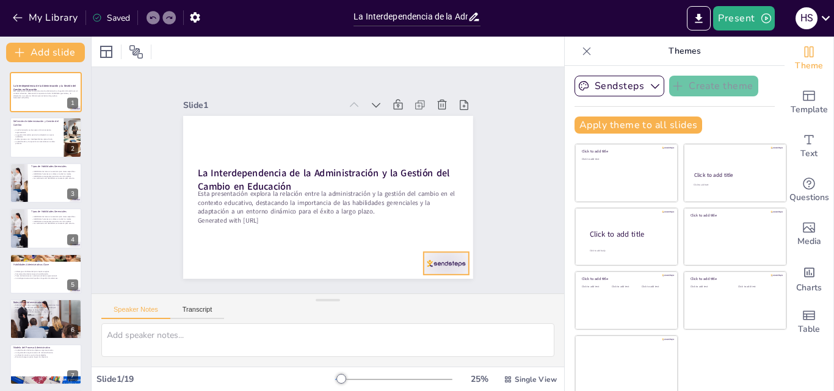
checkbox input "true"
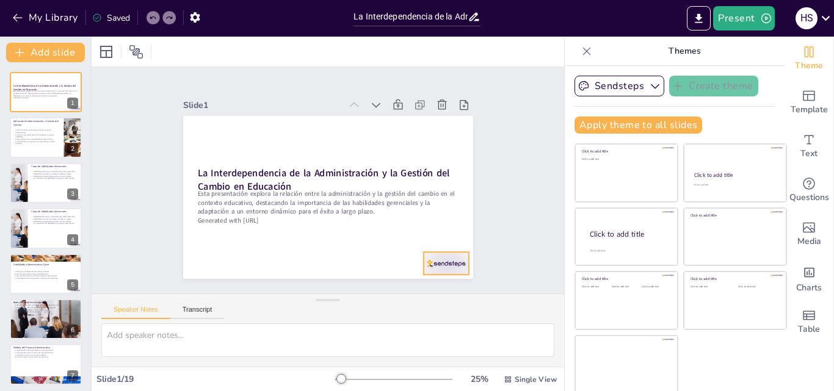
checkbox input "true"
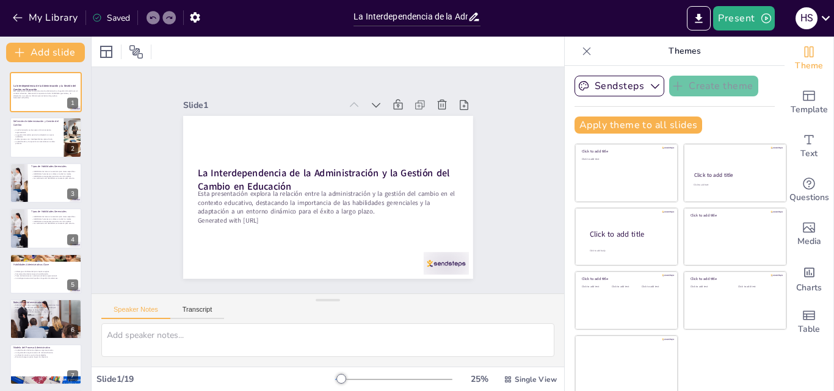
checkbox input "true"
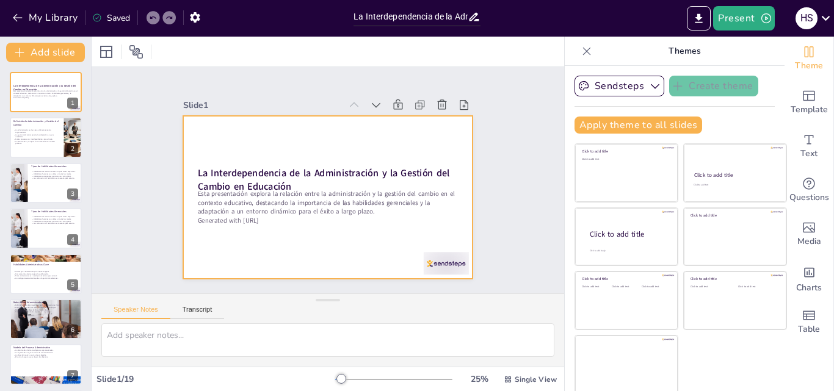
checkbox input "true"
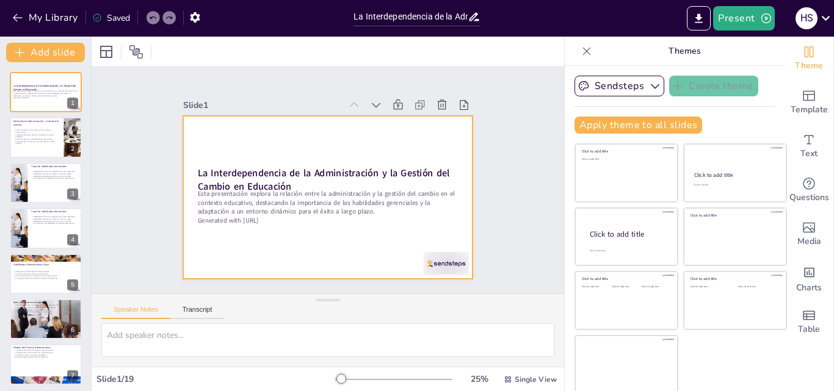
checkbox input "true"
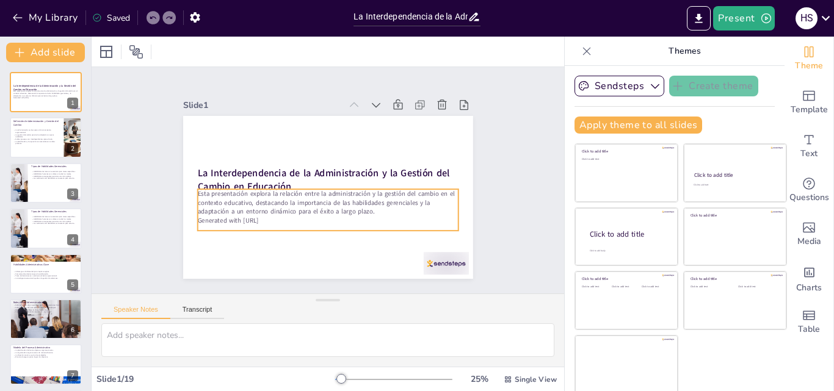
checkbox input "true"
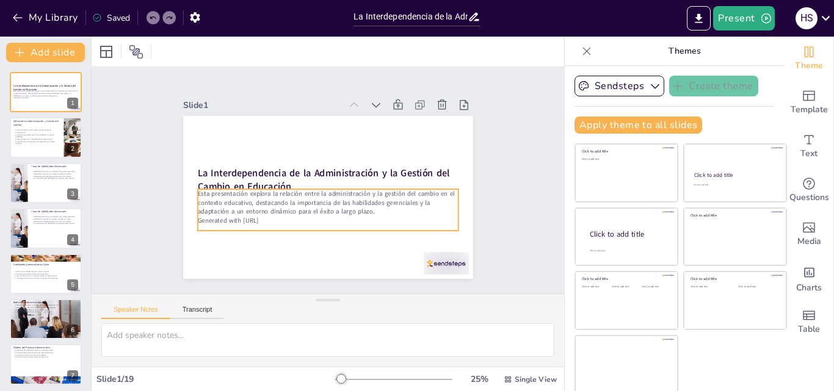
checkbox input "true"
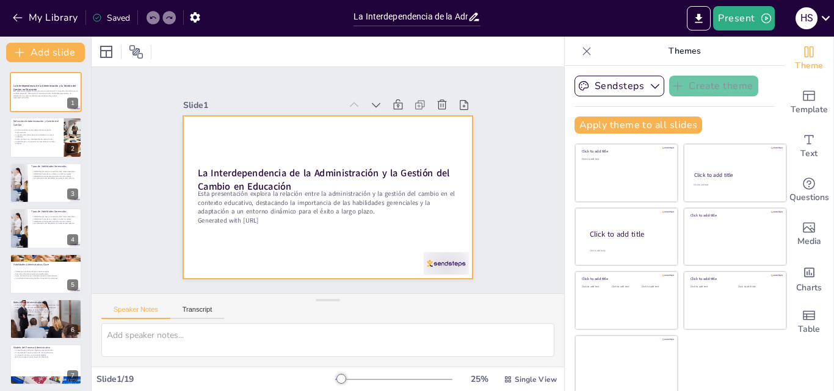
checkbox input "true"
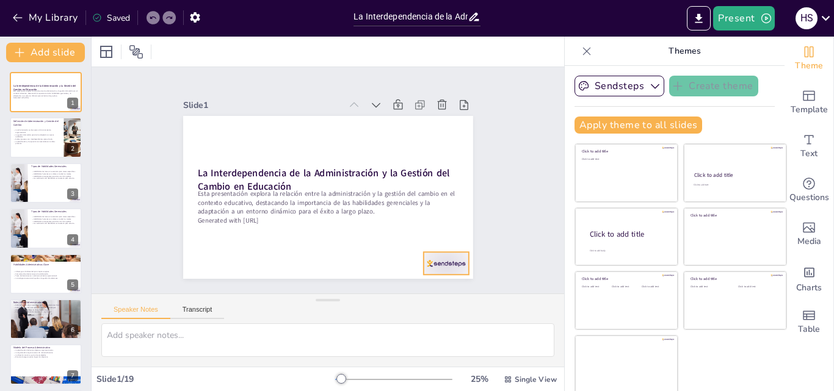
checkbox input "true"
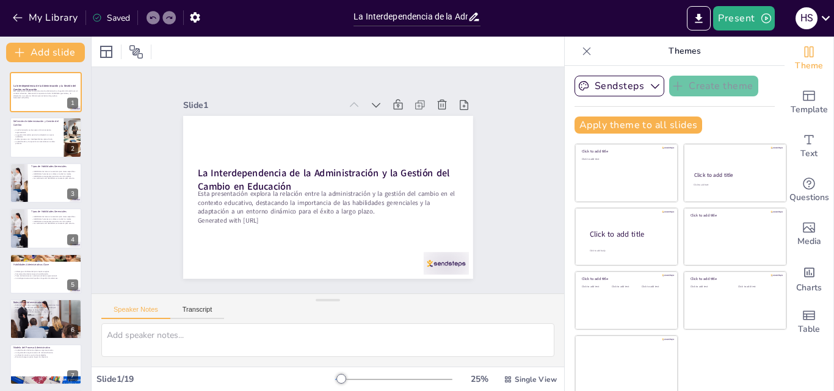
checkbox input "true"
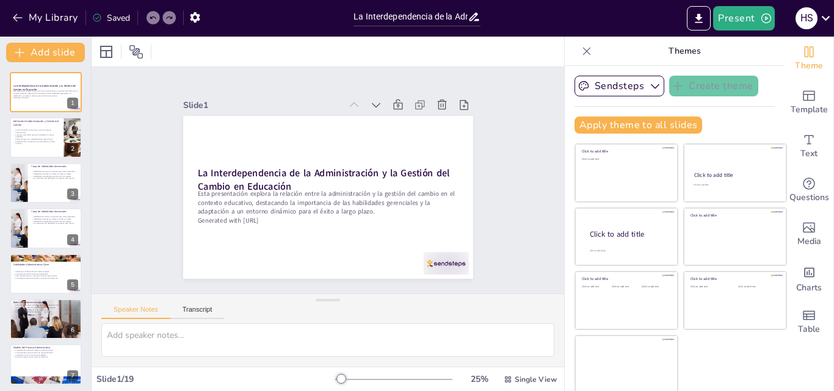
checkbox input "true"
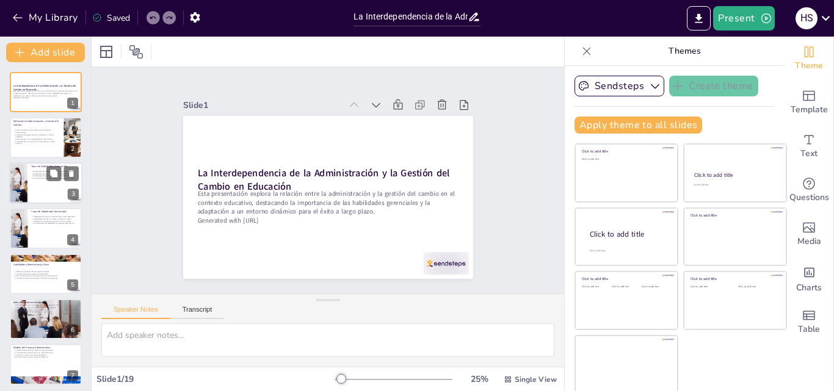
checkbox input "true"
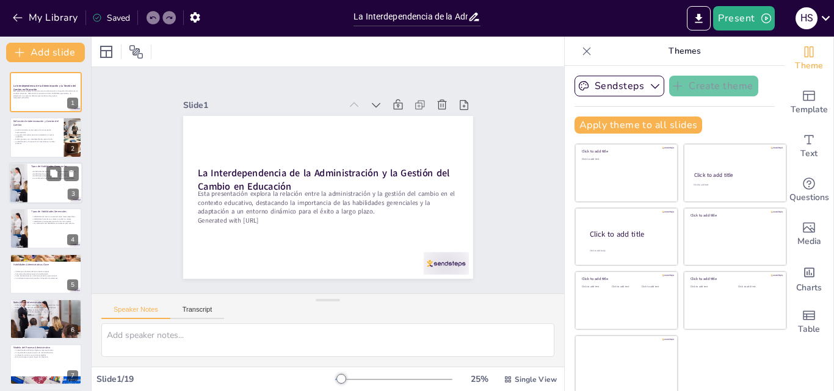
checkbox input "true"
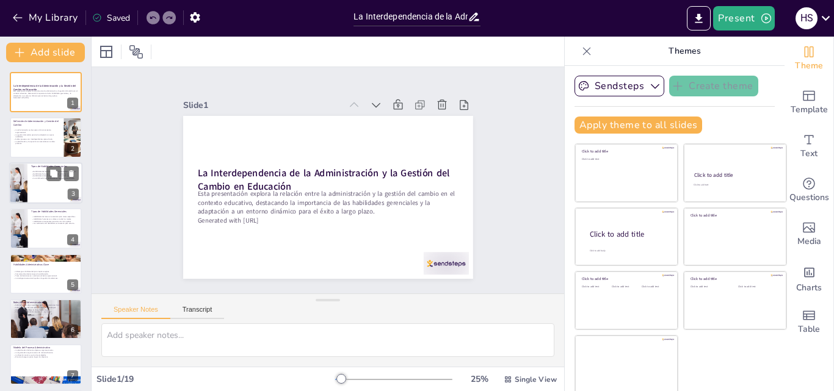
checkbox input "true"
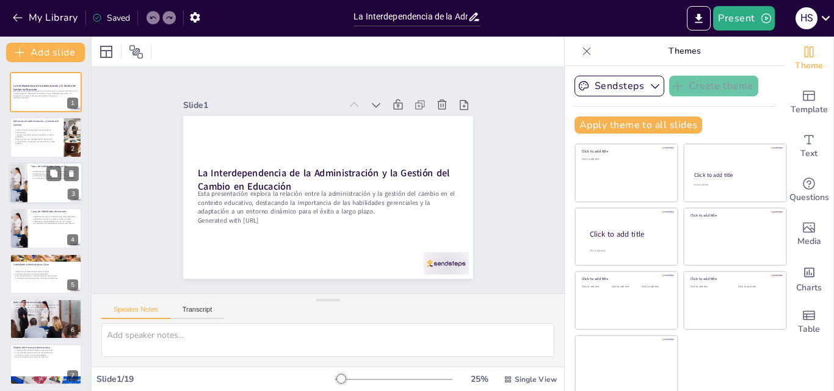
checkbox input "true"
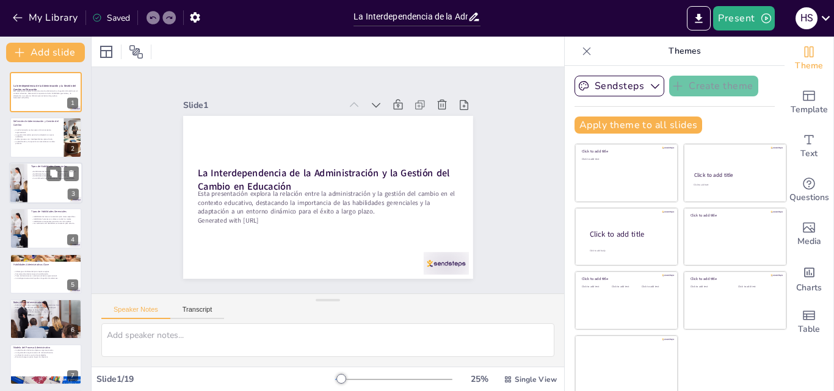
checkbox input "true"
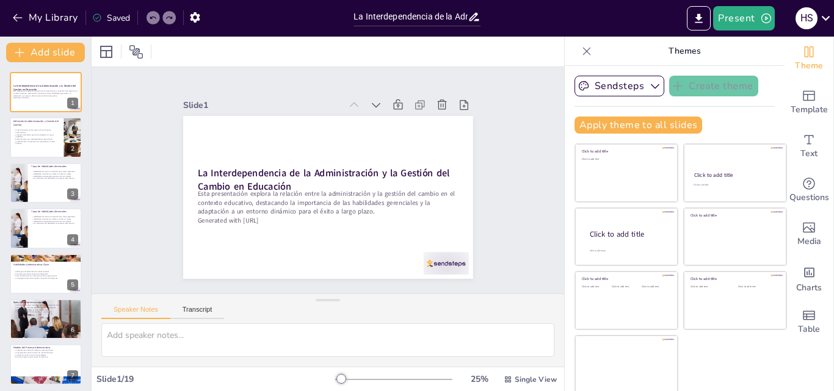
checkbox input "true"
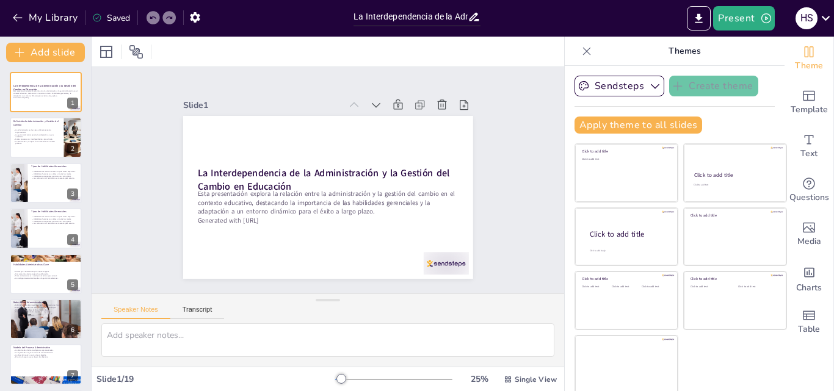
checkbox input "true"
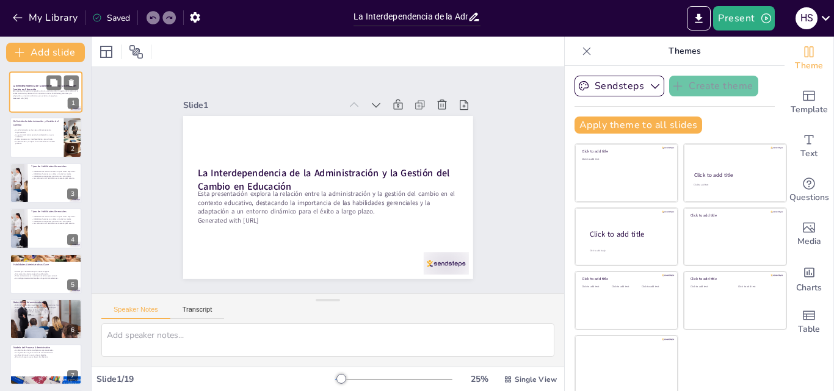
checkbox input "true"
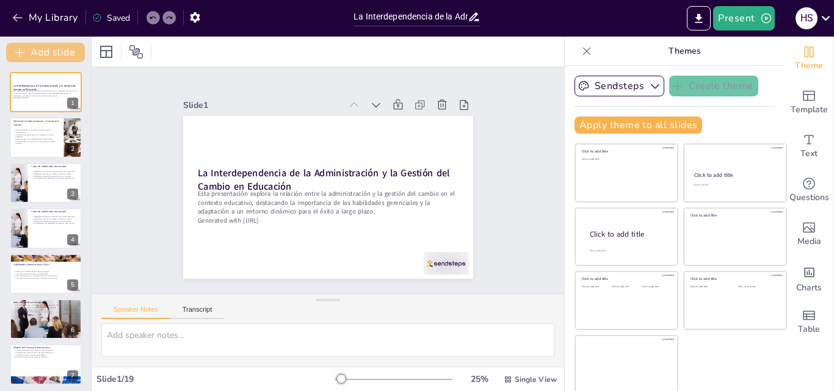
checkbox input "true"
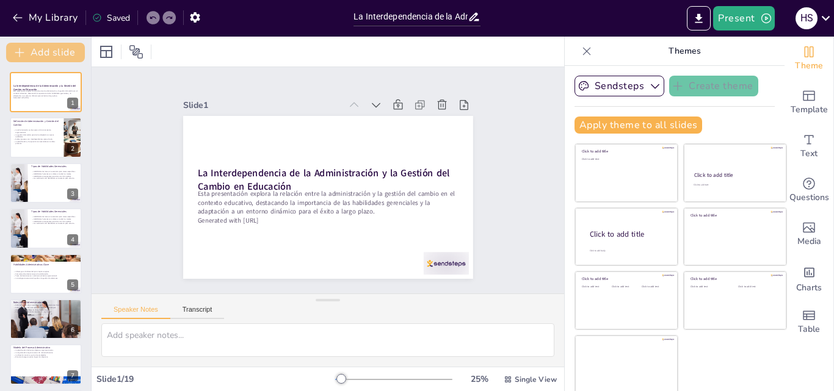
checkbox input "true"
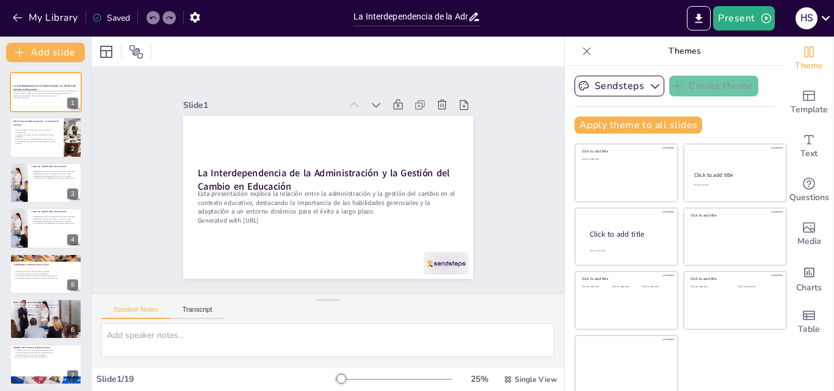
checkbox input "true"
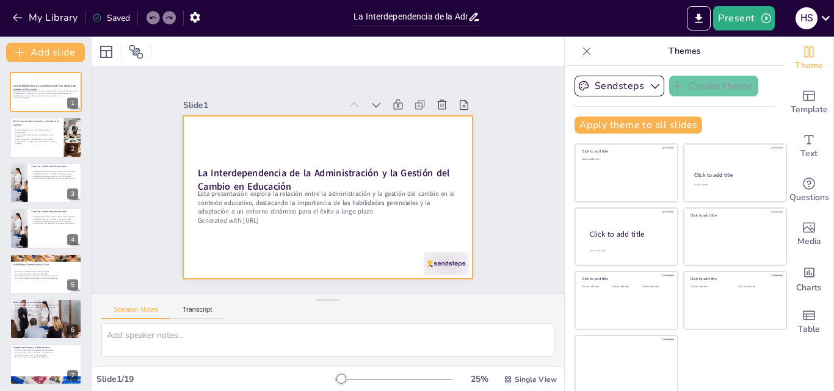
checkbox input "true"
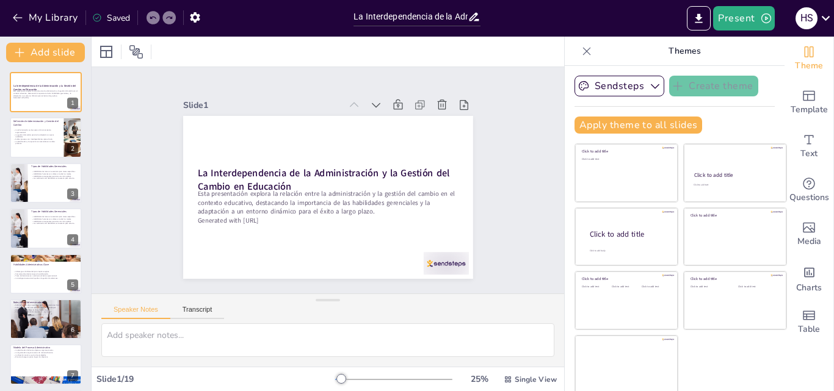
checkbox input "true"
